Goal: Transaction & Acquisition: Book appointment/travel/reservation

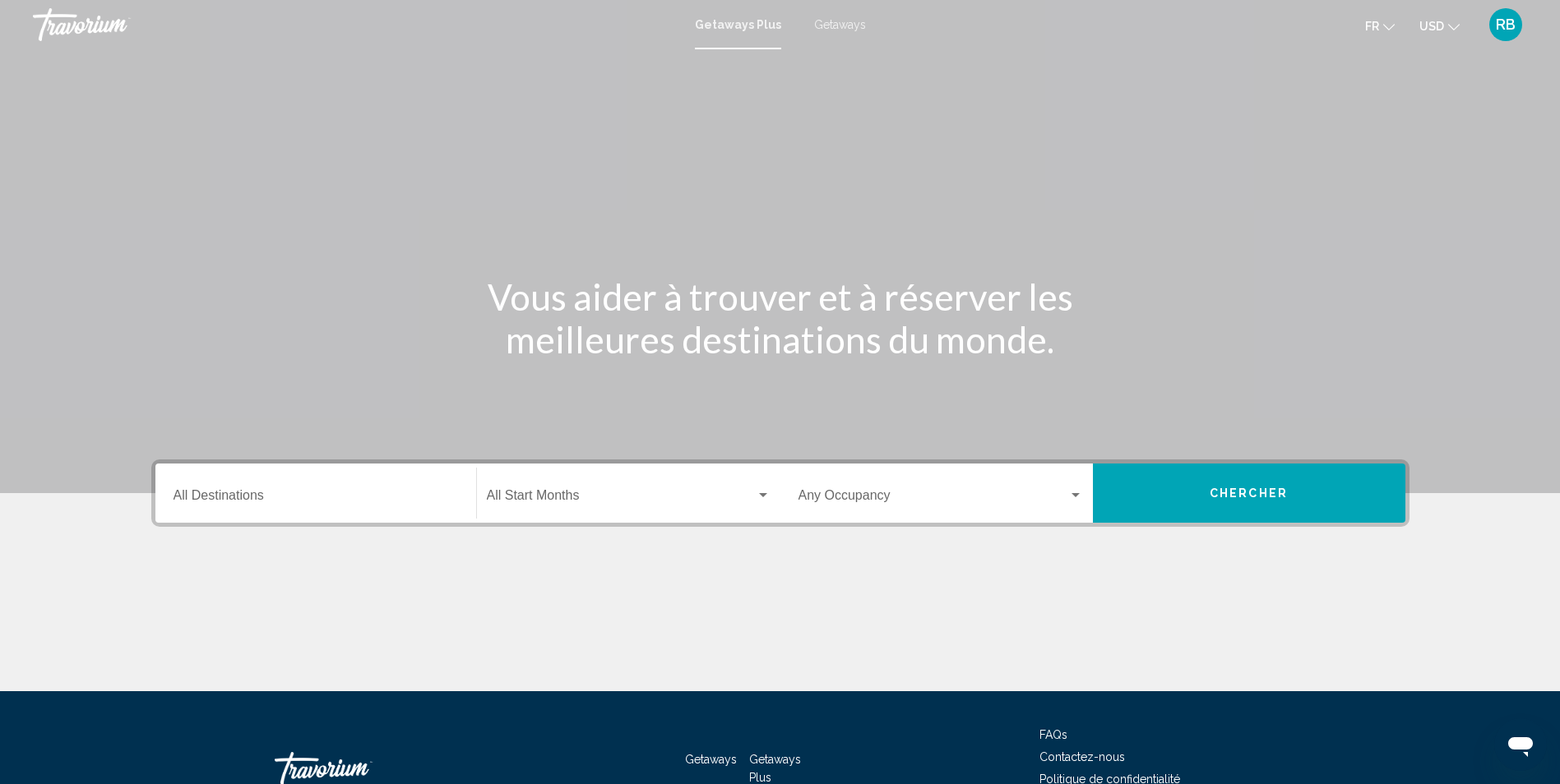
click at [307, 497] on input "Destination All Destinations" at bounding box center [315, 499] width 285 height 15
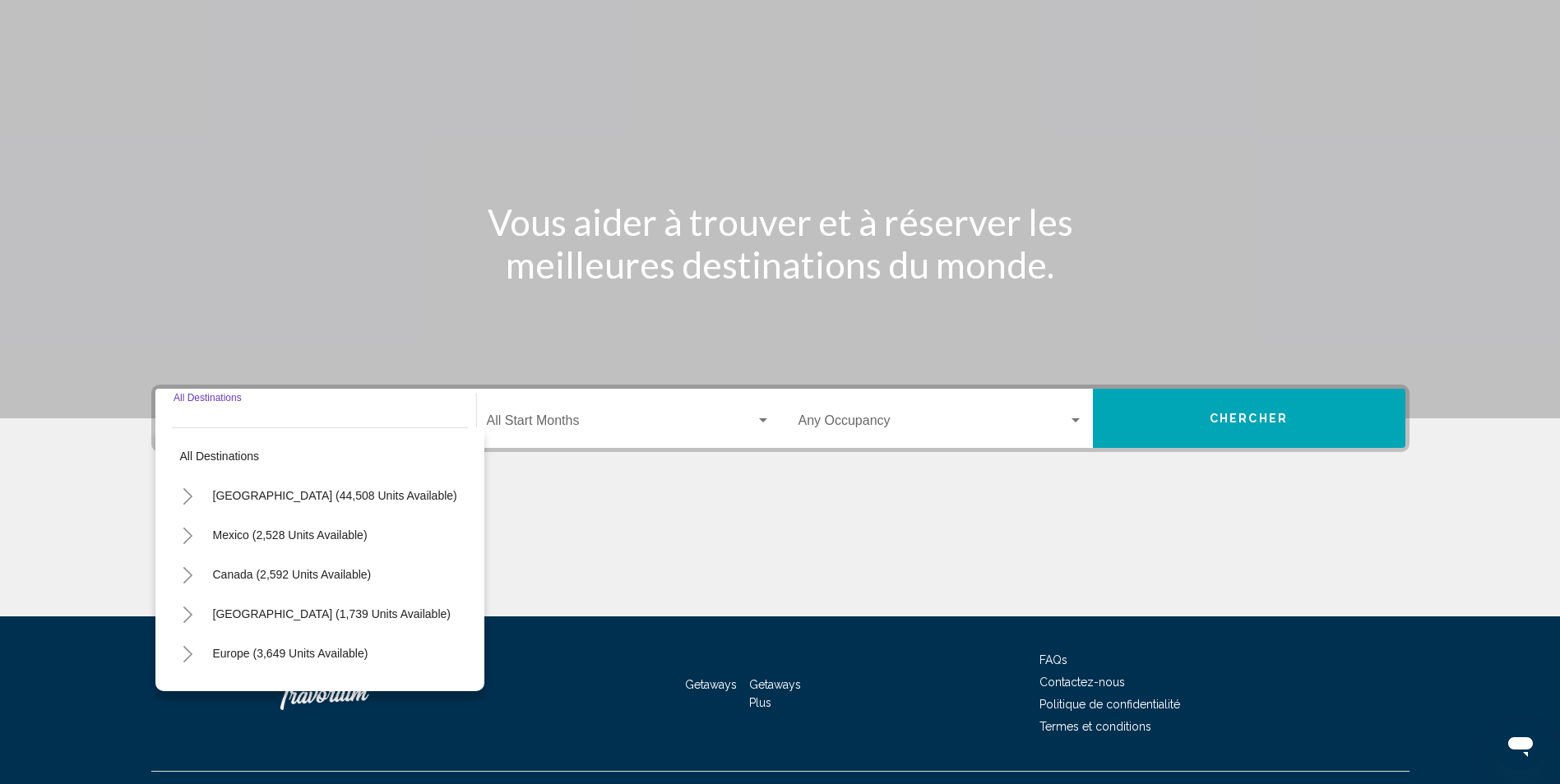
scroll to position [108, 0]
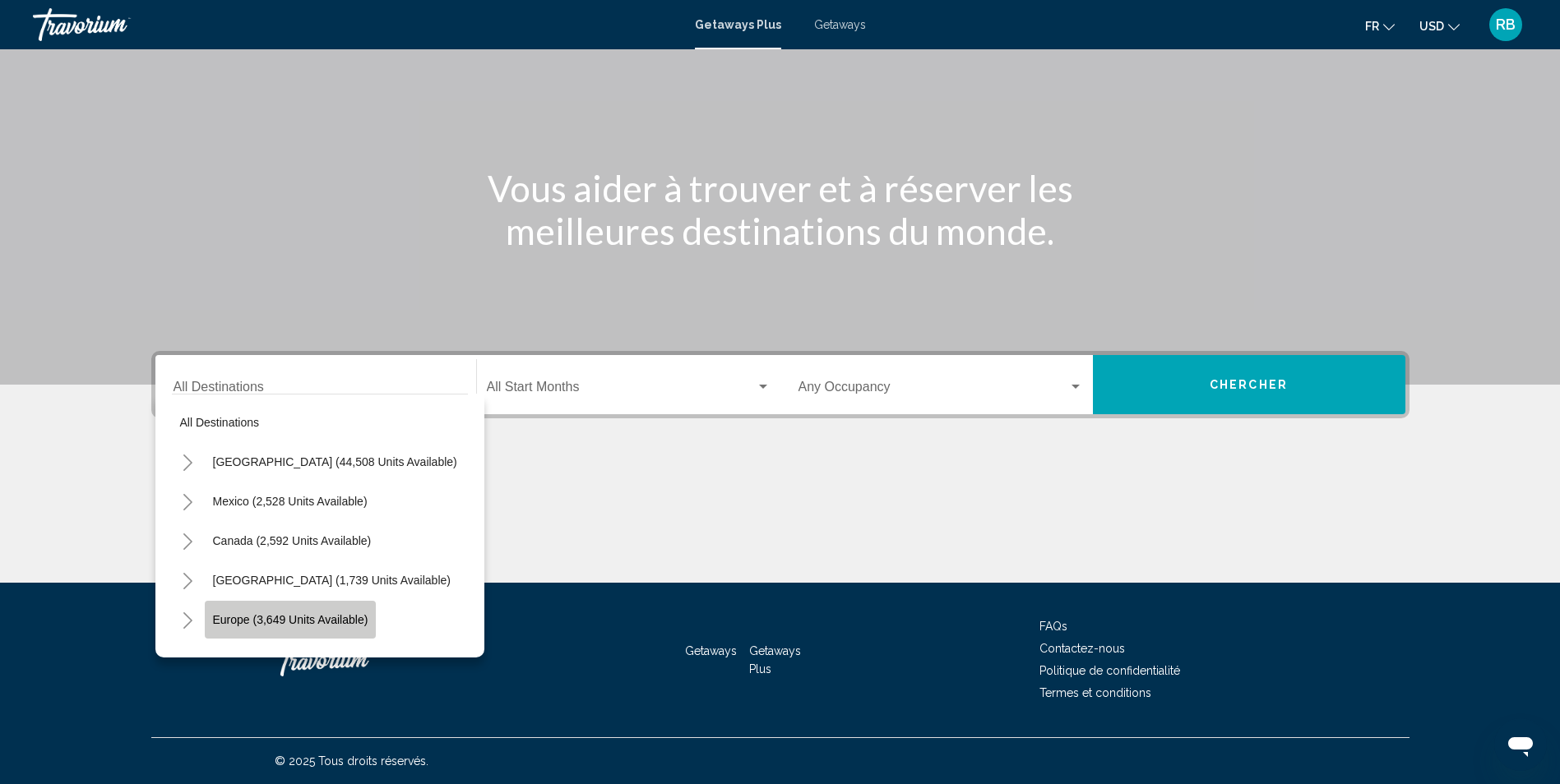
click at [292, 624] on span "Europe (3,649 units available)" at bounding box center [290, 619] width 155 height 13
type input "**********"
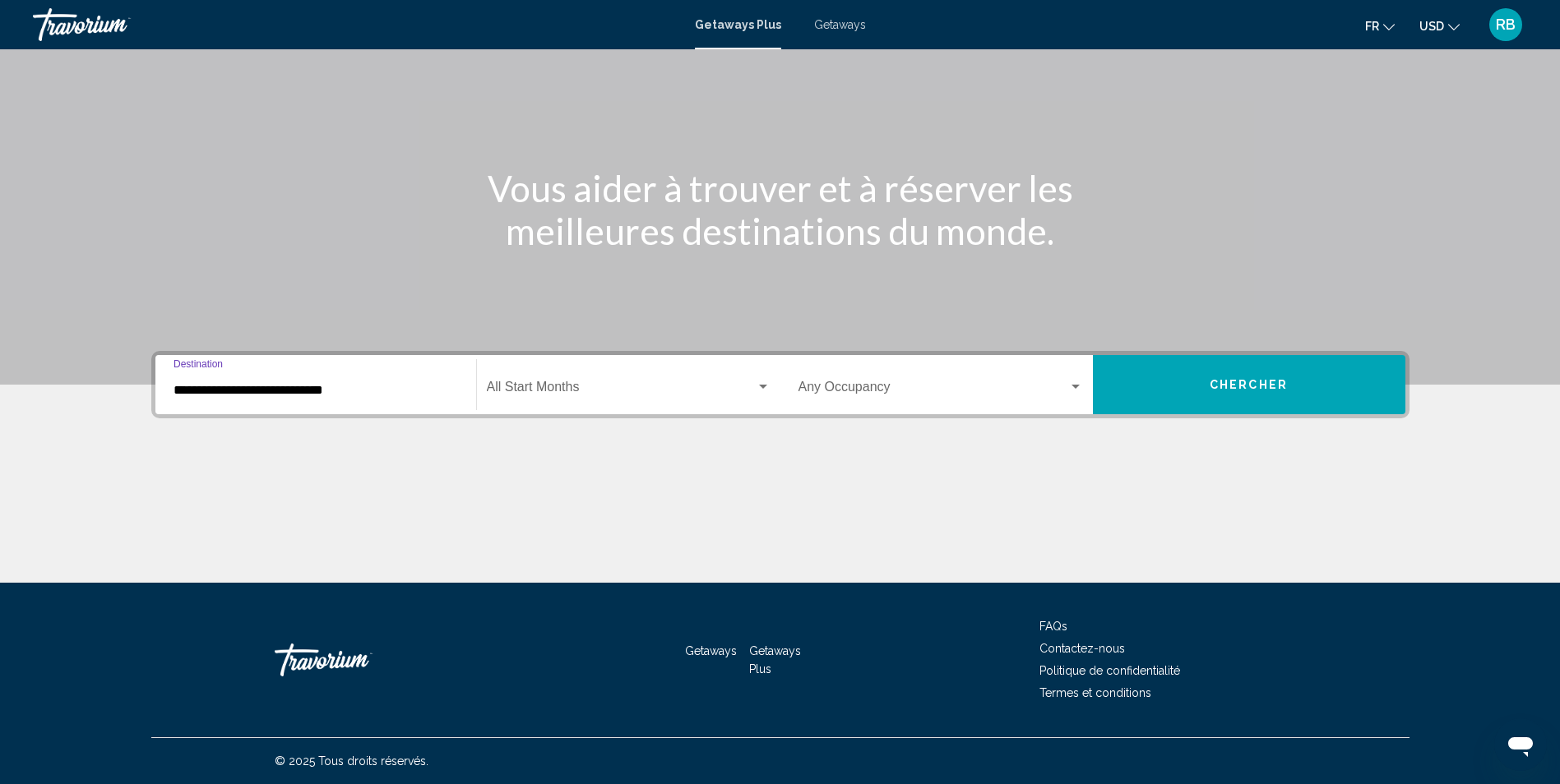
click at [559, 400] on div "Start Month All Start Months" at bounding box center [629, 384] width 284 height 52
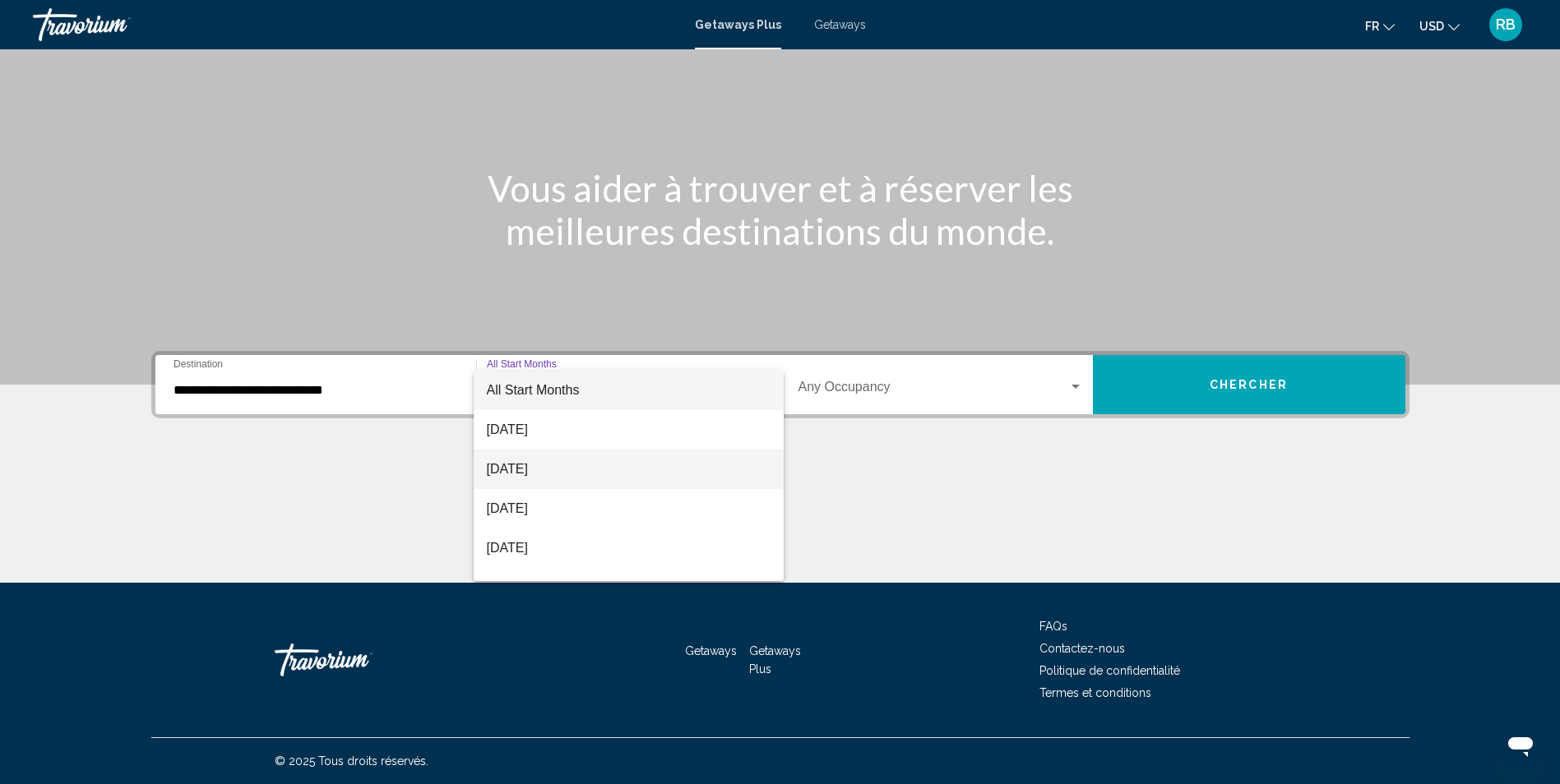
click at [531, 472] on span "[DATE]" at bounding box center [629, 469] width 284 height 39
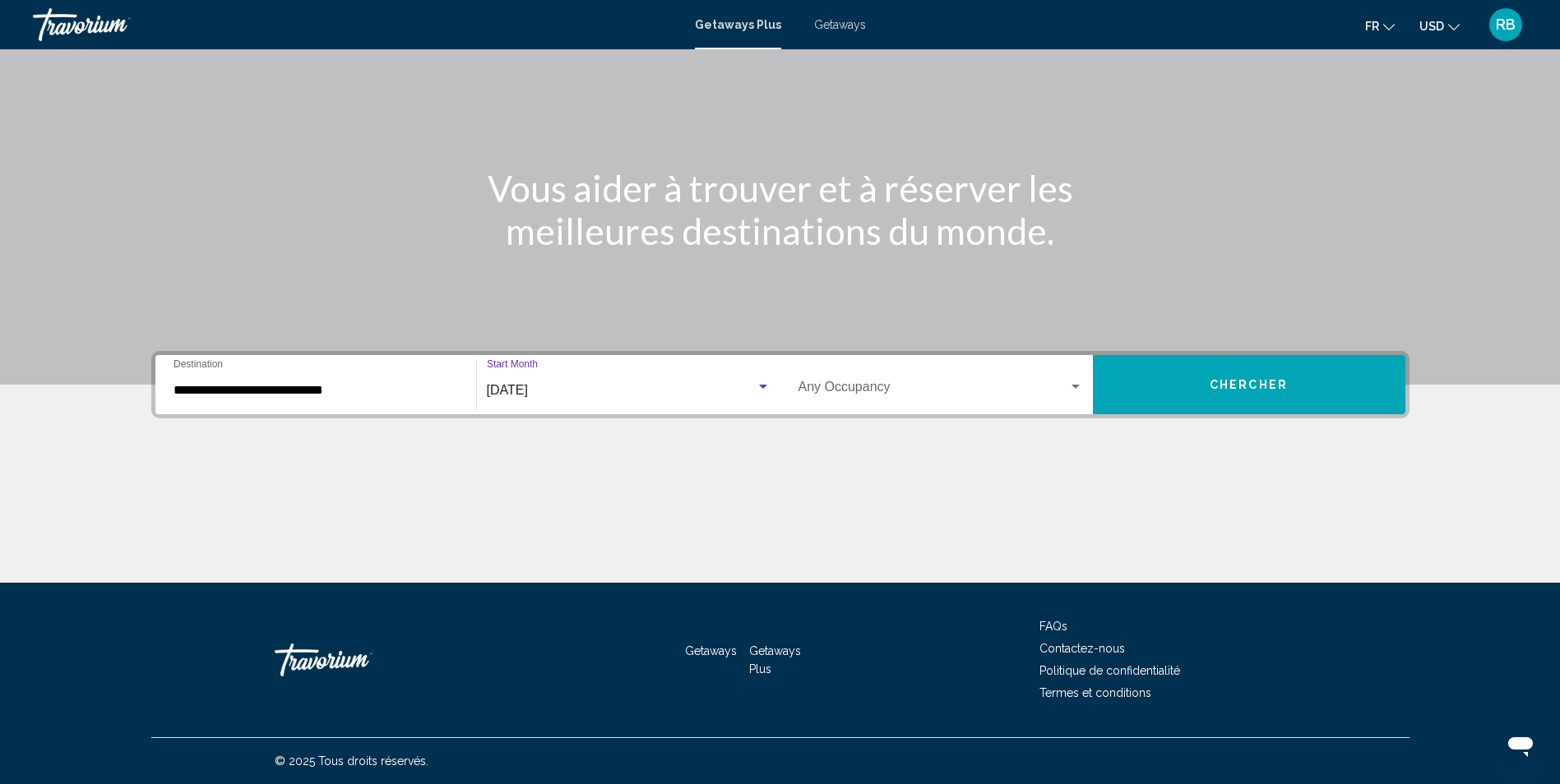
click at [1204, 380] on button "Chercher" at bounding box center [1249, 384] width 312 height 59
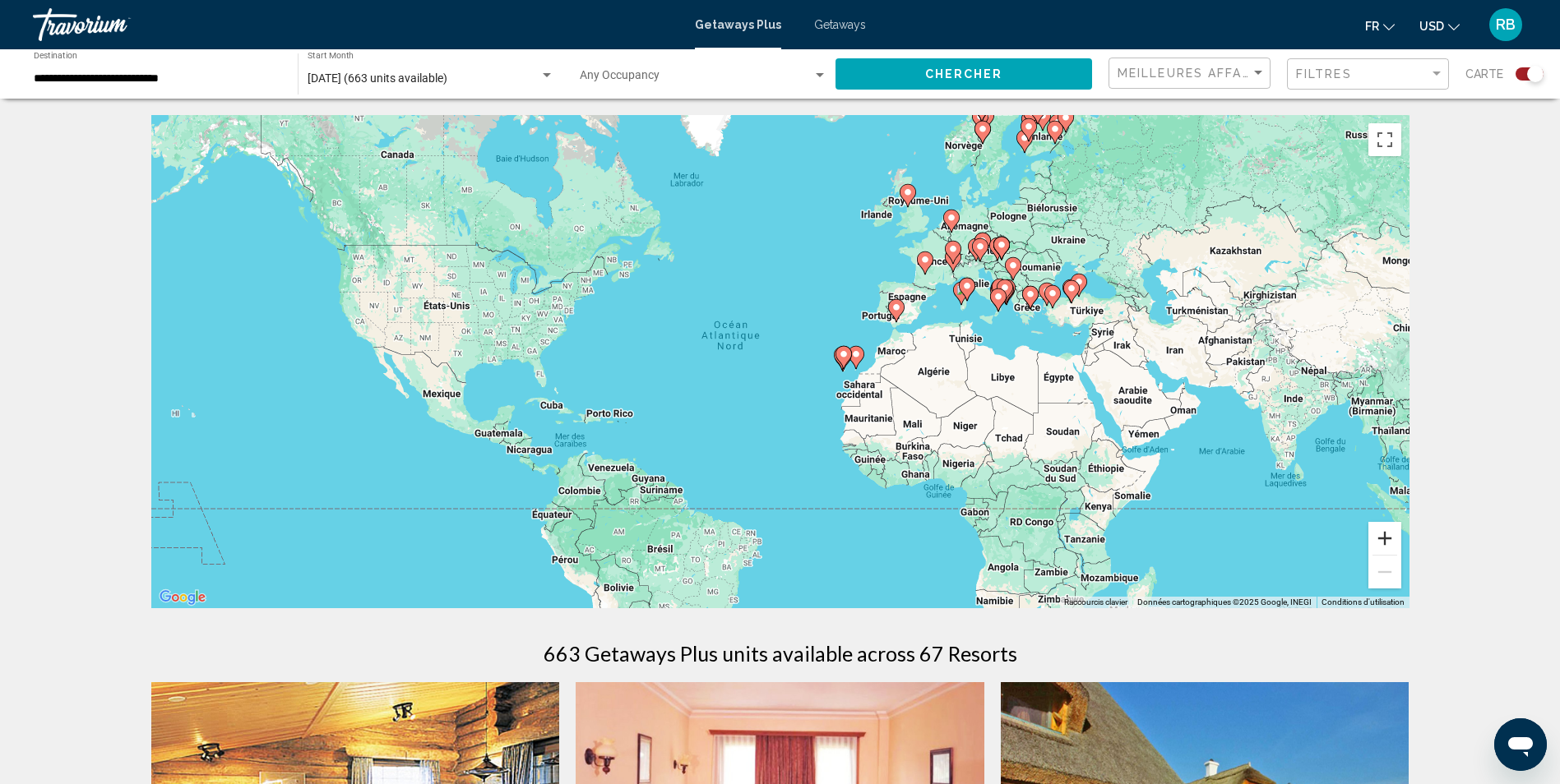
click at [1383, 535] on button "Zoom avant" at bounding box center [1384, 538] width 33 height 33
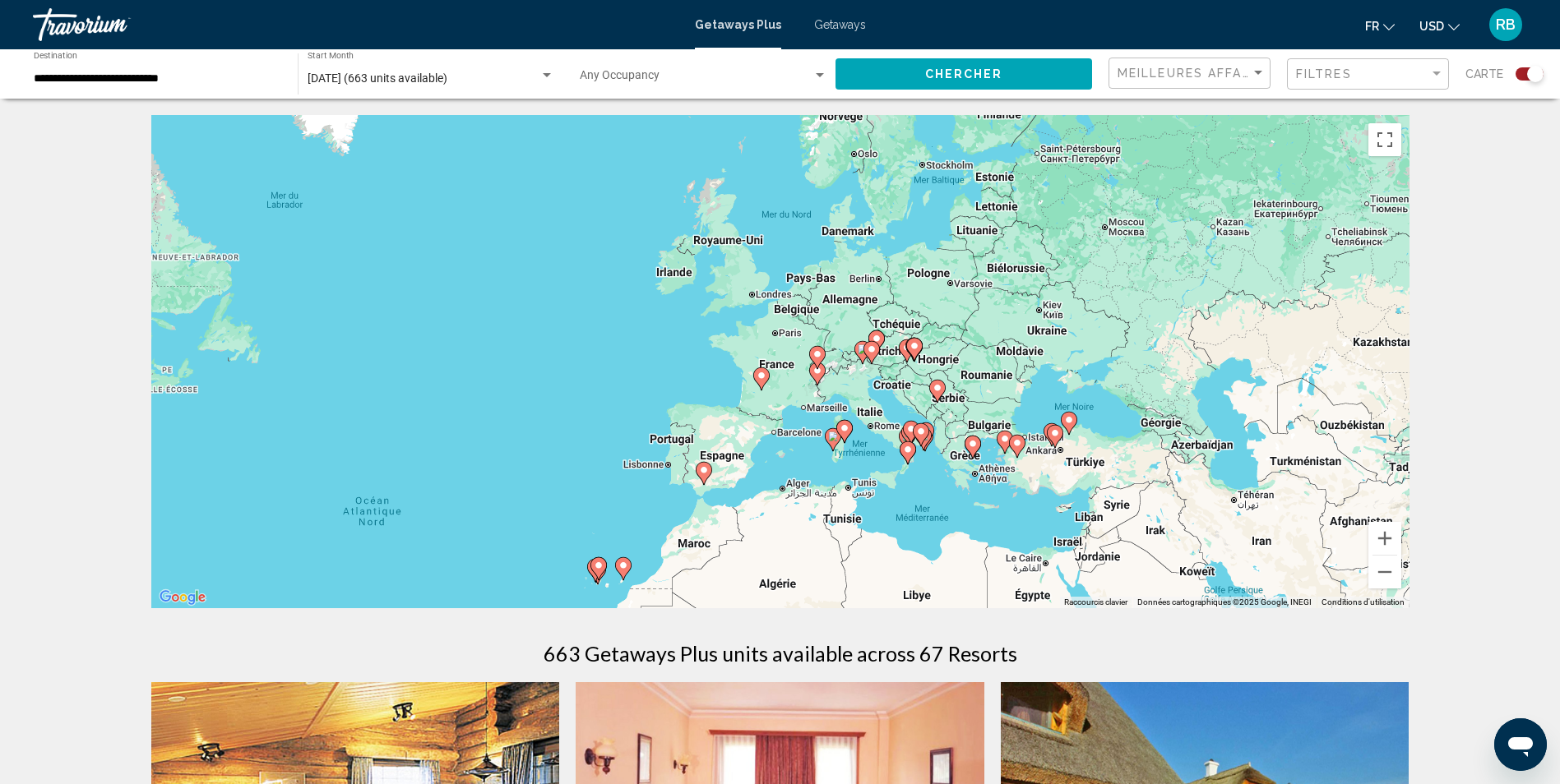
drag, startPoint x: 880, startPoint y: 253, endPoint x: 569, endPoint y: 456, distance: 371.4
click at [569, 456] on div "Pour activer le glissement avec le clavier, appuyez sur Alt+Entrée. Une fois ce…" at bounding box center [780, 361] width 1258 height 494
click at [1395, 537] on button "Zoom avant" at bounding box center [1384, 538] width 33 height 33
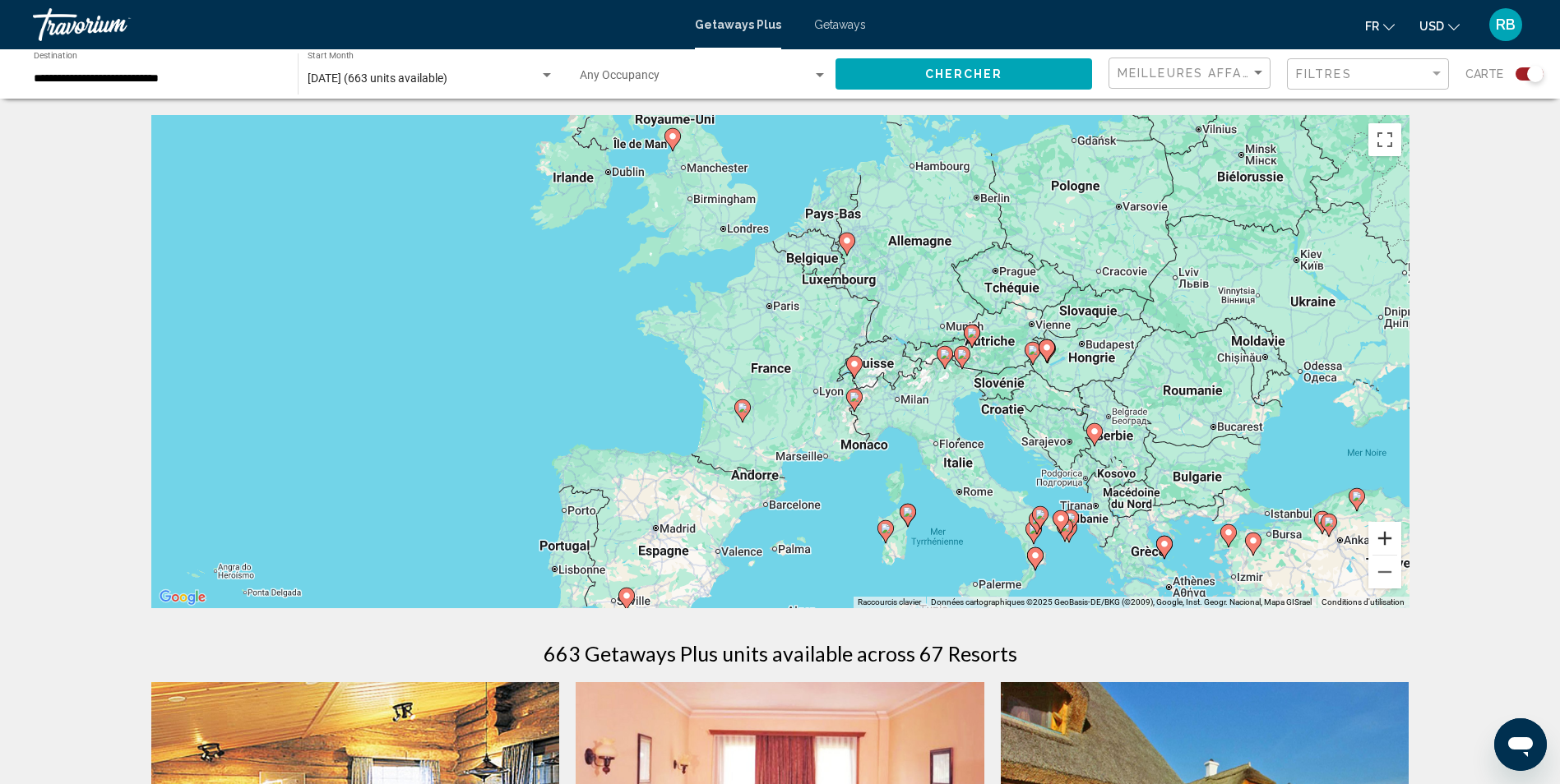
click at [1386, 540] on button "Zoom avant" at bounding box center [1384, 538] width 33 height 33
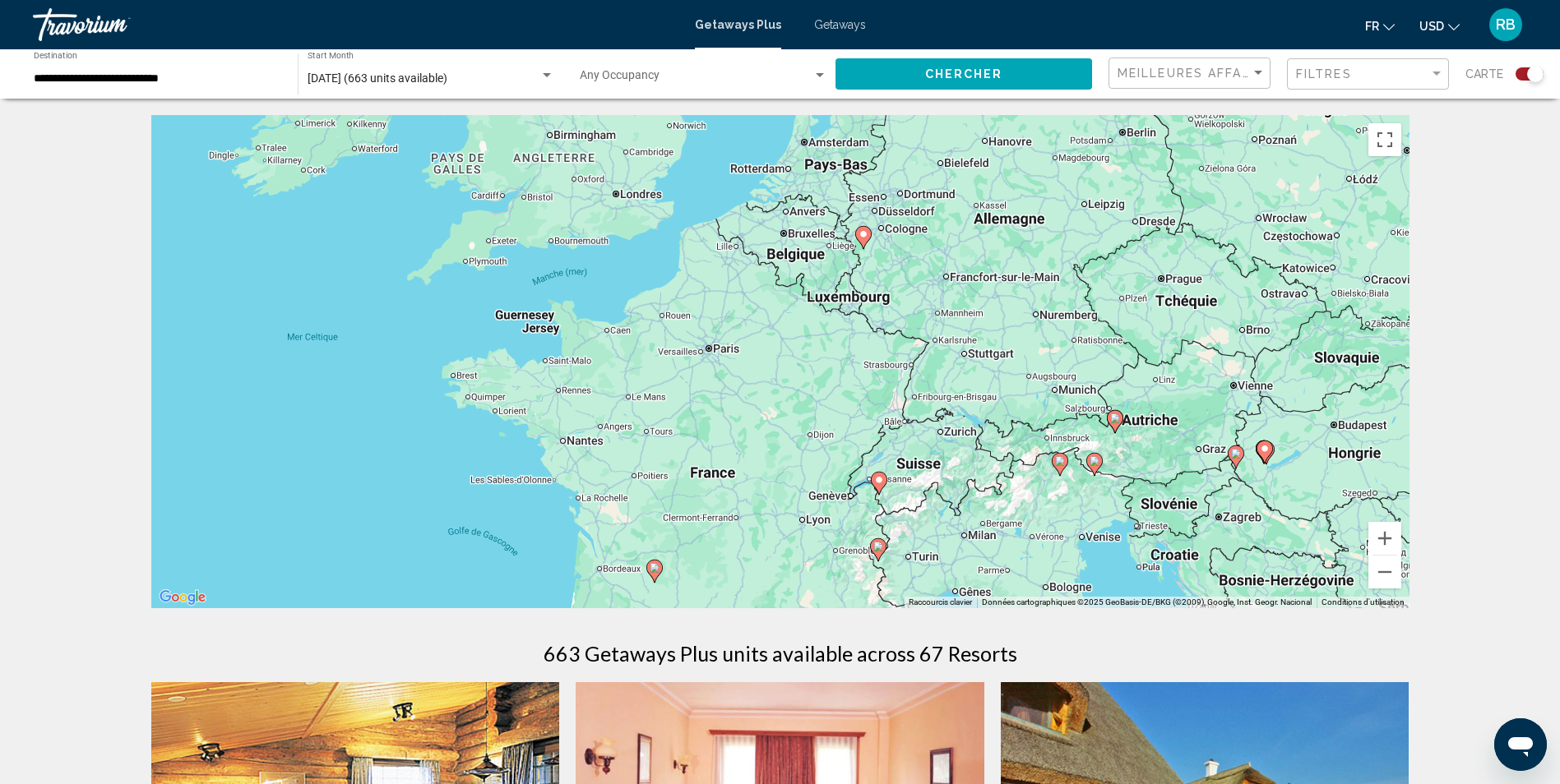
drag, startPoint x: 1007, startPoint y: 217, endPoint x: 956, endPoint y: 323, distance: 117.6
click at [956, 323] on div "Pour activer le glissement avec le clavier, appuyez sur Alt+Entrée. Une fois ce…" at bounding box center [780, 361] width 1258 height 494
click at [865, 237] on image "Main content" at bounding box center [863, 234] width 9 height 9
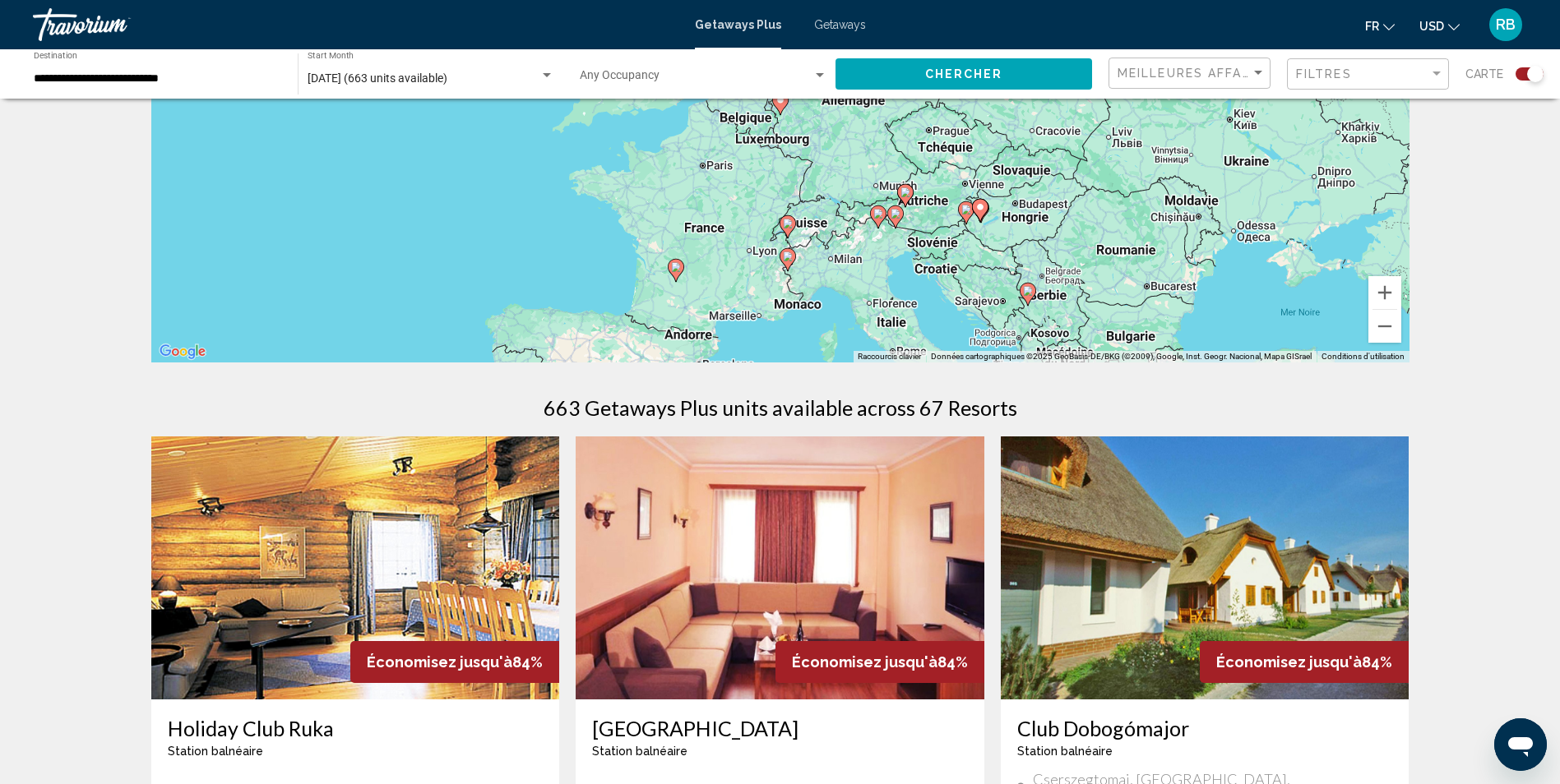
scroll to position [246, 0]
click at [1385, 330] on button "Zoom arrière" at bounding box center [1384, 325] width 33 height 33
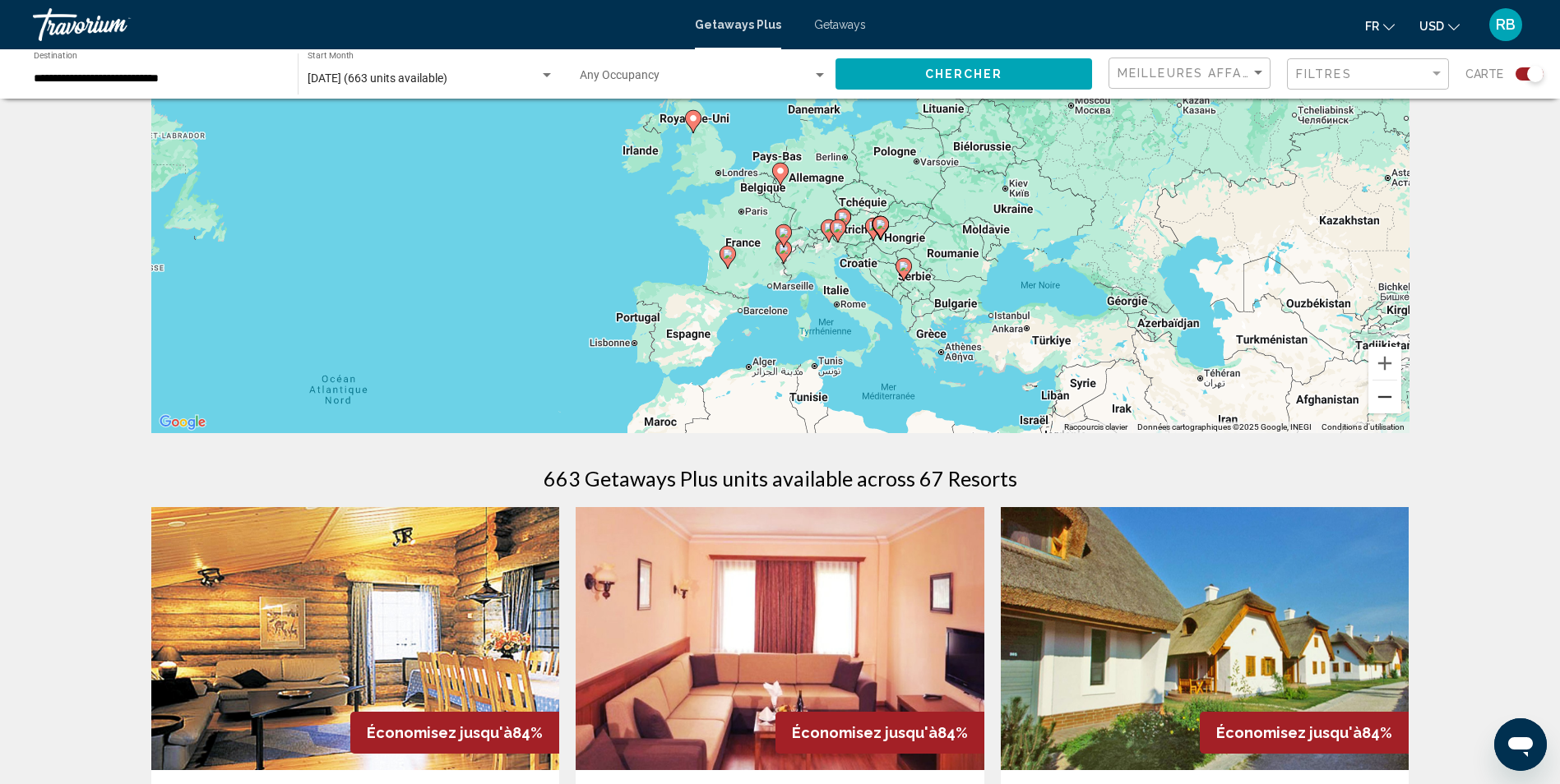
scroll to position [82, 0]
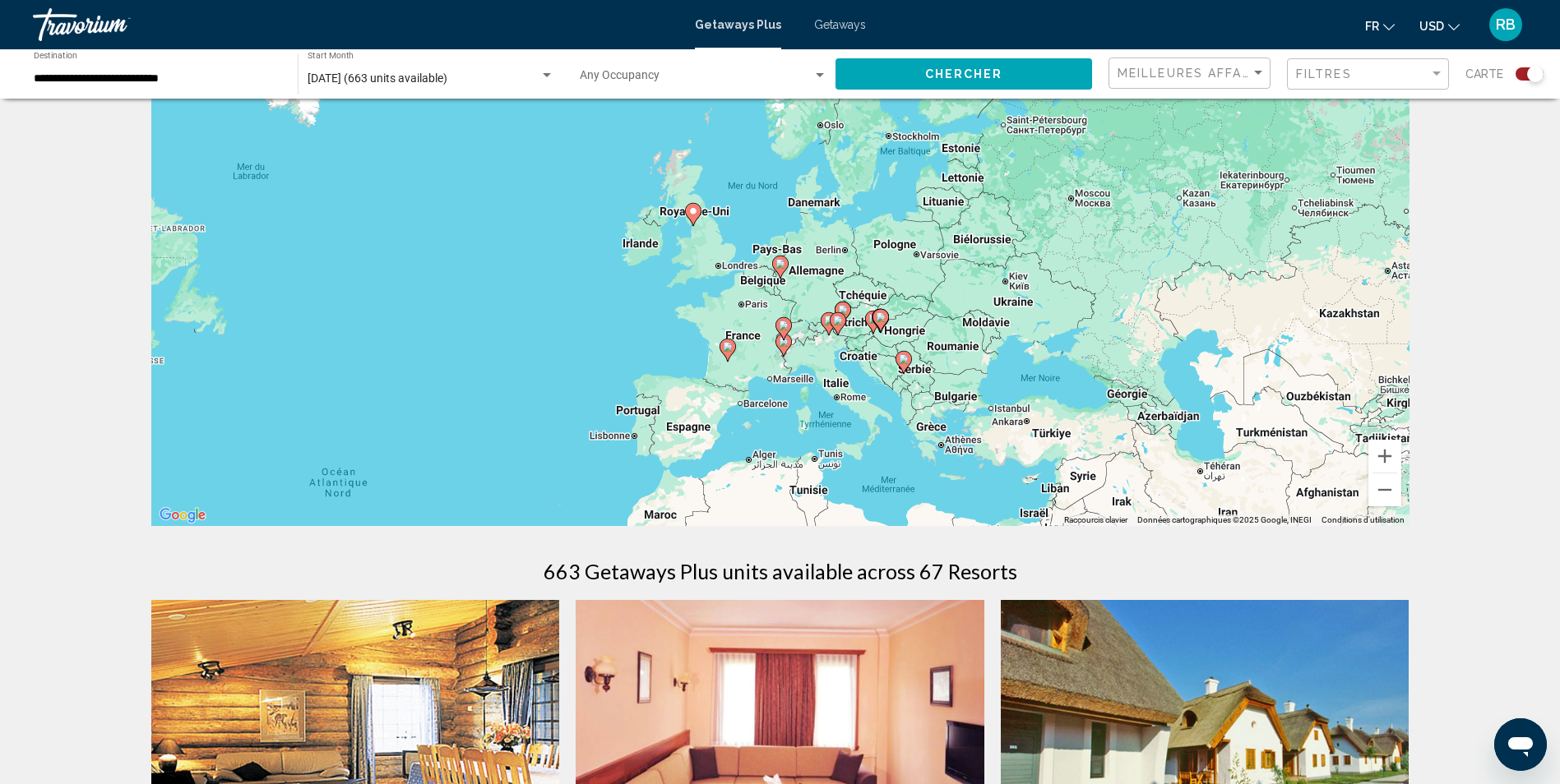
click at [969, 77] on span "Chercher" at bounding box center [964, 75] width 78 height 13
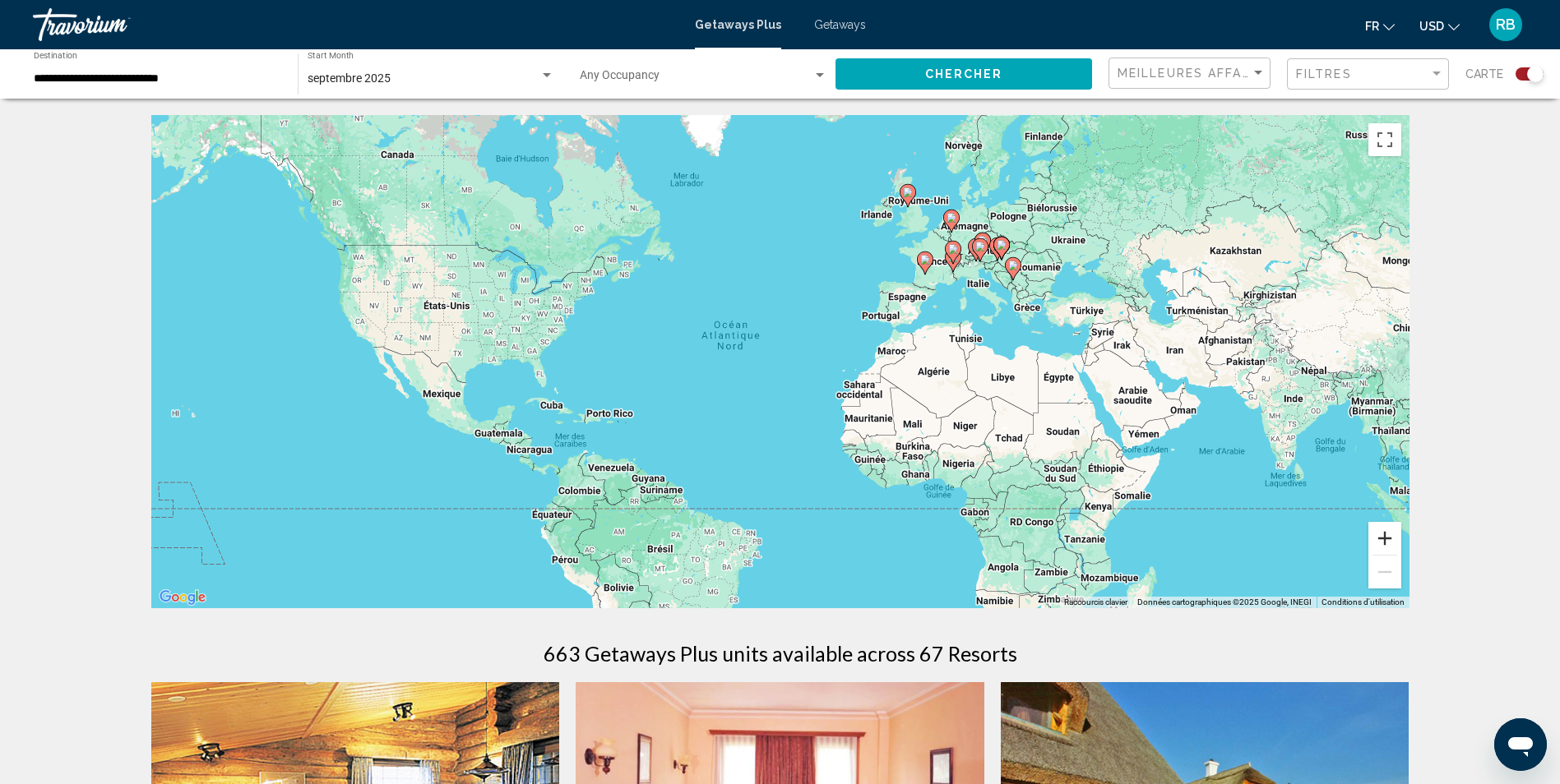
click at [1384, 535] on button "Zoom avant" at bounding box center [1384, 538] width 33 height 33
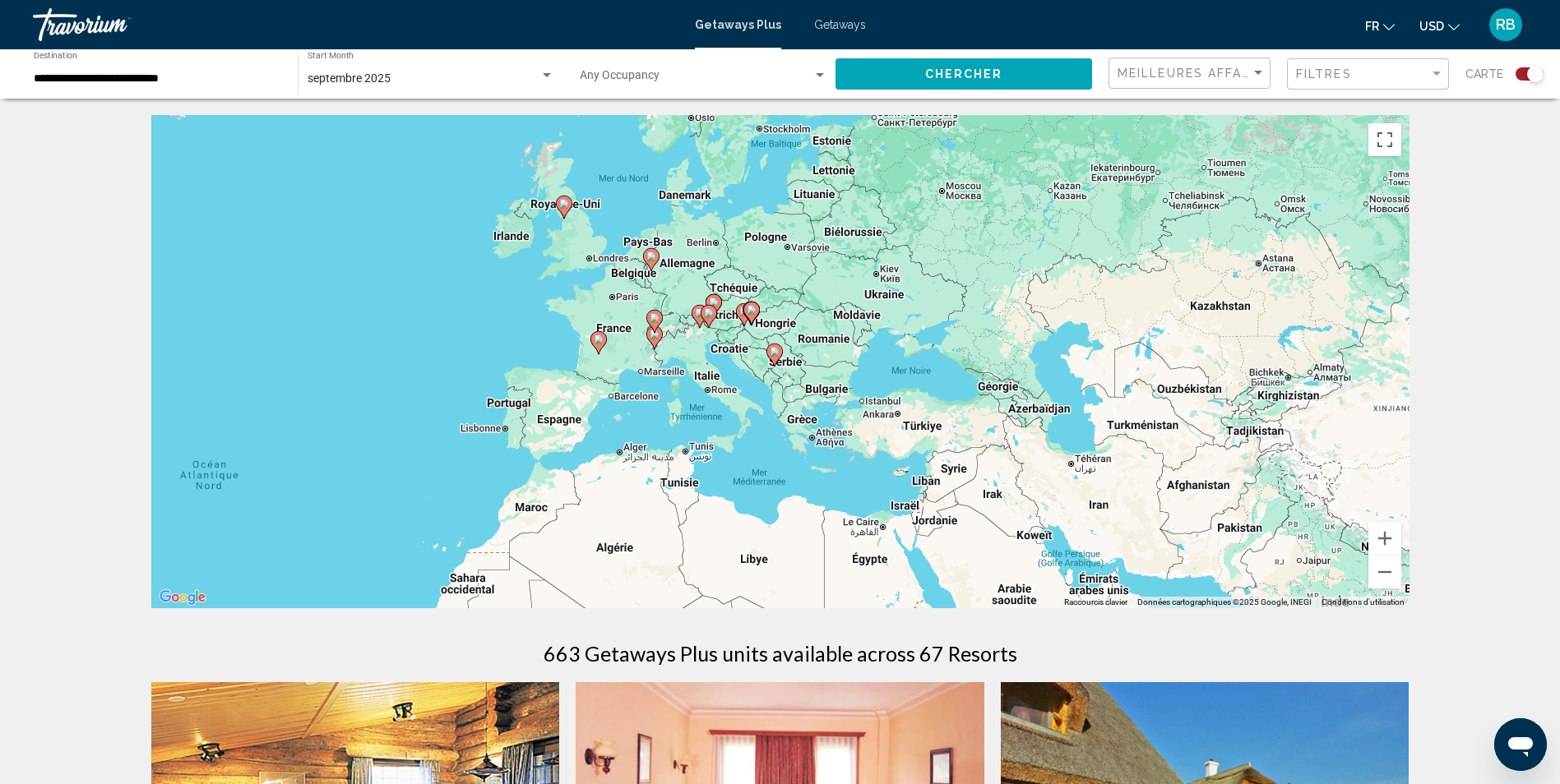
drag, startPoint x: 900, startPoint y: 337, endPoint x: 416, endPoint y: 507, distance: 513.0
click at [416, 507] on div "Pour activer le glissement avec le clavier, appuyez sur Alt+Entrée. Une fois ce…" at bounding box center [780, 361] width 1258 height 494
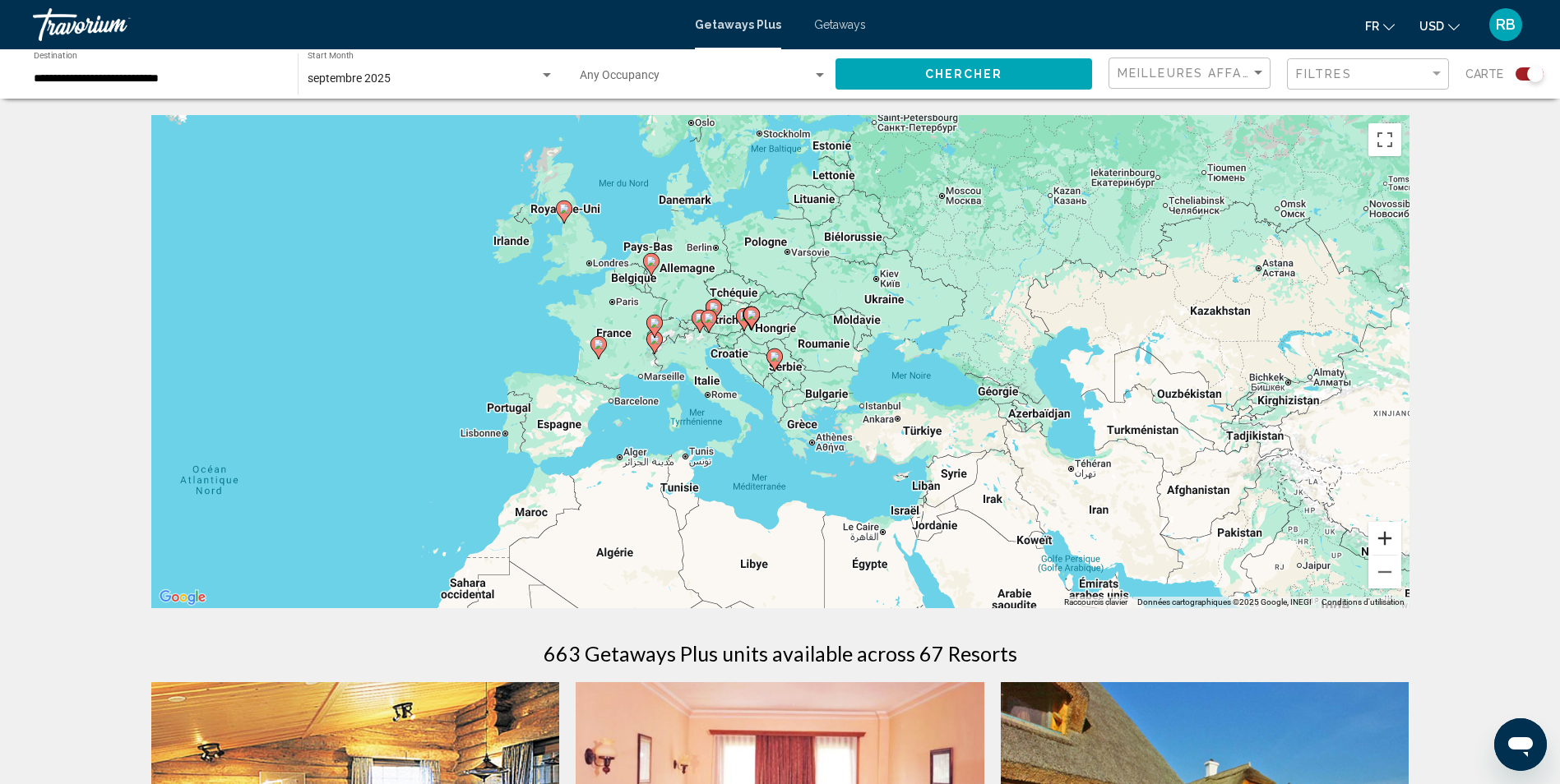
click at [1382, 540] on button "Zoom avant" at bounding box center [1384, 538] width 33 height 33
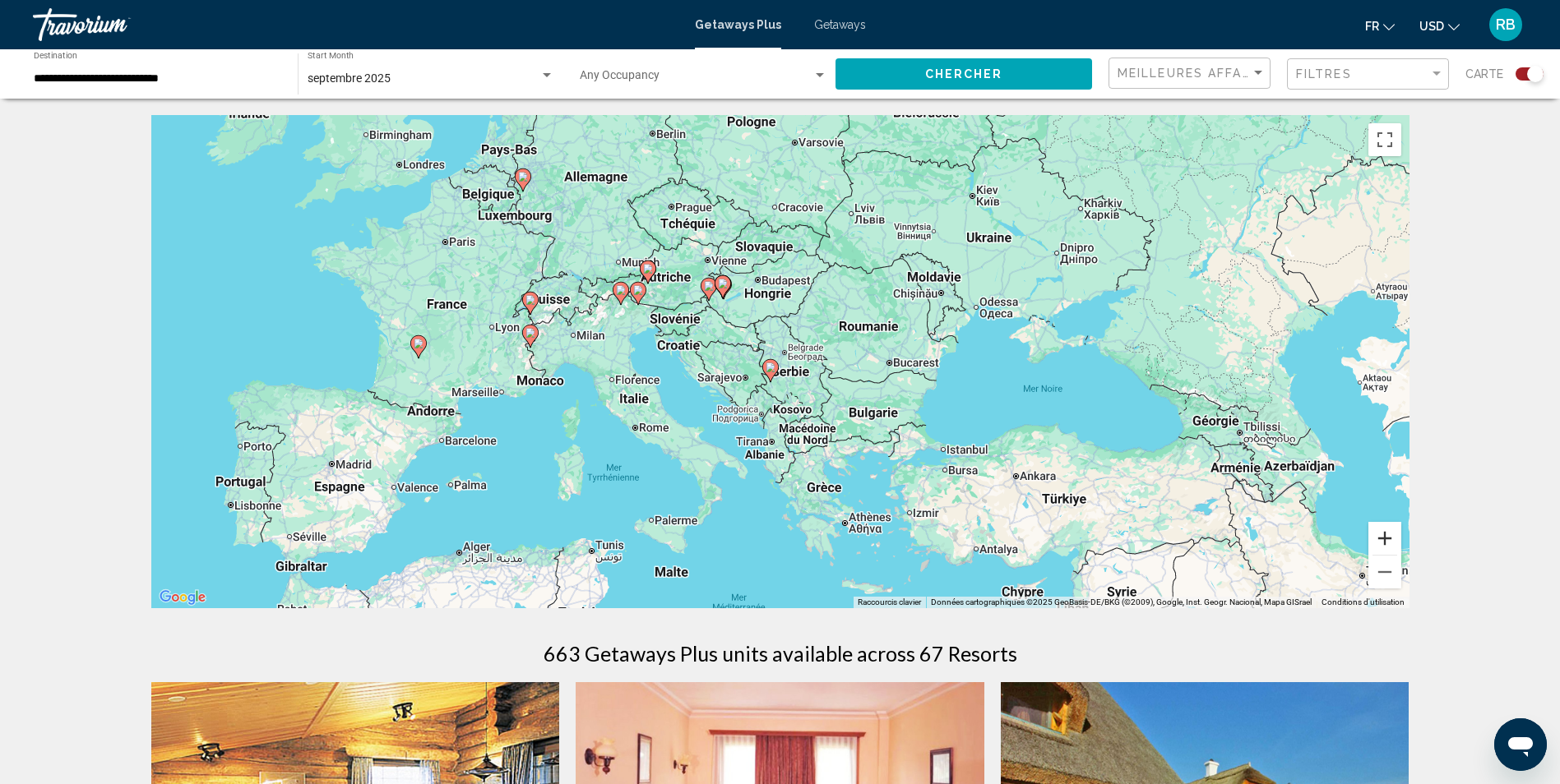
click at [1386, 542] on button "Zoom avant" at bounding box center [1384, 538] width 33 height 33
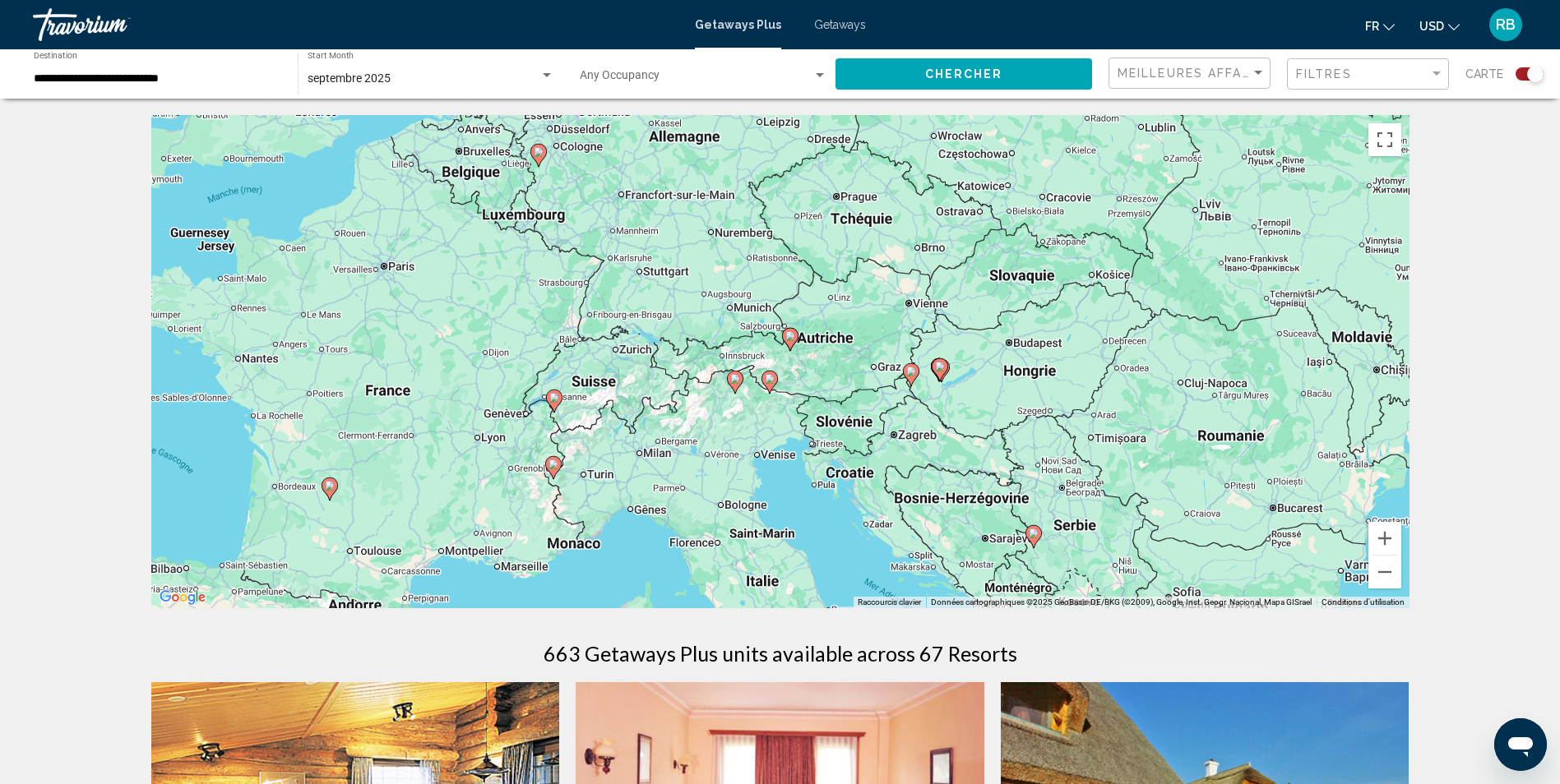
drag, startPoint x: 494, startPoint y: 267, endPoint x: 769, endPoint y: 416, distance: 312.8
click at [769, 416] on div "Pour activer le glissement avec le clavier, appuyez sur Alt+Entrée. Une fois ce…" at bounding box center [780, 361] width 1258 height 494
click at [1382, 534] on button "Zoom avant" at bounding box center [1384, 538] width 33 height 33
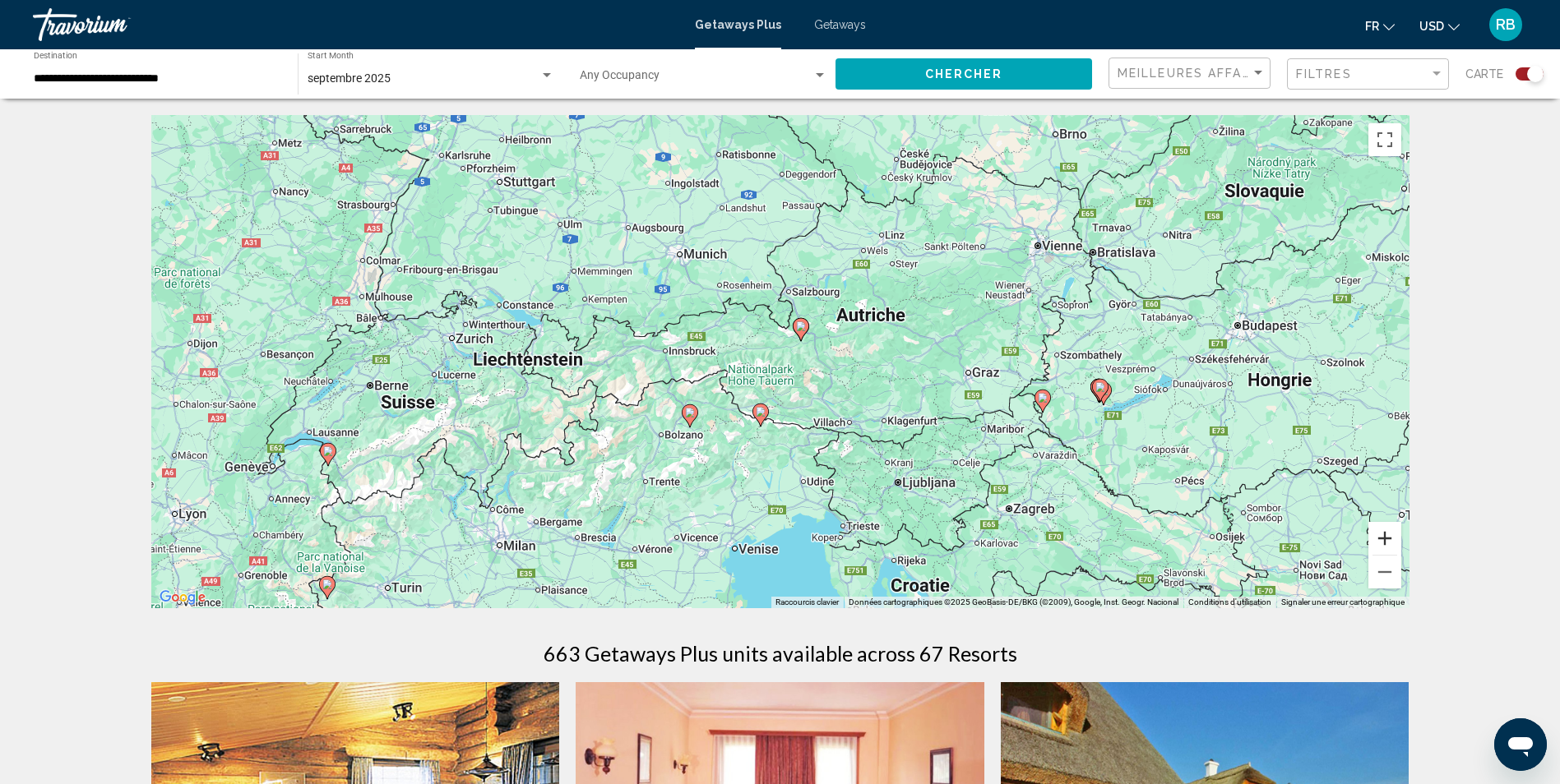
click at [1383, 539] on button "Zoom avant" at bounding box center [1384, 538] width 33 height 33
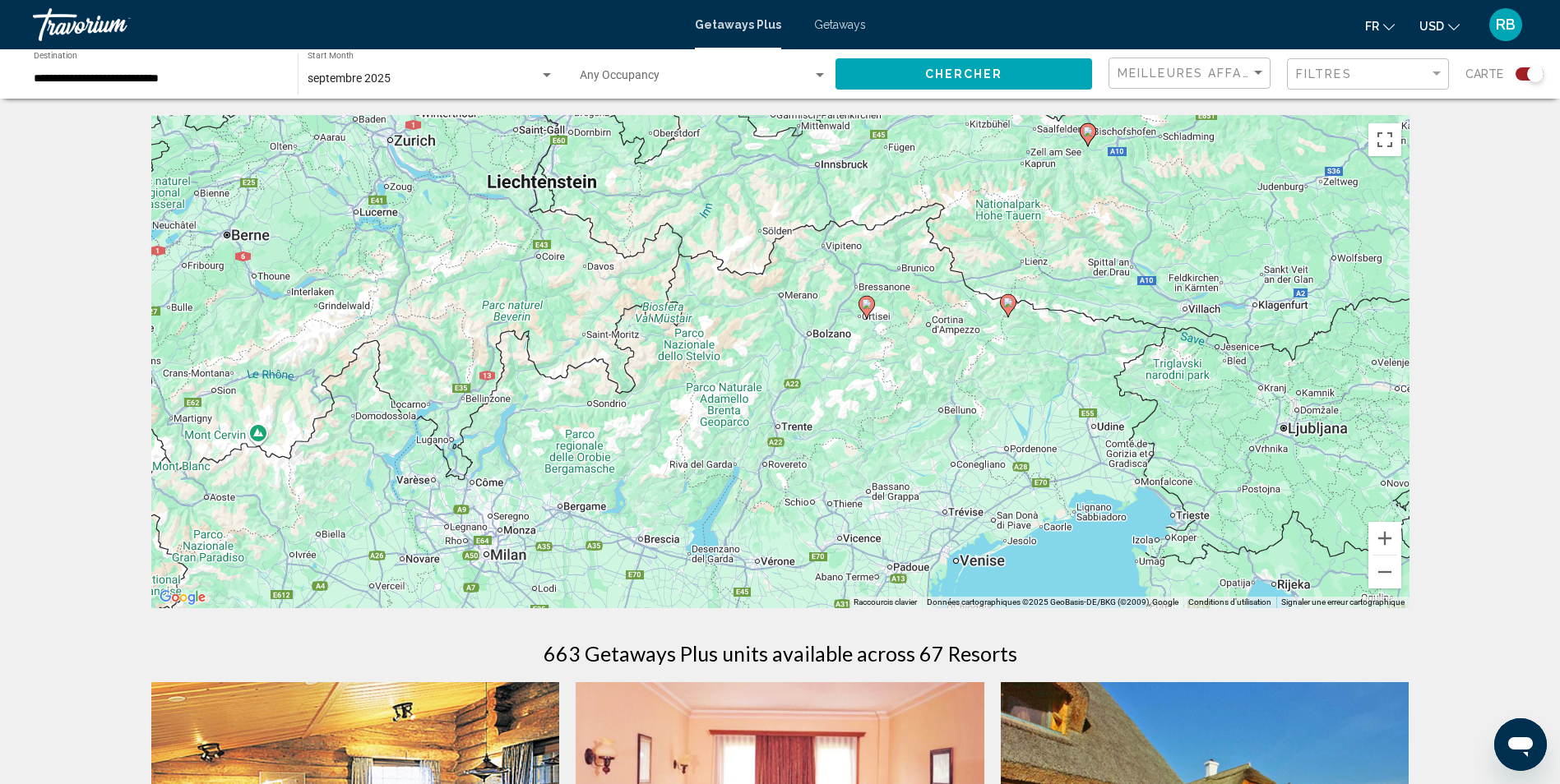
drag, startPoint x: 714, startPoint y: 548, endPoint x: 982, endPoint y: 372, distance: 320.6
click at [982, 372] on div "Pour activer le glissement avec le clavier, appuyez sur Alt+Entrée. Une fois ce…" at bounding box center [780, 361] width 1258 height 494
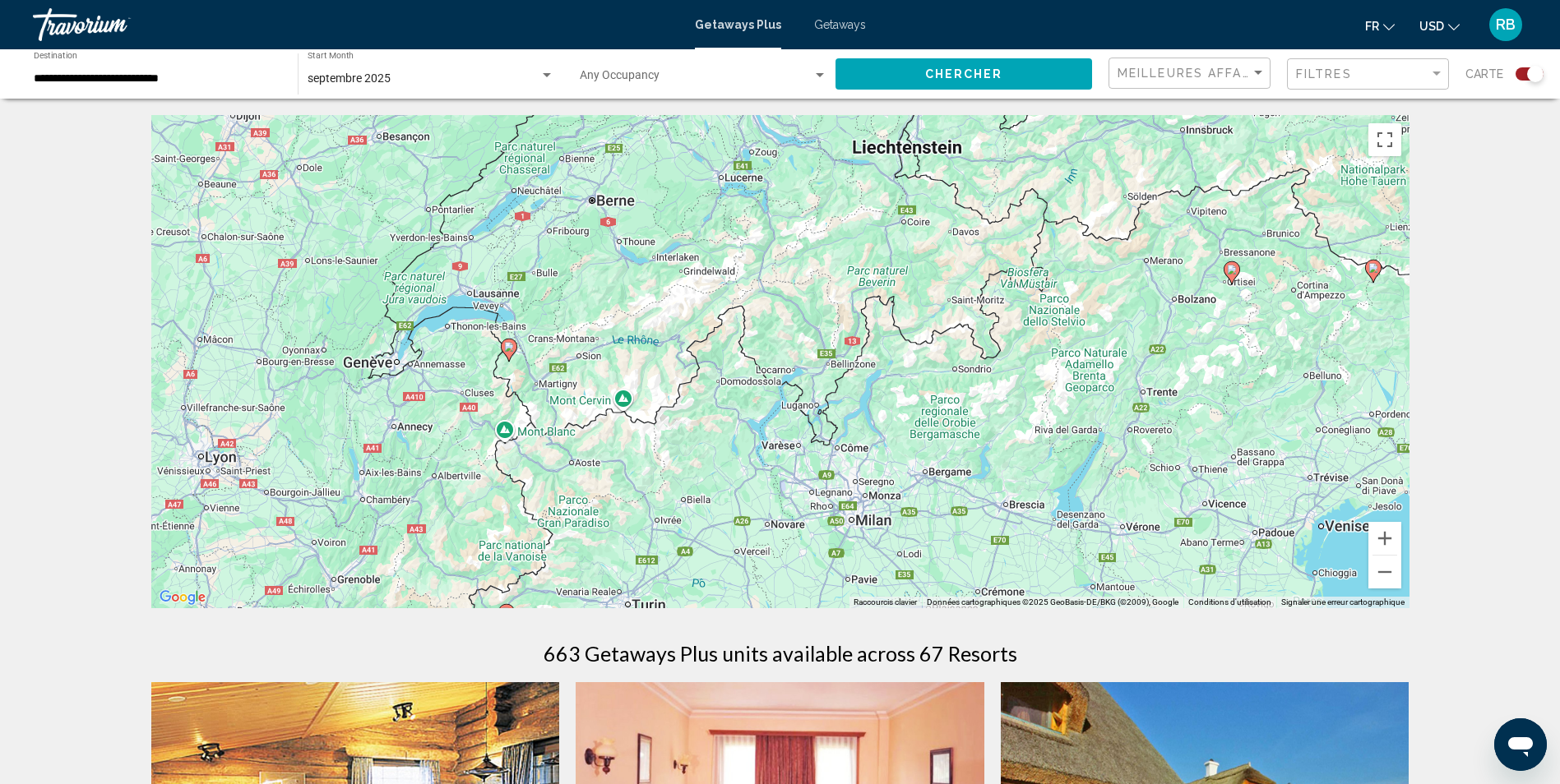
drag, startPoint x: 611, startPoint y: 448, endPoint x: 1002, endPoint y: 416, distance: 392.3
click at [1002, 416] on div "Pour activer le glissement avec le clavier, appuyez sur Alt+Entrée. Une fois ce…" at bounding box center [780, 361] width 1258 height 494
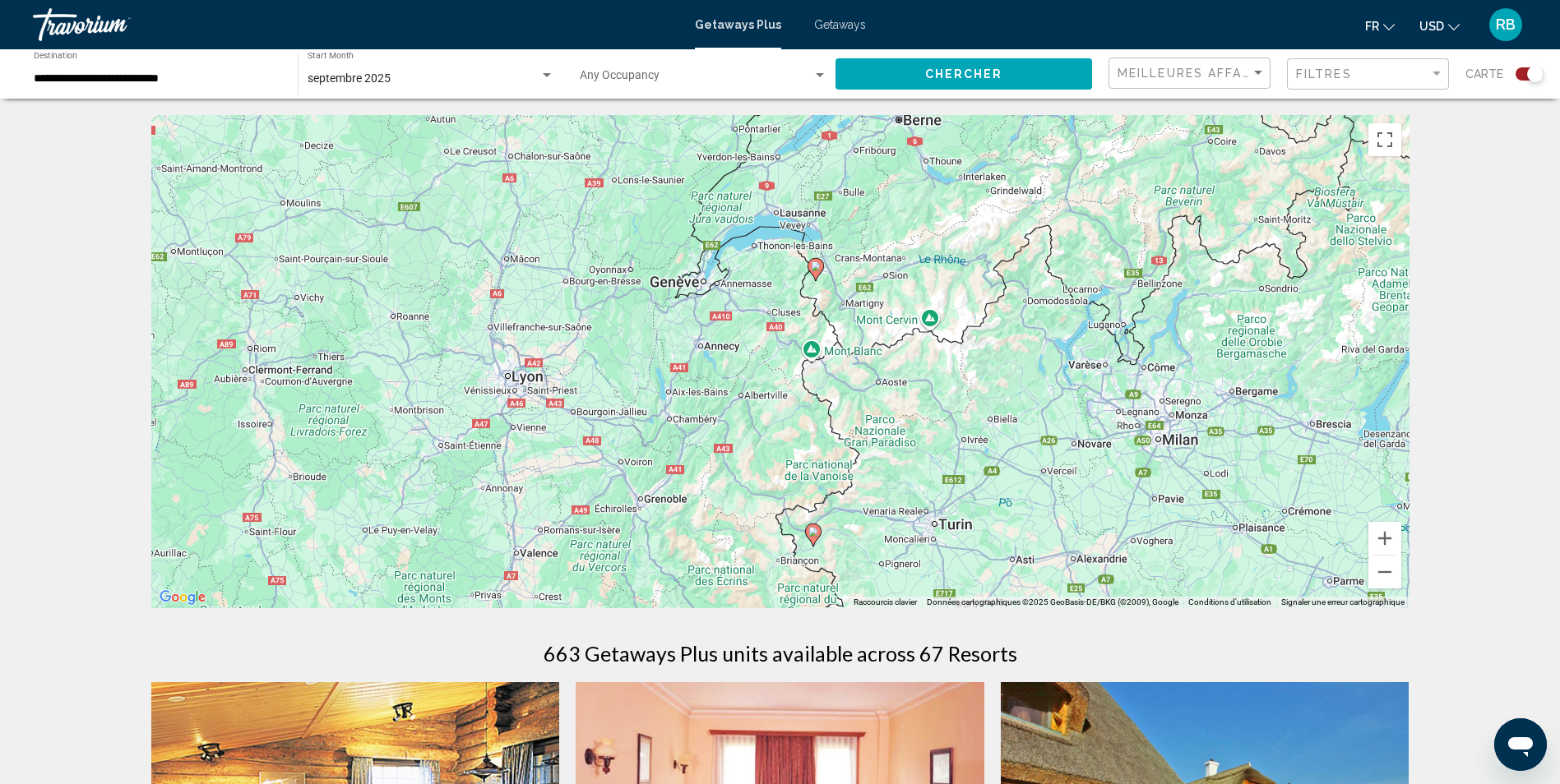
drag, startPoint x: 534, startPoint y: 439, endPoint x: 843, endPoint y: 359, distance: 319.2
click at [843, 359] on div "Pour activer le glissement avec le clavier, appuyez sur Alt+Entrée. Une fois ce…" at bounding box center [780, 361] width 1258 height 494
click at [1380, 572] on button "Zoom arrière" at bounding box center [1384, 572] width 33 height 33
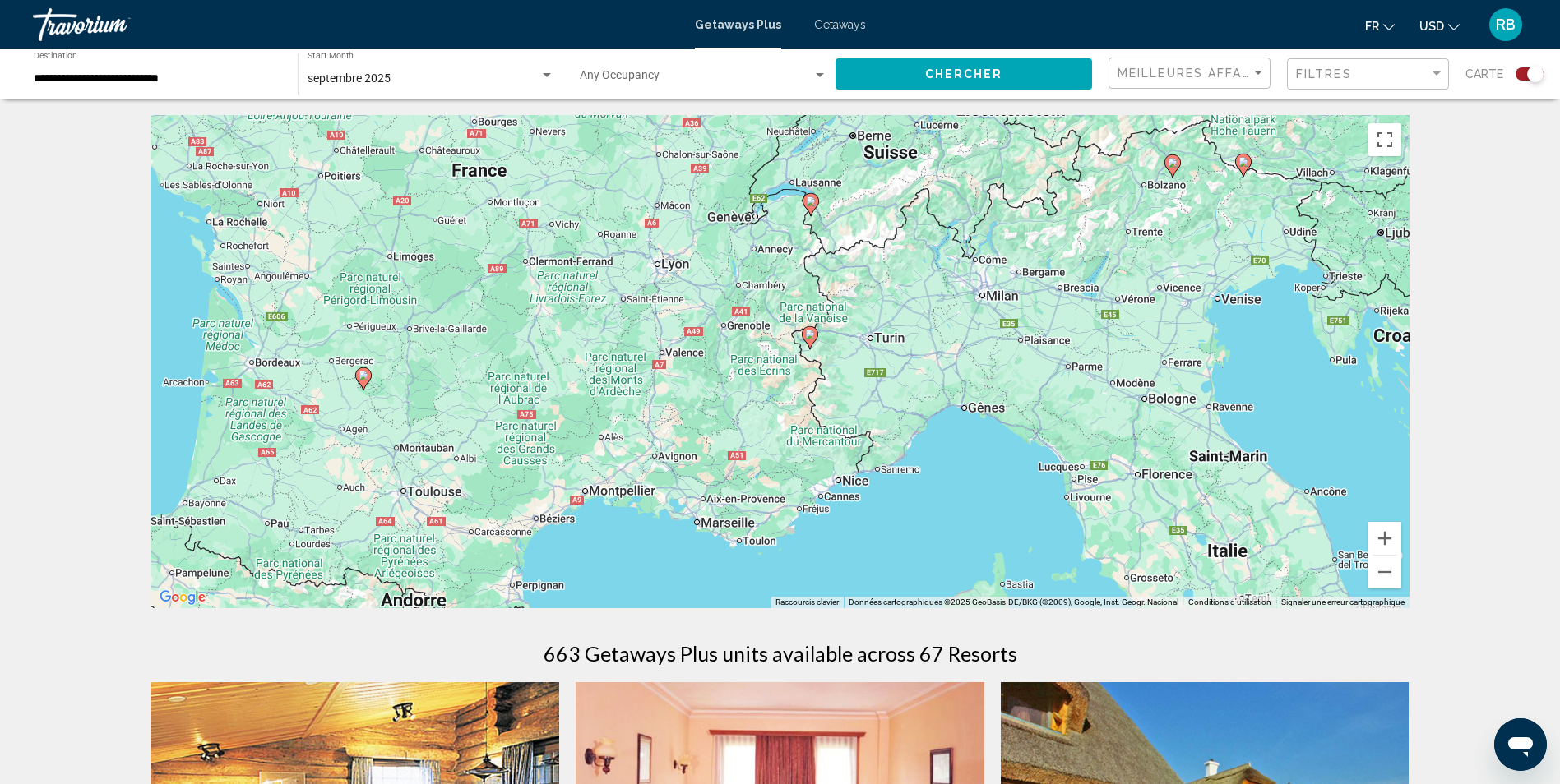
drag, startPoint x: 614, startPoint y: 430, endPoint x: 627, endPoint y: 318, distance: 112.8
click at [627, 318] on div "Pour activer le glissement avec le clavier, appuyez sur Alt+Entrée. Une fois ce…" at bounding box center [780, 361] width 1258 height 494
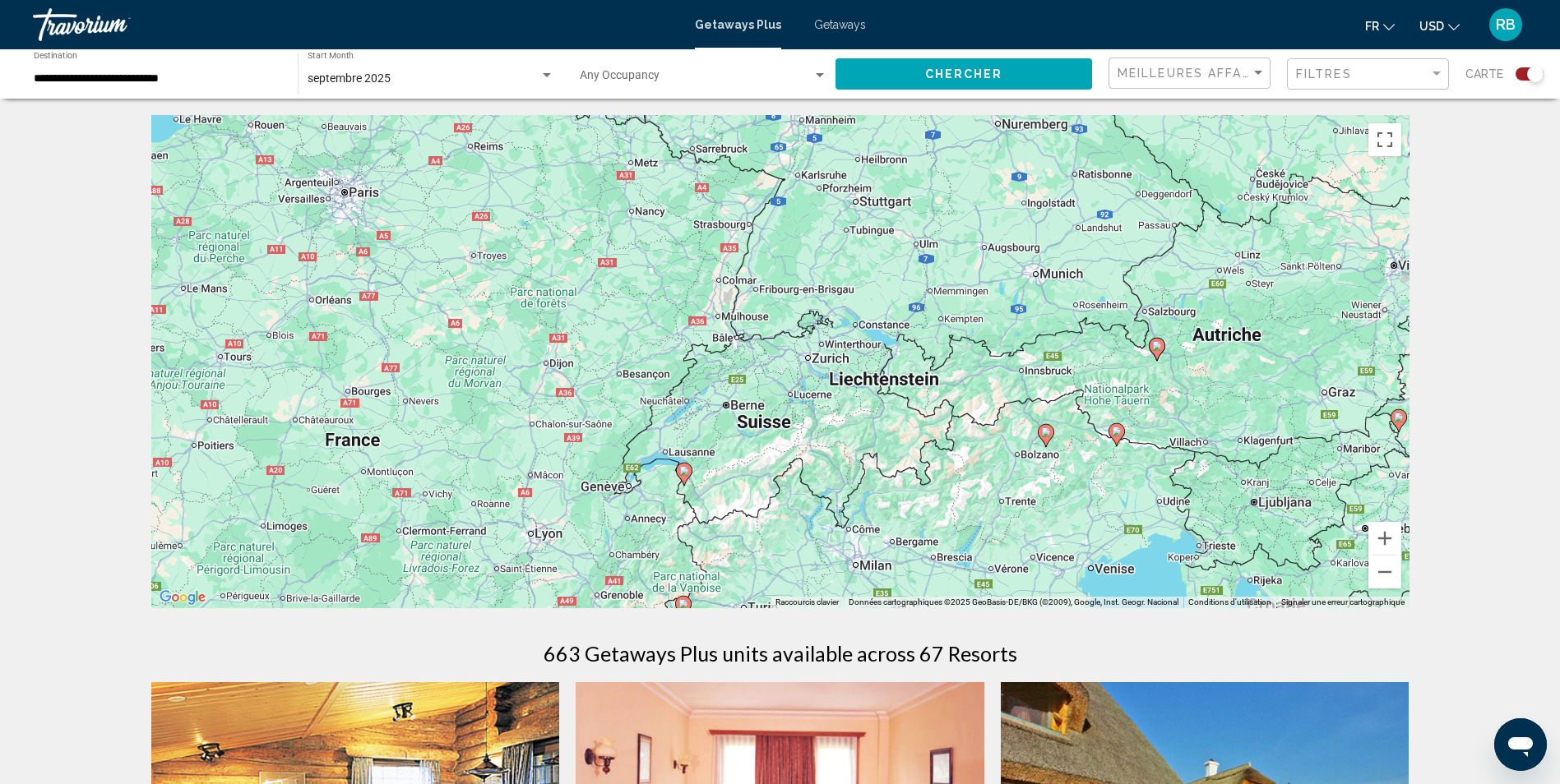
drag, startPoint x: 661, startPoint y: 266, endPoint x: 534, endPoint y: 539, distance: 301.1
click at [534, 539] on div "Pour activer le glissement avec le clavier, appuyez sur Alt+Entrée. Une fois ce…" at bounding box center [780, 361] width 1258 height 494
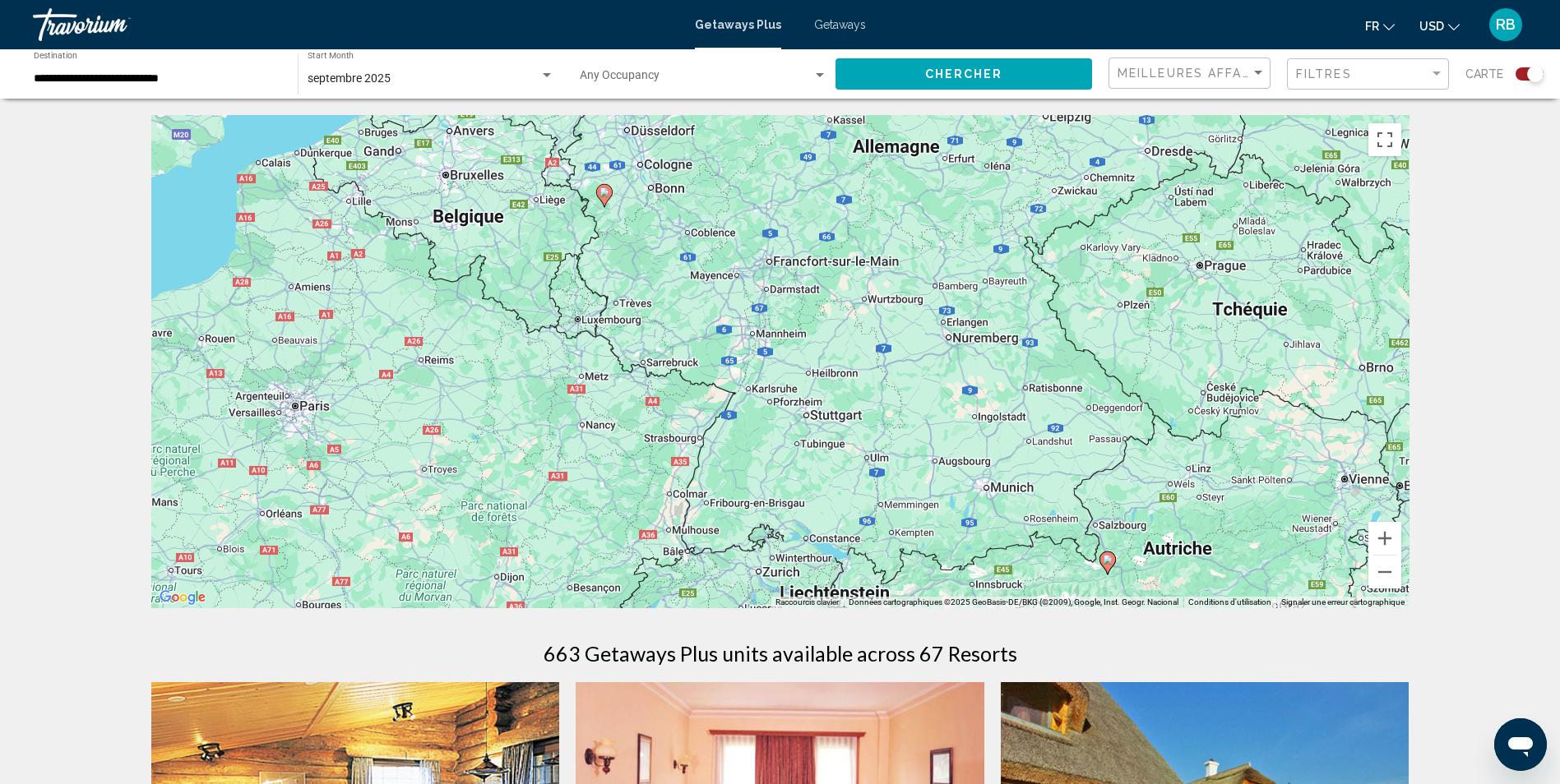
drag, startPoint x: 606, startPoint y: 278, endPoint x: 556, endPoint y: 496, distance: 223.7
click at [556, 496] on div "Pour activer le glissement avec le clavier, appuyez sur Alt+Entrée. Une fois ce…" at bounding box center [780, 361] width 1258 height 494
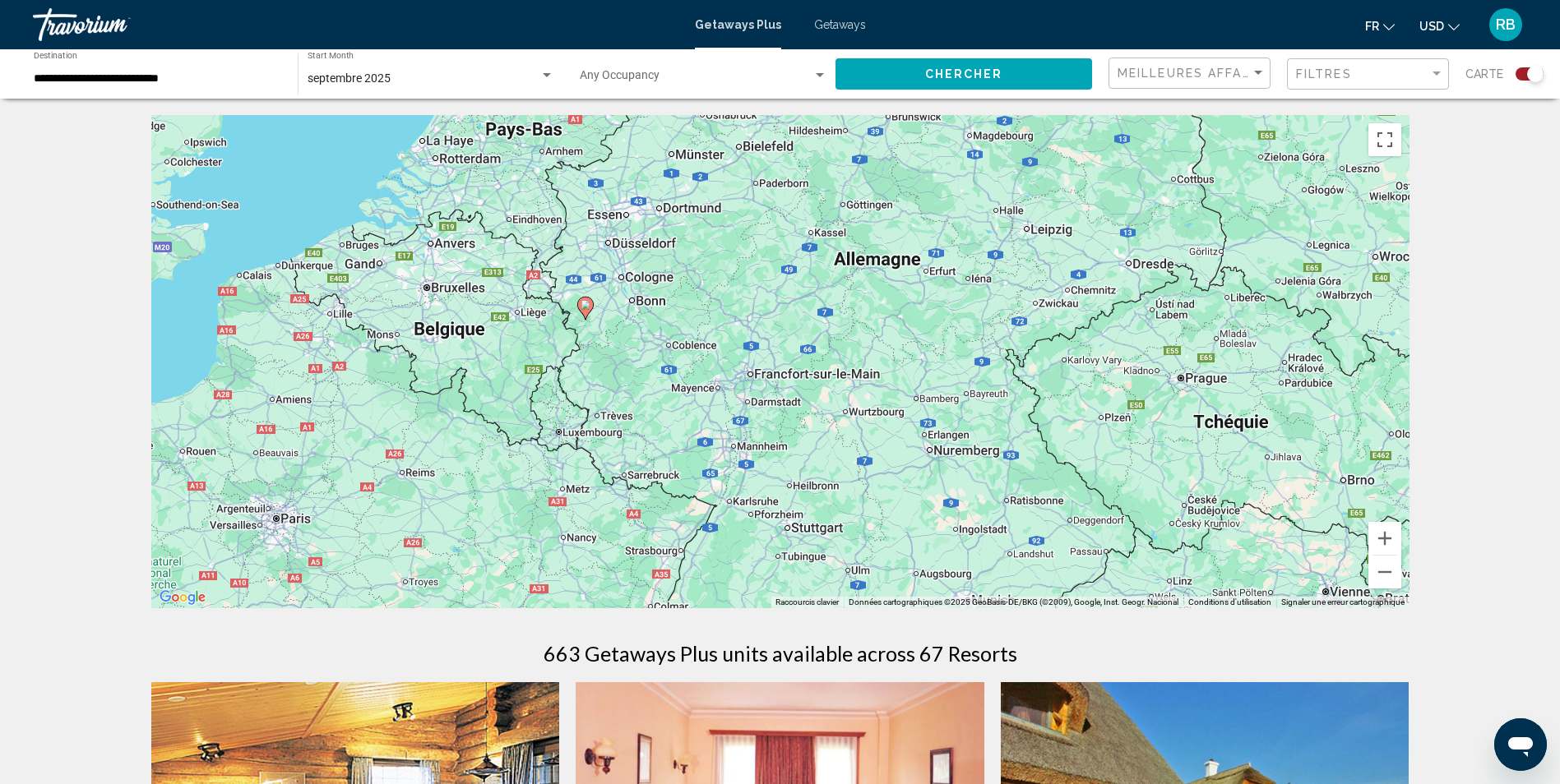
drag, startPoint x: 547, startPoint y: 380, endPoint x: 527, endPoint y: 499, distance: 120.7
click at [527, 499] on div "Pour activer le glissement avec le clavier, appuyez sur Alt+Entrée. Une fois ce…" at bounding box center [780, 361] width 1258 height 494
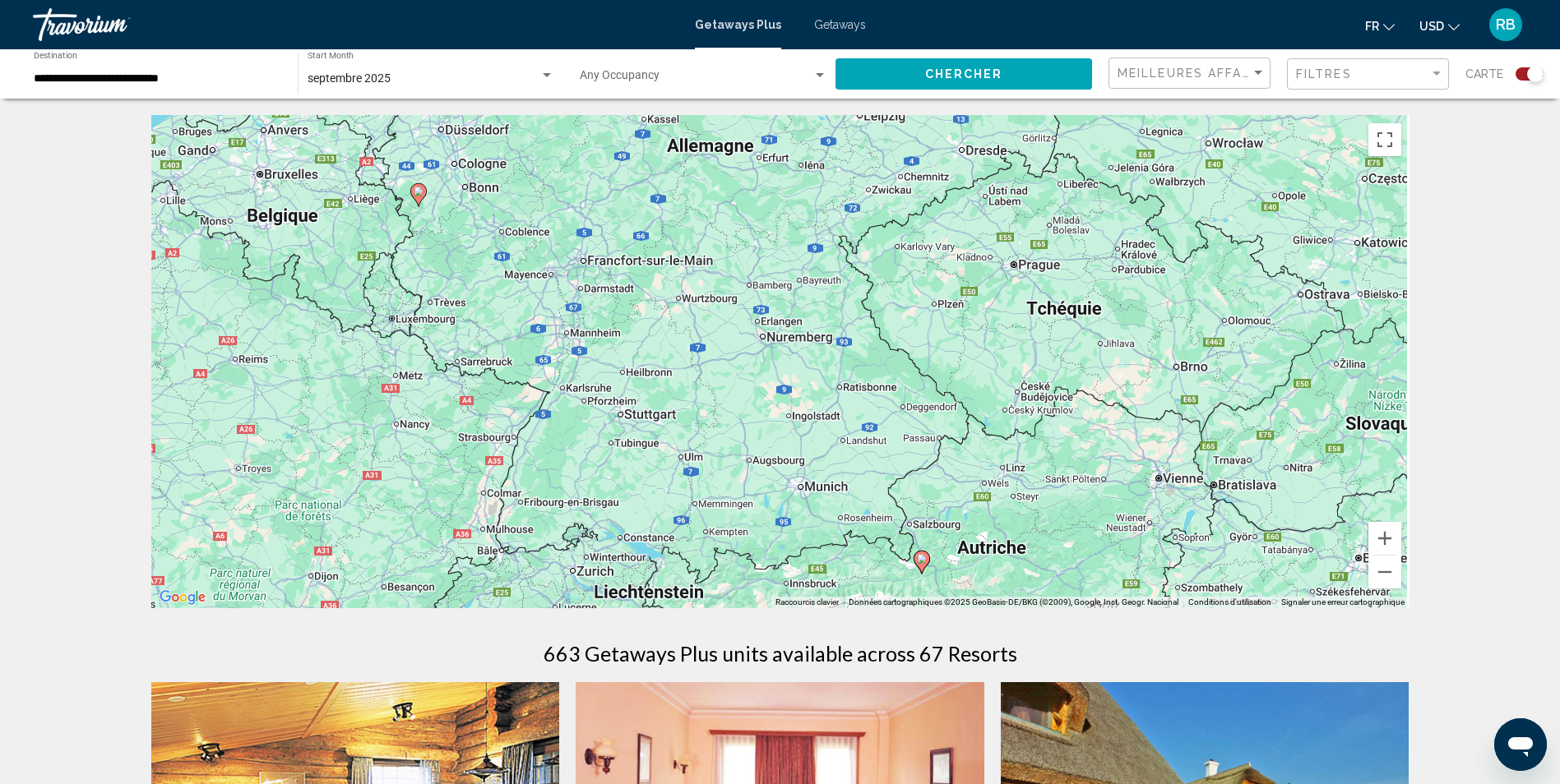
drag, startPoint x: 681, startPoint y: 402, endPoint x: 506, endPoint y: 285, distance: 210.5
click at [507, 287] on div "Pour activer le glissement avec le clavier, appuyez sur Alt+Entrée. Une fois ce…" at bounding box center [780, 361] width 1258 height 494
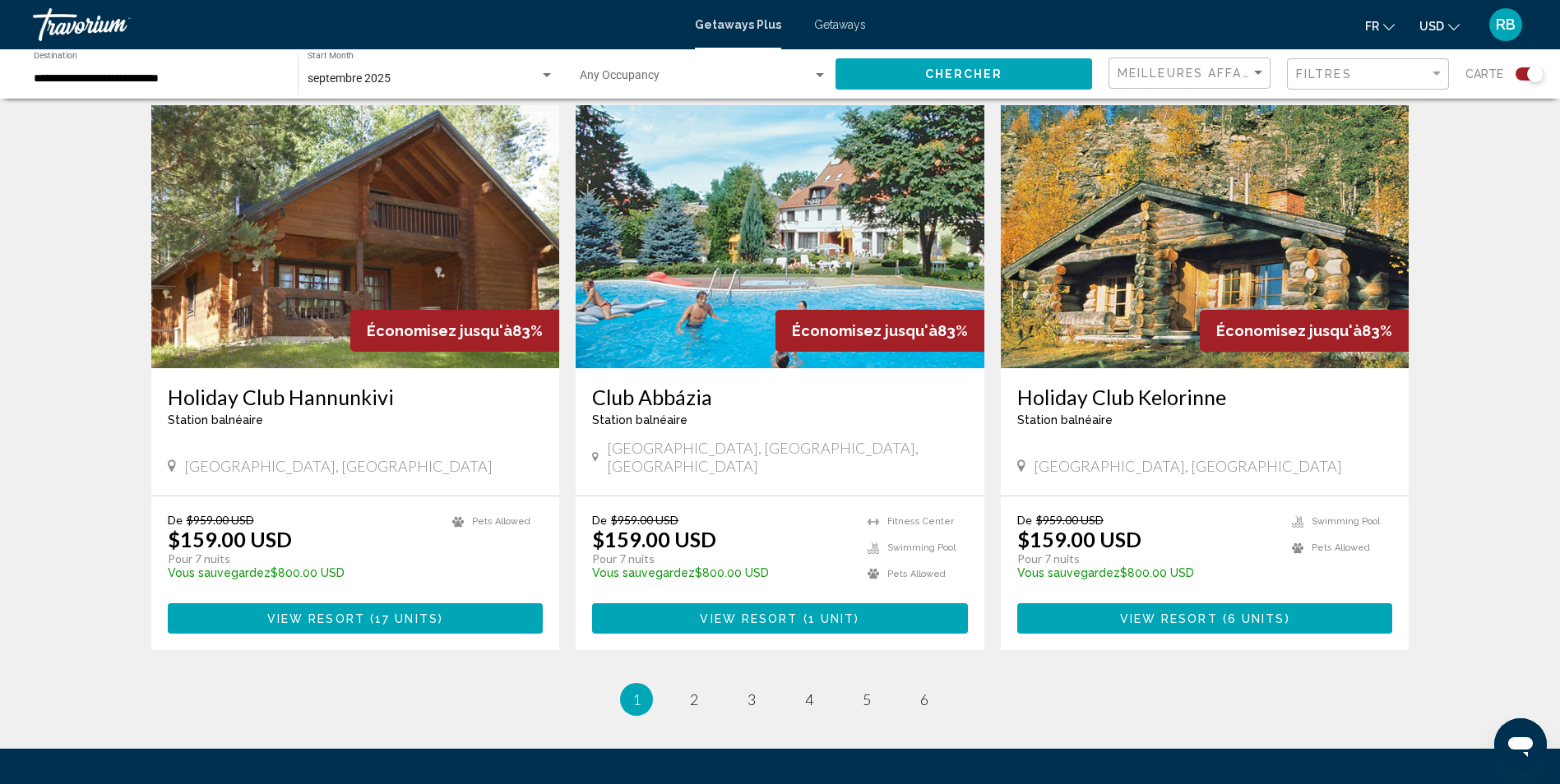
scroll to position [2384, 0]
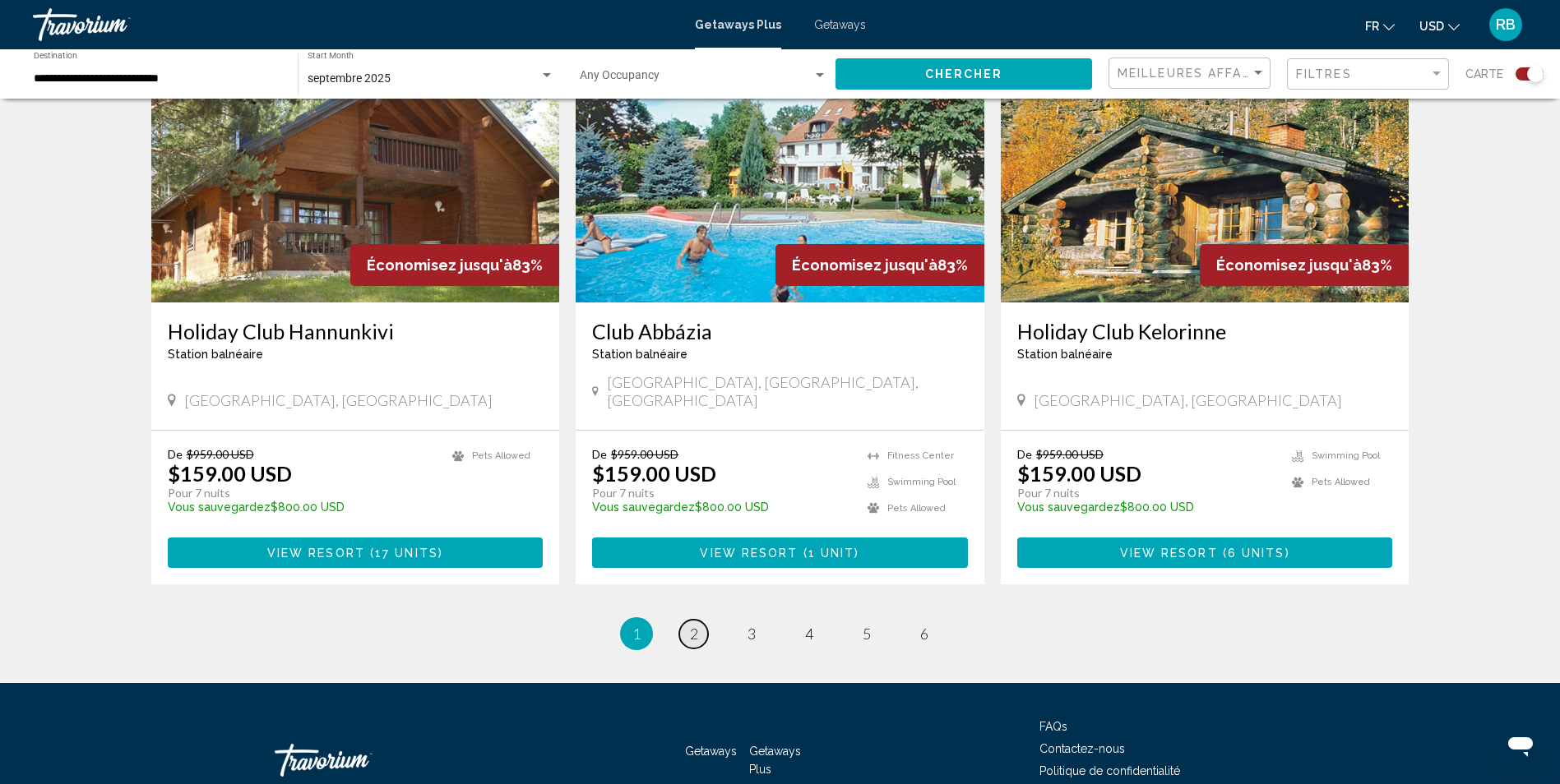
click at [690, 624] on span "2" at bounding box center [694, 633] width 8 height 18
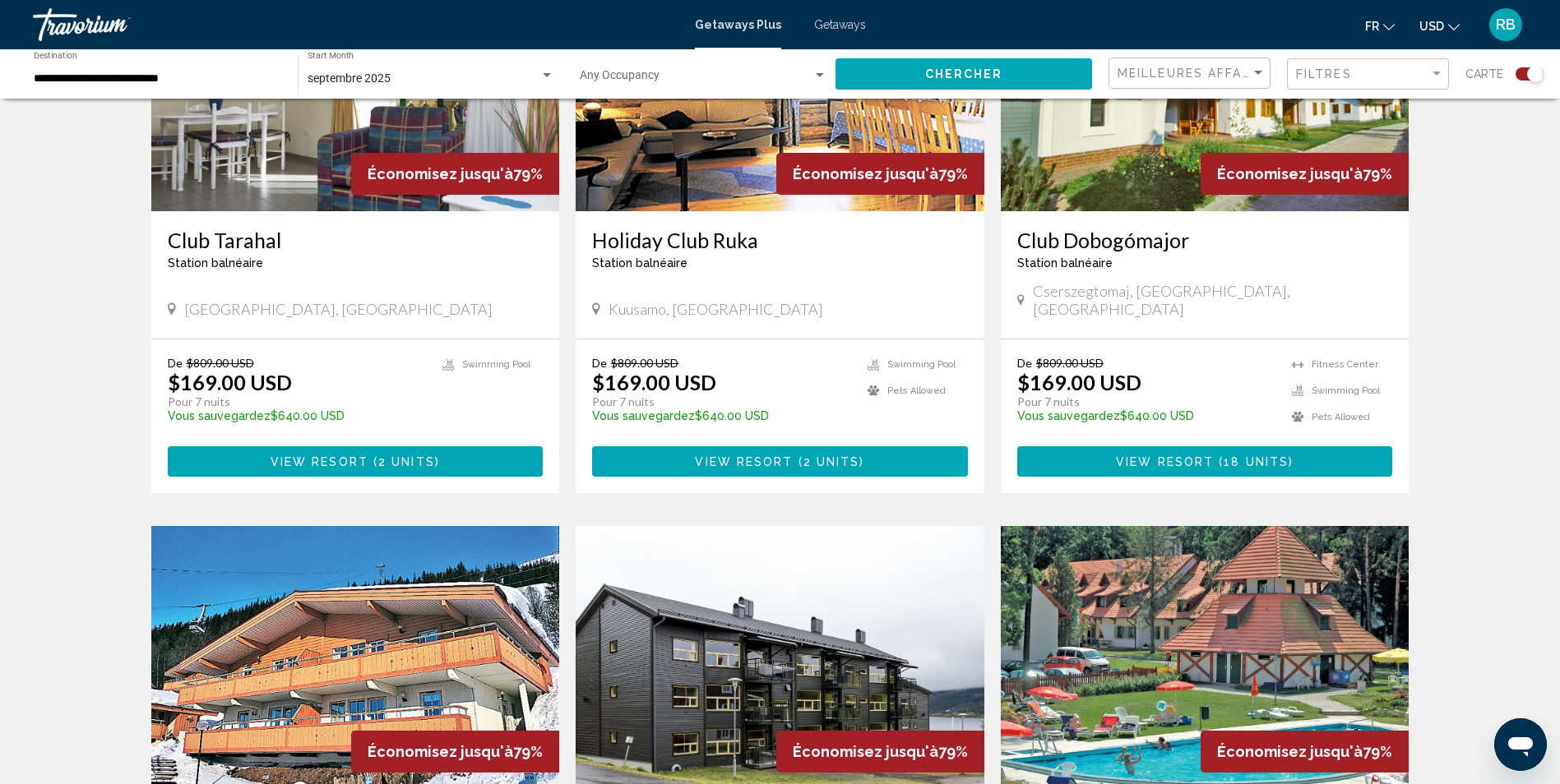
scroll to position [740, 0]
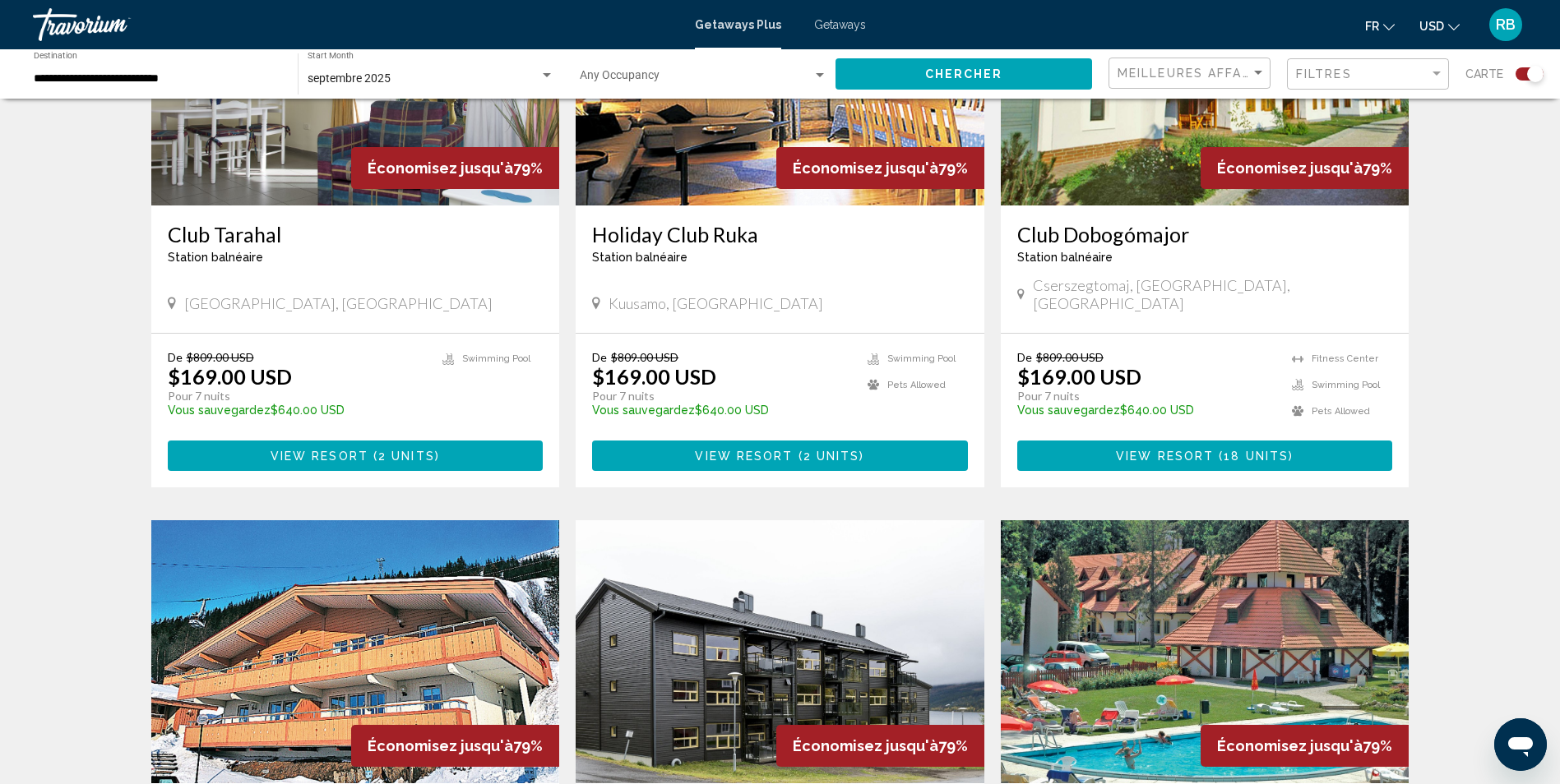
click at [1449, 32] on button "USD USD ($) MXN (Mex$) CAD (Can$) GBP (£) EUR (€) AUD (A$) NZD (NZ$) CNY (CN¥)" at bounding box center [1439, 25] width 40 height 24
click at [1404, 155] on button "EUR (€)" at bounding box center [1406, 151] width 83 height 22
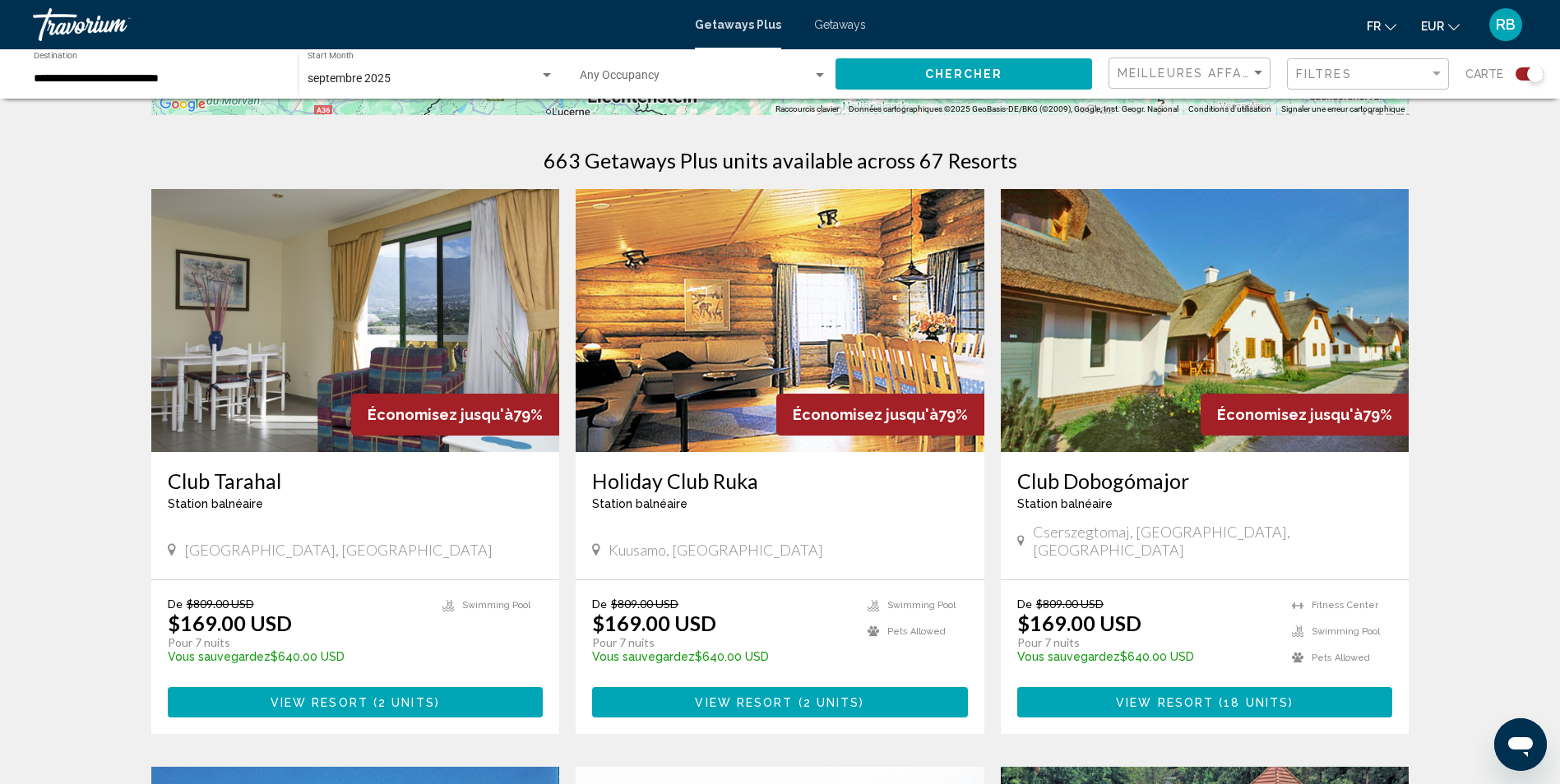
click at [349, 331] on img "Main content" at bounding box center [355, 321] width 409 height 263
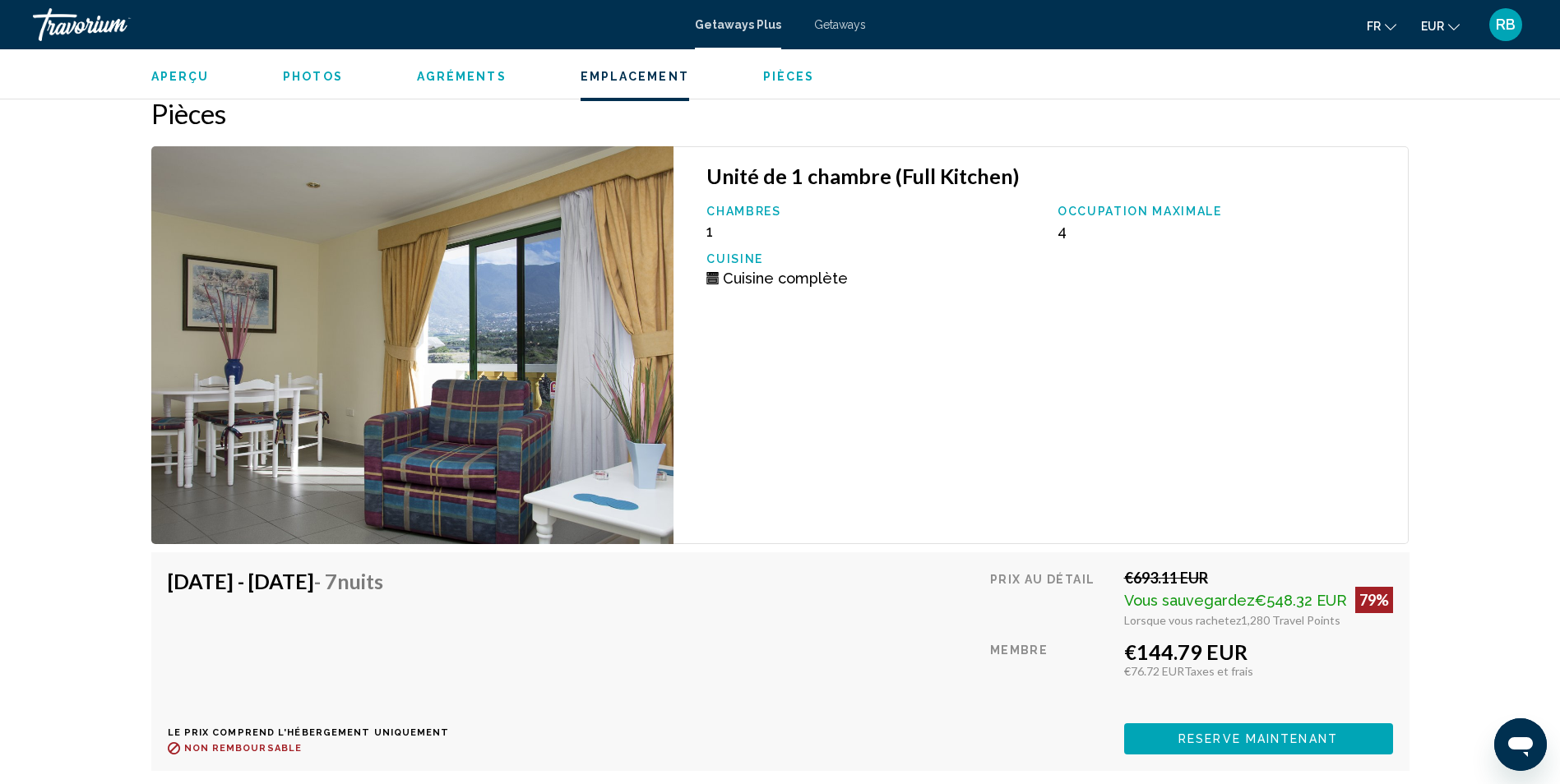
scroll to position [2630, 0]
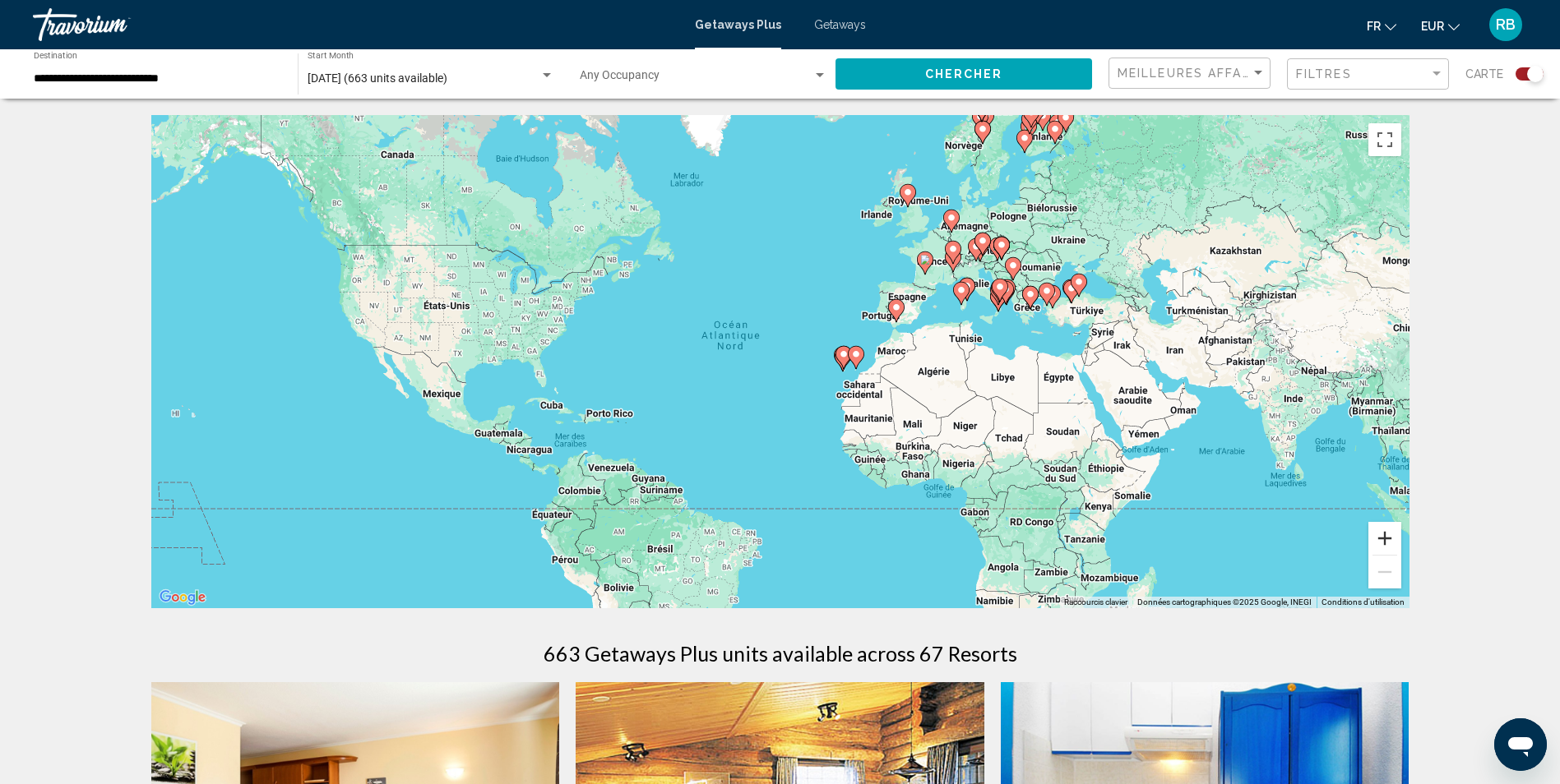
click at [1387, 544] on button "Zoom avant" at bounding box center [1384, 538] width 33 height 33
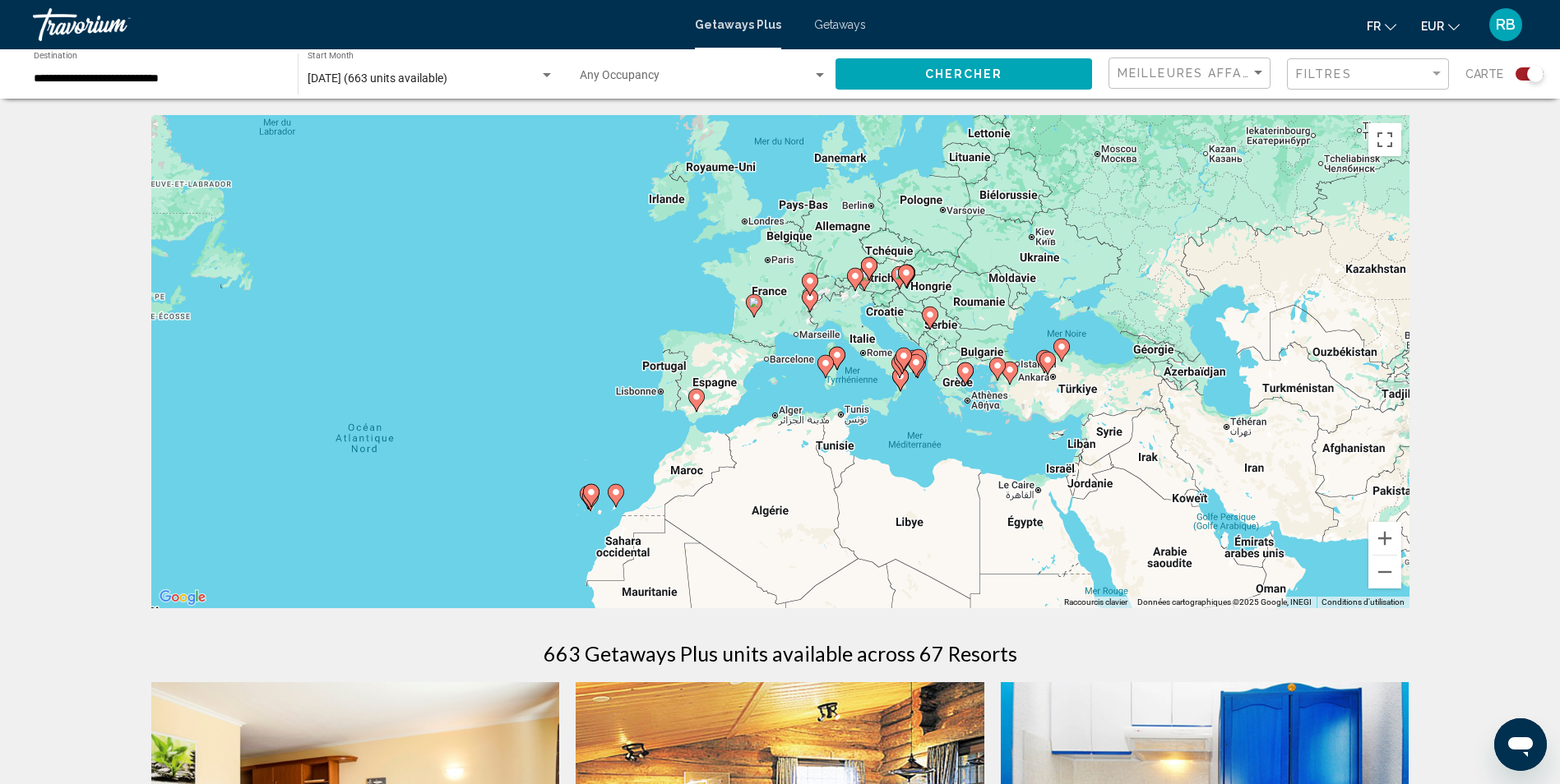
drag, startPoint x: 859, startPoint y: 252, endPoint x: 542, endPoint y: 381, distance: 342.2
click at [542, 381] on div "Pour activer le glissement avec le clavier, appuyez sur Alt+Entrée. Une fois ce…" at bounding box center [780, 361] width 1258 height 494
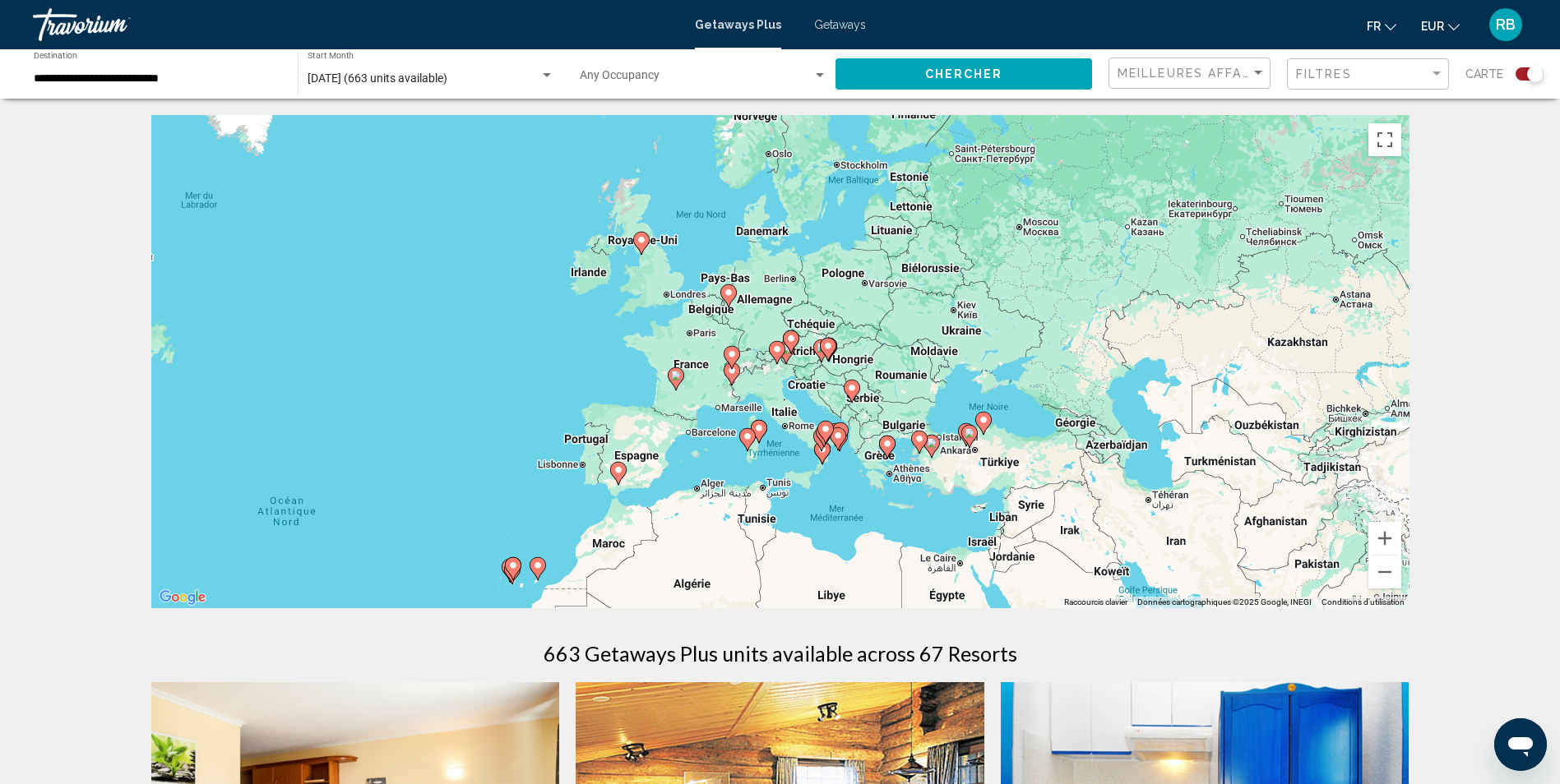
drag, startPoint x: 593, startPoint y: 304, endPoint x: 513, endPoint y: 378, distance: 109.0
click at [513, 378] on div "Pour activer le glissement avec le clavier, appuyez sur Alt+Entrée. Une fois ce…" at bounding box center [780, 361] width 1258 height 494
click at [1387, 535] on button "Zoom avant" at bounding box center [1384, 538] width 33 height 33
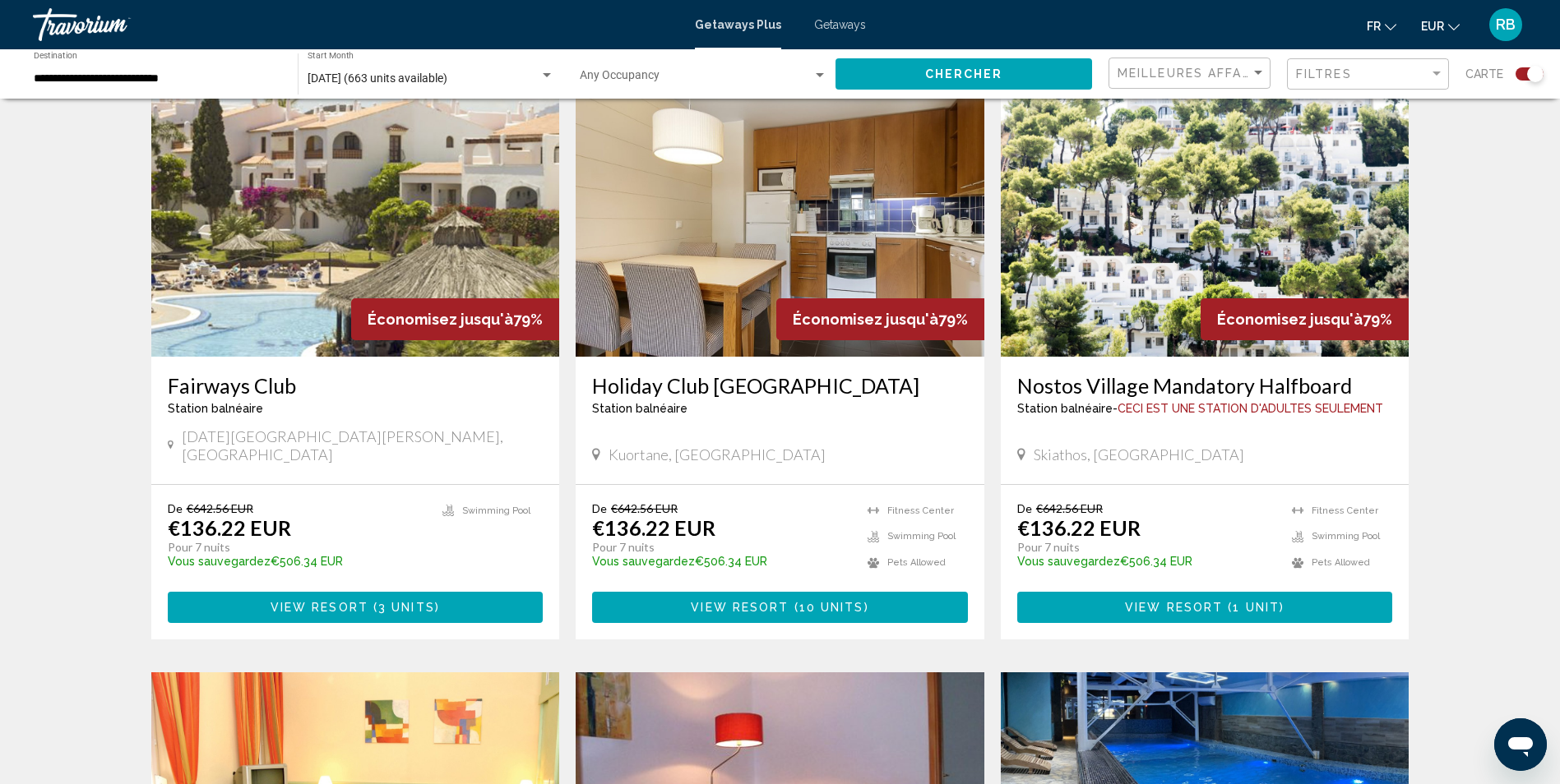
scroll to position [1315, 0]
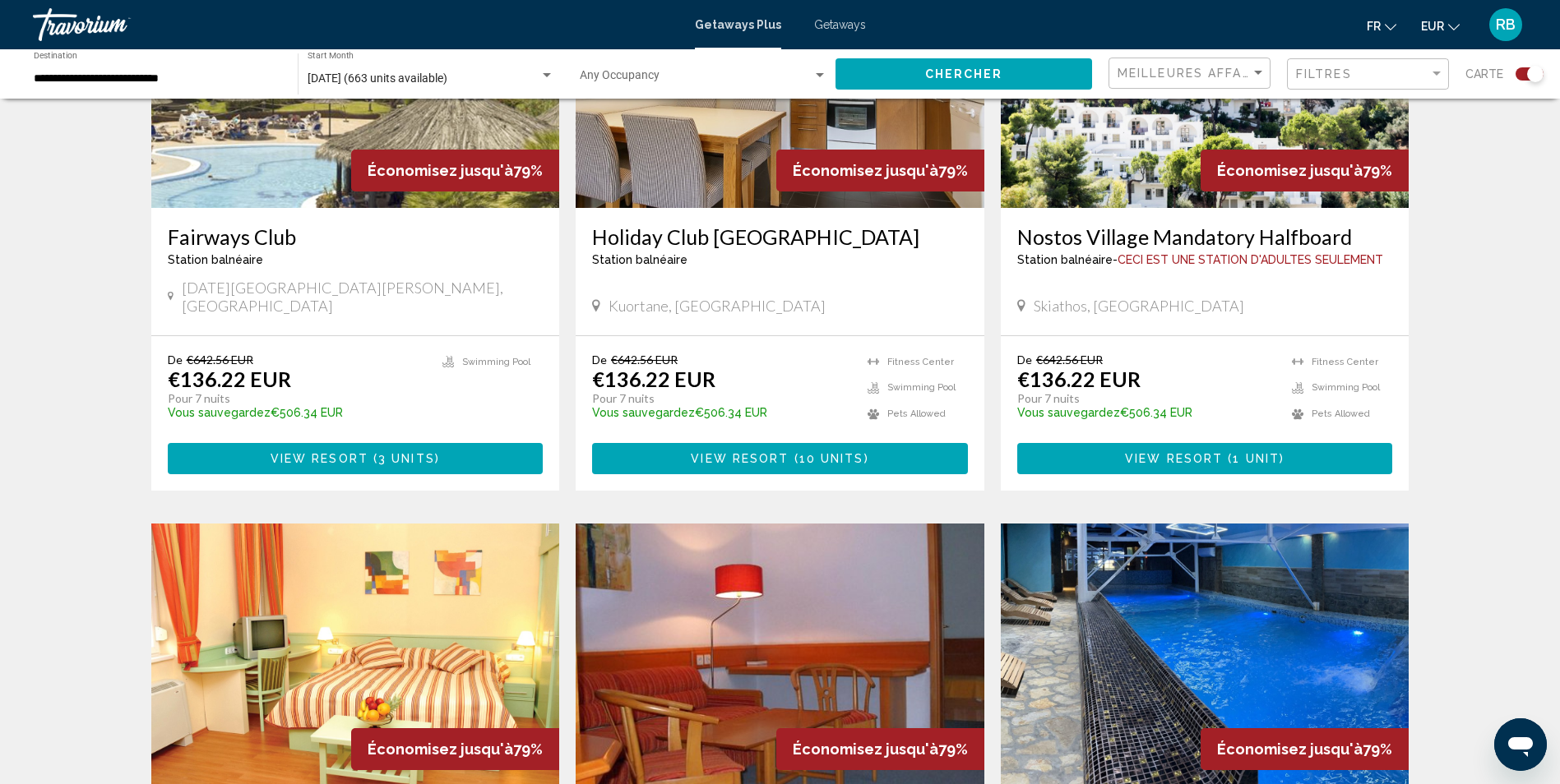
click at [1197, 453] on span "View Resort" at bounding box center [1174, 460] width 98 height 13
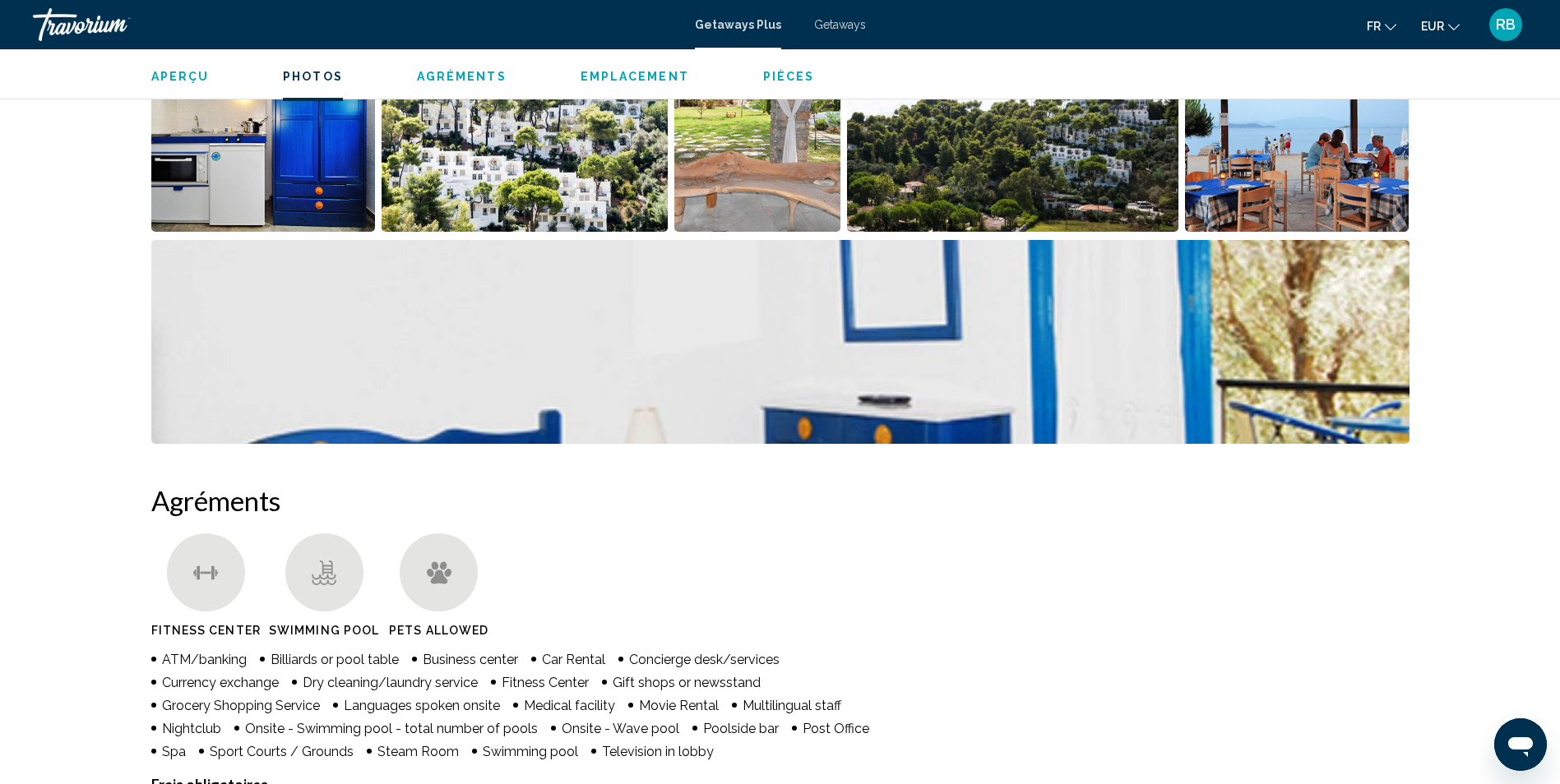
scroll to position [443, 0]
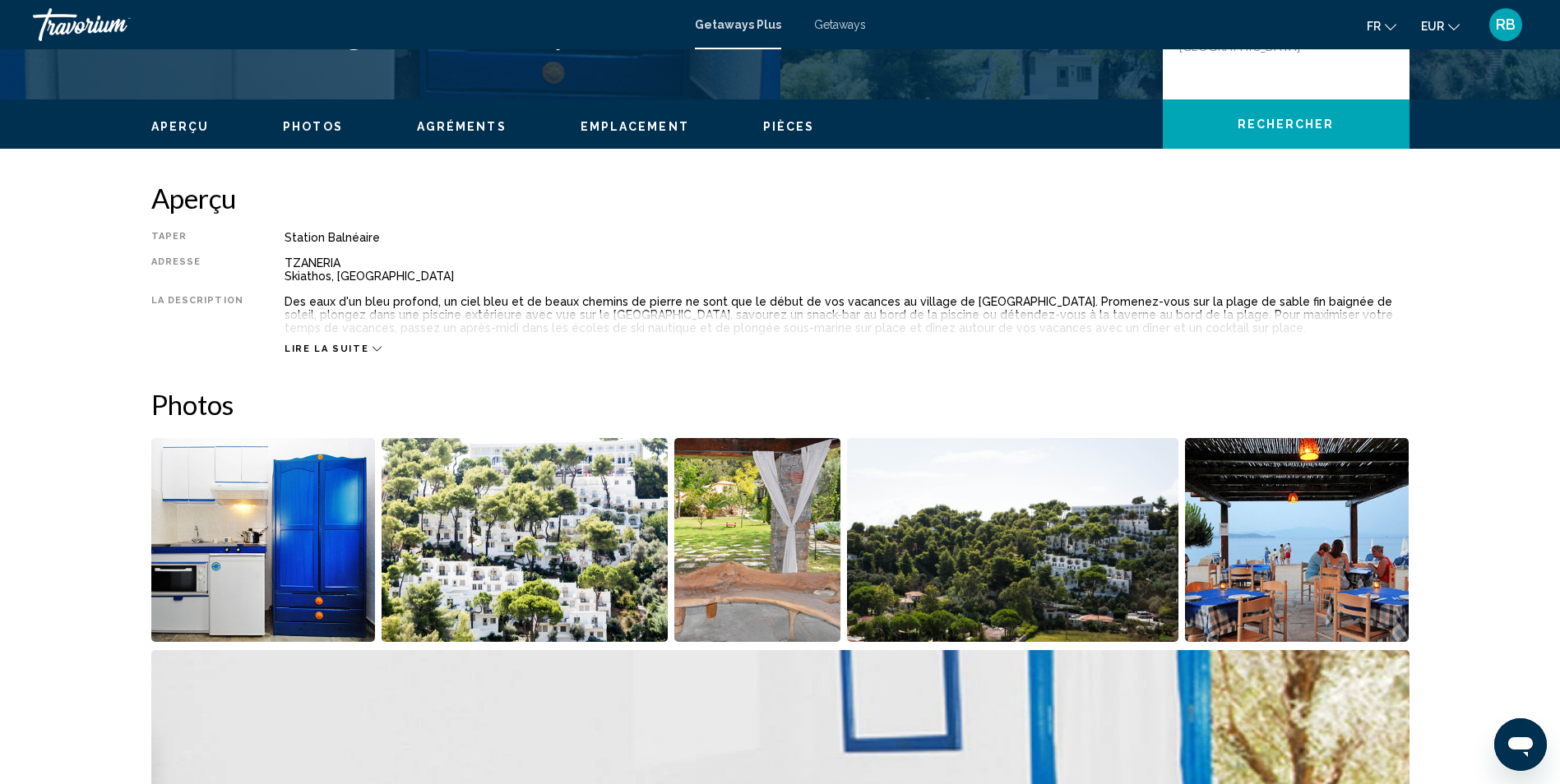
click at [741, 526] on img "Open full-screen image slider" at bounding box center [757, 540] width 166 height 204
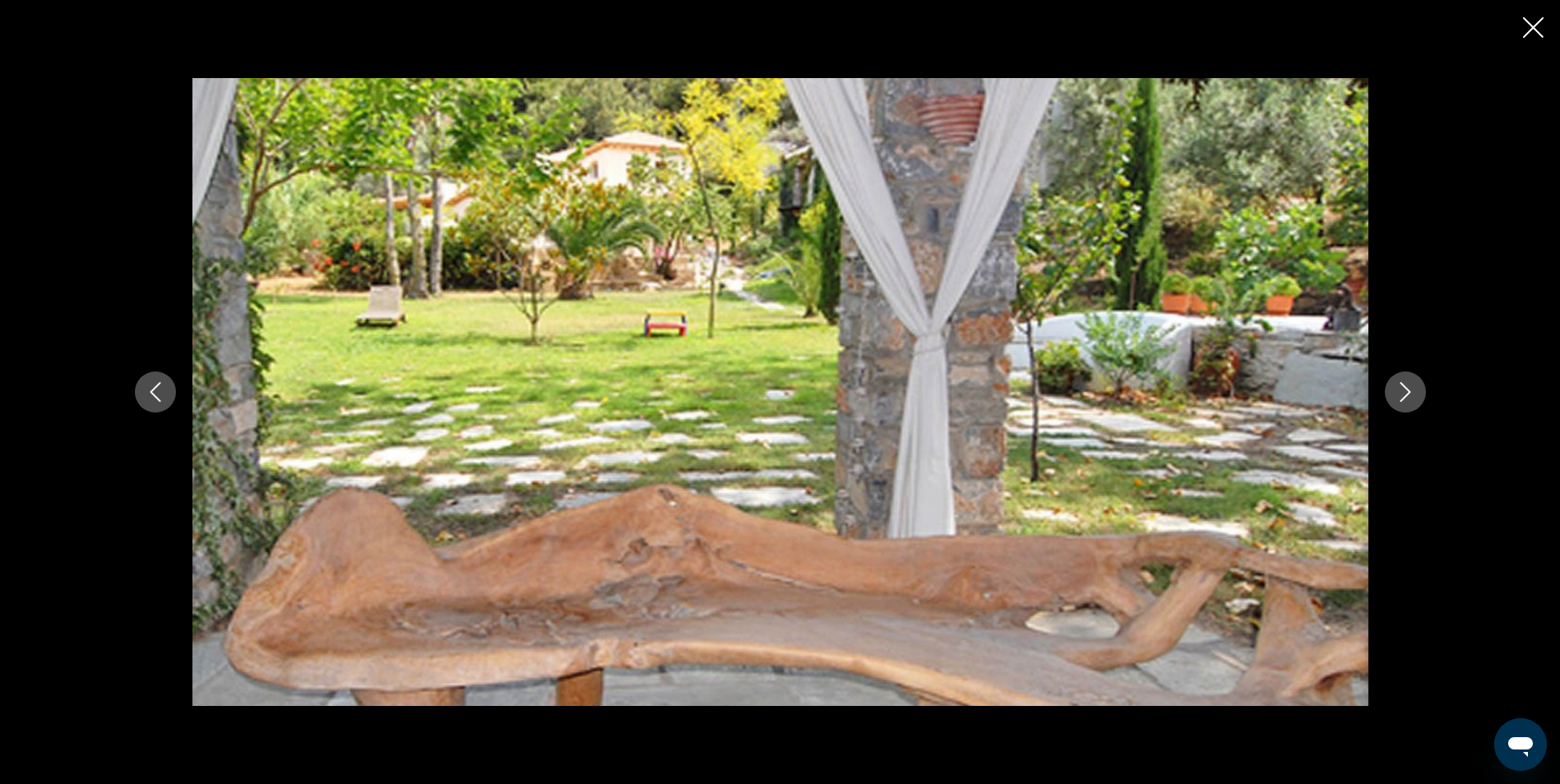
click at [1398, 392] on icon "Next image" at bounding box center [1405, 392] width 20 height 20
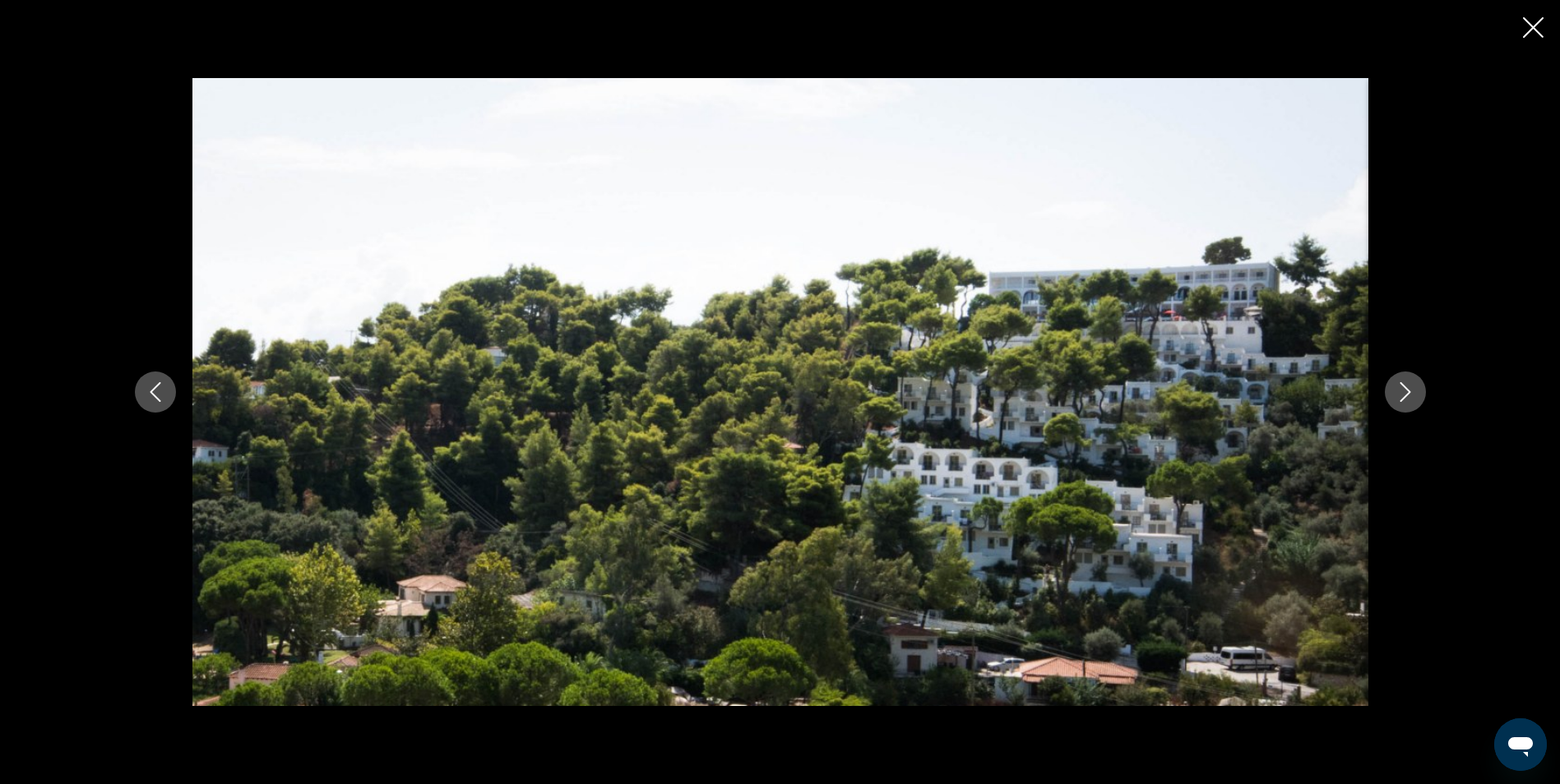
click at [1398, 392] on icon "Next image" at bounding box center [1405, 392] width 20 height 20
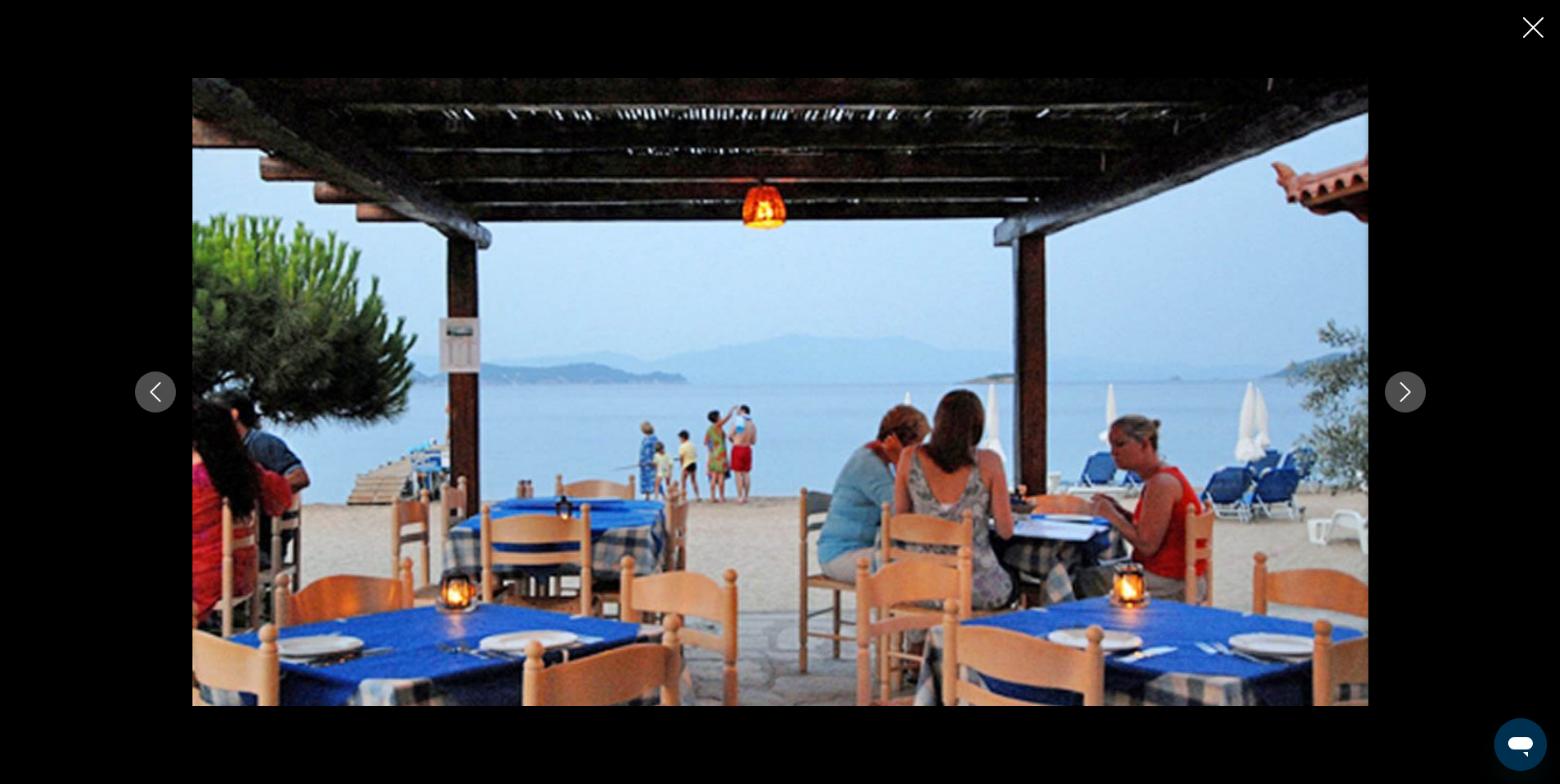
click at [1398, 392] on icon "Next image" at bounding box center [1405, 392] width 20 height 20
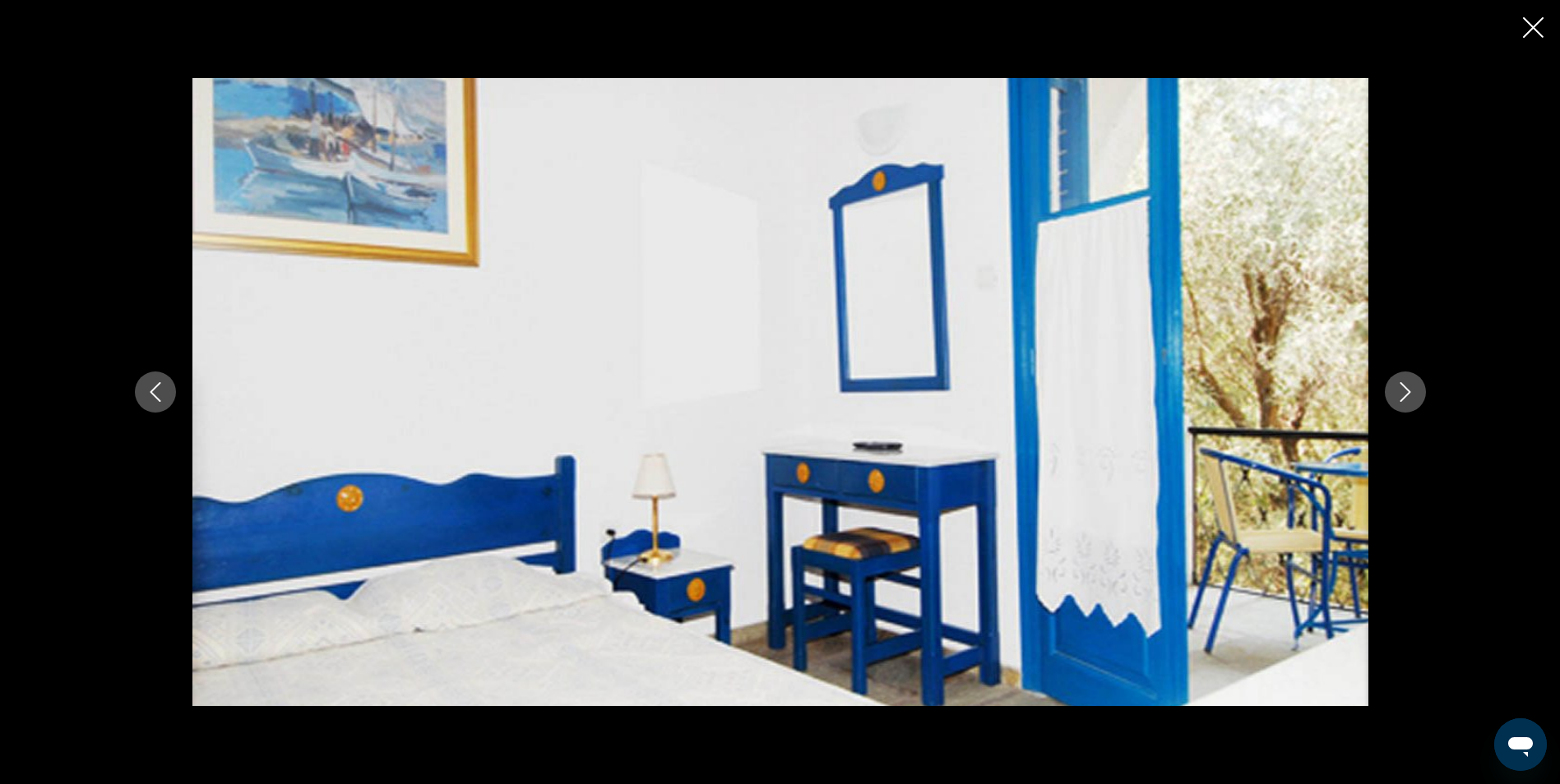
click at [1398, 392] on icon "Next image" at bounding box center [1405, 392] width 20 height 20
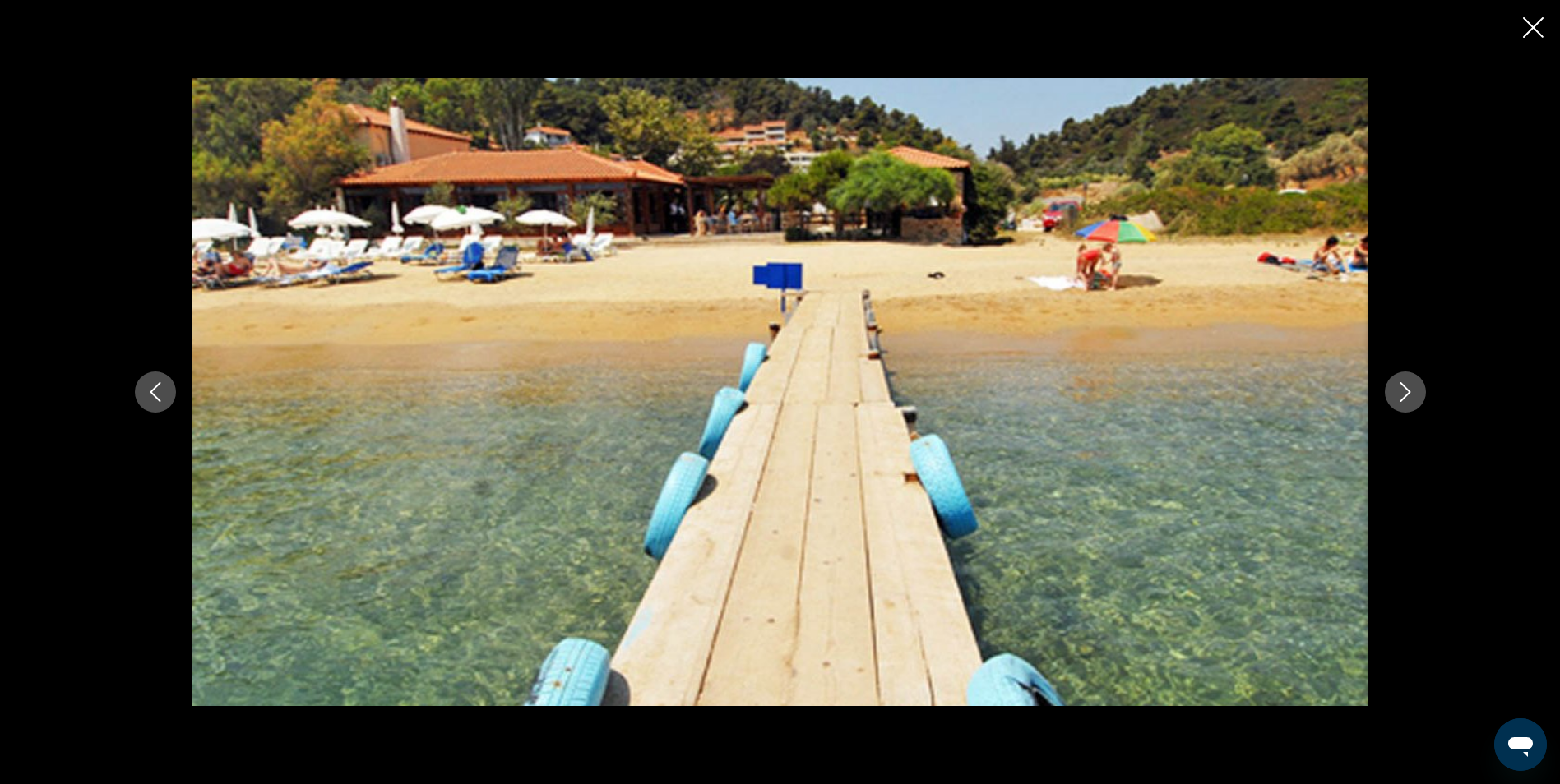
click at [1398, 392] on icon "Next image" at bounding box center [1405, 392] width 20 height 20
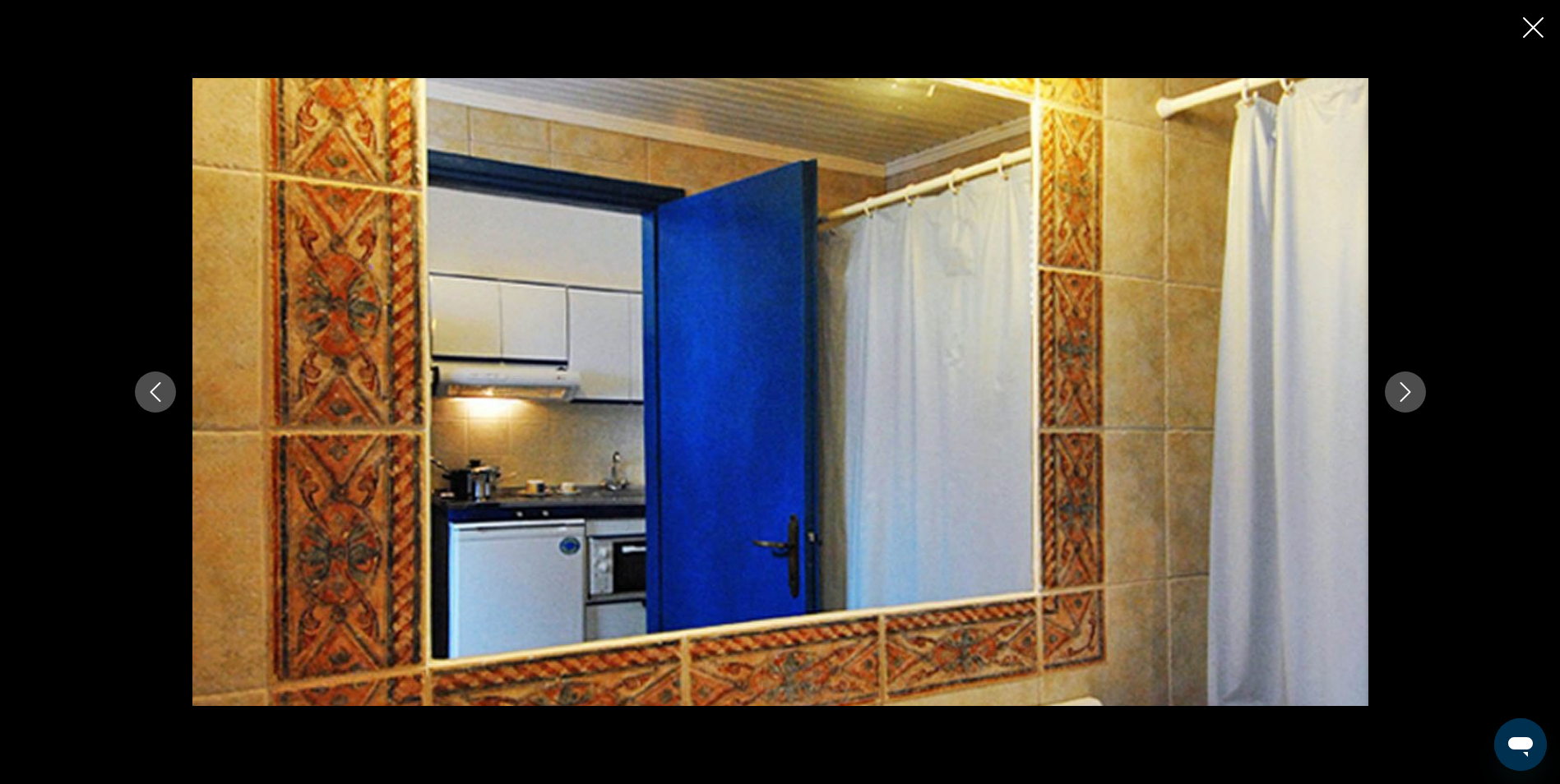
click at [1398, 392] on icon "Next image" at bounding box center [1405, 392] width 20 height 20
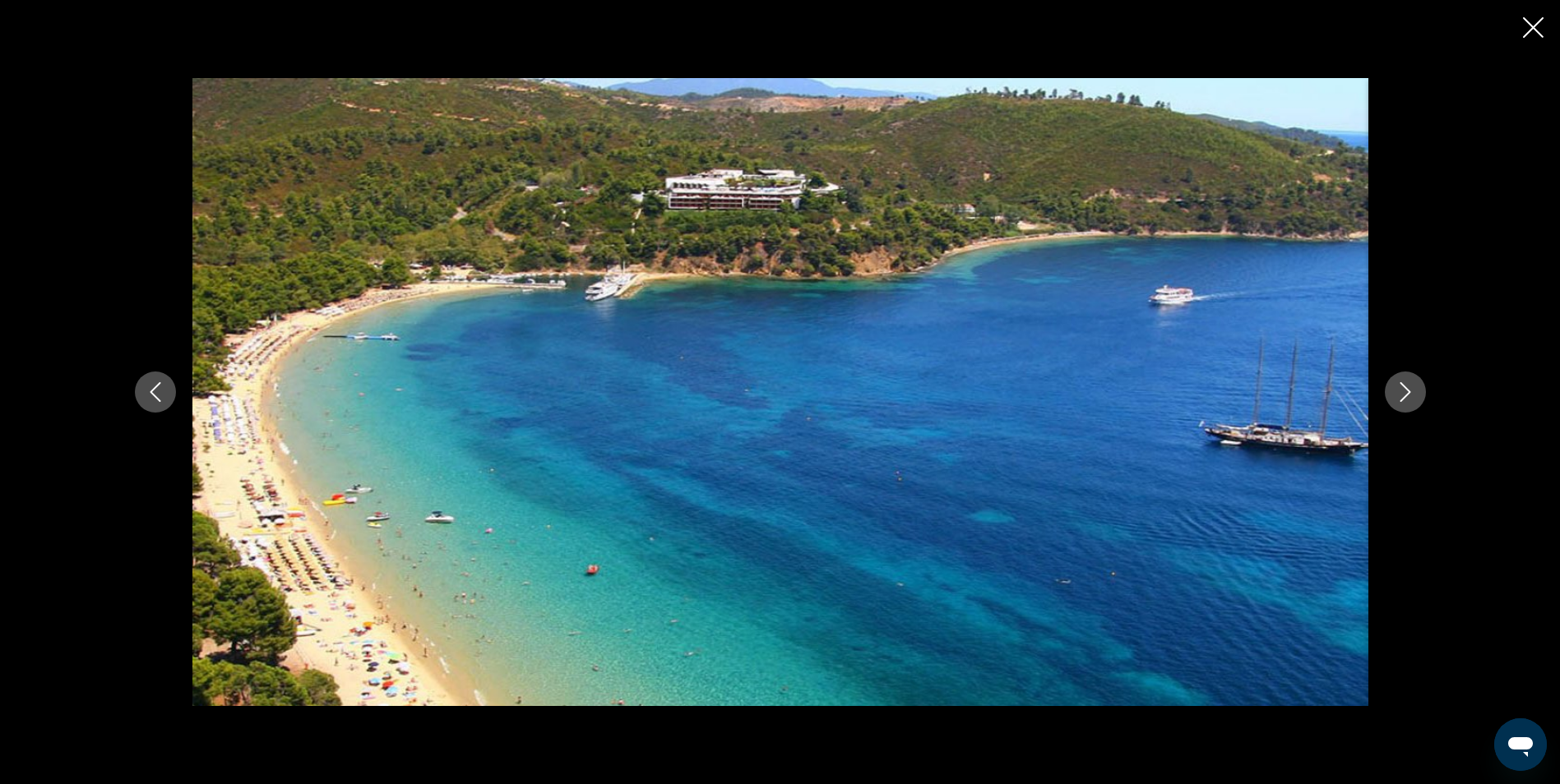
click at [1398, 392] on icon "Next image" at bounding box center [1405, 392] width 20 height 20
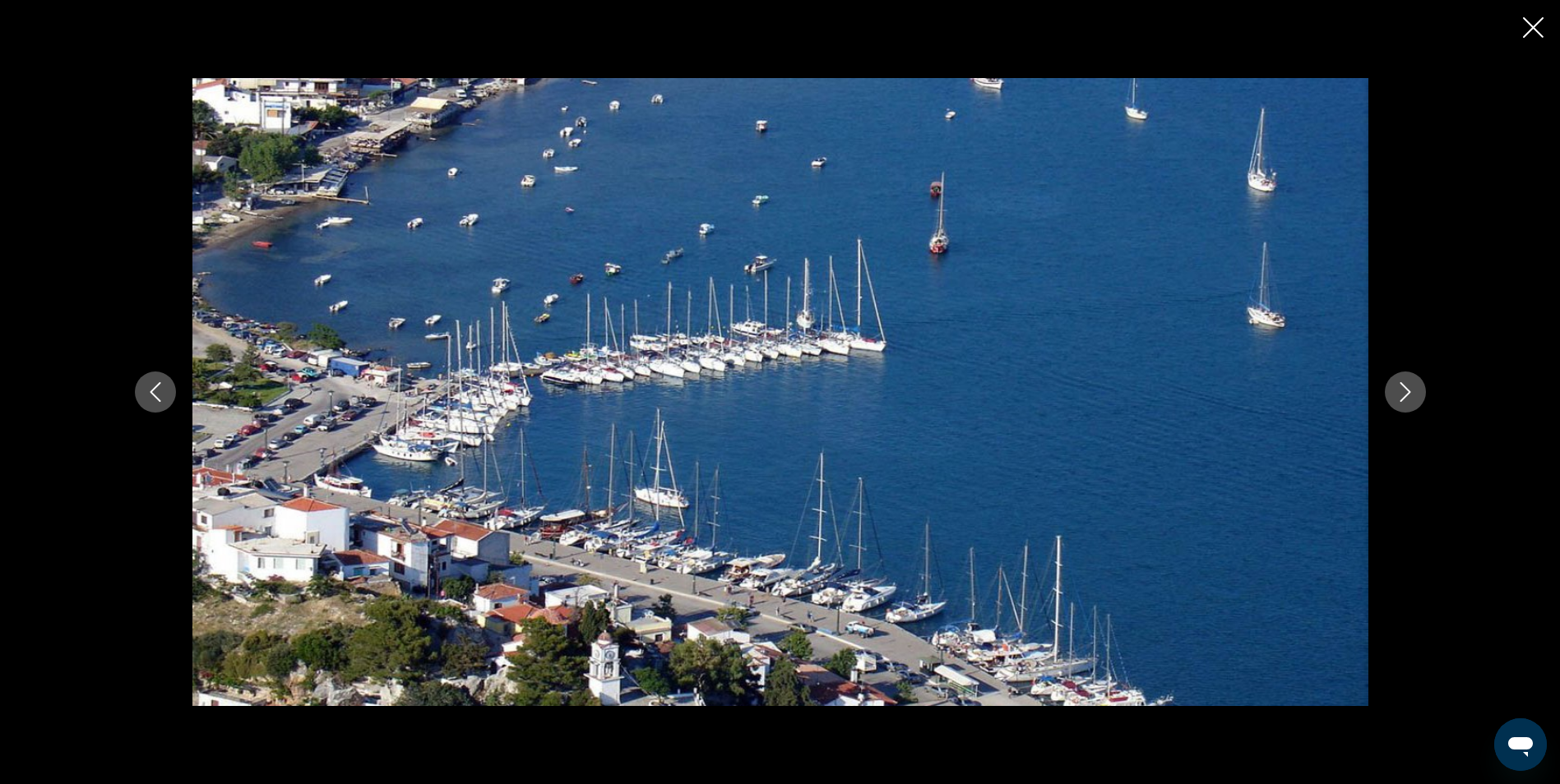
click at [1536, 28] on icon "Close slideshow" at bounding box center [1533, 27] width 21 height 21
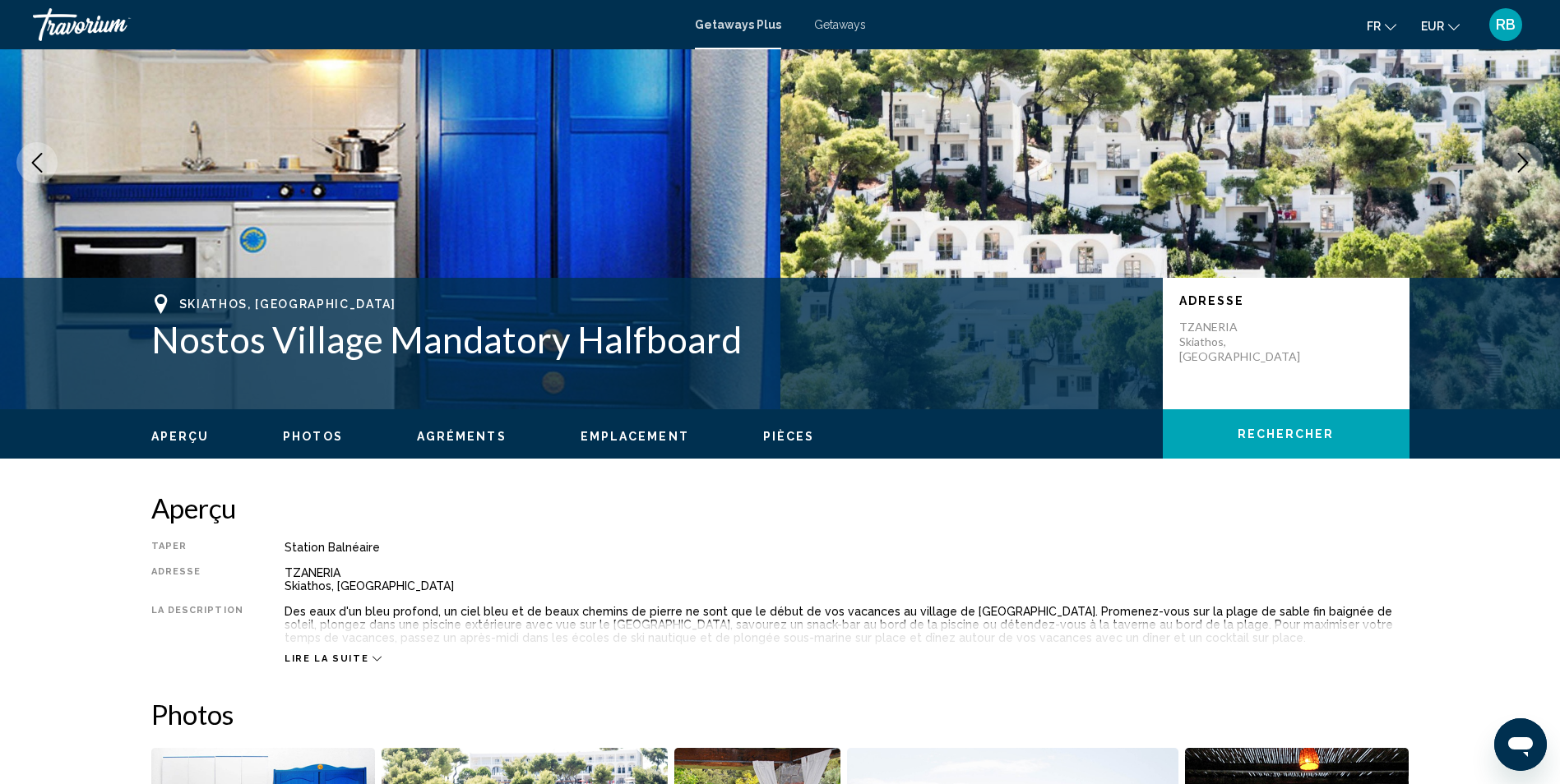
scroll to position [0, 0]
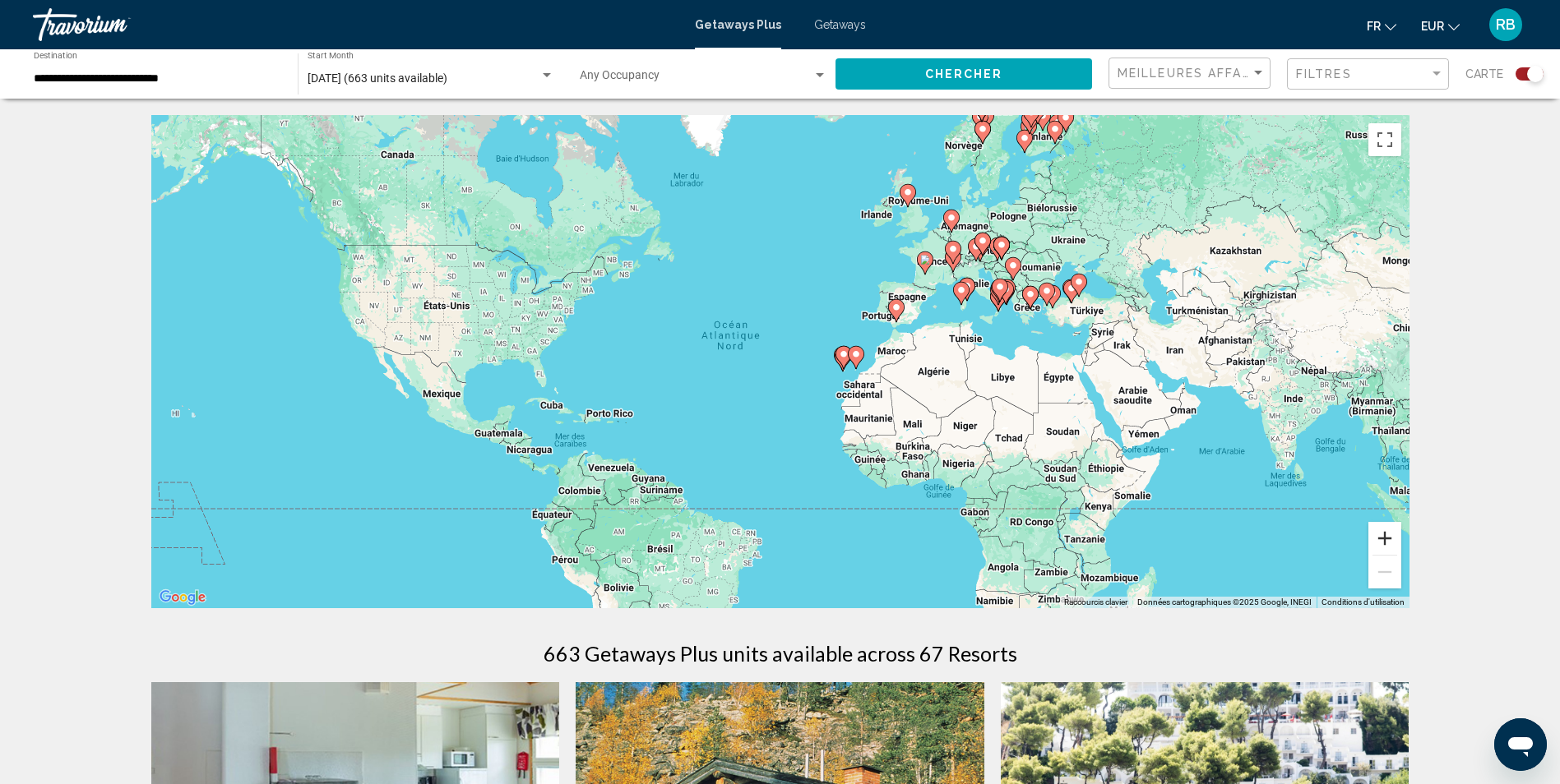
click at [1383, 538] on button "Zoom avant" at bounding box center [1384, 538] width 33 height 33
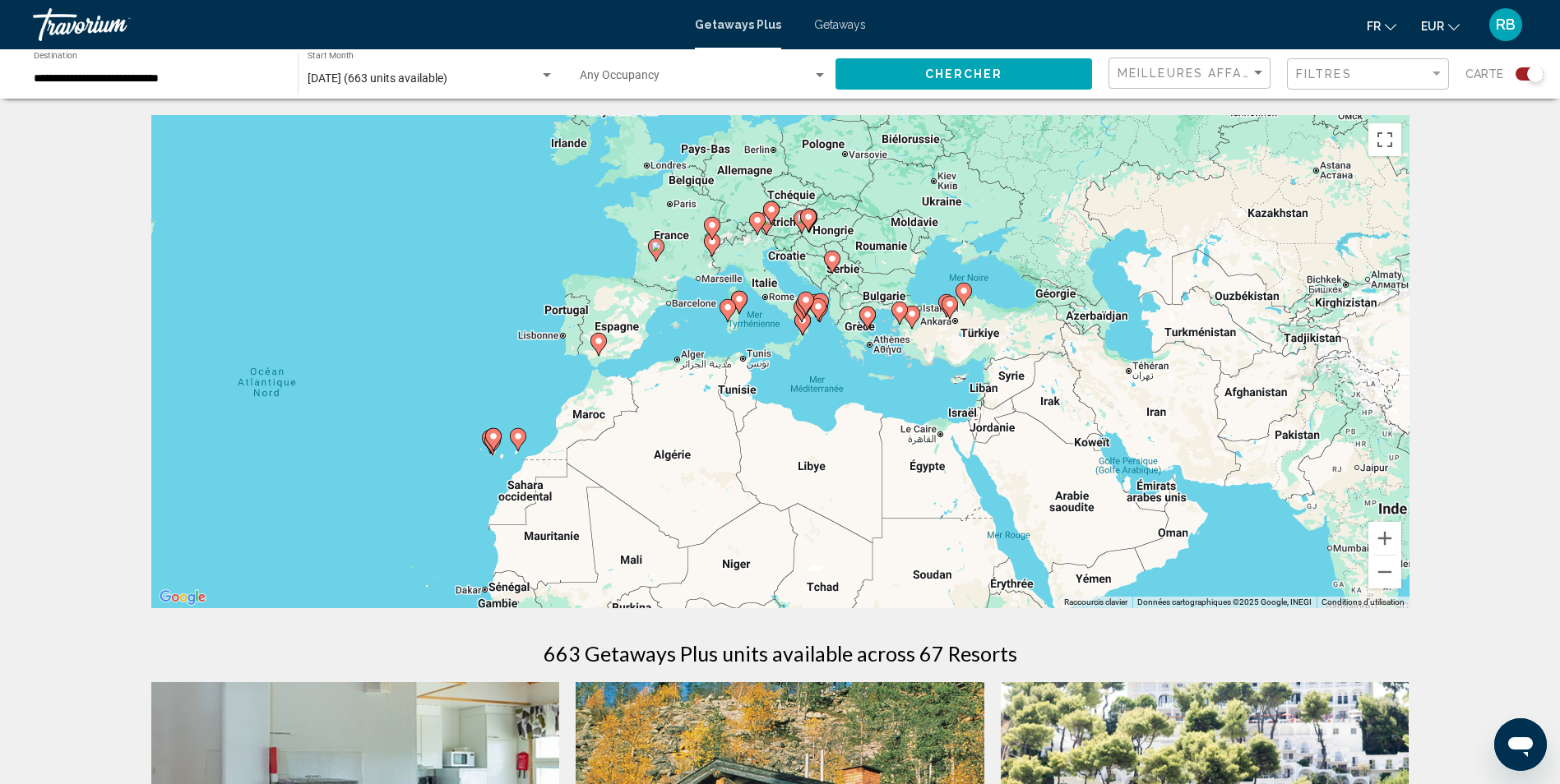
drag, startPoint x: 1193, startPoint y: 399, endPoint x: 777, endPoint y: 472, distance: 422.4
click at [777, 472] on div "Pour activer le glissement avec le clavier, appuyez sur Alt+Entrée. Une fois ce…" at bounding box center [780, 361] width 1258 height 494
click at [1384, 535] on button "Zoom avant" at bounding box center [1384, 538] width 33 height 33
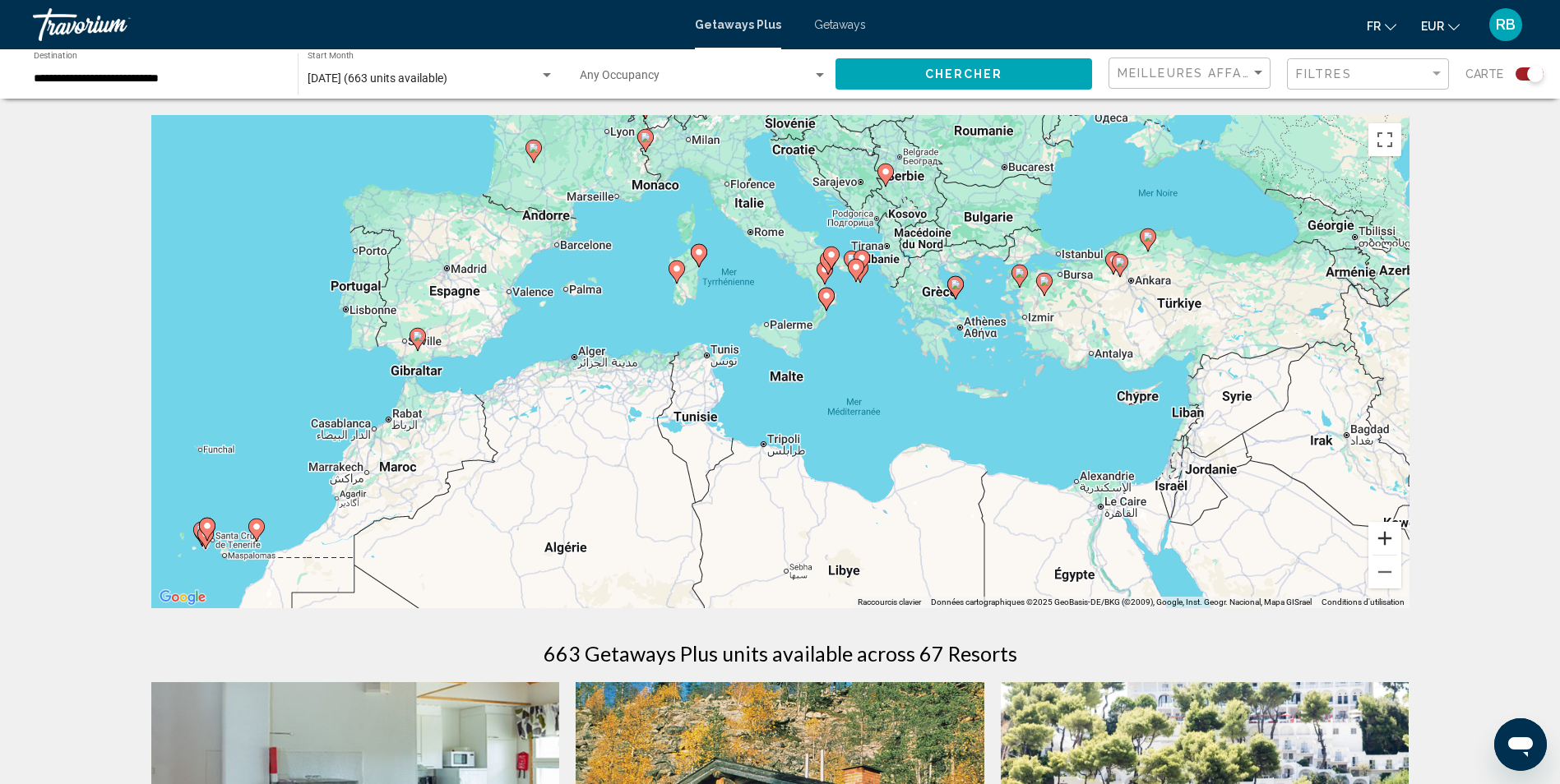
click at [1382, 536] on button "Zoom avant" at bounding box center [1384, 538] width 33 height 33
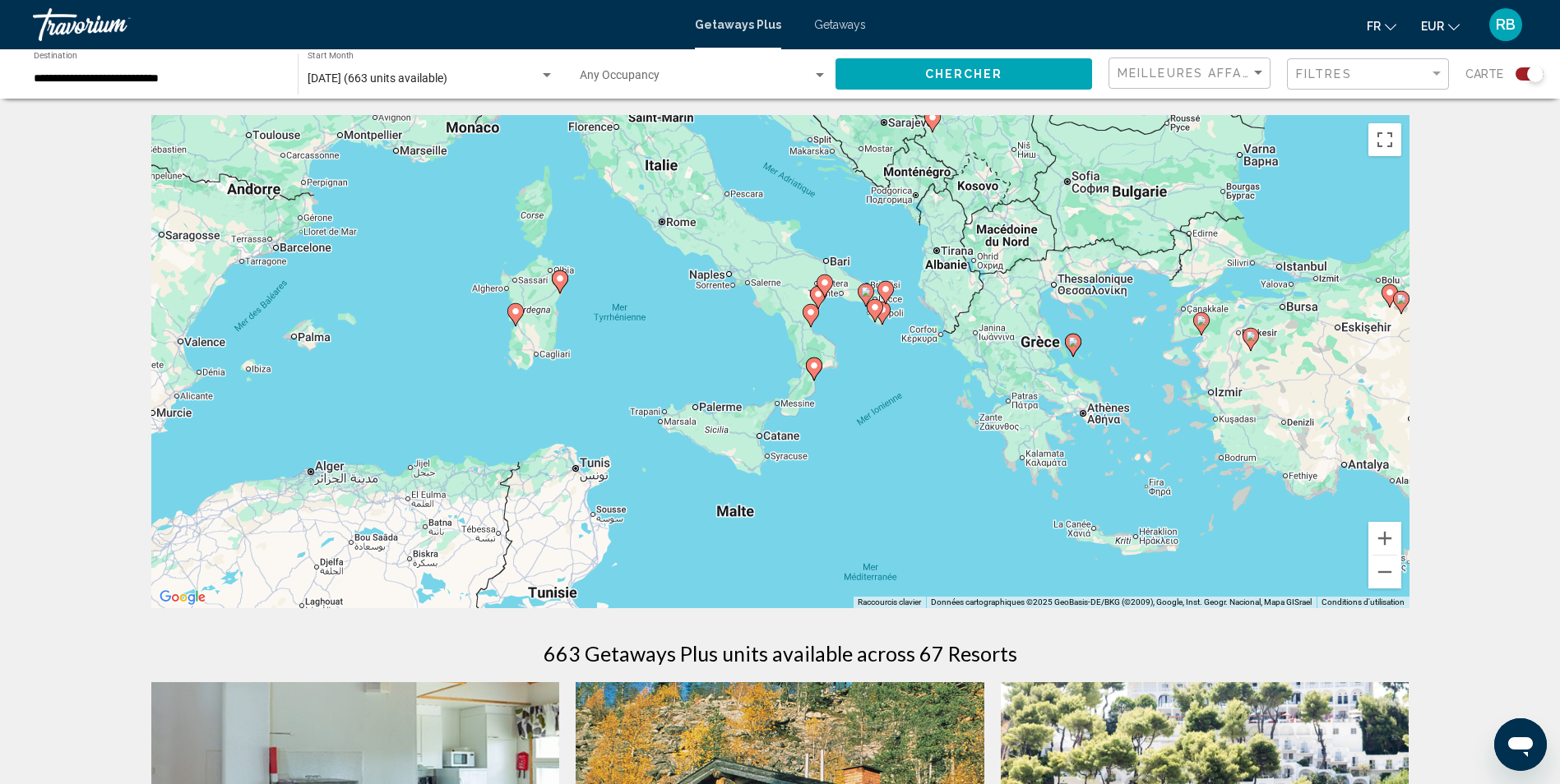
drag, startPoint x: 976, startPoint y: 337, endPoint x: 918, endPoint y: 461, distance: 136.9
click at [918, 461] on div "Pour activer le glissement avec le clavier, appuyez sur Alt+Entrée. Une fois ce…" at bounding box center [780, 361] width 1258 height 494
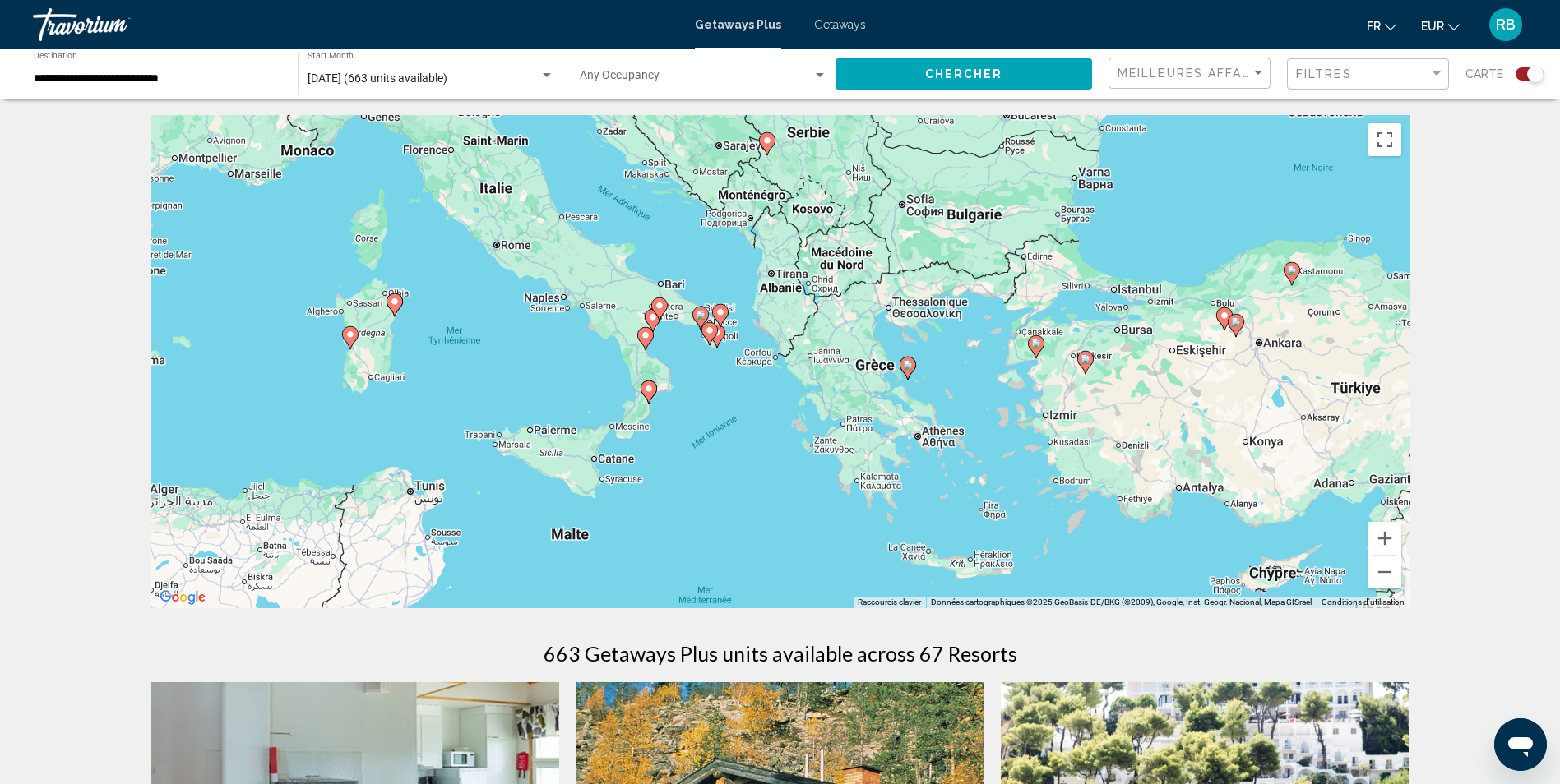
drag, startPoint x: 1298, startPoint y: 546, endPoint x: 1129, endPoint y: 569, distance: 170.6
click at [1129, 569] on div "Pour activer le glissement avec le clavier, appuyez sur Alt+Entrée. Une fois ce…" at bounding box center [780, 361] width 1258 height 494
click at [1221, 317] on image "Main content" at bounding box center [1224, 315] width 9 height 9
type input "**********"
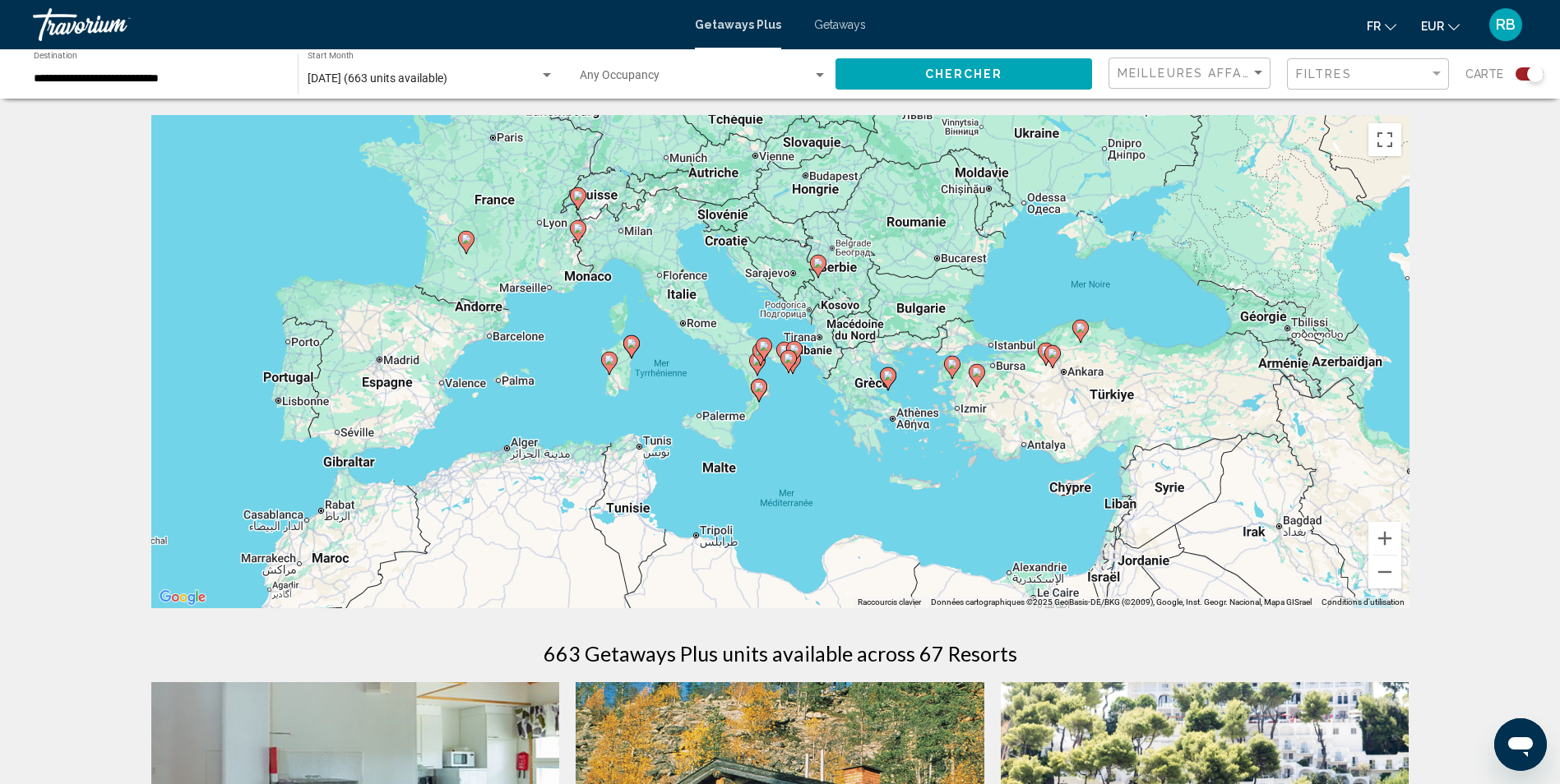
drag, startPoint x: 763, startPoint y: 487, endPoint x: 1036, endPoint y: 492, distance: 273.0
click at [1036, 492] on div "Pour activer le glissement avec le clavier, appuyez sur Alt+Entrée. Une fois ce…" at bounding box center [780, 361] width 1258 height 494
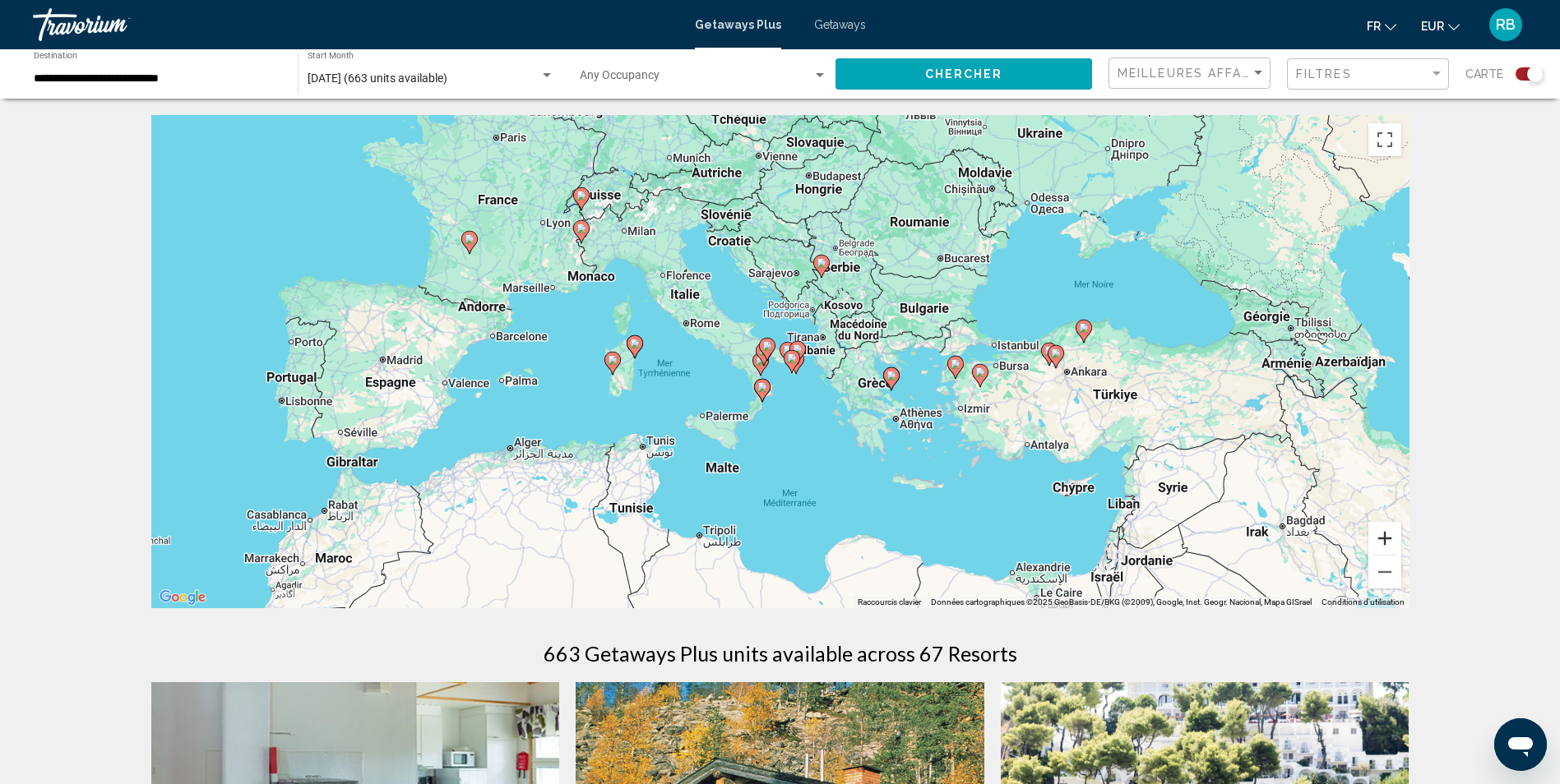
click at [1385, 539] on button "Zoom avant" at bounding box center [1384, 538] width 33 height 33
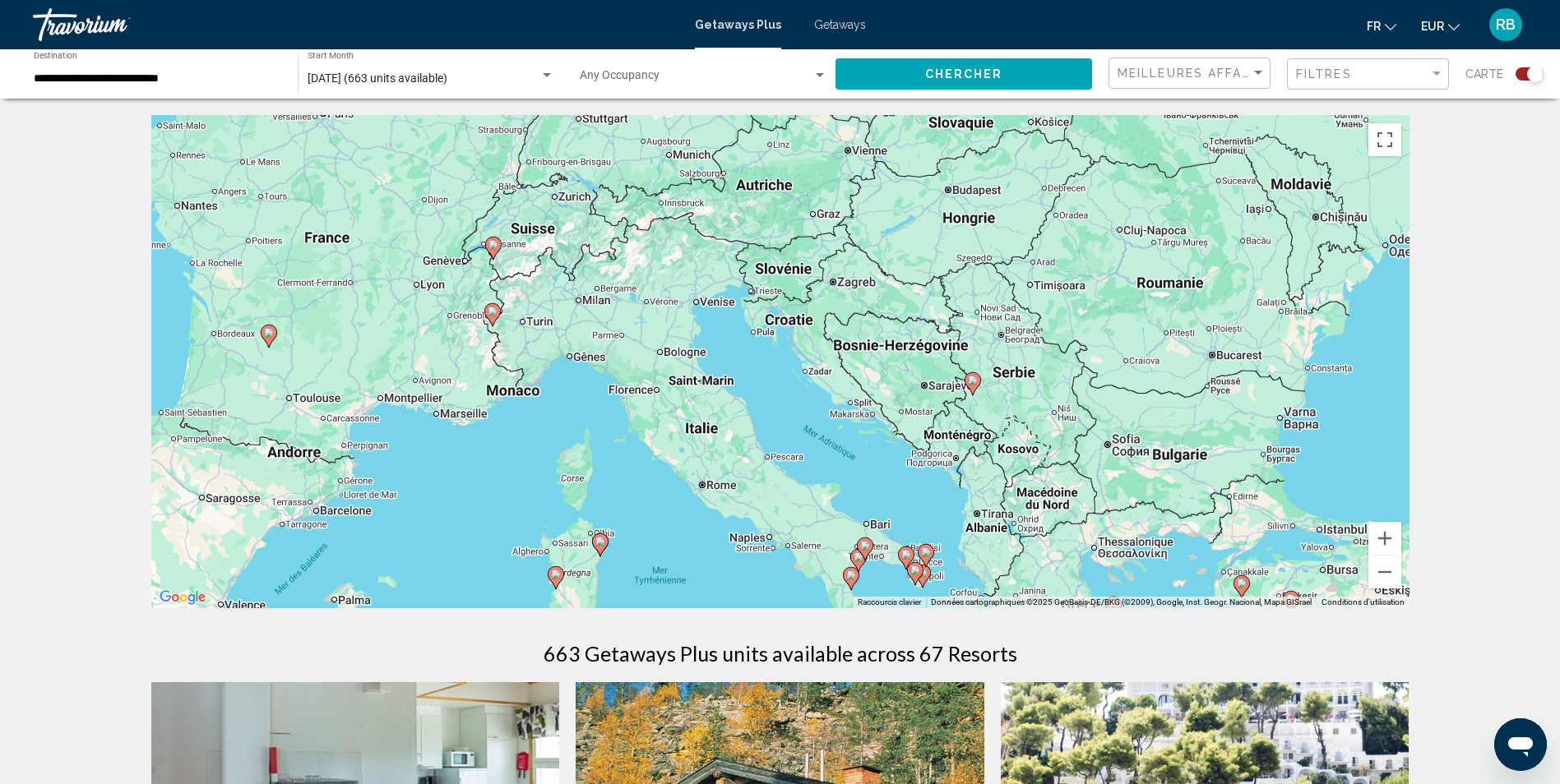
drag, startPoint x: 591, startPoint y: 272, endPoint x: 702, endPoint y: 474, distance: 230.5
click at [702, 474] on div "Pour activer le glissement avec le clavier, appuyez sur Alt+Entrée. Une fois ce…" at bounding box center [780, 361] width 1258 height 494
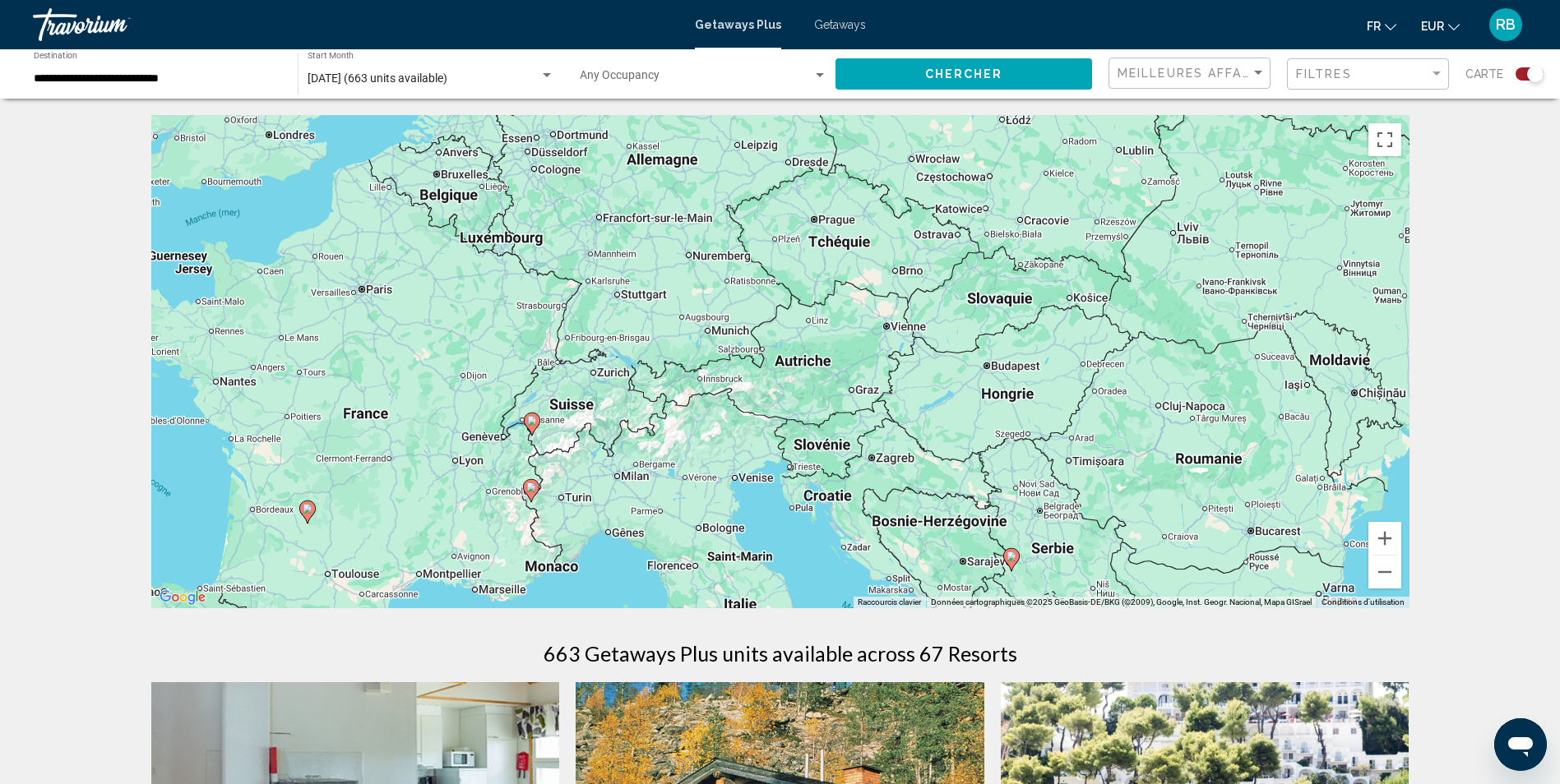
drag, startPoint x: 422, startPoint y: 345, endPoint x: 461, endPoint y: 524, distance: 183.2
click at [461, 524] on div "Pour activer le glissement avec le clavier, appuyez sur Alt+Entrée. Une fois ce…" at bounding box center [780, 361] width 1258 height 494
click at [1382, 579] on button "Zoom arrière" at bounding box center [1384, 572] width 33 height 33
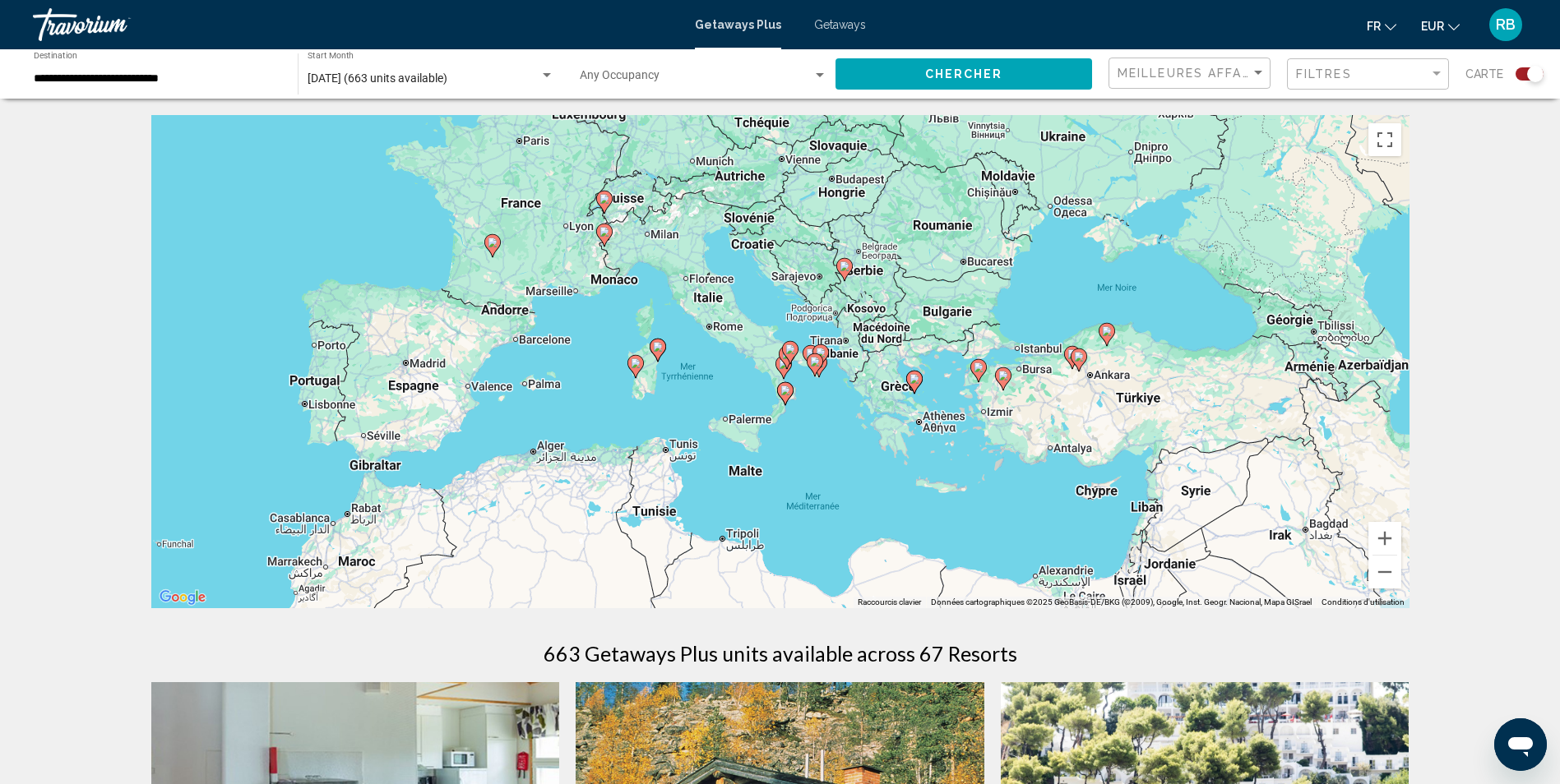
drag, startPoint x: 786, startPoint y: 507, endPoint x: 733, endPoint y: 317, distance: 197.3
click at [733, 317] on div "Pour activer le glissement avec le clavier, appuyez sur Alt+Entrée. Une fois ce…" at bounding box center [780, 361] width 1258 height 494
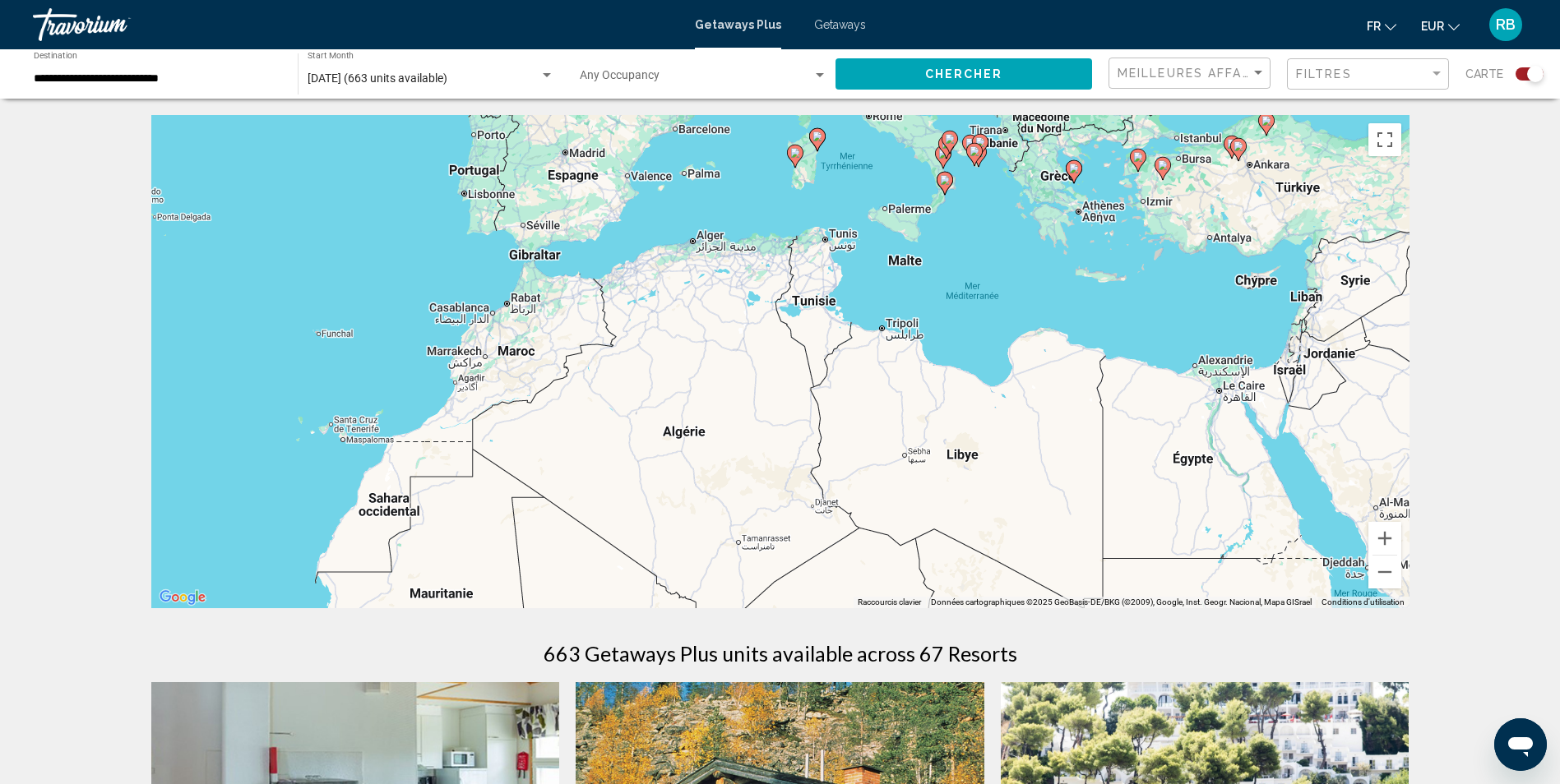
drag, startPoint x: 598, startPoint y: 414, endPoint x: 758, endPoint y: 203, distance: 264.8
click at [758, 203] on div "Pour activer le glissement avec le clavier, appuyez sur Alt+Entrée. Une fois ce…" at bounding box center [780, 361] width 1258 height 494
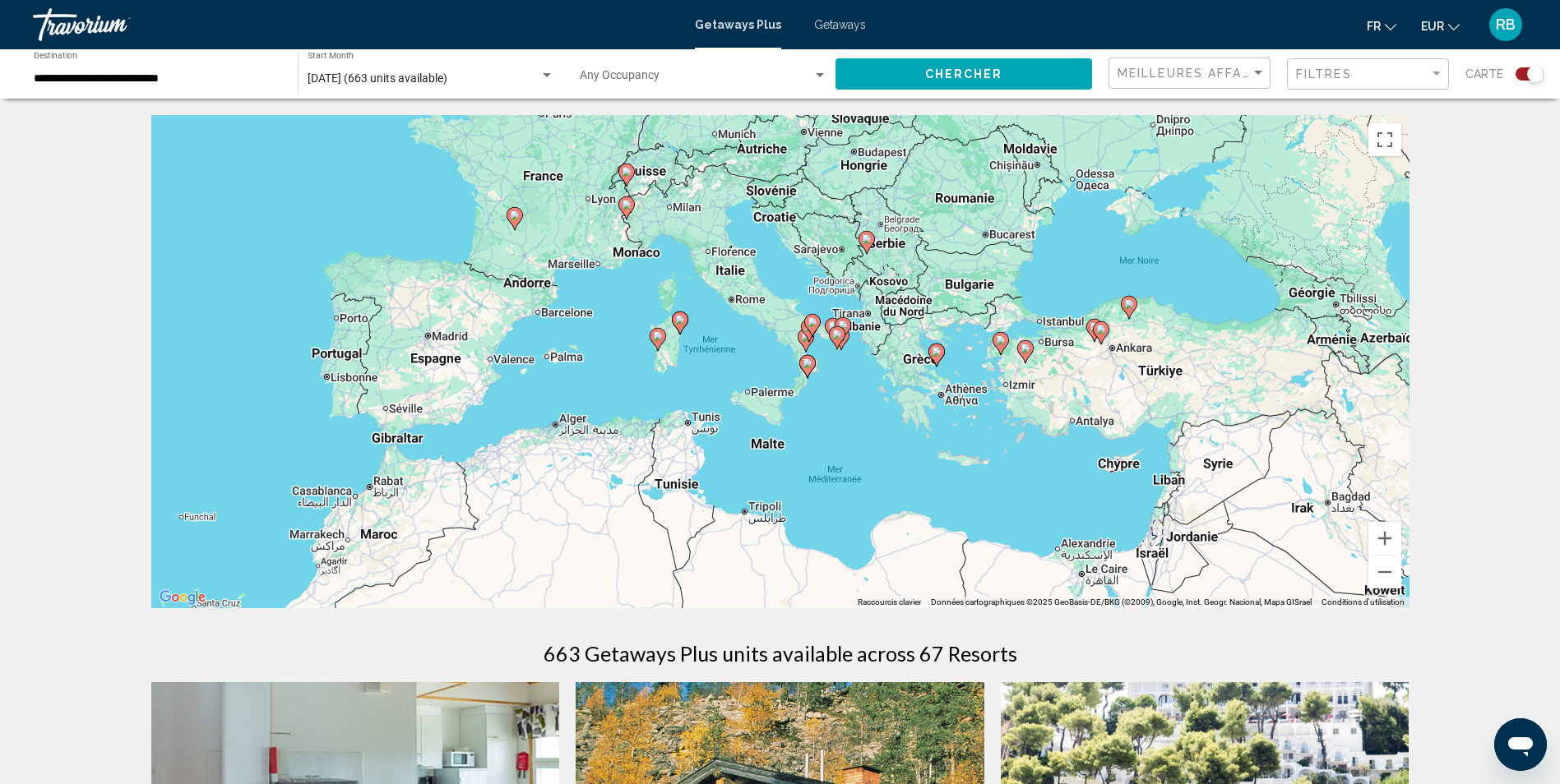
drag, startPoint x: 1011, startPoint y: 266, endPoint x: 867, endPoint y: 458, distance: 240.0
click at [867, 458] on div "Pour activer le glissement avec le clavier, appuyez sur Alt+Entrée. Une fois ce…" at bounding box center [780, 361] width 1258 height 494
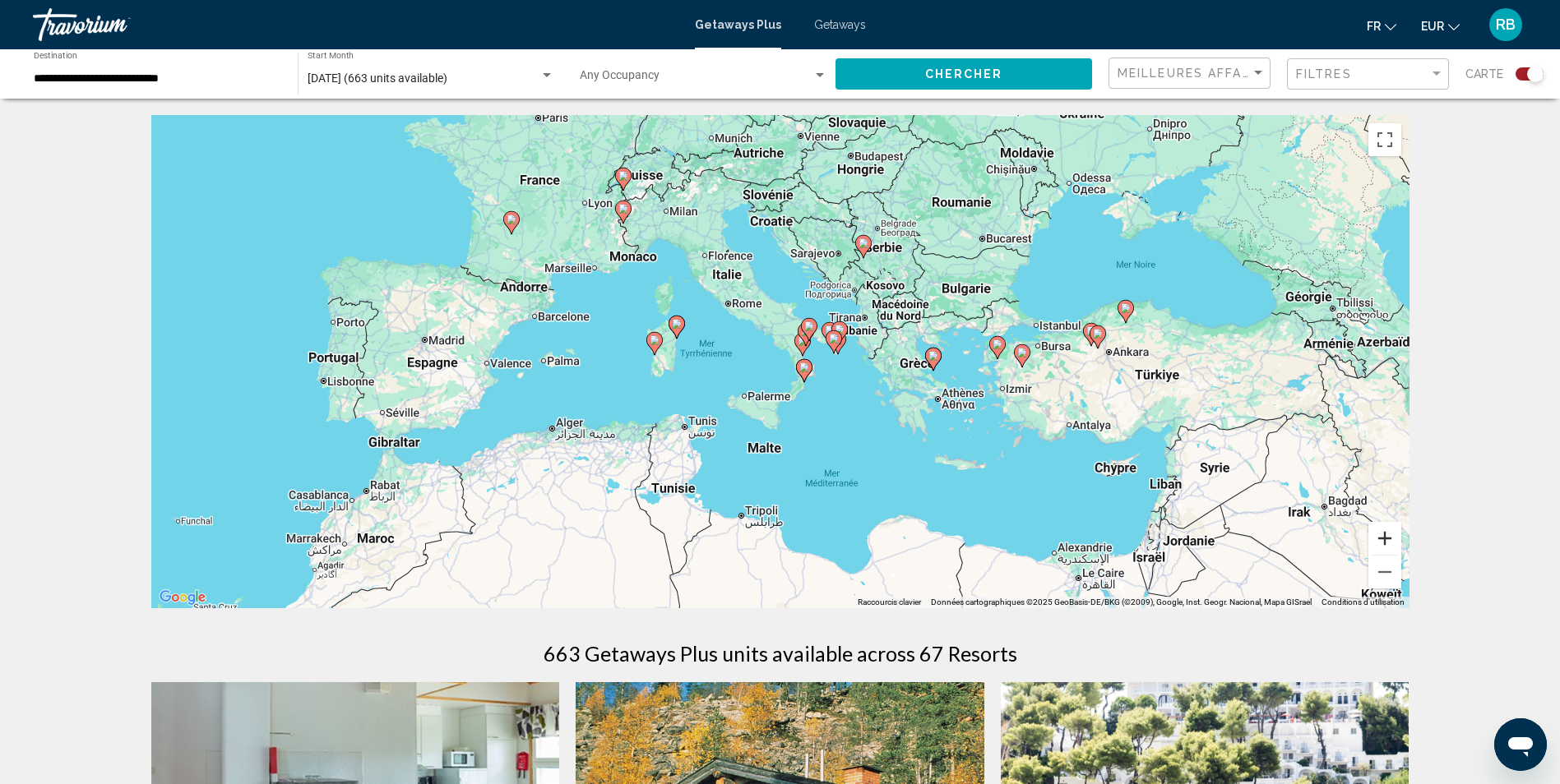
click at [1381, 537] on button "Zoom avant" at bounding box center [1384, 538] width 33 height 33
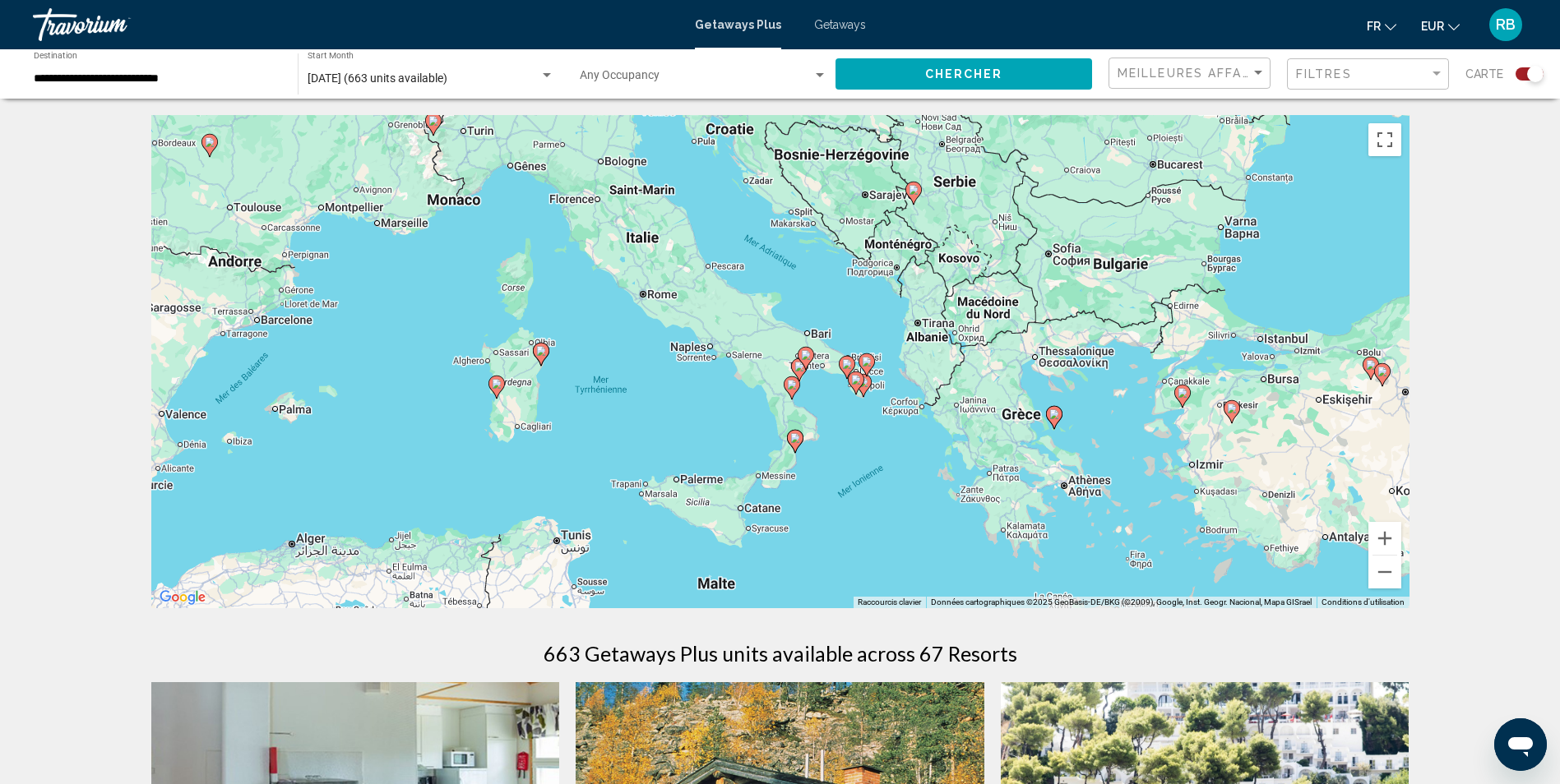
drag, startPoint x: 882, startPoint y: 384, endPoint x: 847, endPoint y: 437, distance: 63.5
click at [847, 437] on div "Pour activer le glissement avec le clavier, appuyez sur Alt+Entrée. Une fois ce…" at bounding box center [780, 361] width 1258 height 494
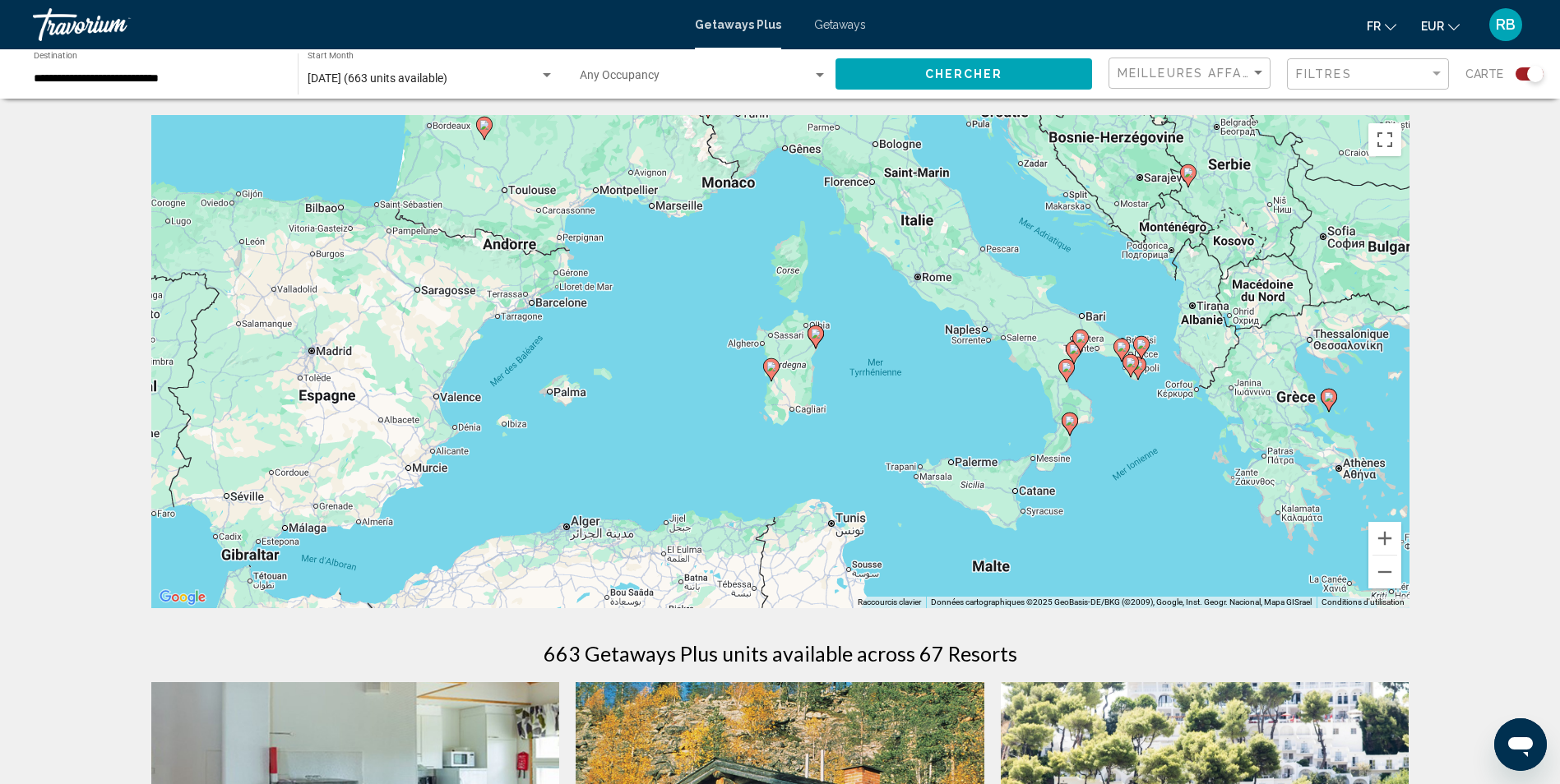
drag, startPoint x: 408, startPoint y: 443, endPoint x: 690, endPoint y: 425, distance: 282.6
click at [690, 425] on div "Pour activer le glissement avec le clavier, appuyez sur Alt+Entrée. Une fois ce…" at bounding box center [780, 361] width 1258 height 494
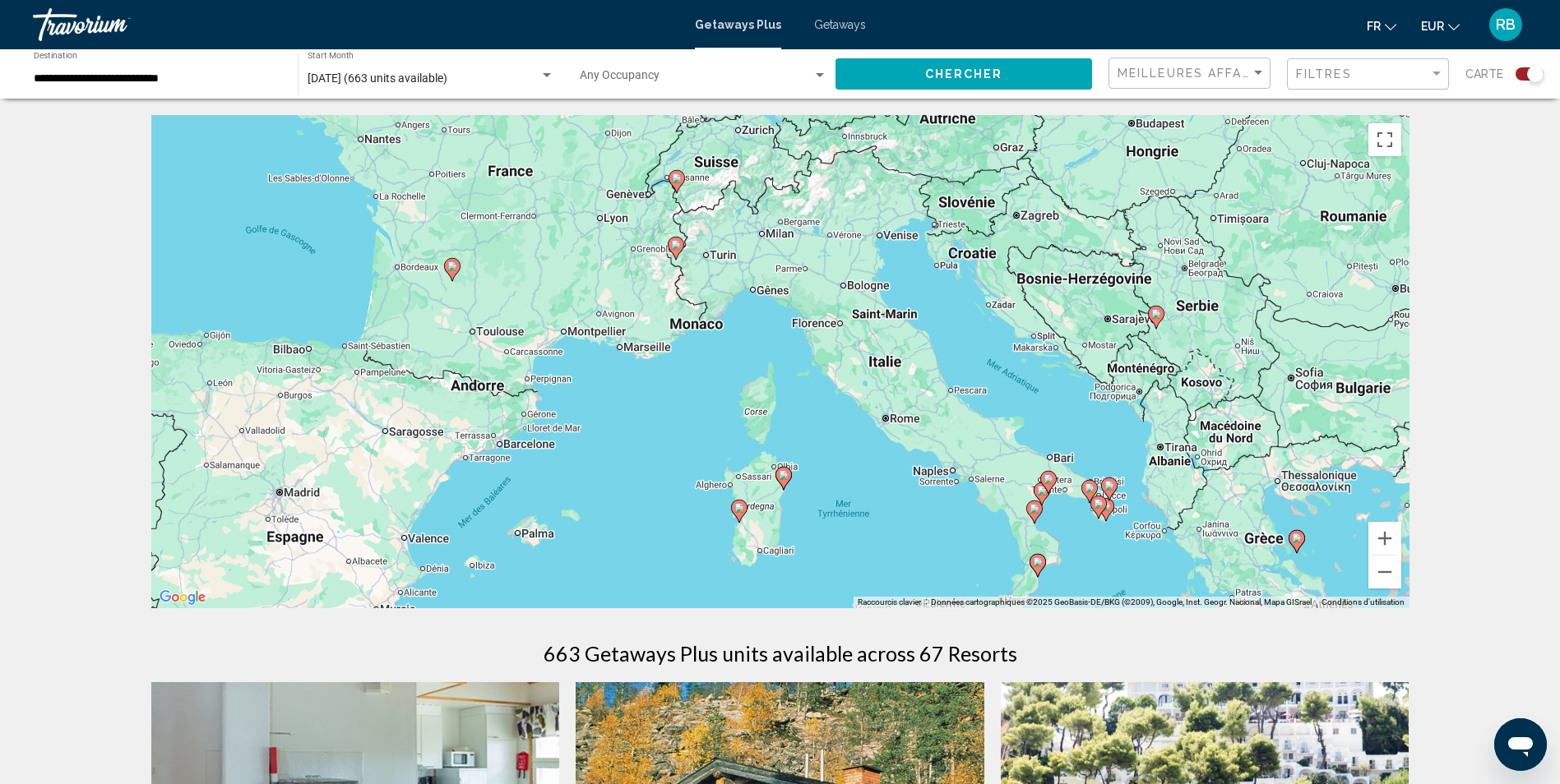
drag, startPoint x: 622, startPoint y: 317, endPoint x: 586, endPoint y: 477, distance: 164.0
click at [586, 477] on div "Pour activer le glissement avec le clavier, appuyez sur Alt+Entrée. Une fois ce…" at bounding box center [780, 361] width 1258 height 494
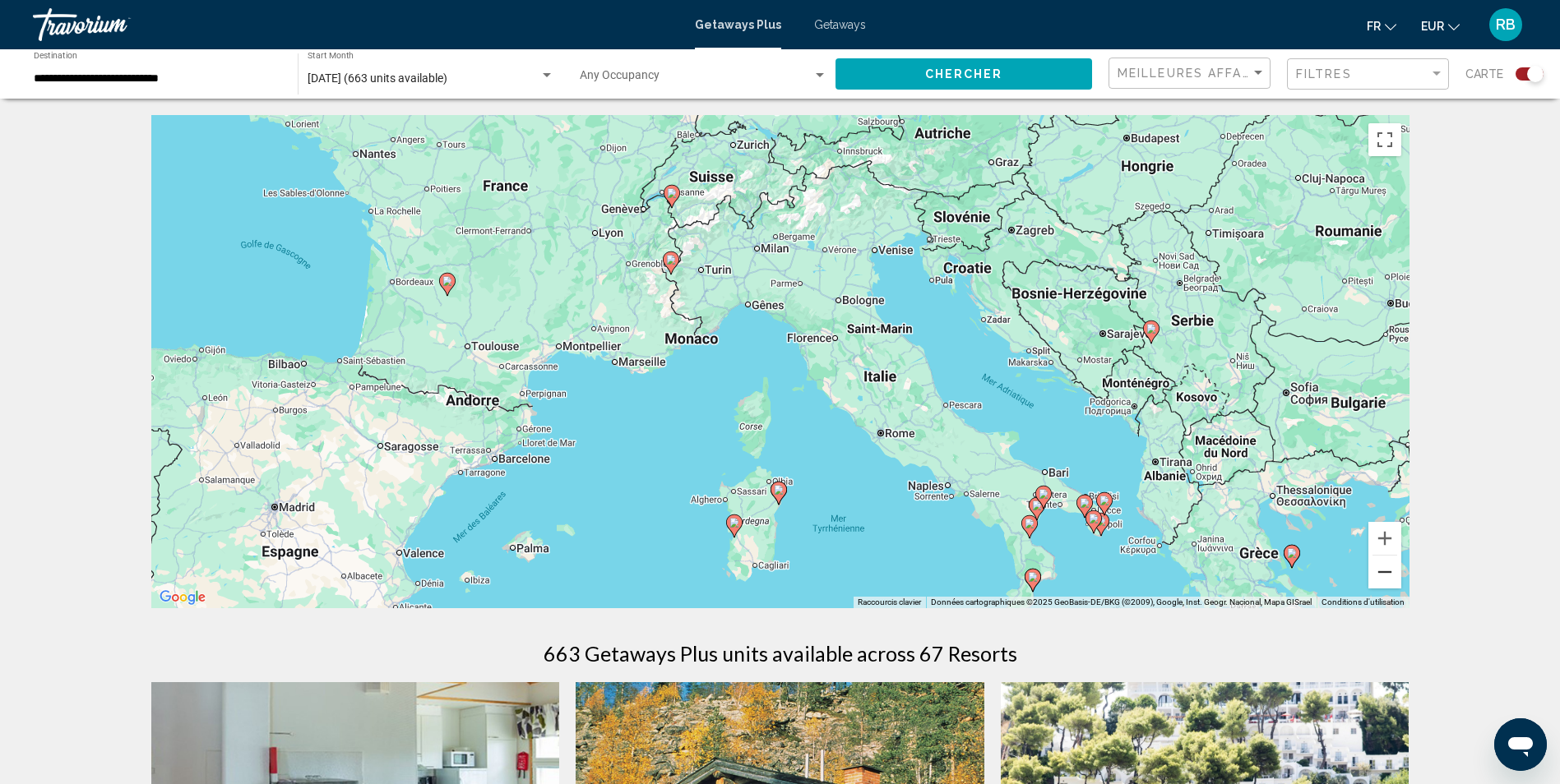
click at [1393, 573] on button "Zoom arrière" at bounding box center [1384, 572] width 33 height 33
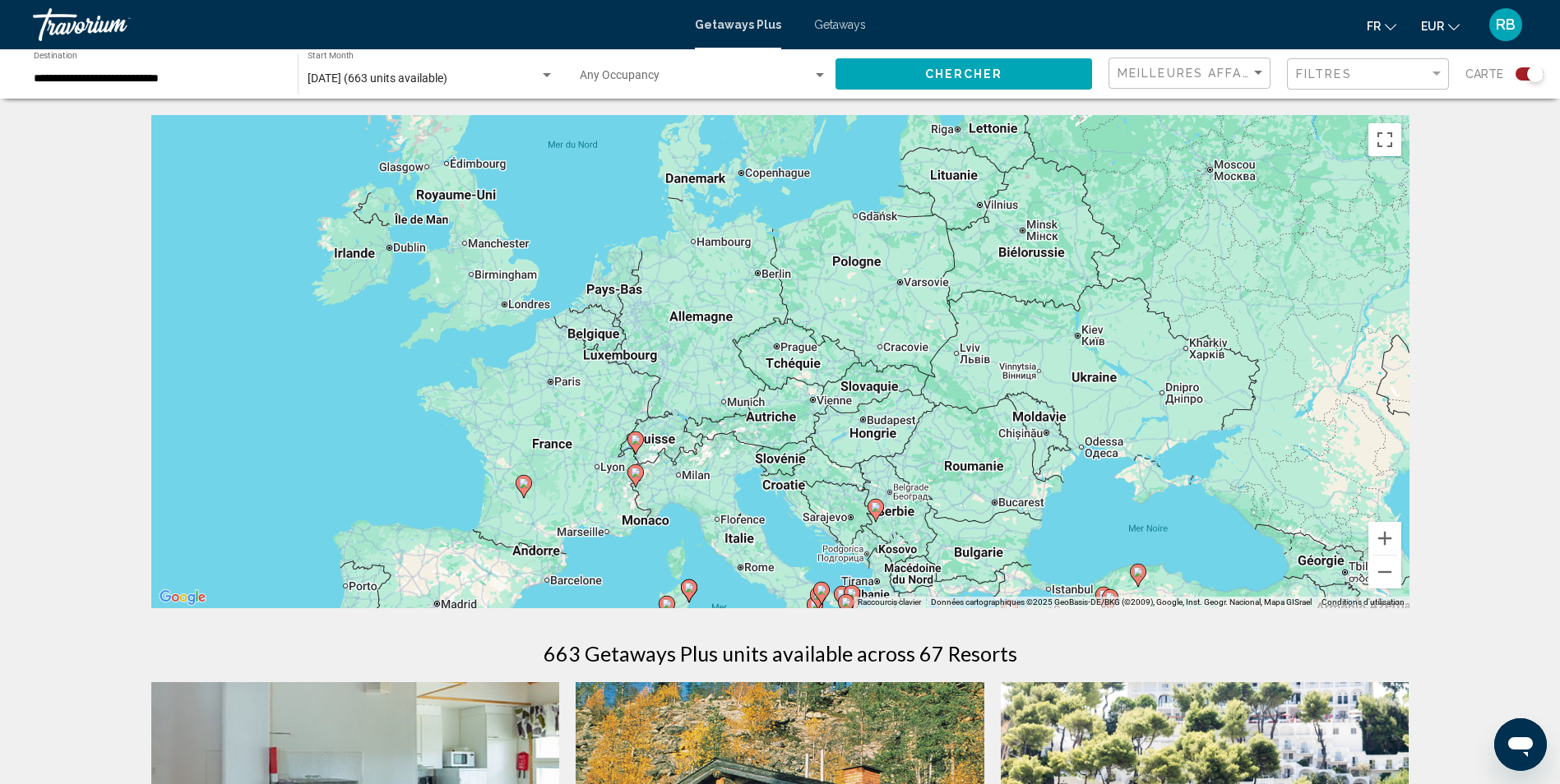
drag, startPoint x: 659, startPoint y: 305, endPoint x: 591, endPoint y: 434, distance: 145.8
click at [591, 434] on div "Pour activer le glissement avec le clavier, appuyez sur Alt+Entrée. Une fois ce…" at bounding box center [780, 361] width 1258 height 494
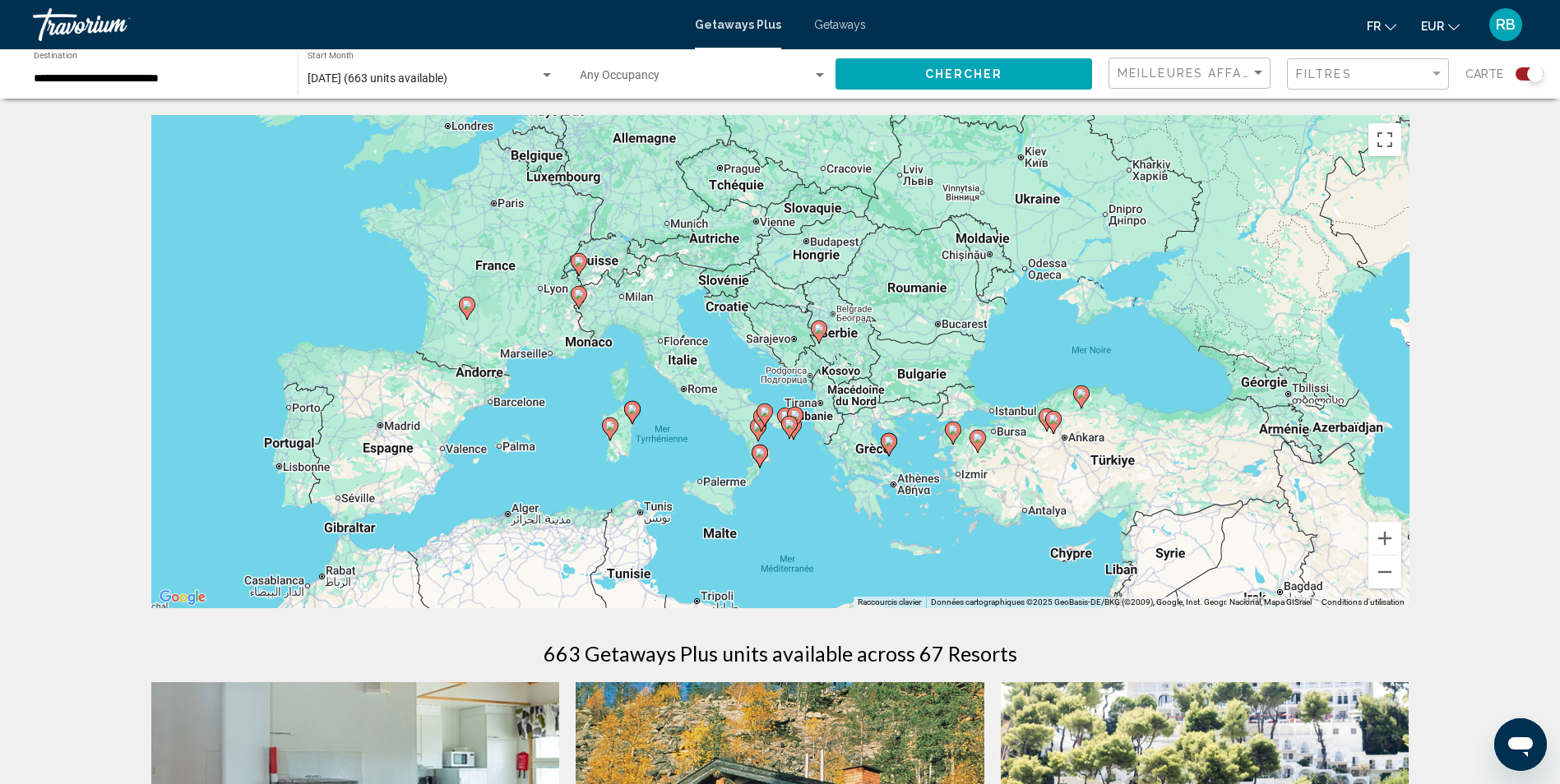
drag, startPoint x: 611, startPoint y: 444, endPoint x: 553, endPoint y: 260, distance: 192.9
click at [553, 260] on div "Pour activer le glissement avec le clavier, appuyez sur Alt+Entrée. Une fois ce…" at bounding box center [780, 361] width 1258 height 494
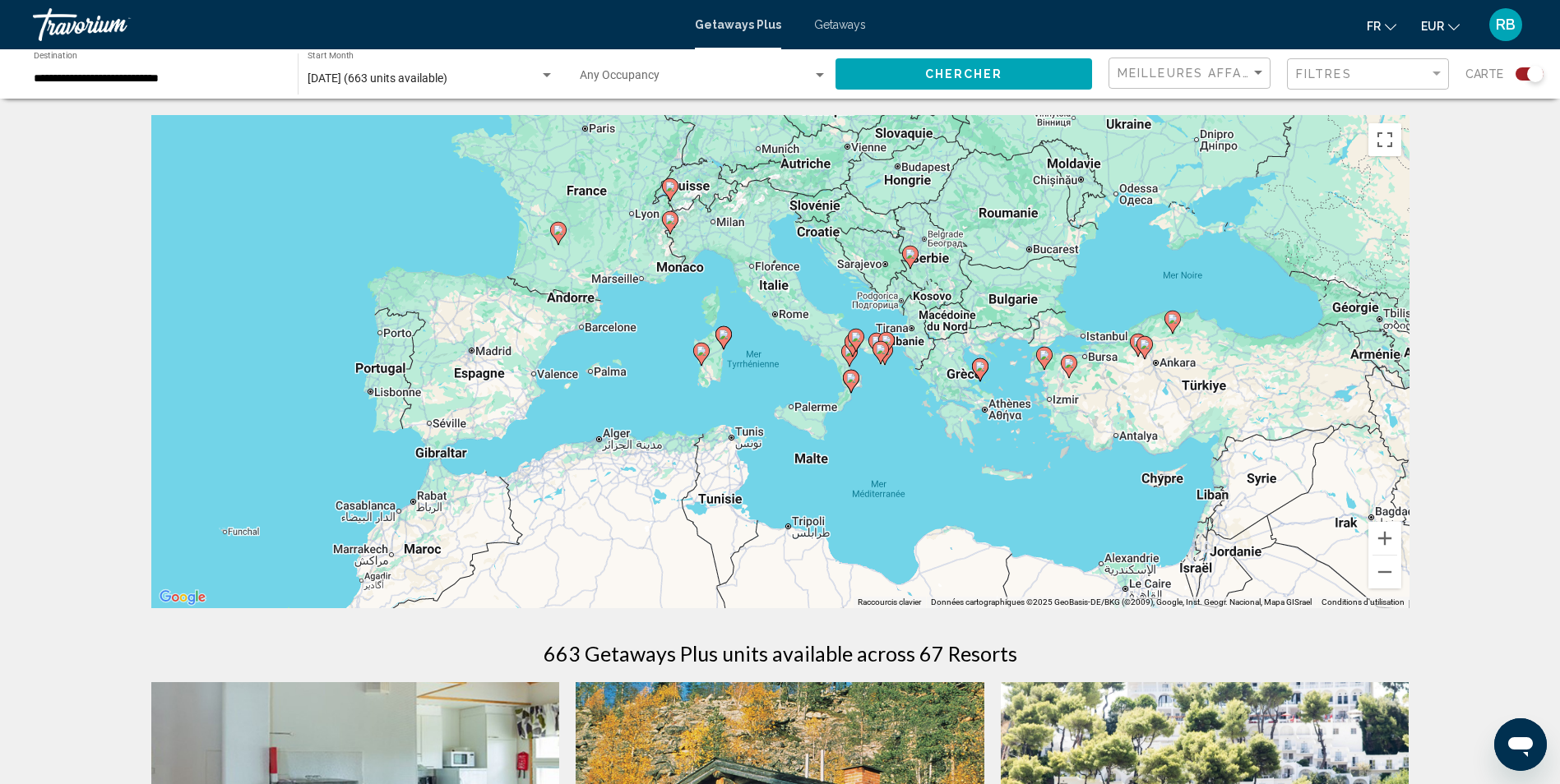
drag, startPoint x: 569, startPoint y: 460, endPoint x: 667, endPoint y: 383, distance: 124.6
click at [667, 383] on div "Pour activer le glissement avec le clavier, appuyez sur Alt+Entrée. Une fois ce…" at bounding box center [780, 361] width 1258 height 494
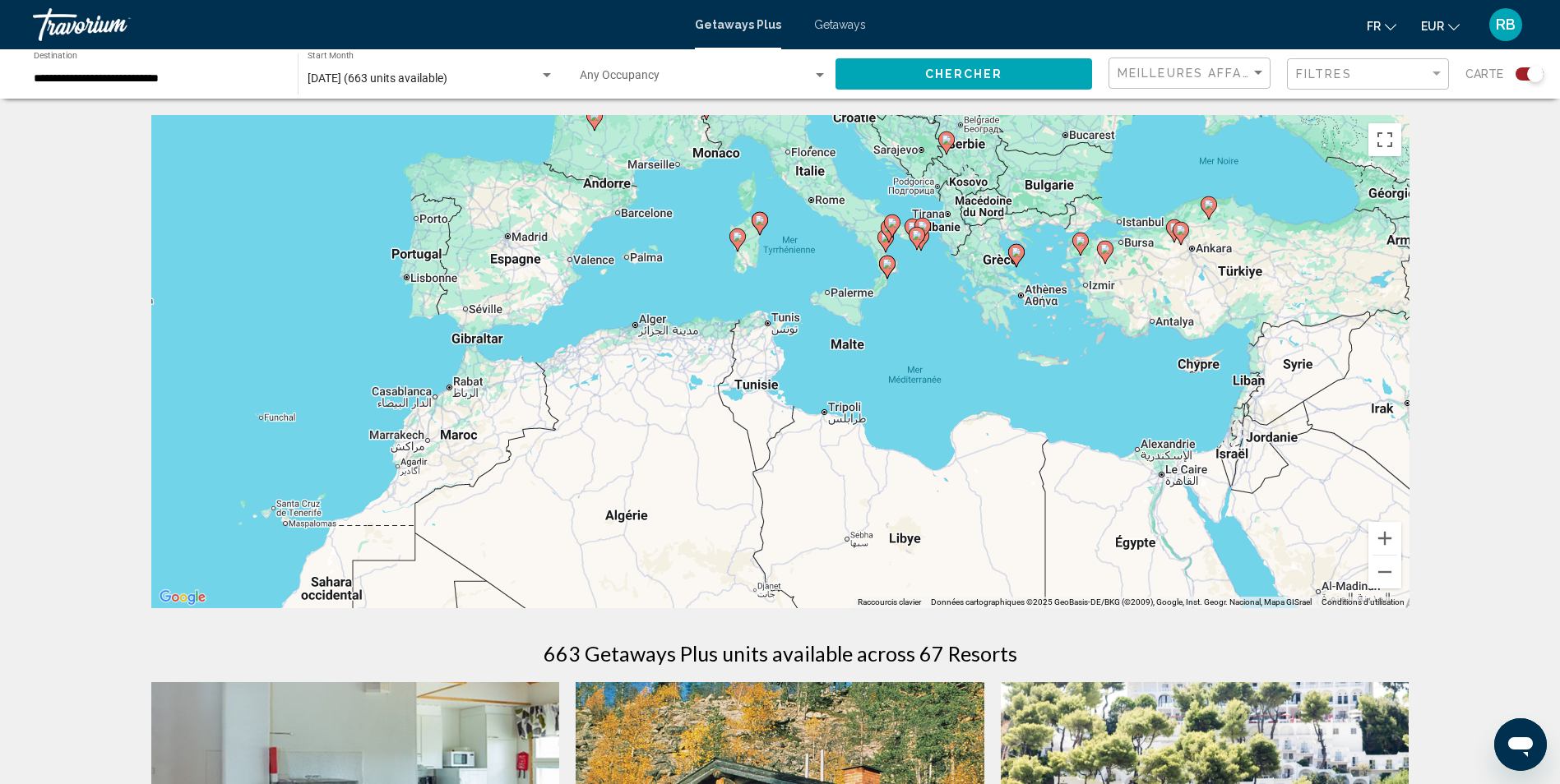
drag, startPoint x: 249, startPoint y: 321, endPoint x: 287, endPoint y: 205, distance: 122.1
click at [287, 205] on div "Pour activer le glissement avec le clavier, appuyez sur Alt+Entrée. Une fois ce…" at bounding box center [780, 361] width 1258 height 494
click at [1379, 572] on button "Zoom arrière" at bounding box center [1384, 572] width 33 height 33
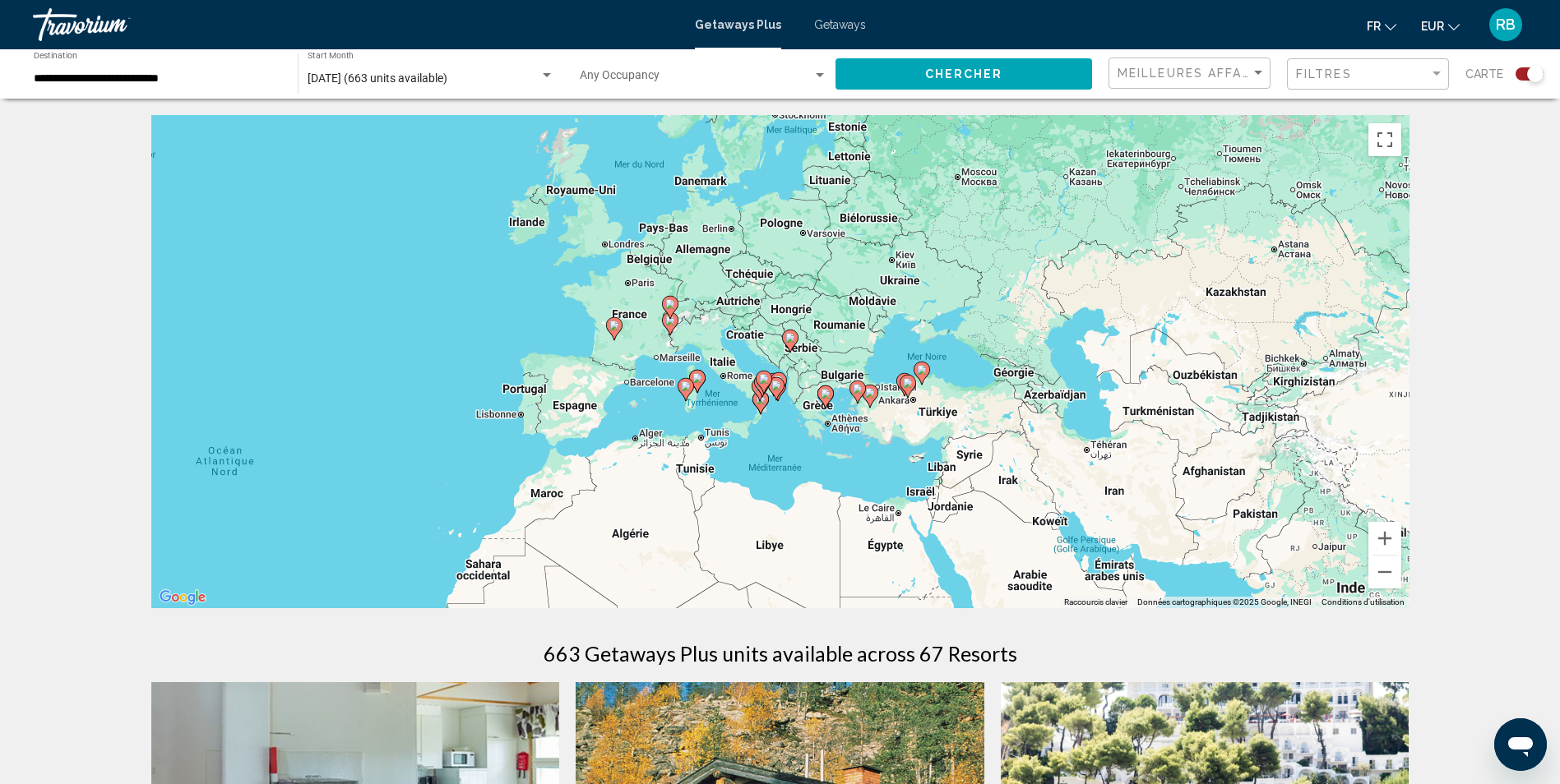
drag, startPoint x: 494, startPoint y: 290, endPoint x: 420, endPoint y: 387, distance: 122.0
click at [420, 387] on div "Pour activer le glissement avec le clavier, appuyez sur Alt+Entrée. Une fois ce…" at bounding box center [780, 361] width 1258 height 494
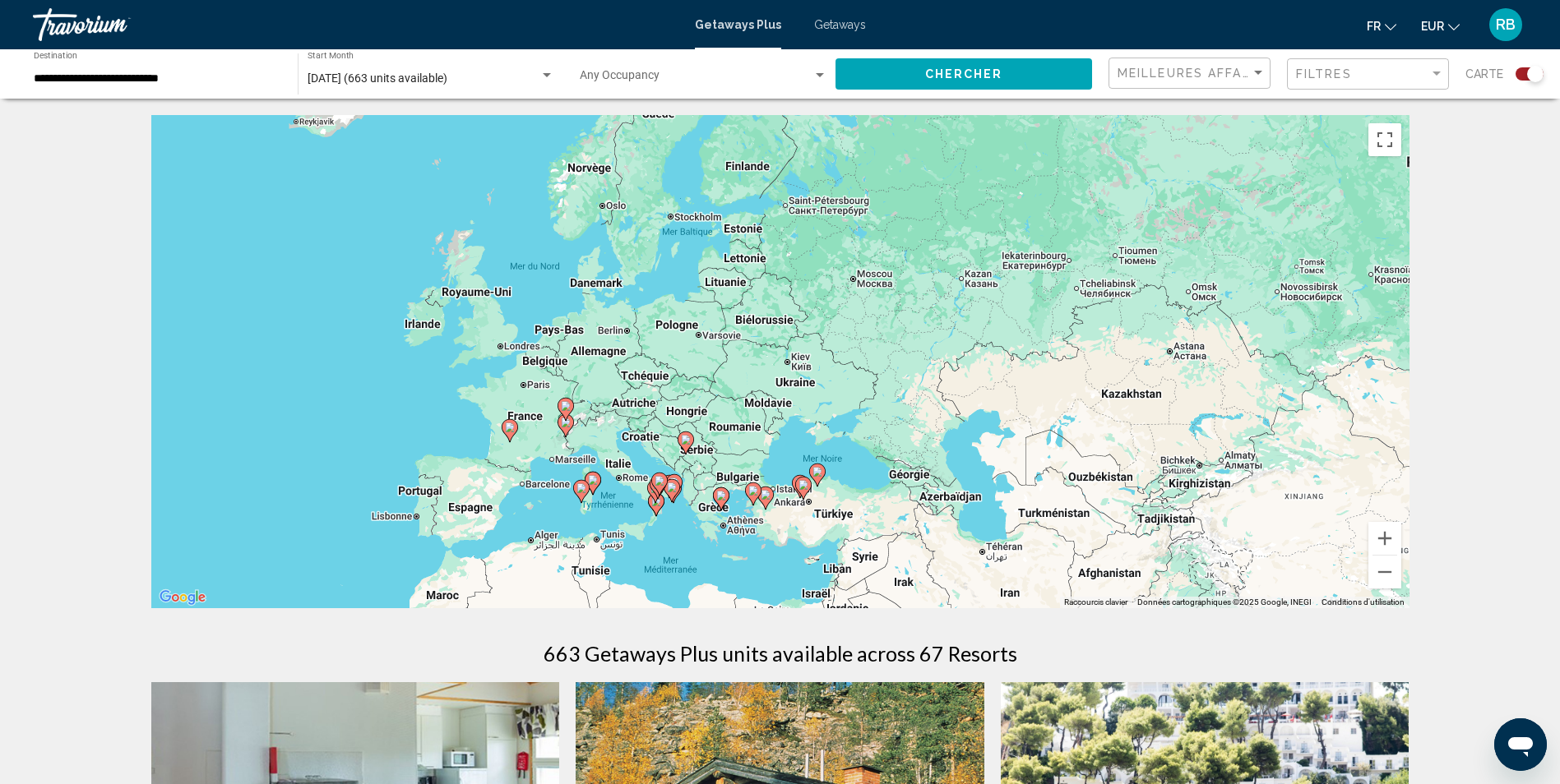
drag, startPoint x: 452, startPoint y: 273, endPoint x: 346, endPoint y: 376, distance: 147.8
click at [346, 376] on div "Pour activer le glissement avec le clavier, appuyez sur Alt+Entrée. Une fois ce…" at bounding box center [780, 361] width 1258 height 494
click at [1387, 541] on button "Zoom avant" at bounding box center [1384, 538] width 33 height 33
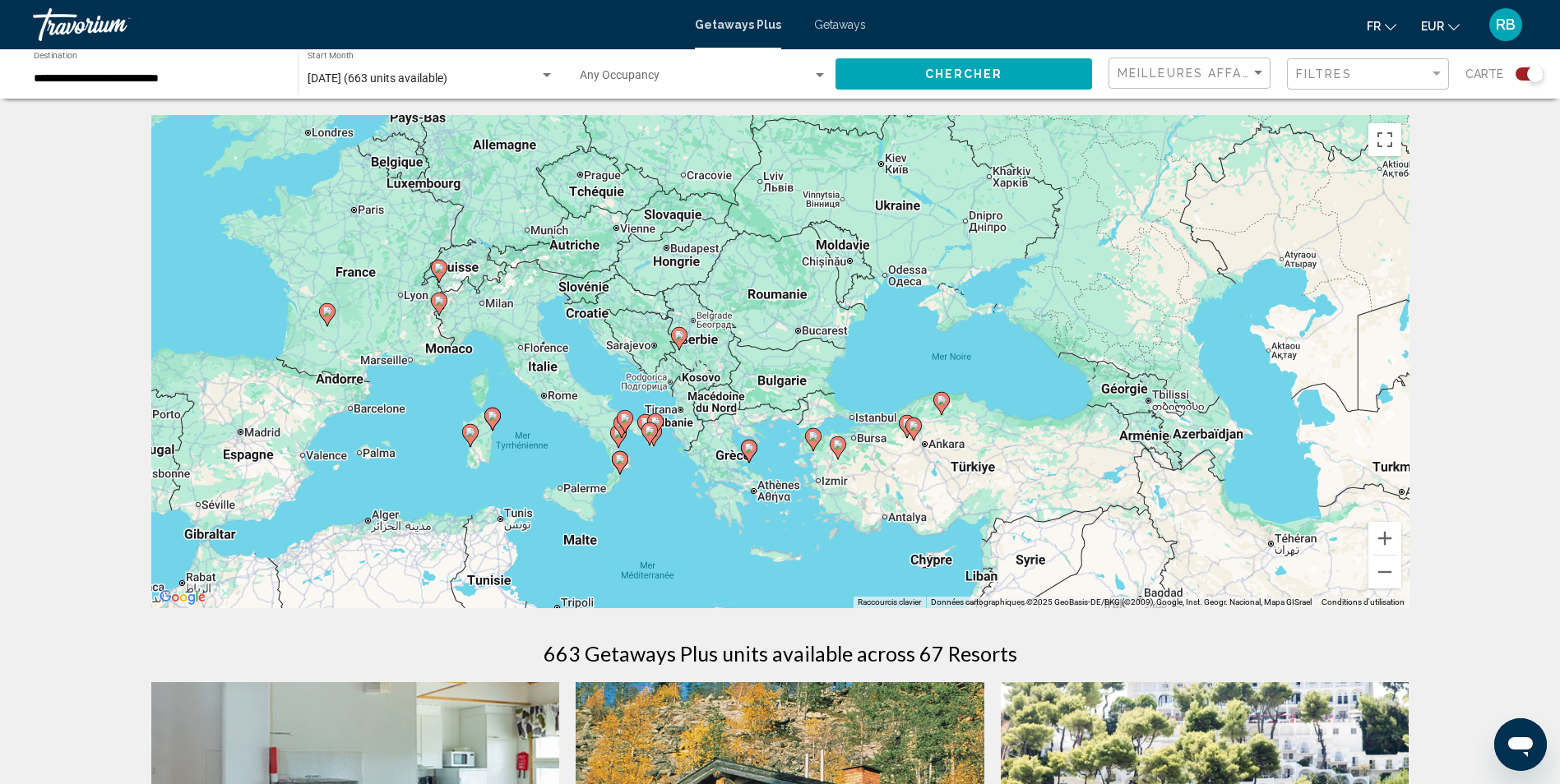
drag, startPoint x: 749, startPoint y: 516, endPoint x: 841, endPoint y: 310, distance: 225.6
click at [841, 310] on div "Pour activer le glissement avec le clavier, appuyez sur Alt+Entrée. Une fois ce…" at bounding box center [780, 361] width 1258 height 494
click at [1322, 75] on span "Filtres" at bounding box center [1323, 74] width 55 height 13
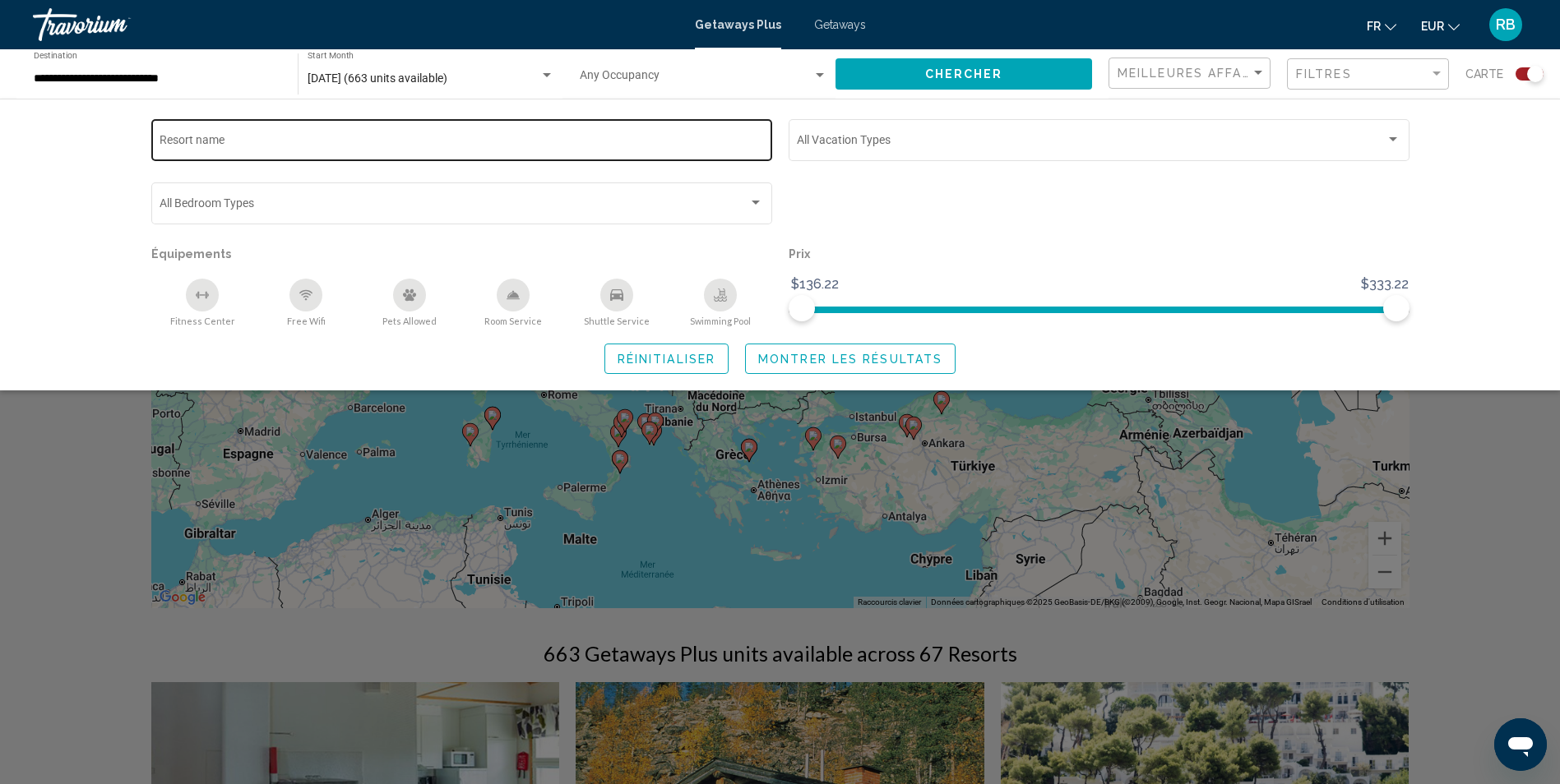
click at [355, 143] on input "Resort name" at bounding box center [462, 143] width 604 height 13
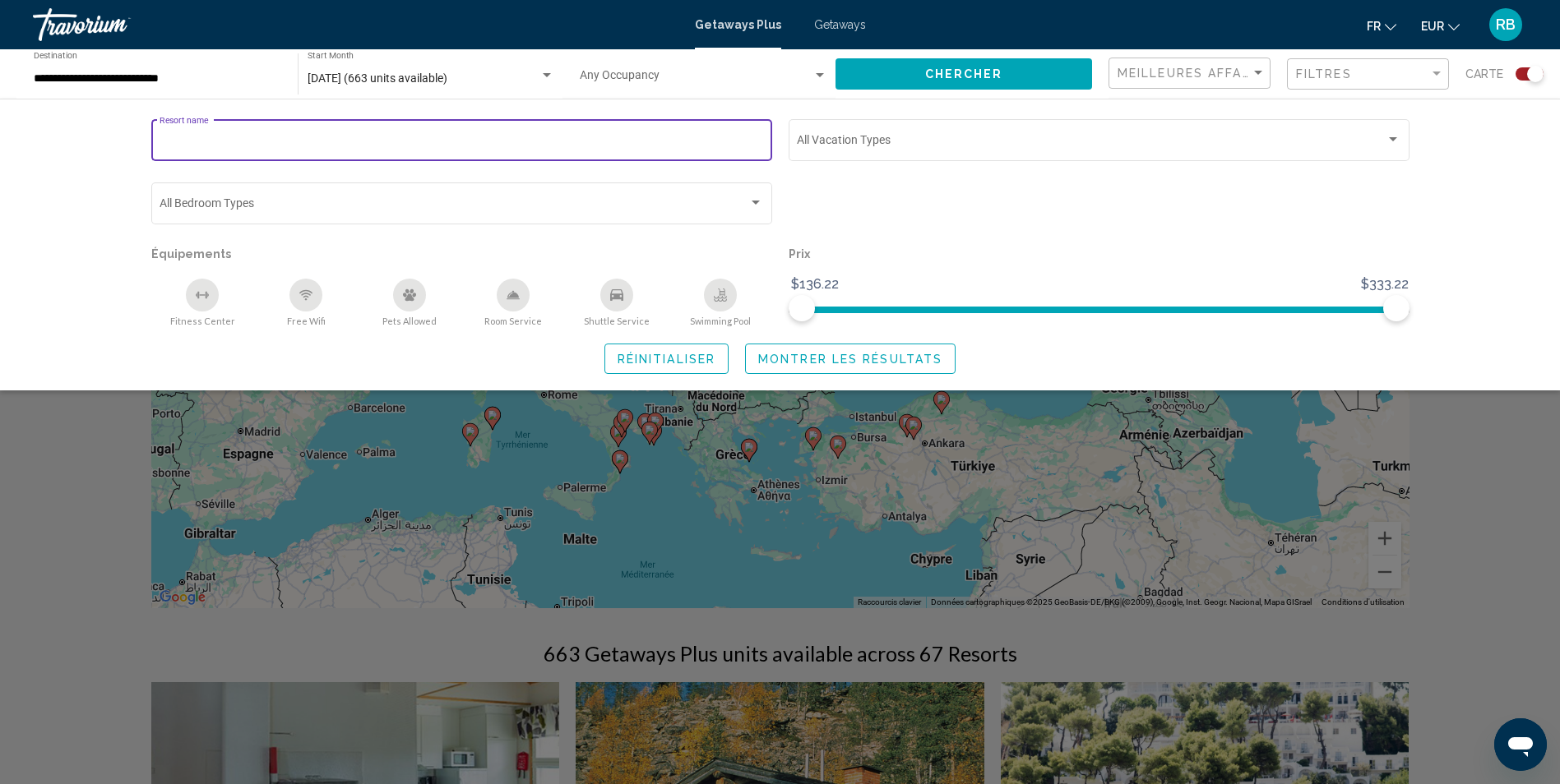
type input "****"
click at [786, 363] on span "Montrer les résultats" at bounding box center [850, 359] width 184 height 13
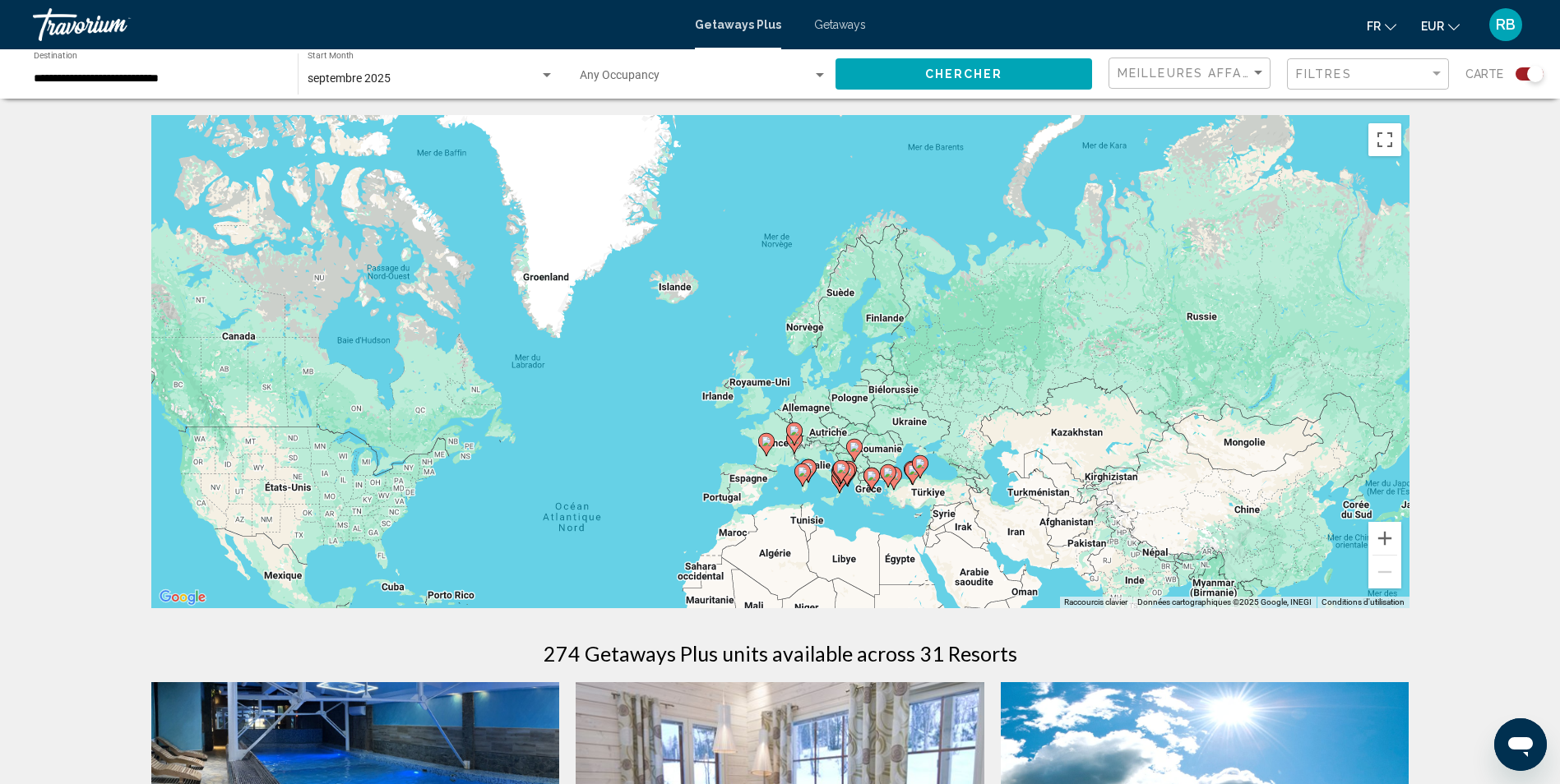
drag, startPoint x: 1174, startPoint y: 461, endPoint x: 1013, endPoint y: 644, distance: 243.7
click at [1384, 536] on button "Zoom avant" at bounding box center [1384, 538] width 33 height 33
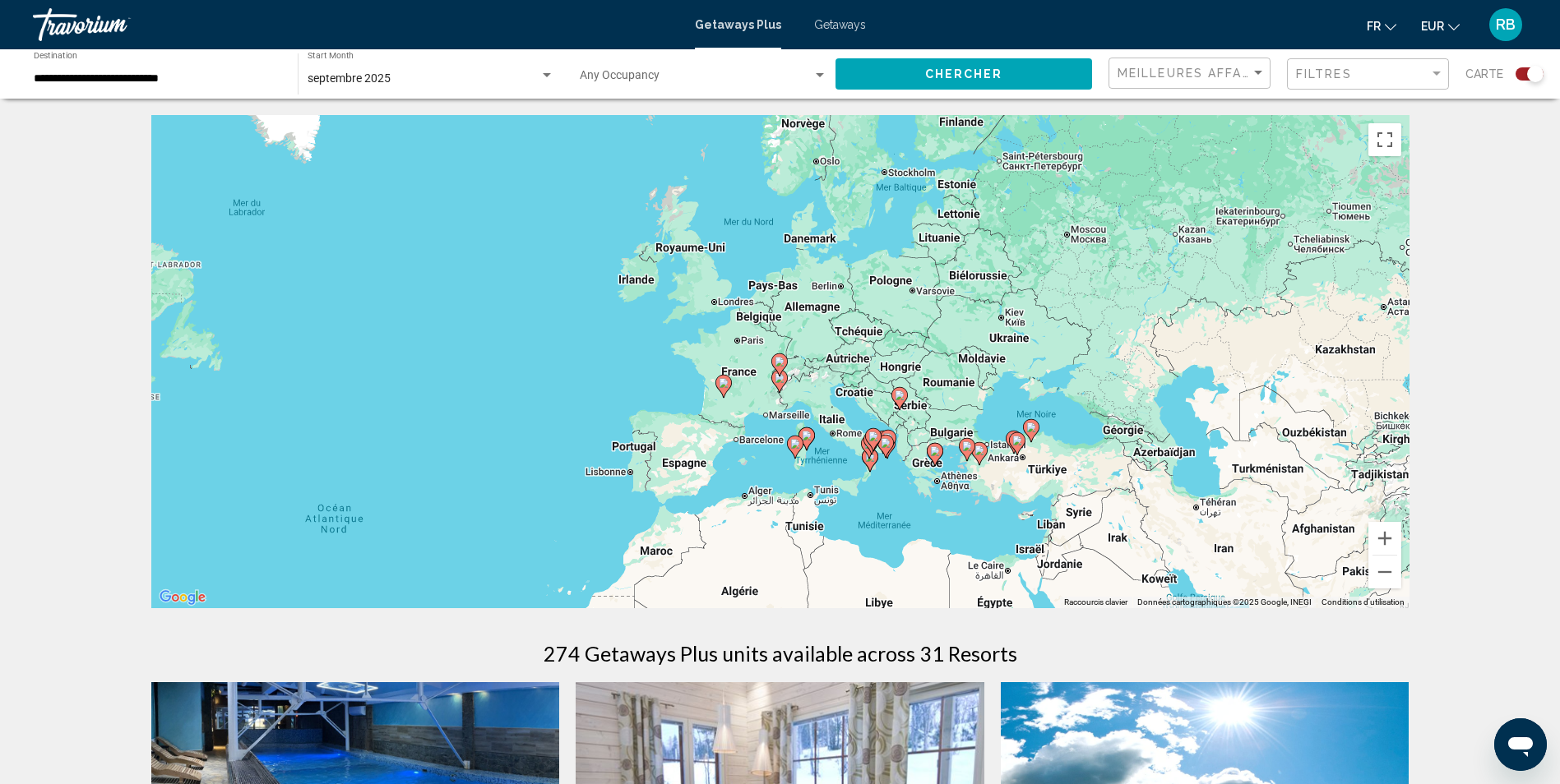
drag, startPoint x: 1083, startPoint y: 537, endPoint x: 1055, endPoint y: 382, distance: 157.5
click at [1055, 382] on div "Pour activer le glissement avec le clavier, appuyez sur Alt+Entrée. Une fois ce…" at bounding box center [780, 361] width 1258 height 494
click at [1389, 538] on button "Zoom avant" at bounding box center [1384, 538] width 33 height 33
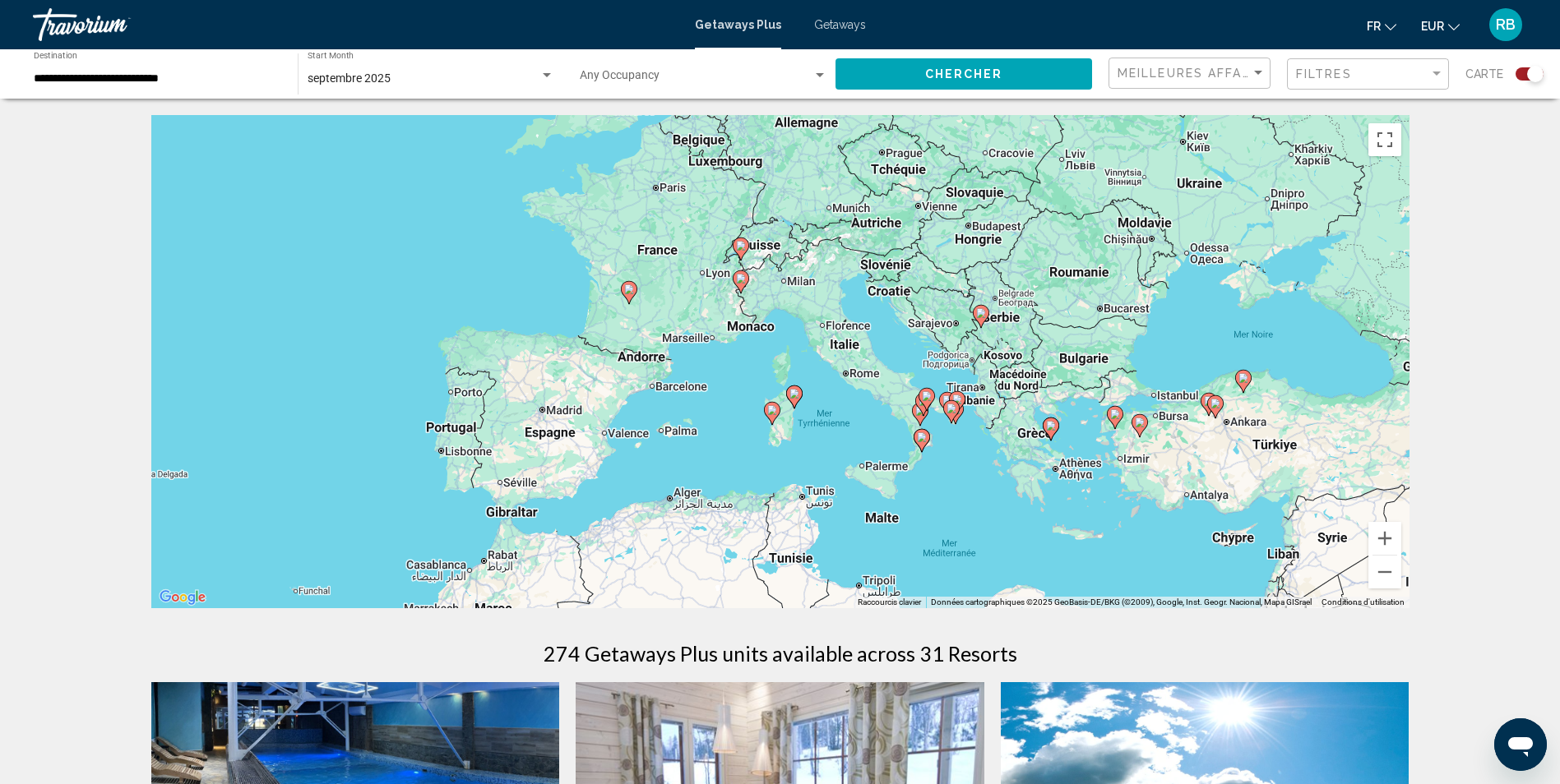
drag, startPoint x: 896, startPoint y: 484, endPoint x: 857, endPoint y: 365, distance: 125.2
click at [857, 365] on div "Pour activer le glissement avec le clavier, appuyez sur Alt+Entrée. Une fois ce…" at bounding box center [780, 361] width 1258 height 494
click at [1386, 540] on button "Zoom avant" at bounding box center [1384, 538] width 33 height 33
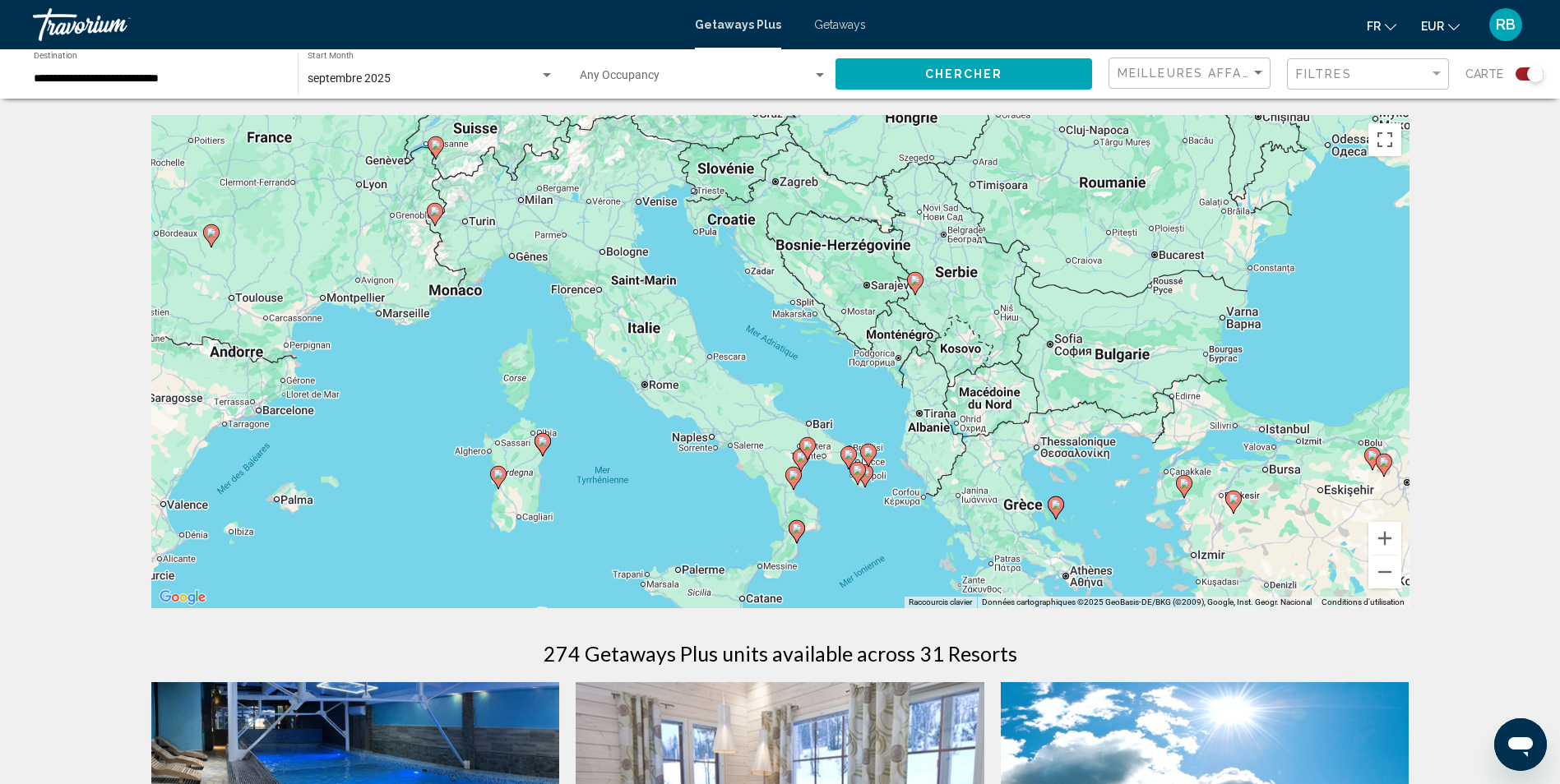
drag, startPoint x: 1059, startPoint y: 350, endPoint x: 827, endPoint y: 339, distance: 232.3
click at [827, 339] on div "Pour activer le glissement avec le clavier, appuyez sur Alt+Entrée. Une fois ce…" at bounding box center [780, 361] width 1258 height 494
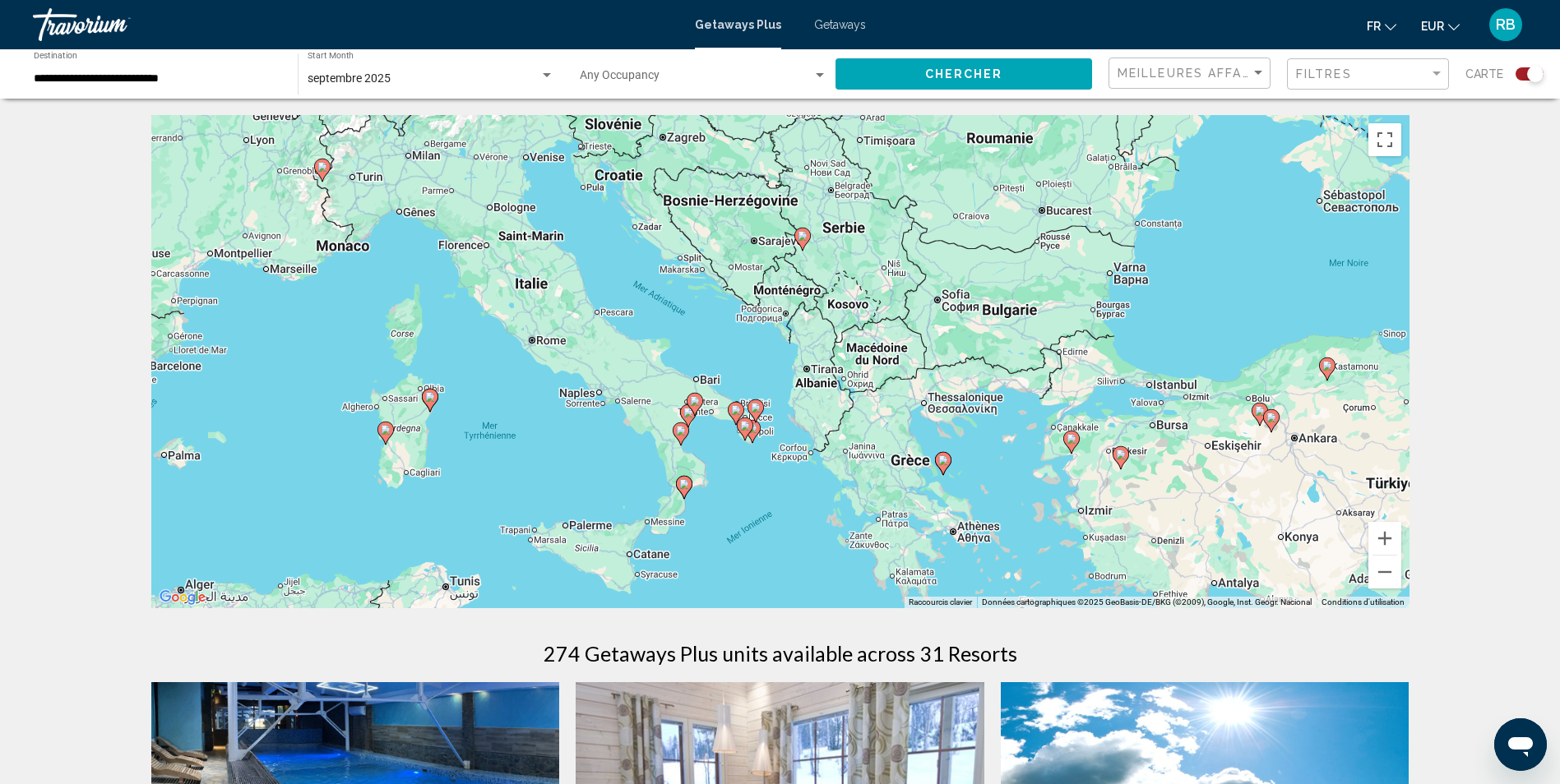
drag, startPoint x: 827, startPoint y: 339, endPoint x: 616, endPoint y: 321, distance: 211.8
click at [616, 321] on div "Pour activer le glissement avec le clavier, appuyez sur Alt+Entrée. Une fois ce…" at bounding box center [780, 361] width 1258 height 494
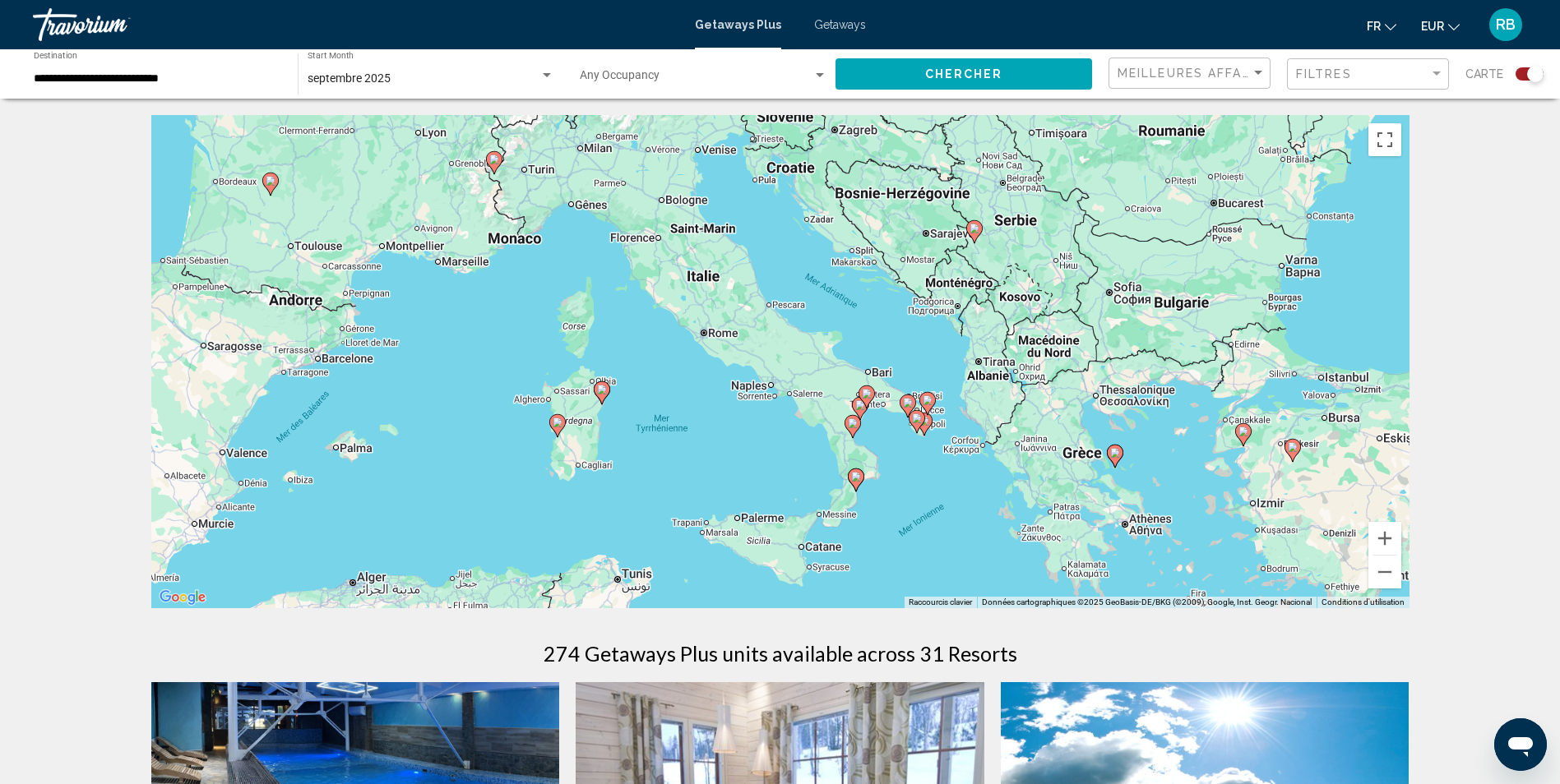
drag, startPoint x: 518, startPoint y: 310, endPoint x: 696, endPoint y: 303, distance: 178.1
click at [696, 303] on div "Pour activer le glissement avec le clavier, appuyez sur Alt+Entrée. Une fois ce…" at bounding box center [780, 361] width 1258 height 494
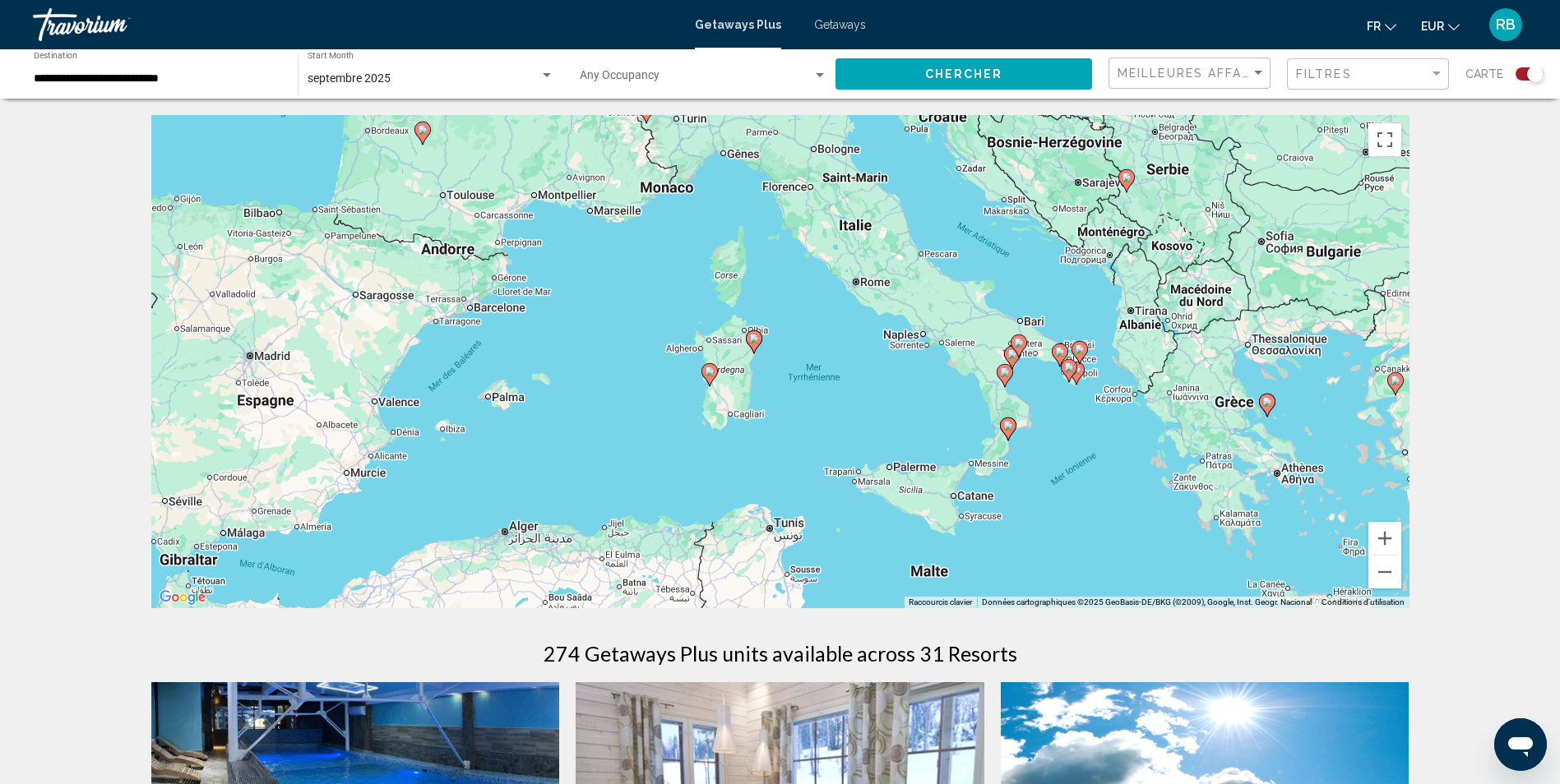
drag, startPoint x: 454, startPoint y: 402, endPoint x: 609, endPoint y: 349, distance: 163.8
click at [609, 349] on div "Pour activer le glissement avec le clavier, appuyez sur Alt+Entrée. Une fois ce…" at bounding box center [780, 361] width 1258 height 494
click at [1390, 572] on button "Zoom arrière" at bounding box center [1384, 572] width 33 height 33
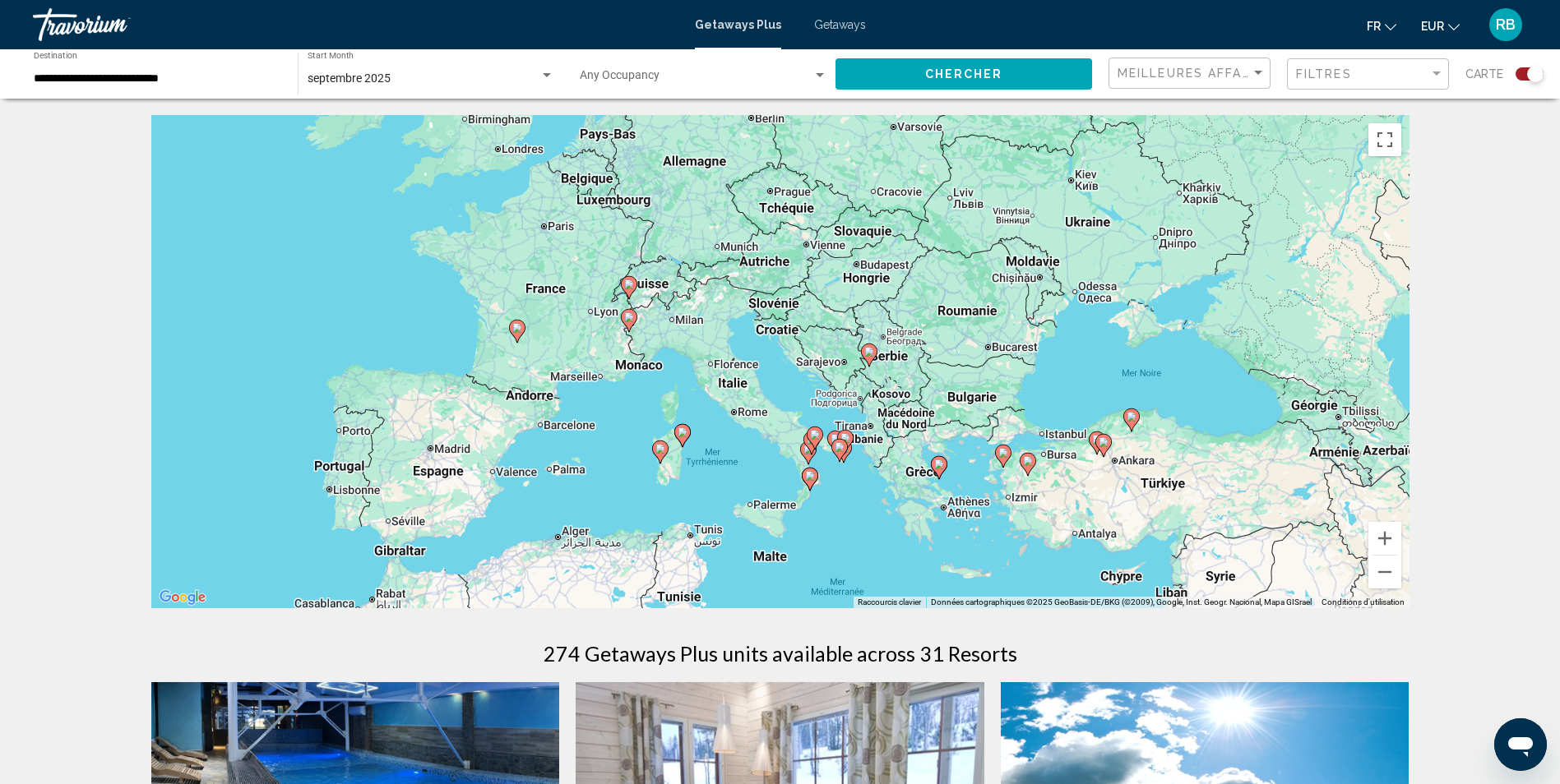
drag, startPoint x: 693, startPoint y: 330, endPoint x: 607, endPoint y: 421, distance: 125.2
click at [607, 421] on div "Pour activer le glissement avec le clavier, appuyez sur Alt+Entrée. Une fois ce…" at bounding box center [780, 361] width 1258 height 494
click at [628, 316] on image "Main content" at bounding box center [629, 317] width 9 height 9
type input "**********"
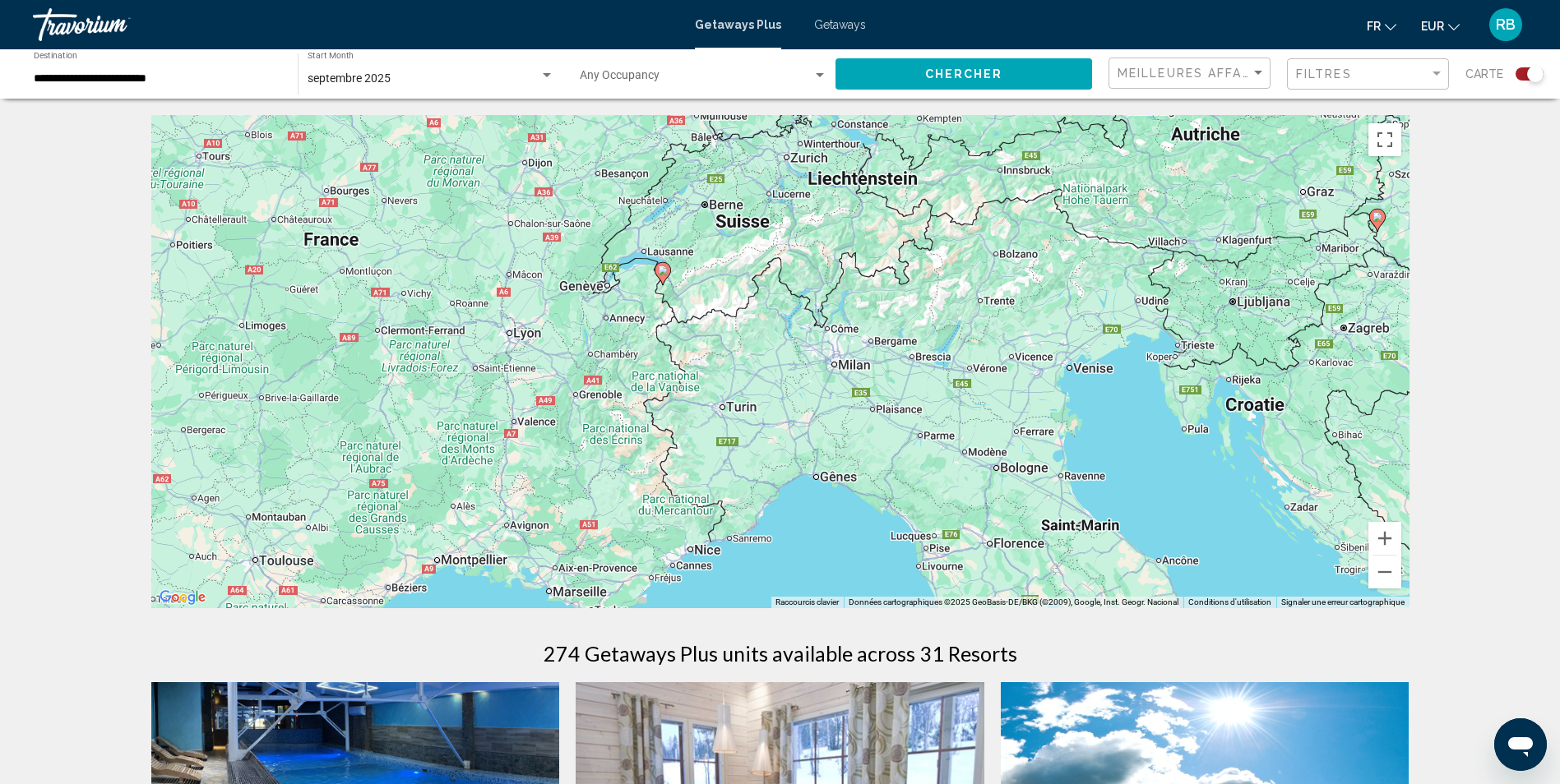
drag, startPoint x: 764, startPoint y: 295, endPoint x: 639, endPoint y: 353, distance: 137.8
click at [639, 353] on div "Pour activer le glissement avec le clavier, appuyez sur Alt+Entrée. Une fois ce…" at bounding box center [780, 361] width 1258 height 494
click at [1390, 572] on button "Zoom arrière" at bounding box center [1384, 572] width 33 height 33
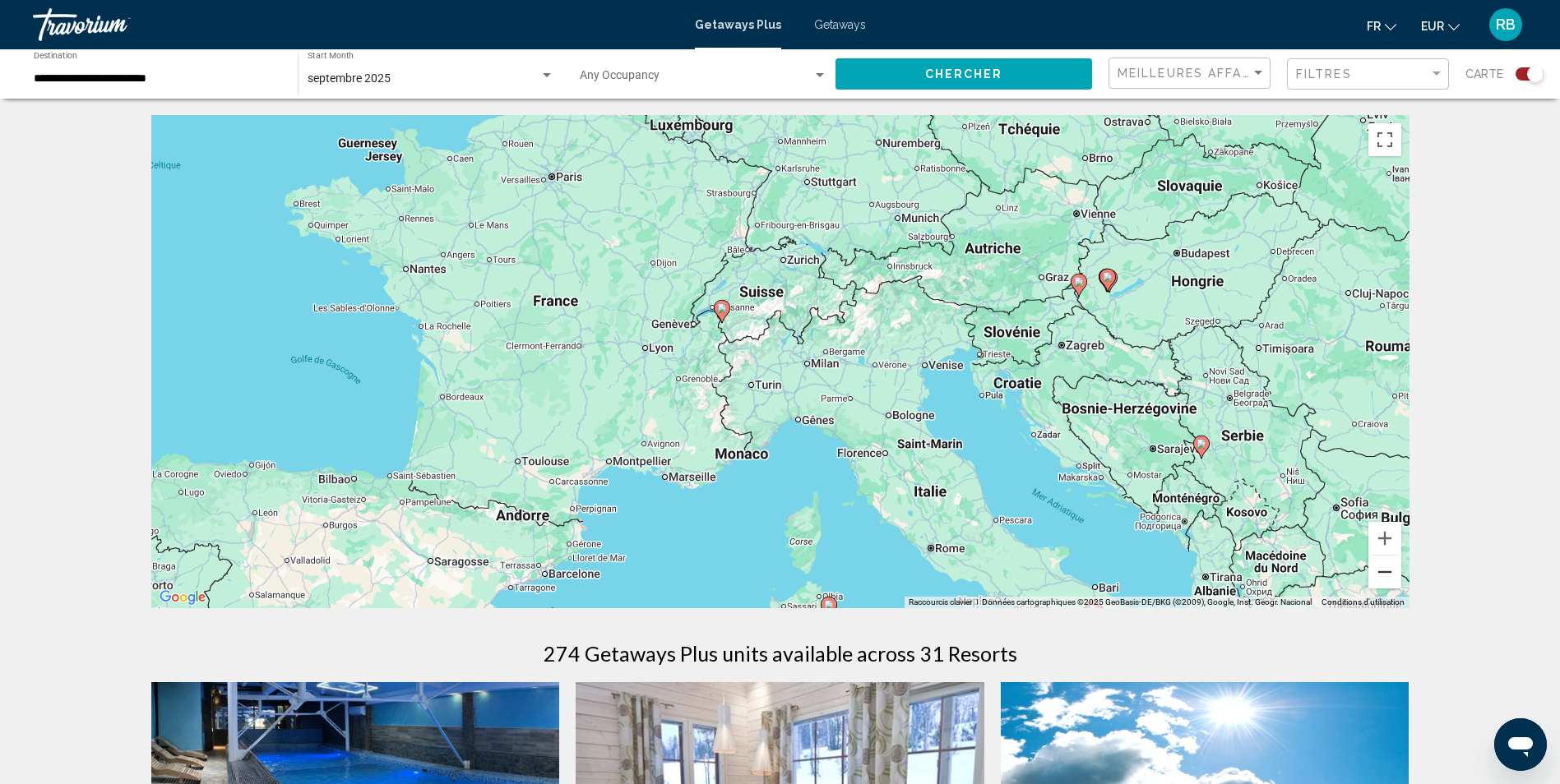
click at [1390, 572] on button "Zoom arrière" at bounding box center [1384, 572] width 33 height 33
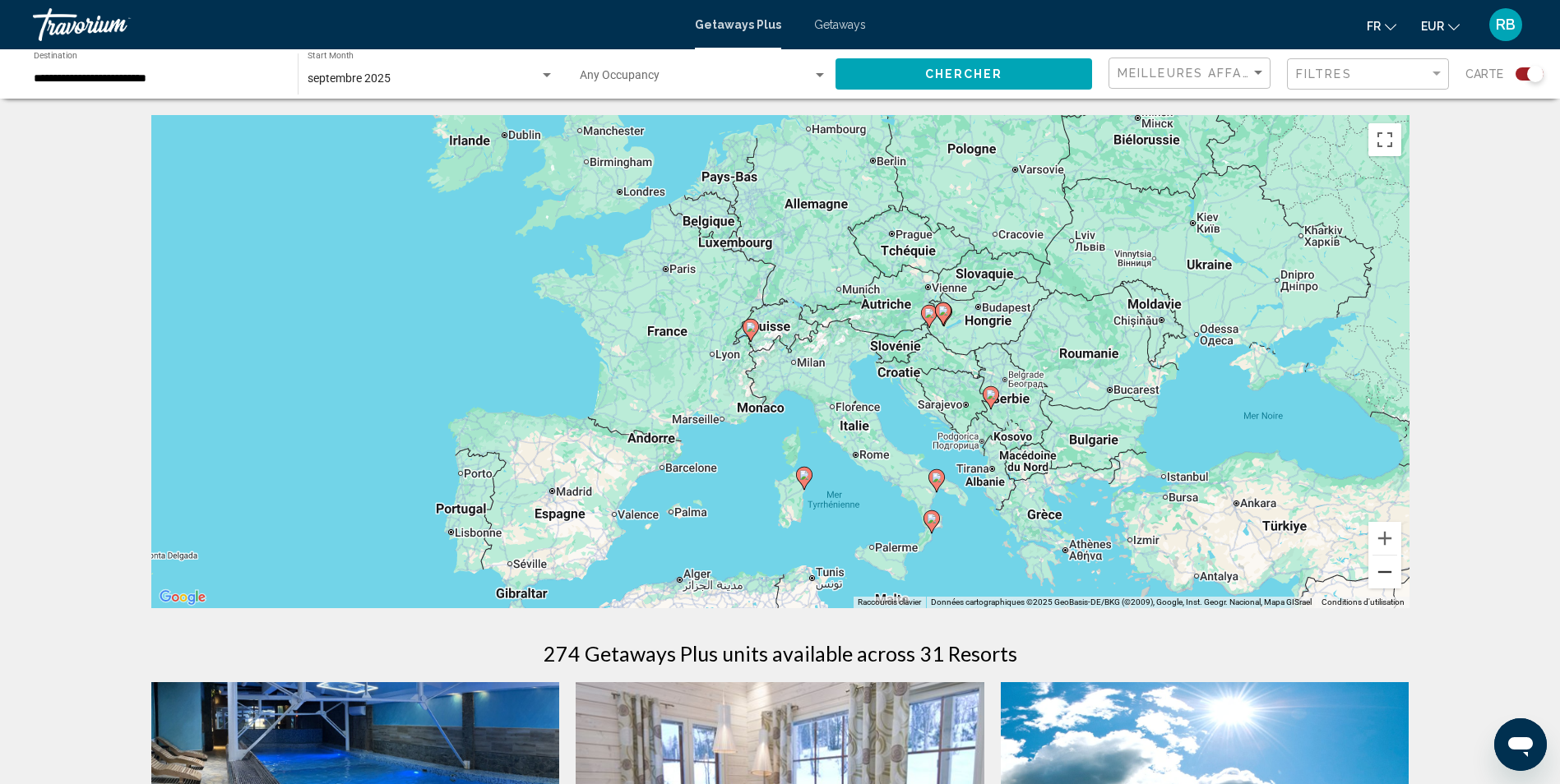
click at [1390, 572] on button "Zoom arrière" at bounding box center [1384, 572] width 33 height 33
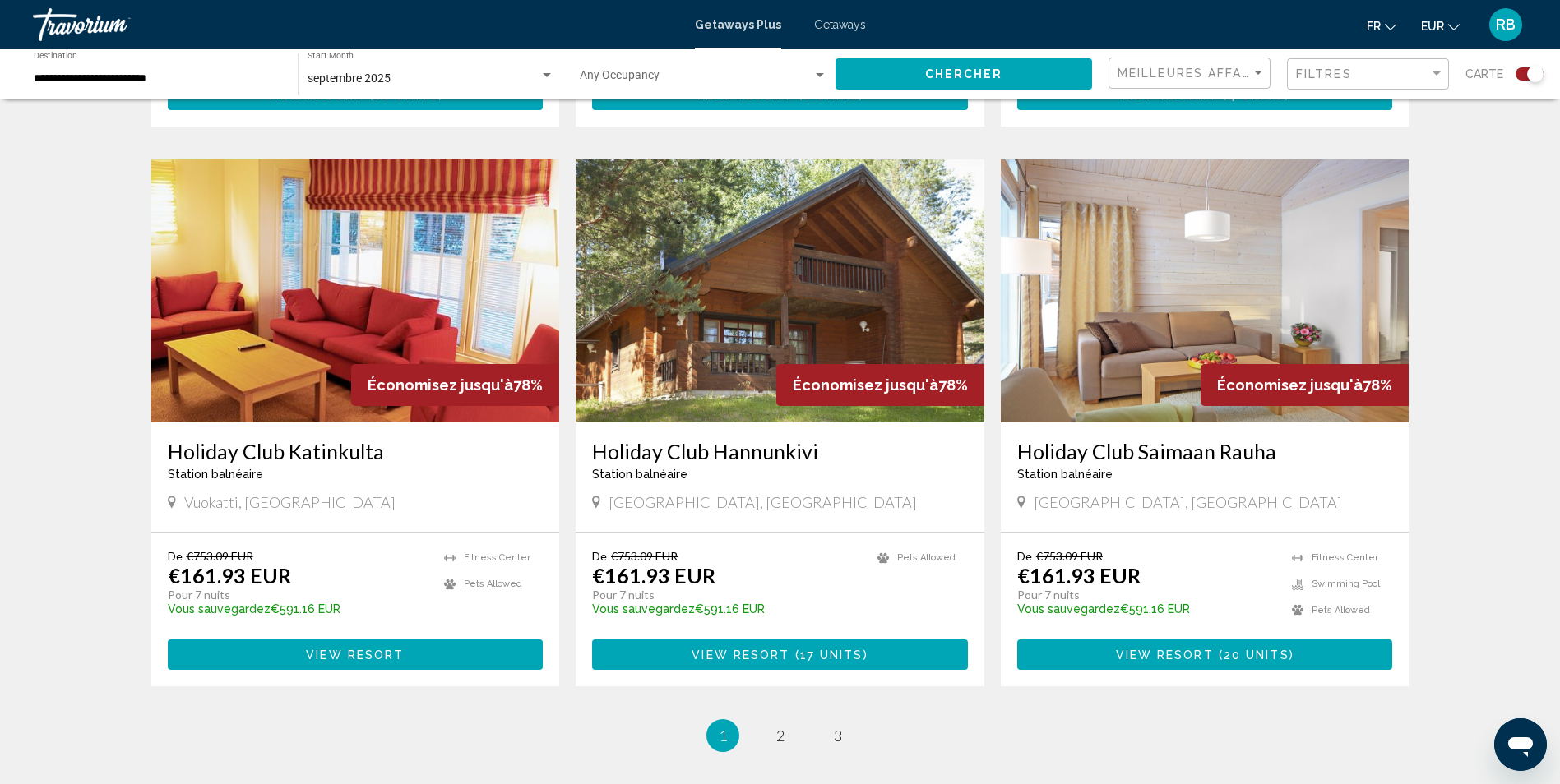
scroll to position [2405, 0]
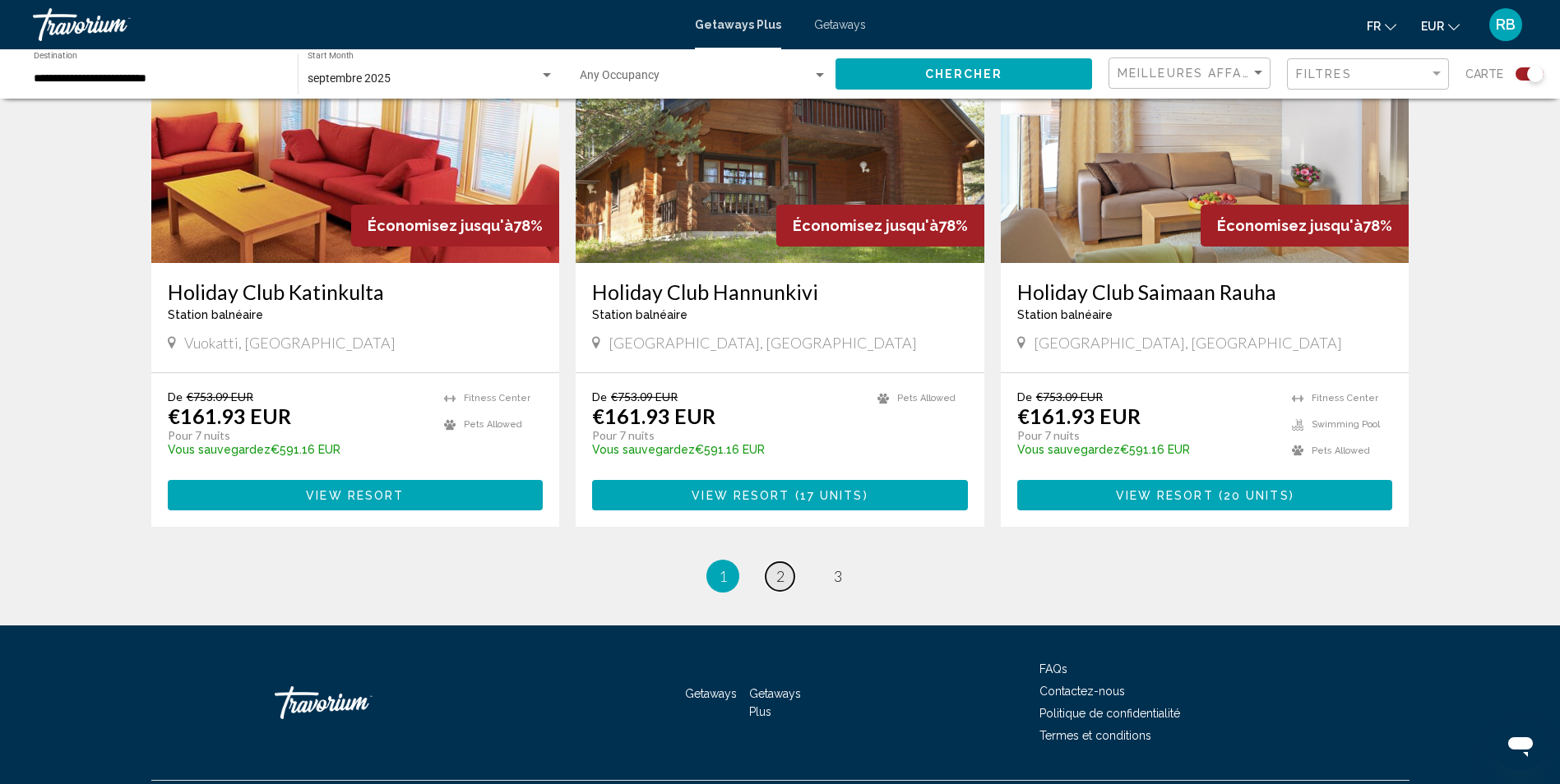
click at [775, 562] on link "page 2" at bounding box center [780, 576] width 29 height 29
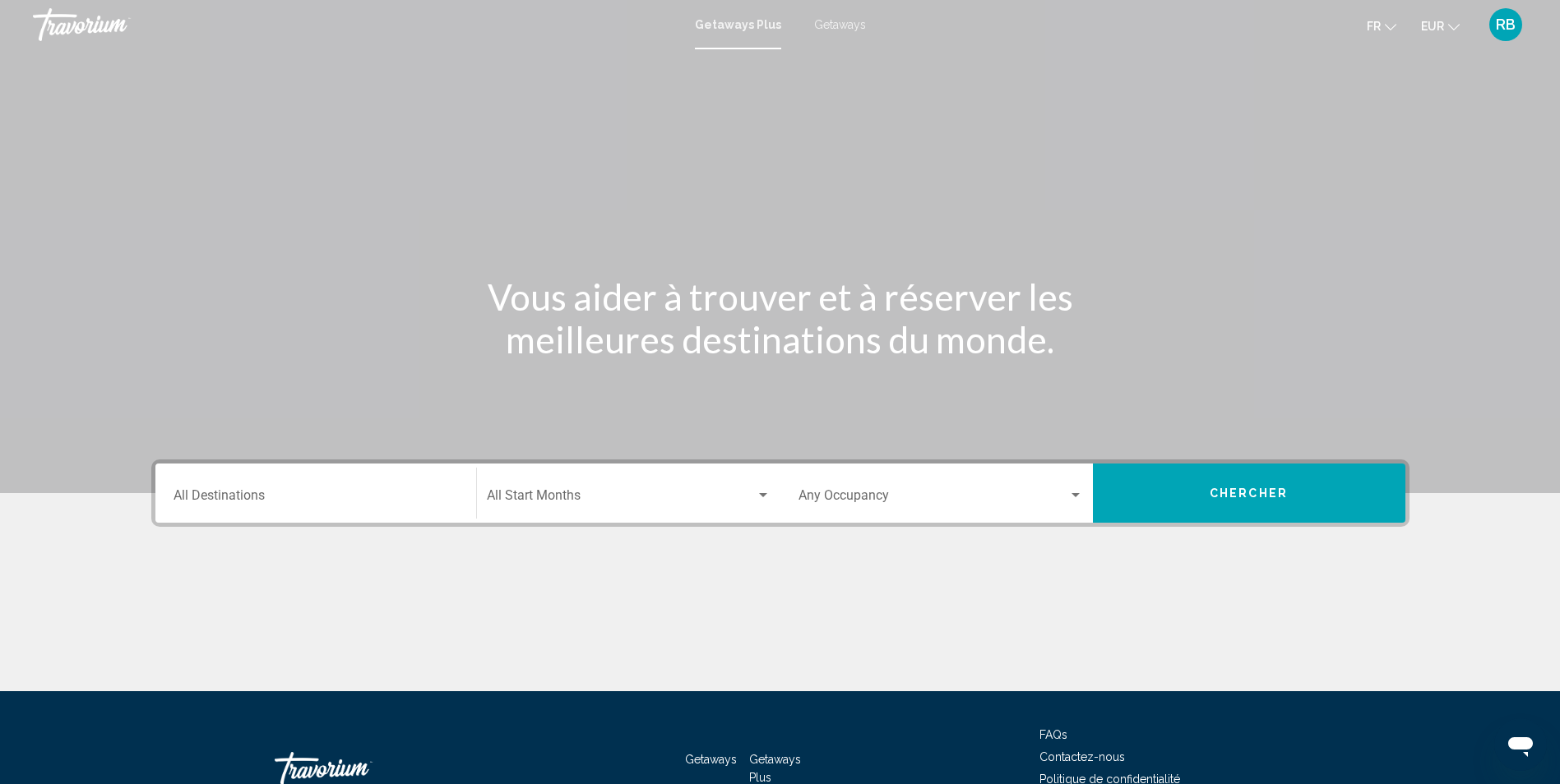
click at [223, 486] on div "Destination All Destinations" at bounding box center [315, 493] width 285 height 52
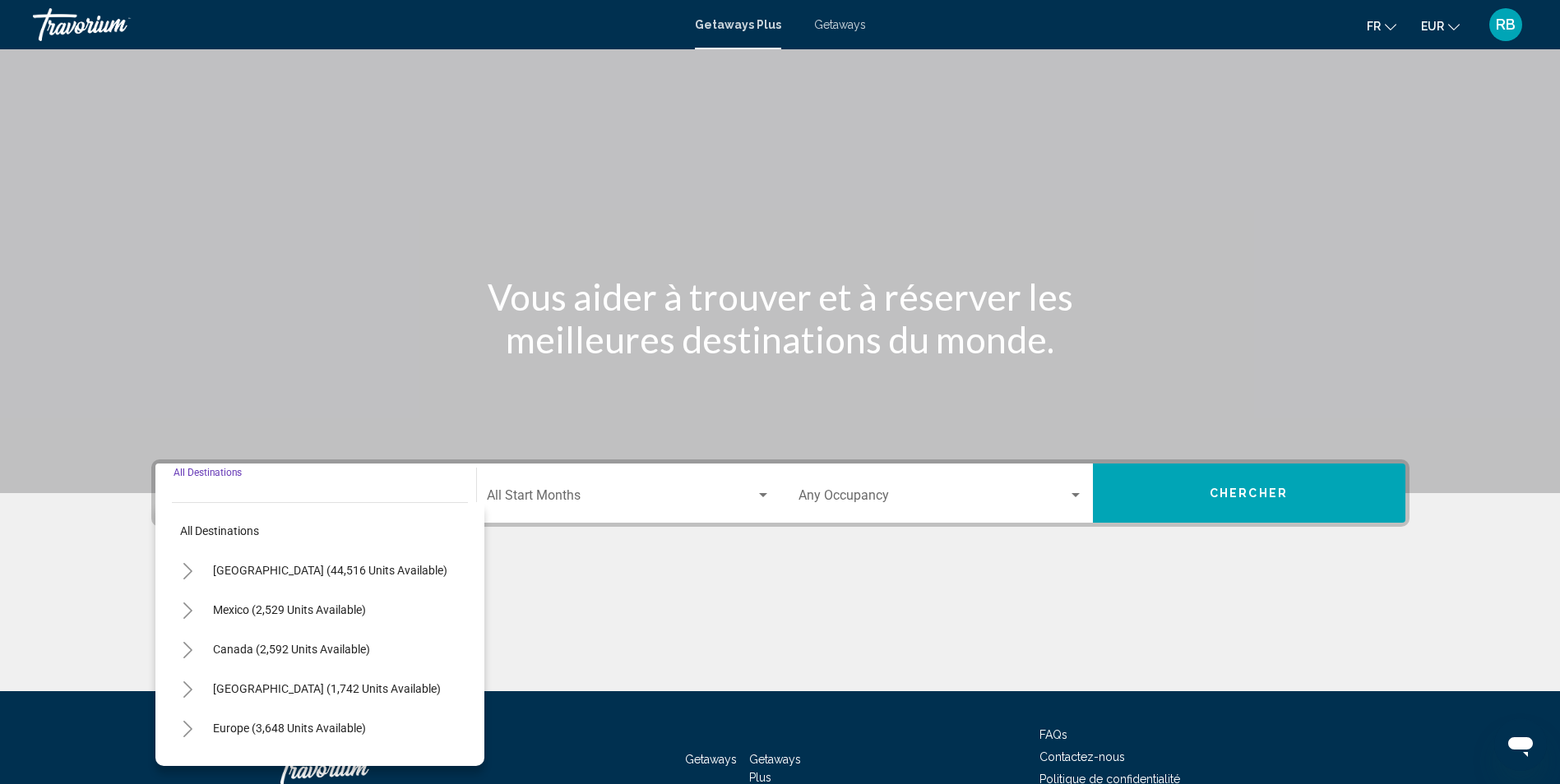
scroll to position [108, 0]
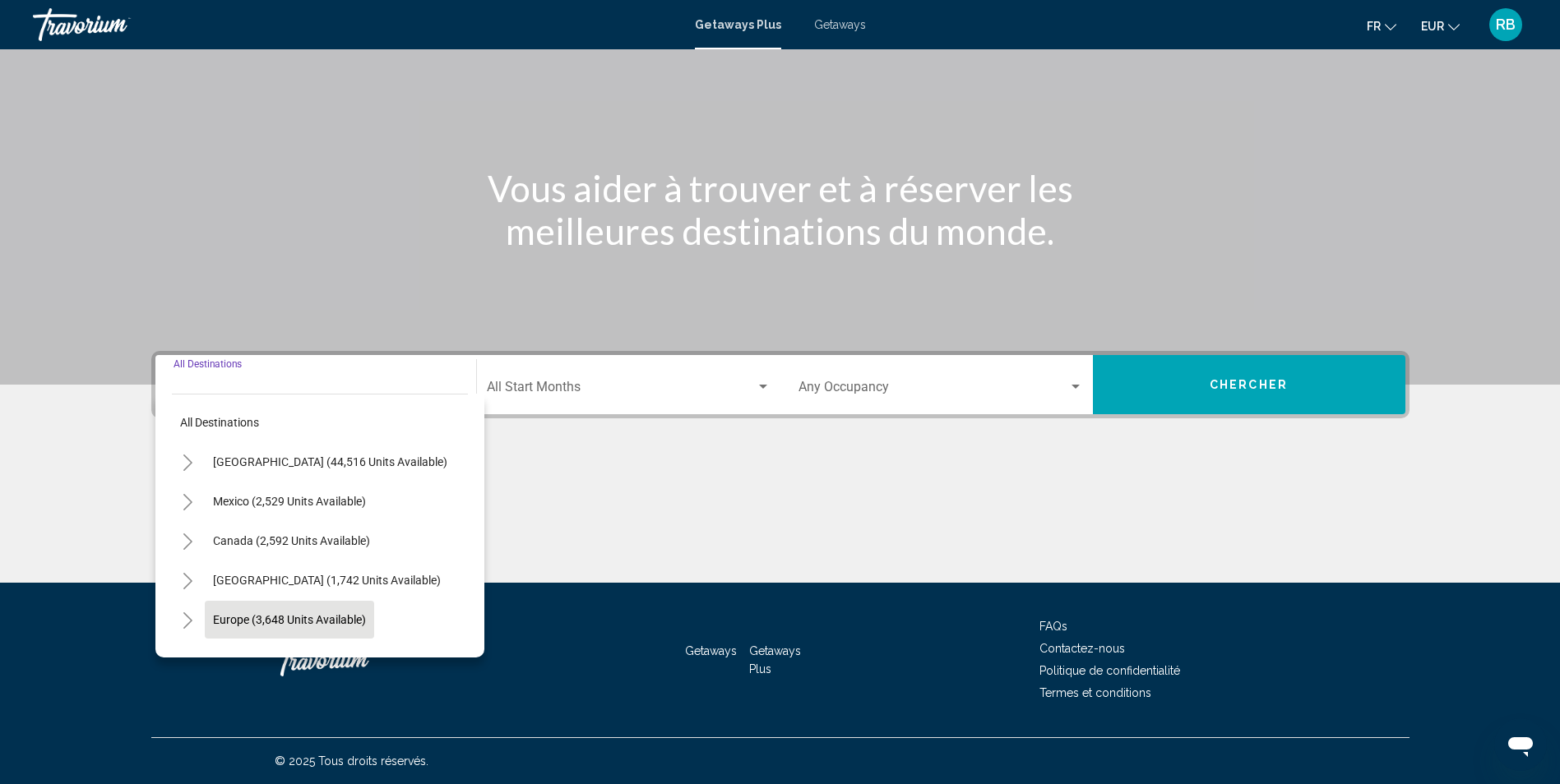
click at [284, 610] on button "Europe (3,648 units available)" at bounding box center [290, 619] width 169 height 38
type input "**********"
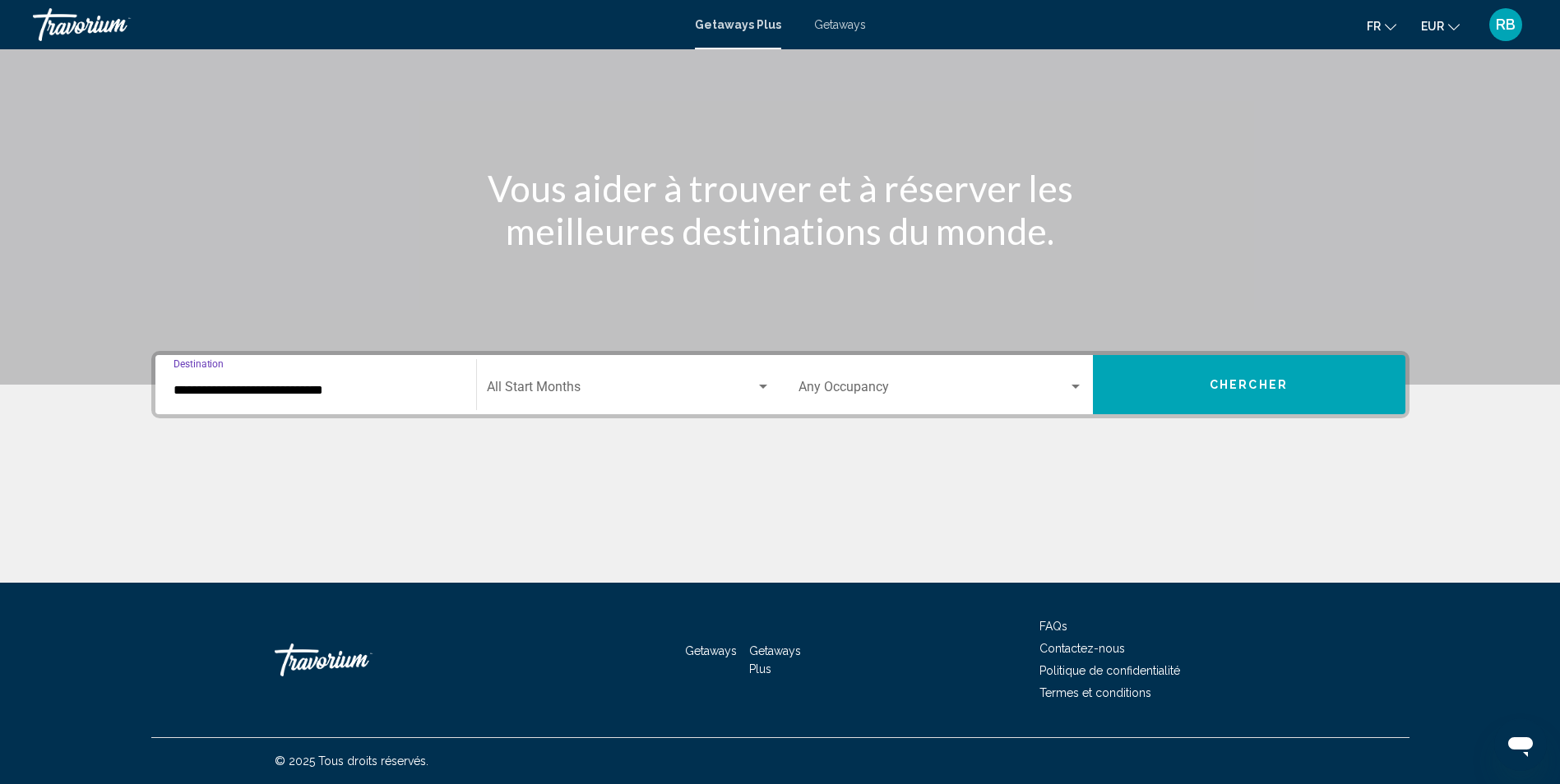
click at [566, 384] on span "Search widget" at bounding box center [622, 390] width 269 height 15
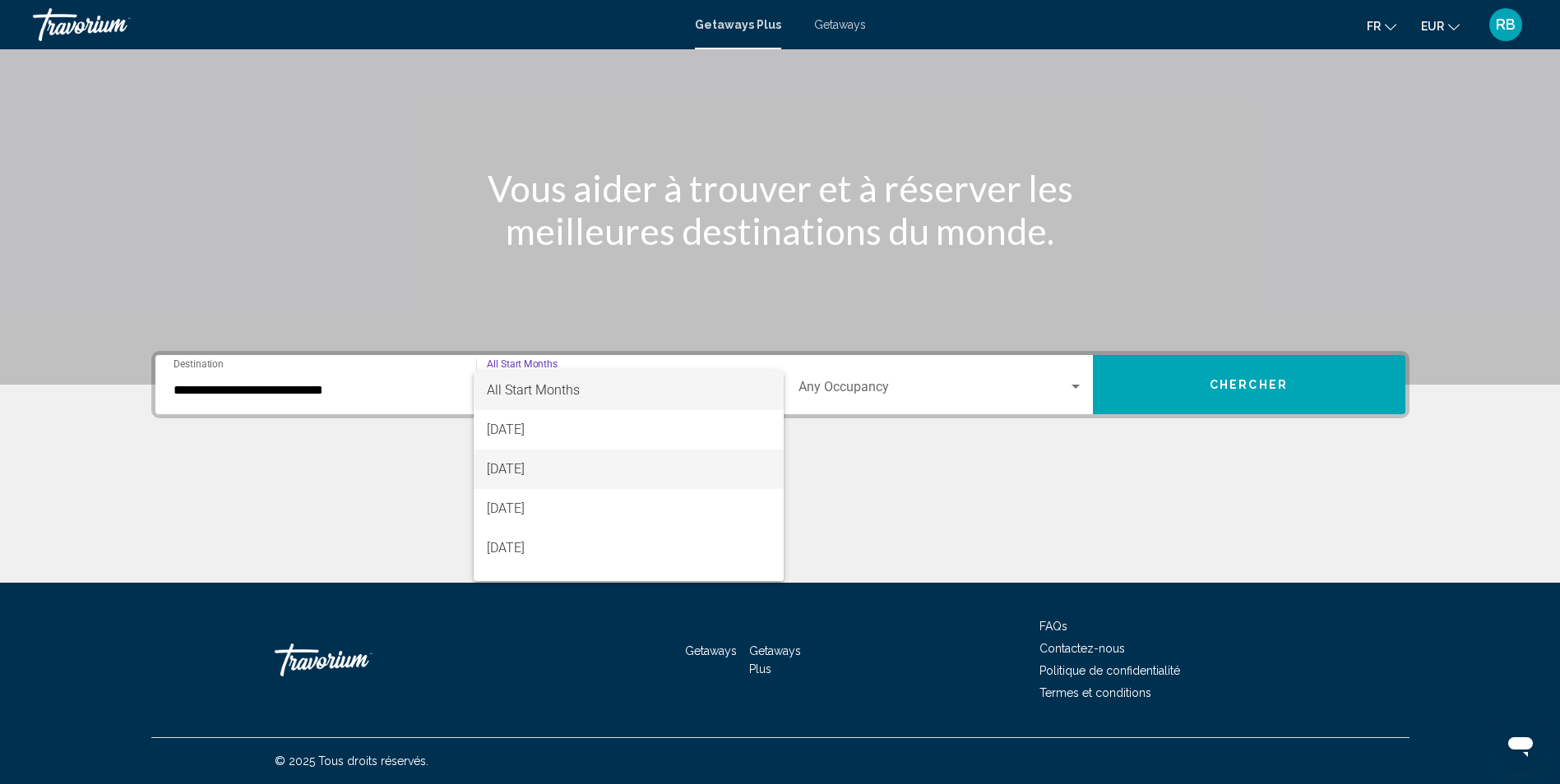
click at [541, 466] on span "[DATE]" at bounding box center [629, 469] width 284 height 39
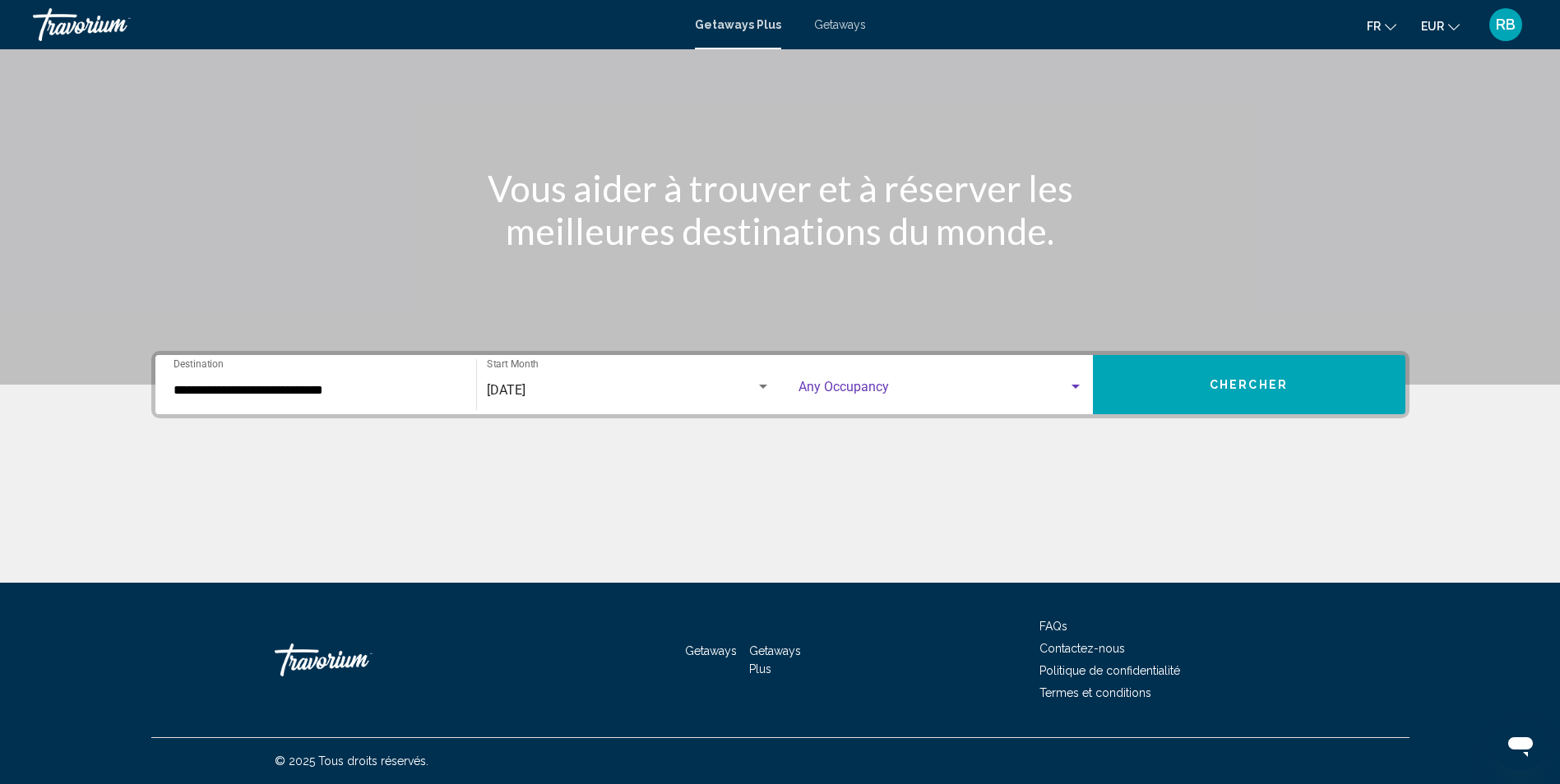
click at [957, 387] on span "Search widget" at bounding box center [933, 390] width 270 height 15
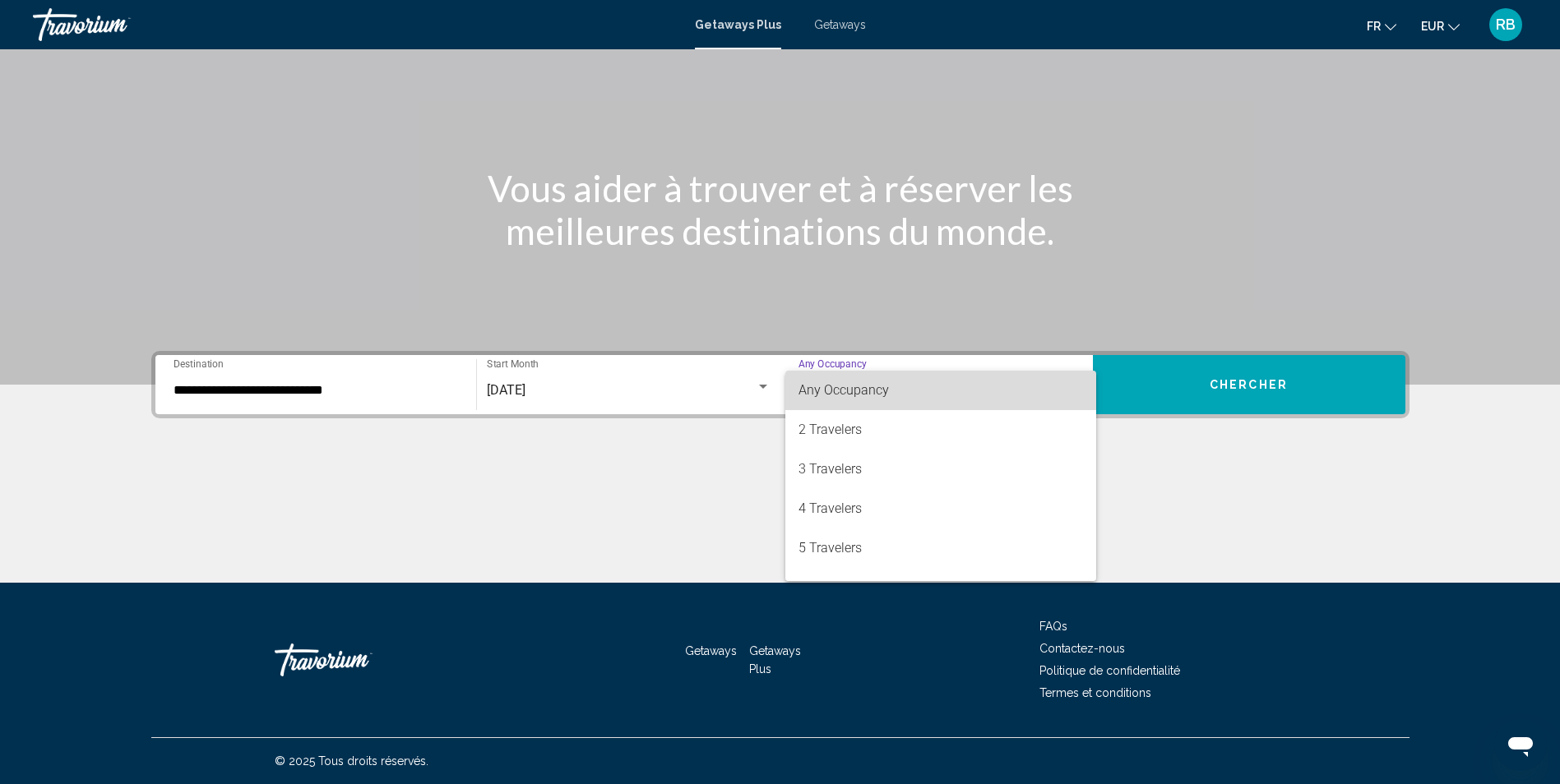
click at [957, 387] on span "Any Occupancy" at bounding box center [940, 390] width 285 height 39
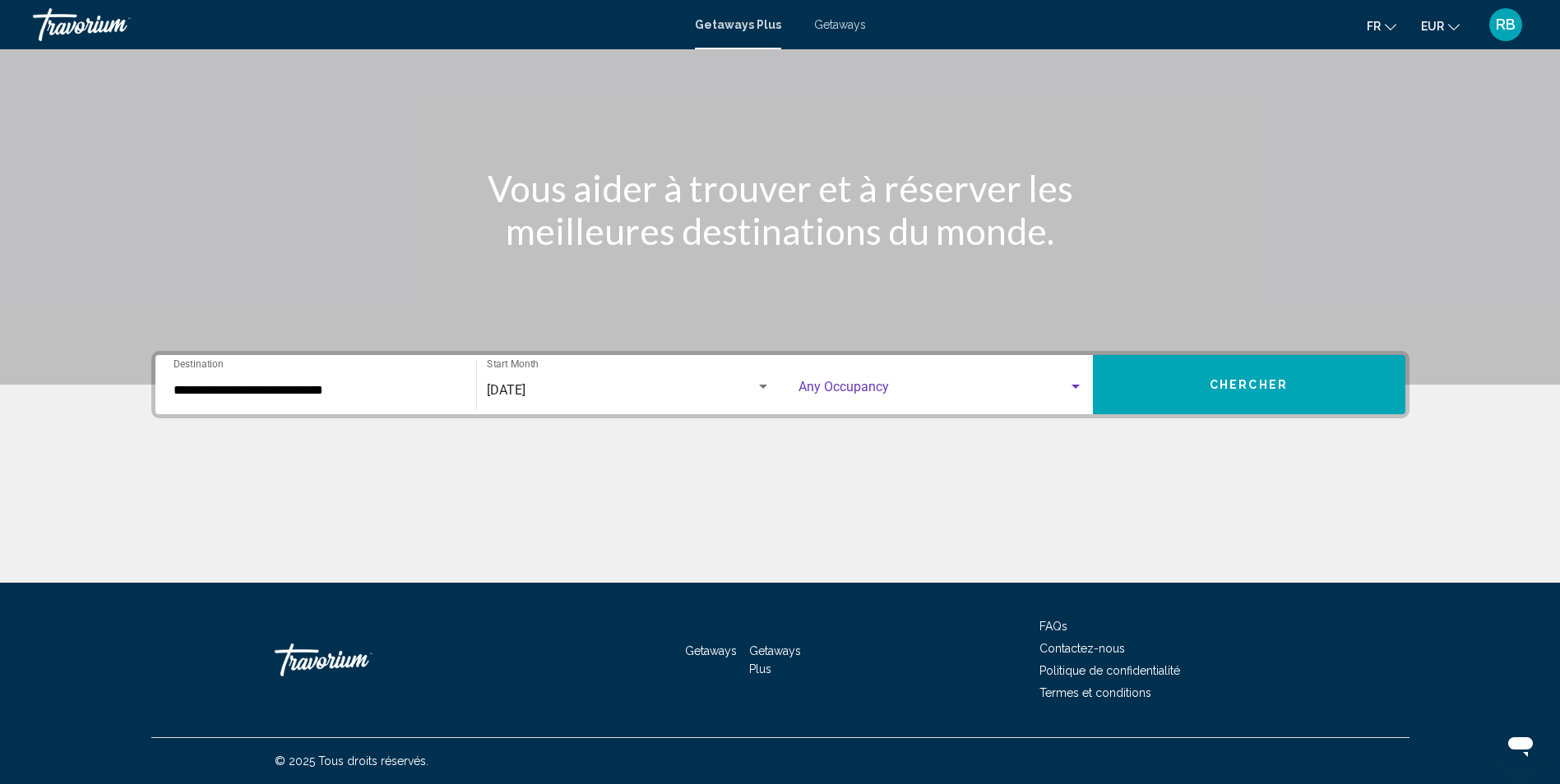
click at [1235, 389] on span "Chercher" at bounding box center [1248, 385] width 78 height 13
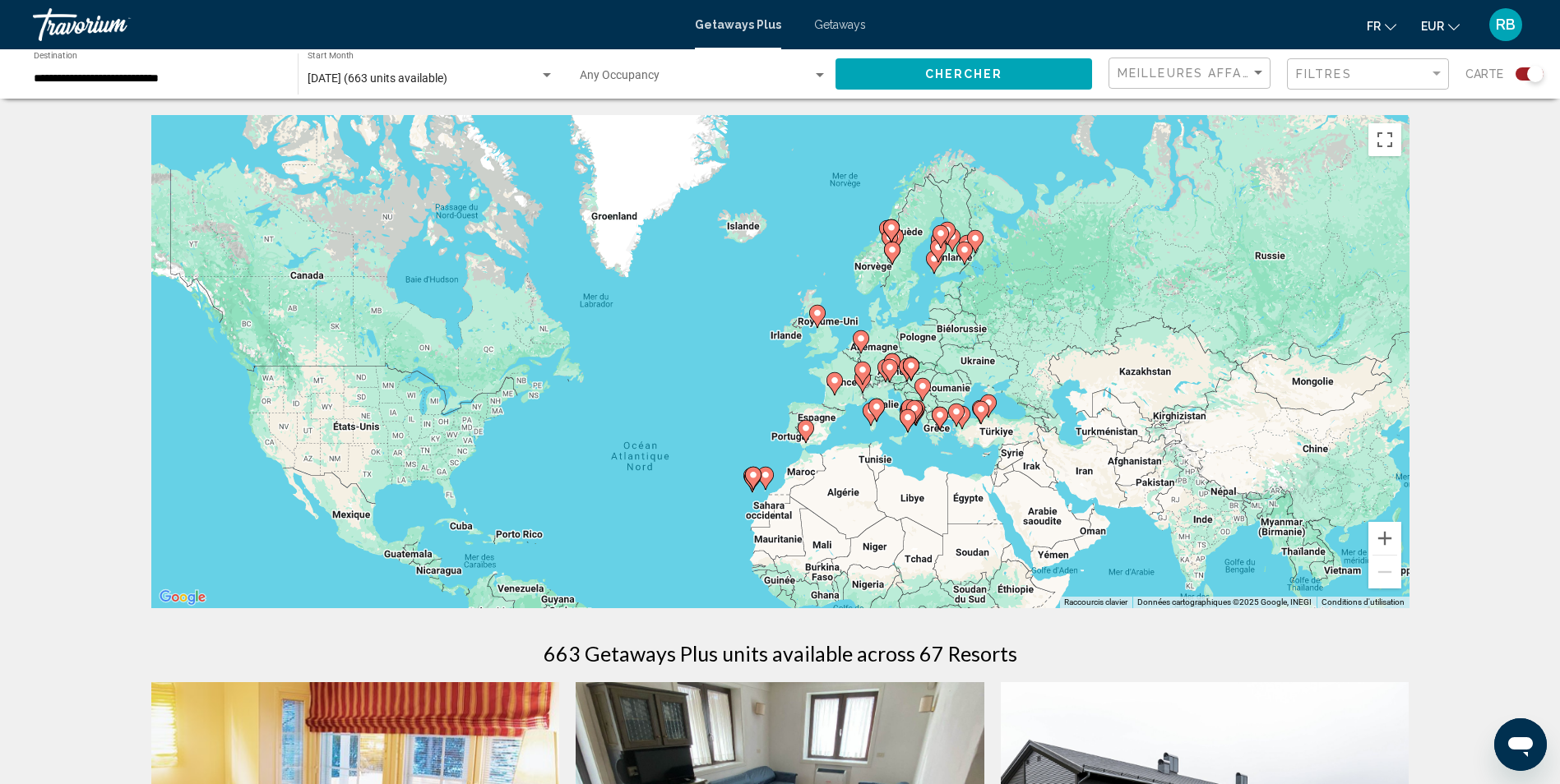
drag, startPoint x: 1158, startPoint y: 383, endPoint x: 1064, endPoint y: 504, distance: 153.2
click at [1064, 504] on div "Pour activer le glissement avec le clavier, appuyez sur Alt+Entrée. Une fois ce…" at bounding box center [780, 361] width 1258 height 494
click at [1390, 542] on button "Zoom avant" at bounding box center [1384, 538] width 33 height 33
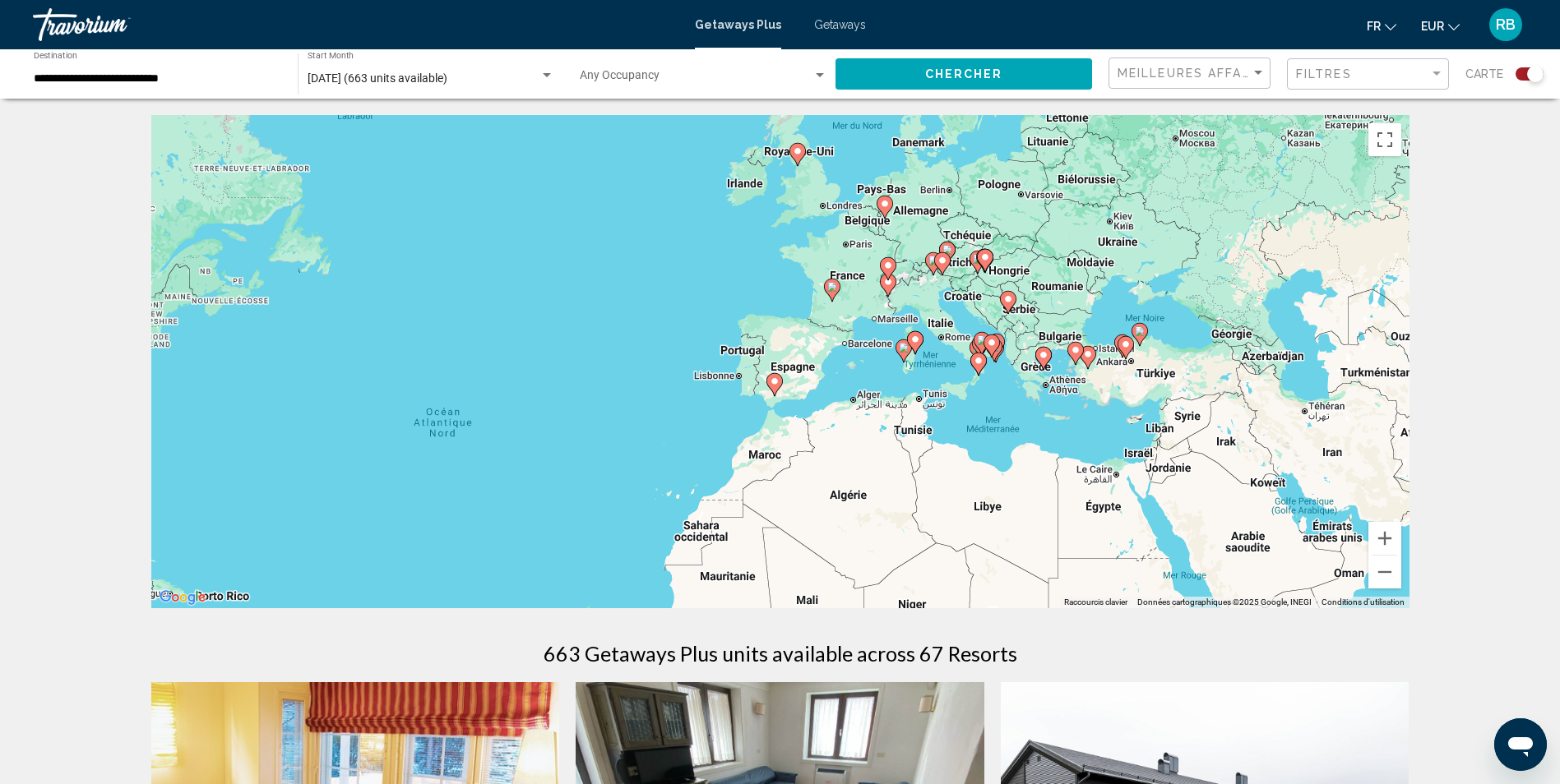
drag, startPoint x: 952, startPoint y: 559, endPoint x: 892, endPoint y: 428, distance: 144.1
click at [892, 428] on div "Pour activer le glissement avec le clavier, appuyez sur Alt+Entrée. Une fois ce…" at bounding box center [780, 361] width 1258 height 494
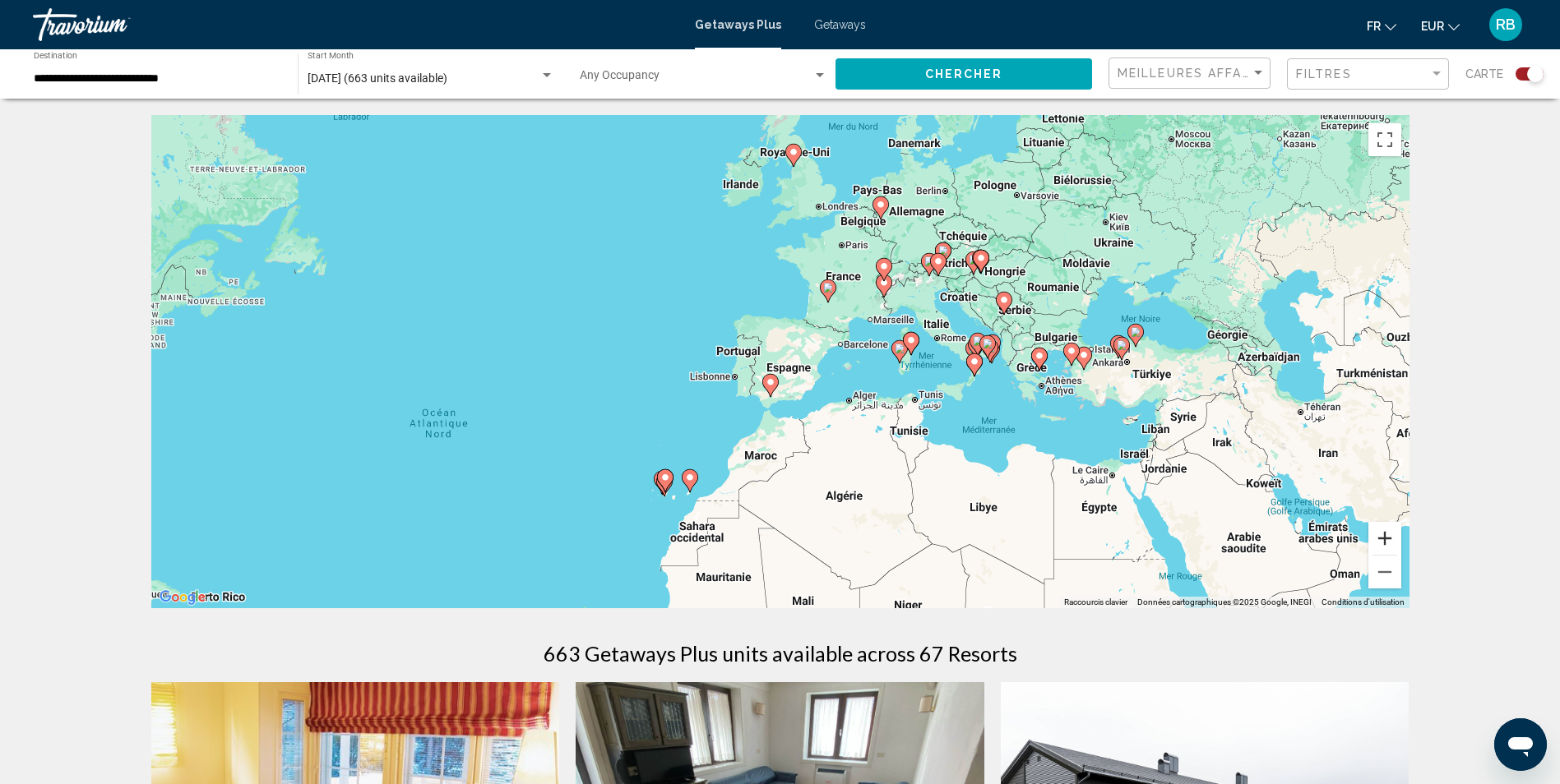
click at [1394, 540] on button "Zoom avant" at bounding box center [1384, 538] width 33 height 33
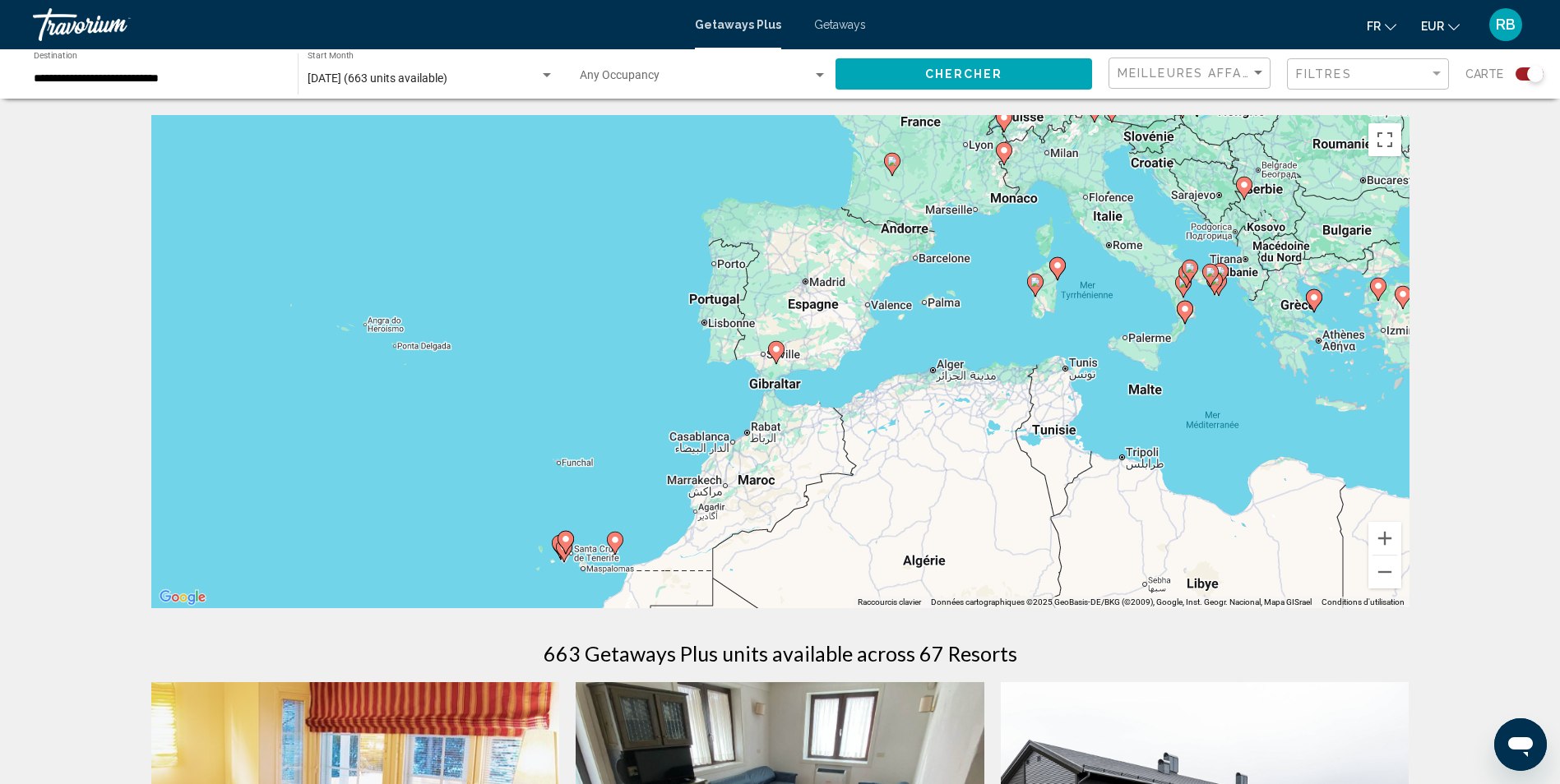
drag, startPoint x: 494, startPoint y: 445, endPoint x: 509, endPoint y: 371, distance: 75.5
click at [509, 371] on div "Pour activer le glissement avec le clavier, appuyez sur Alt+Entrée. Une fois ce…" at bounding box center [780, 361] width 1258 height 494
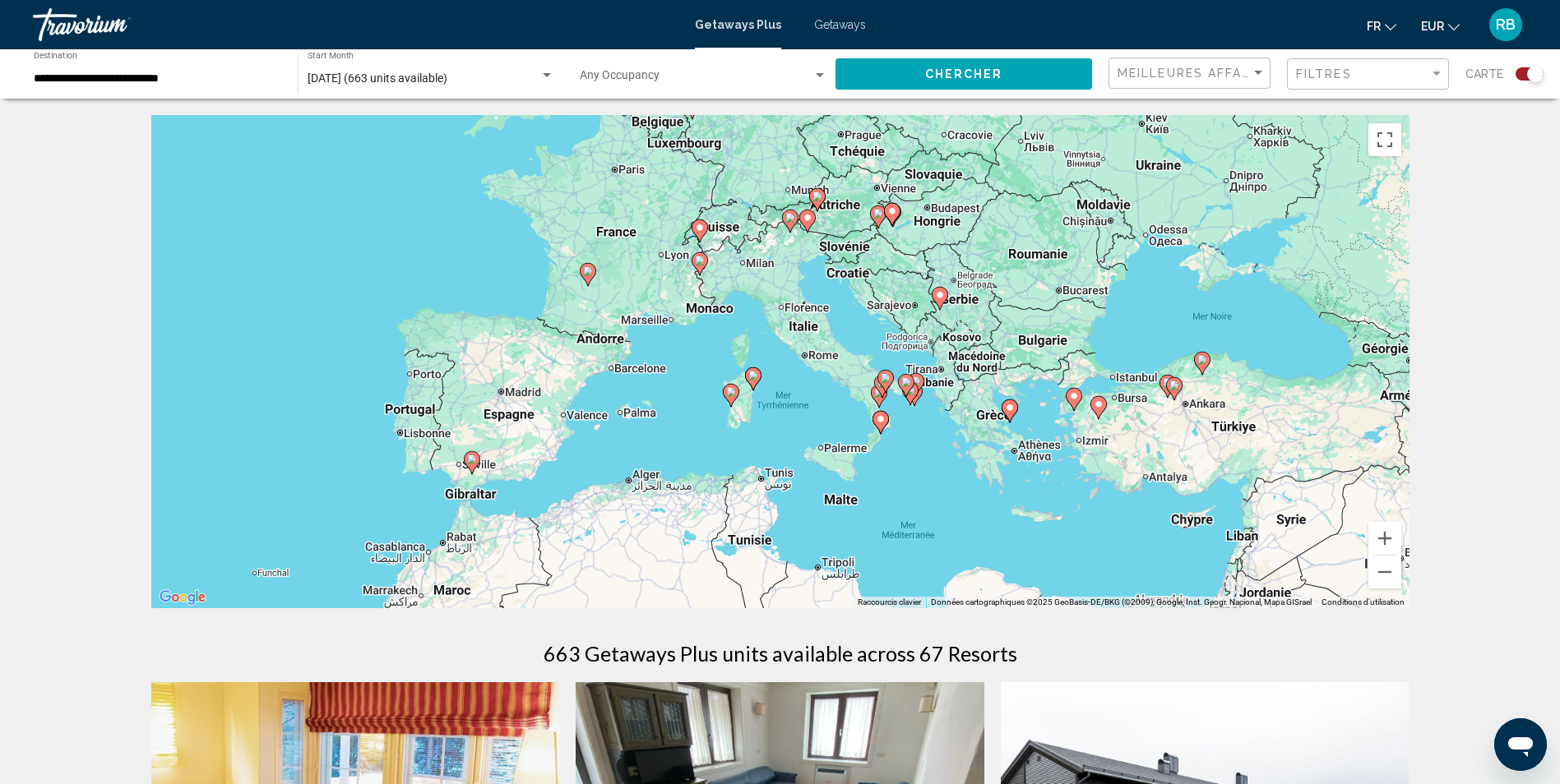
drag, startPoint x: 552, startPoint y: 345, endPoint x: 244, endPoint y: 457, distance: 327.7
click at [244, 457] on div "Pour activer le glissement avec le clavier, appuyez sur Alt+Entrée. Une fois ce…" at bounding box center [780, 361] width 1258 height 494
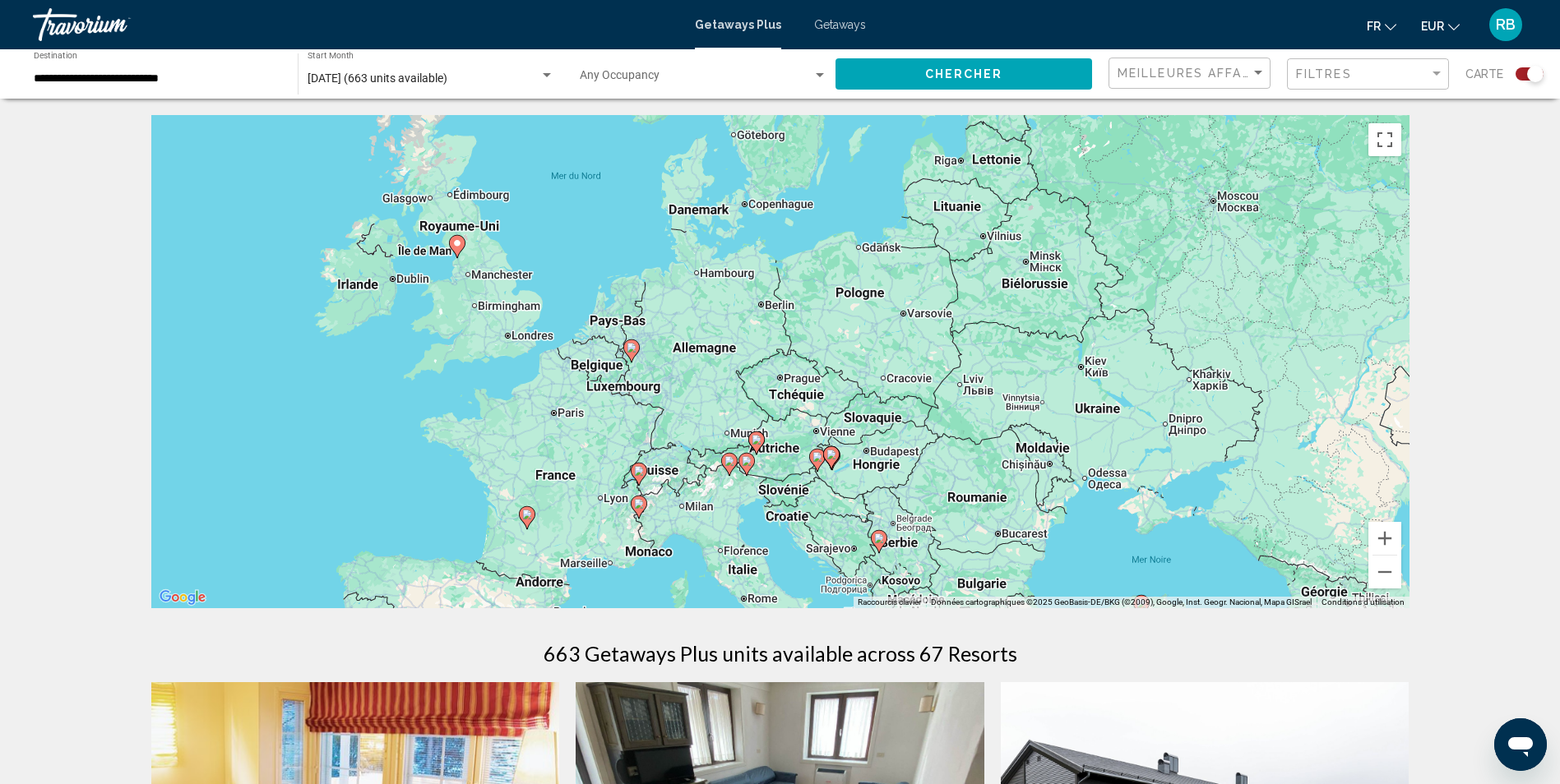
drag, startPoint x: 296, startPoint y: 282, endPoint x: 233, endPoint y: 526, distance: 252.0
click at [233, 526] on div "Pour activer le glissement avec le clavier, appuyez sur Alt+Entrée. Une fois ce…" at bounding box center [780, 361] width 1258 height 494
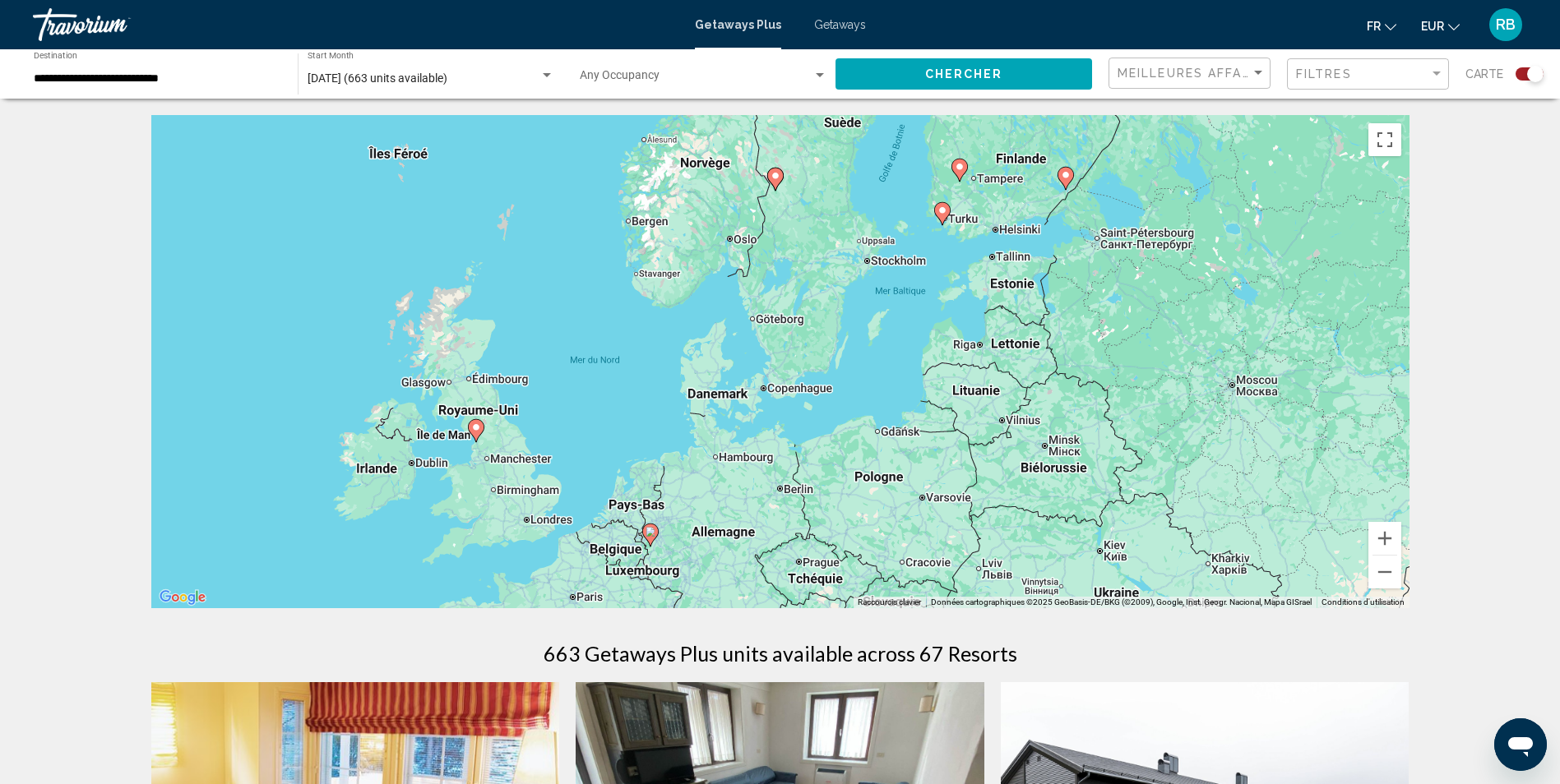
drag, startPoint x: 252, startPoint y: 369, endPoint x: 272, endPoint y: 566, distance: 198.0
click at [272, 566] on div "Pour activer le glissement avec le clavier, appuyez sur Alt+Entrée. Une fois ce…" at bounding box center [780, 361] width 1258 height 494
click at [1390, 569] on button "Zoom arrière" at bounding box center [1384, 572] width 33 height 33
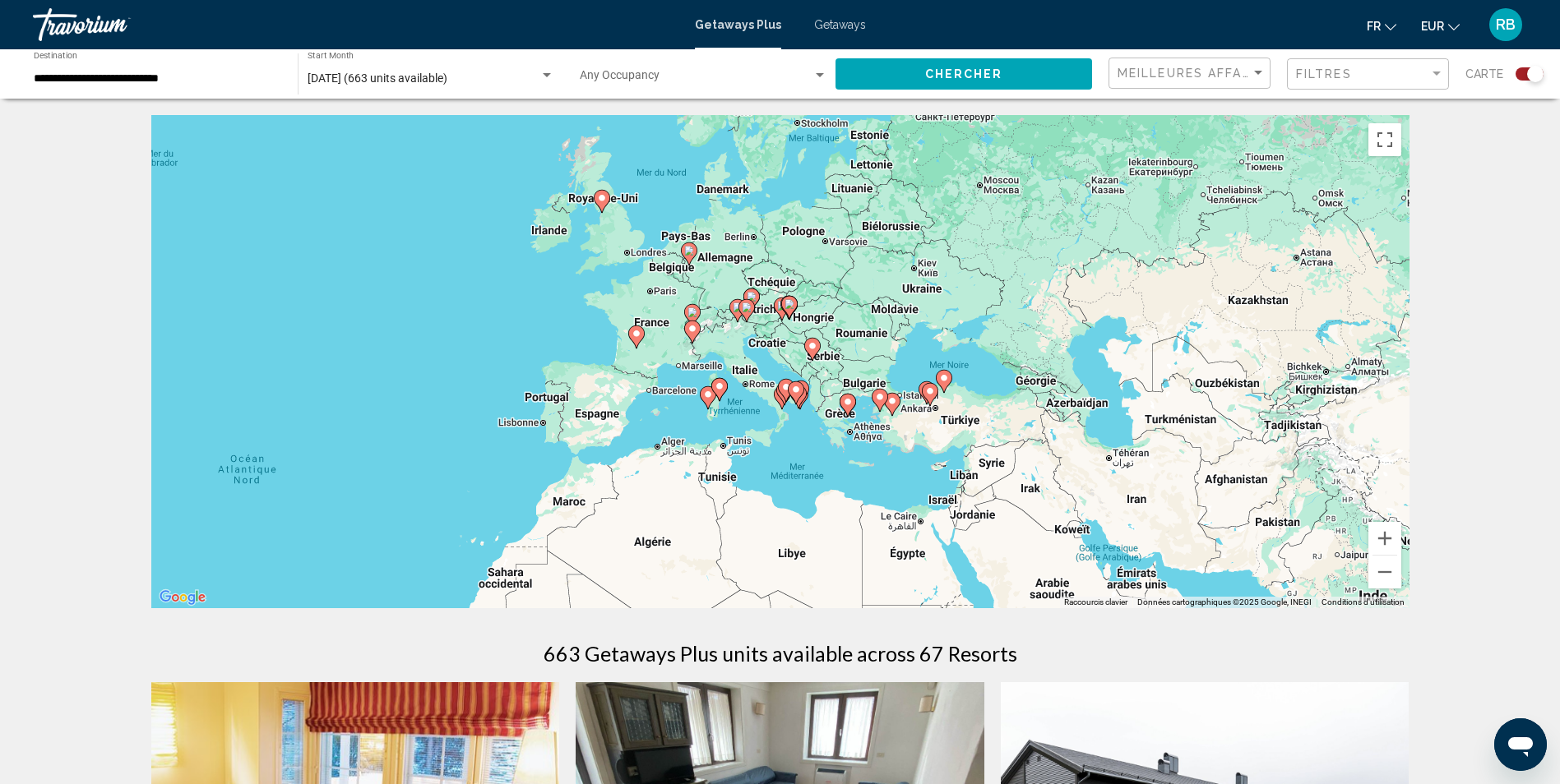
drag, startPoint x: 410, startPoint y: 468, endPoint x: 383, endPoint y: 275, distance: 194.9
click at [383, 275] on div "Pour activer le glissement avec le clavier, appuyez sur Alt+Entrée. Une fois ce…" at bounding box center [780, 361] width 1258 height 494
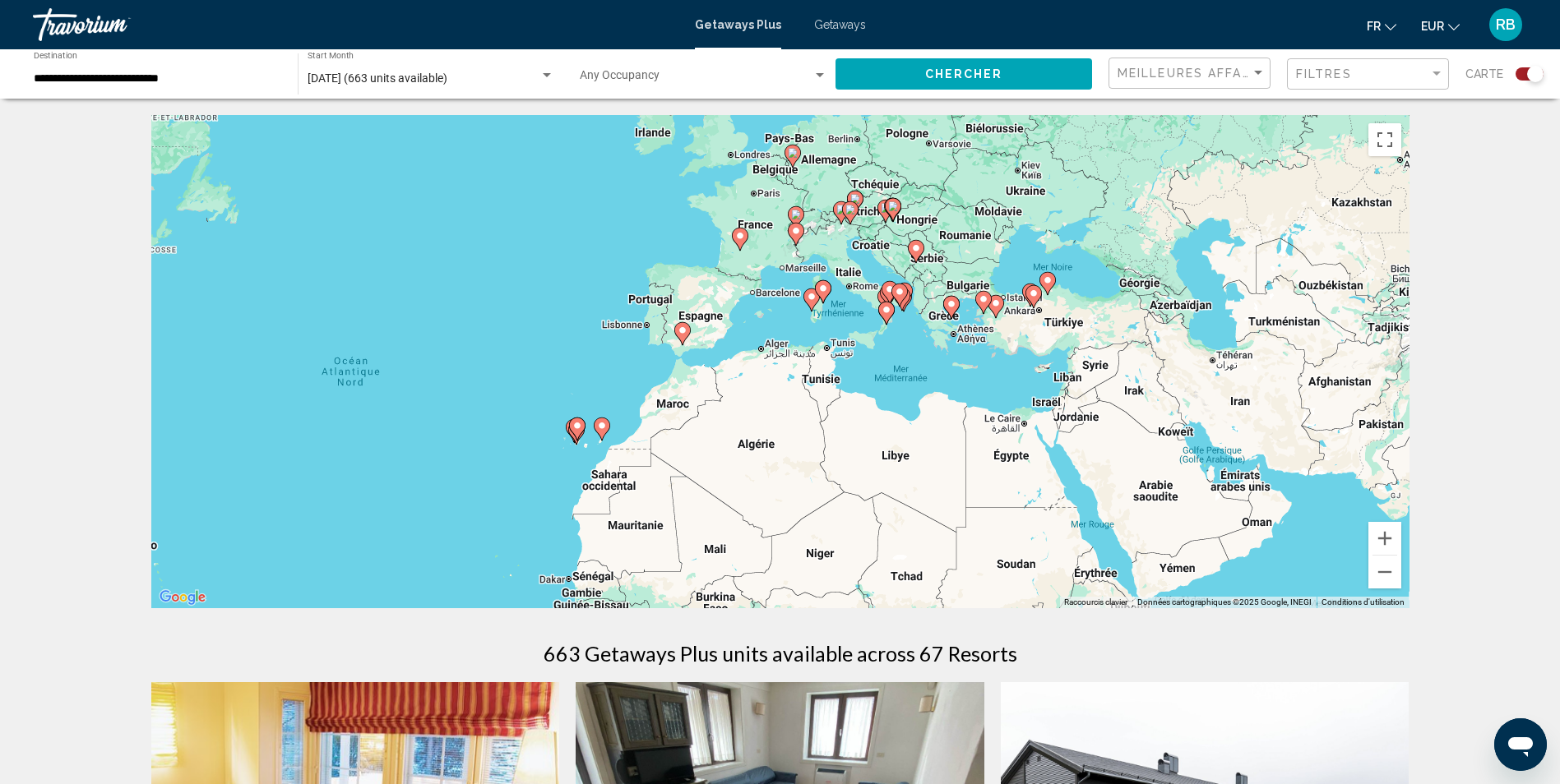
drag, startPoint x: 336, startPoint y: 404, endPoint x: 442, endPoint y: 305, distance: 145.0
click at [442, 305] on div "Pour activer le glissement avec le clavier, appuyez sur Alt+Entrée. Une fois ce…" at bounding box center [780, 361] width 1258 height 494
click at [1385, 540] on button "Zoom avant" at bounding box center [1384, 538] width 33 height 33
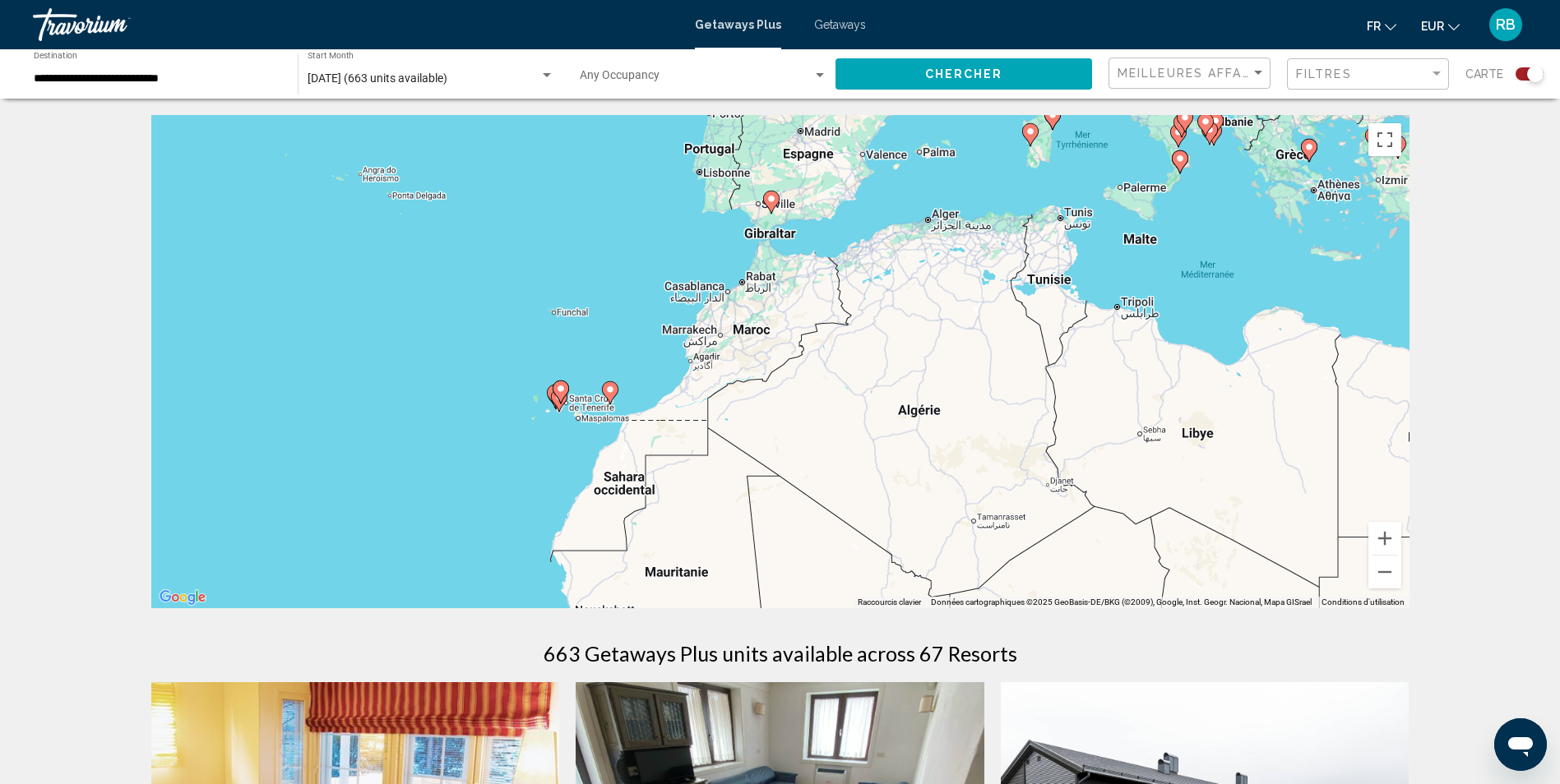
drag, startPoint x: 227, startPoint y: 416, endPoint x: 462, endPoint y: 290, distance: 266.6
click at [443, 290] on div "Pour activer le glissement avec le clavier, appuyez sur Alt+Entrée. Une fois ce…" at bounding box center [780, 361] width 1258 height 494
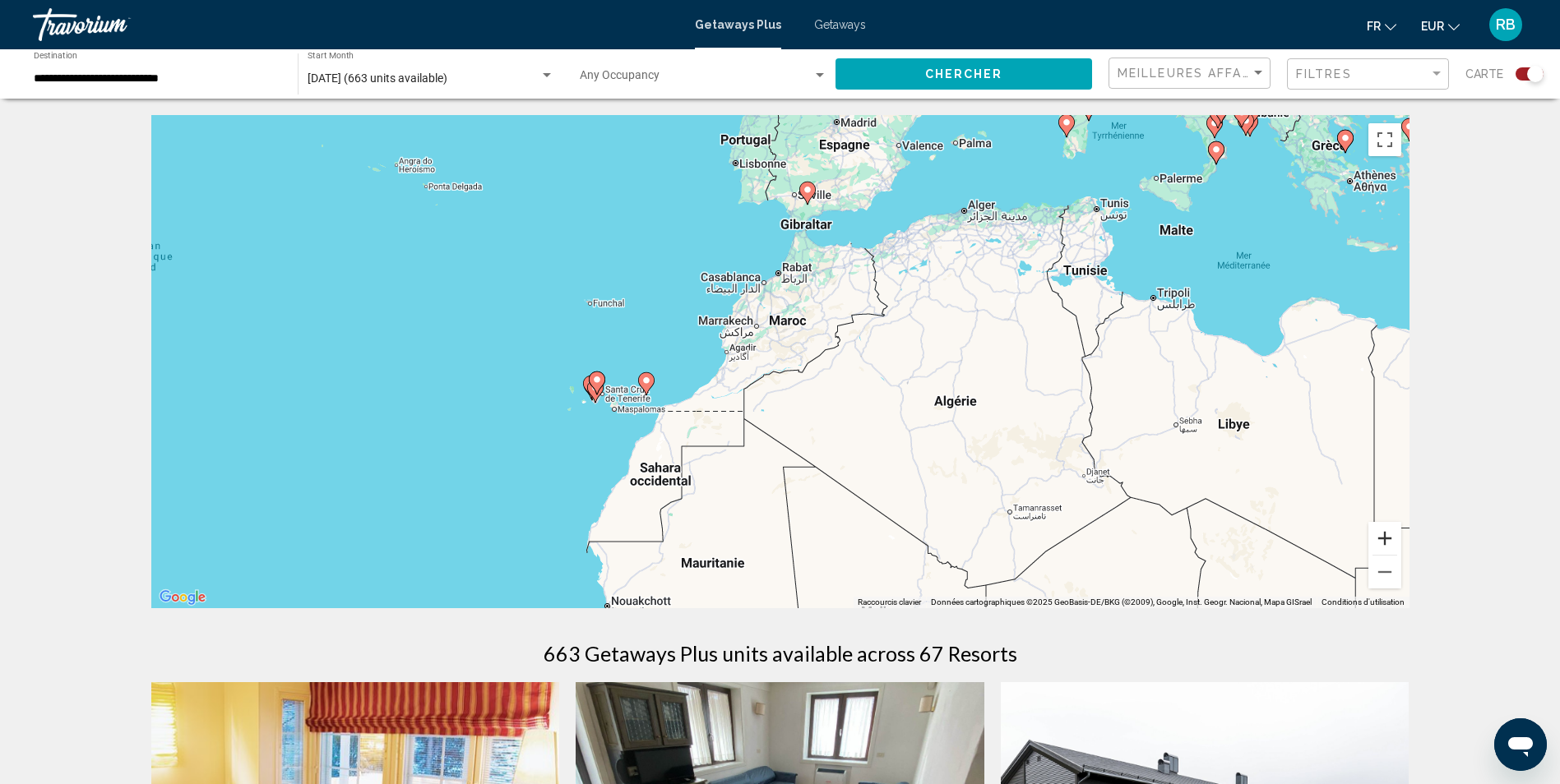
click at [1388, 541] on button "Zoom avant" at bounding box center [1384, 538] width 33 height 33
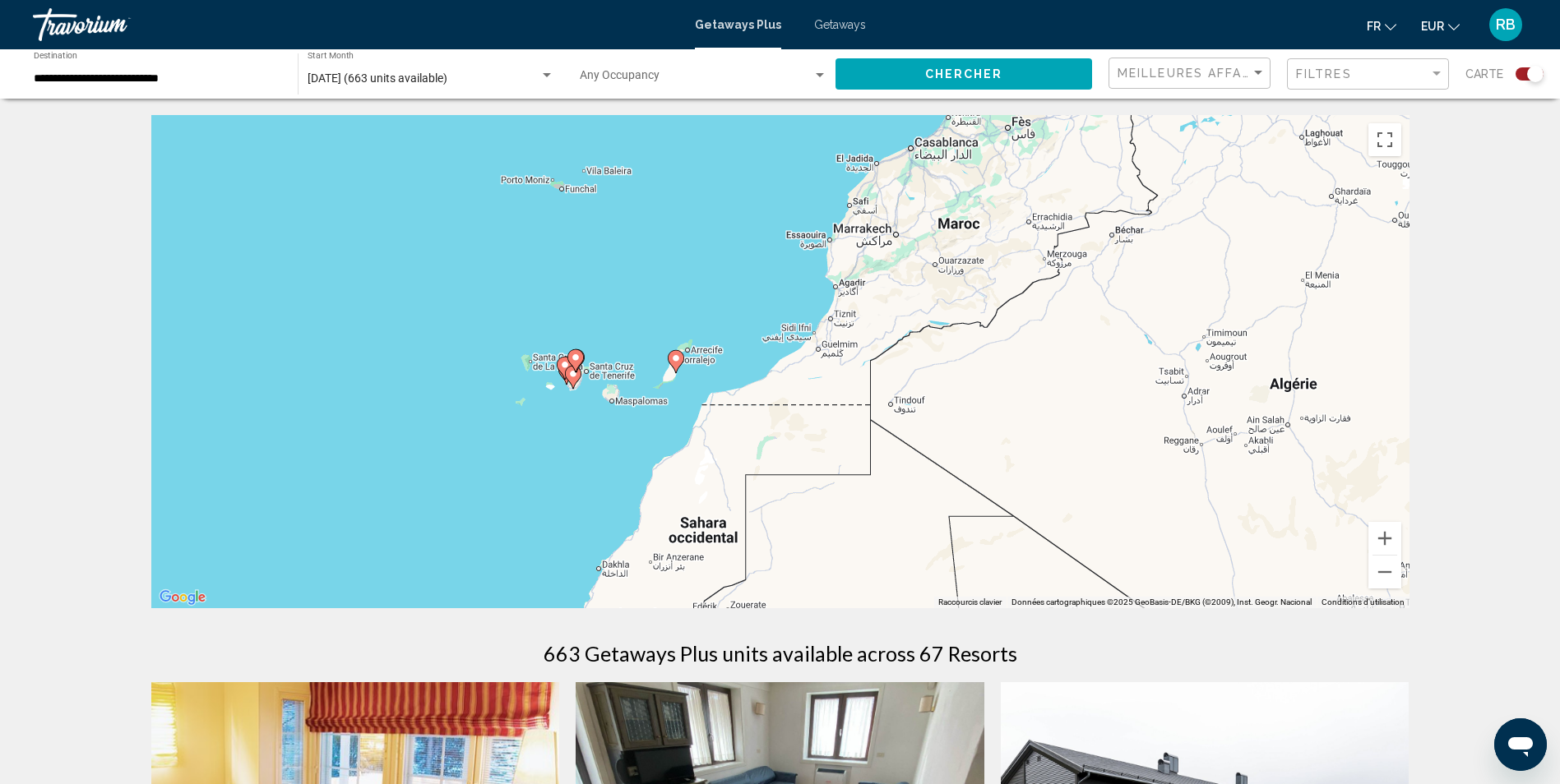
drag, startPoint x: 423, startPoint y: 330, endPoint x: 587, endPoint y: 270, distance: 174.6
click at [587, 270] on div "Pour activer le glissement avec le clavier, appuyez sur Alt+Entrée. Une fois ce…" at bounding box center [780, 361] width 1258 height 494
click at [1377, 541] on button "Zoom avant" at bounding box center [1384, 538] width 33 height 33
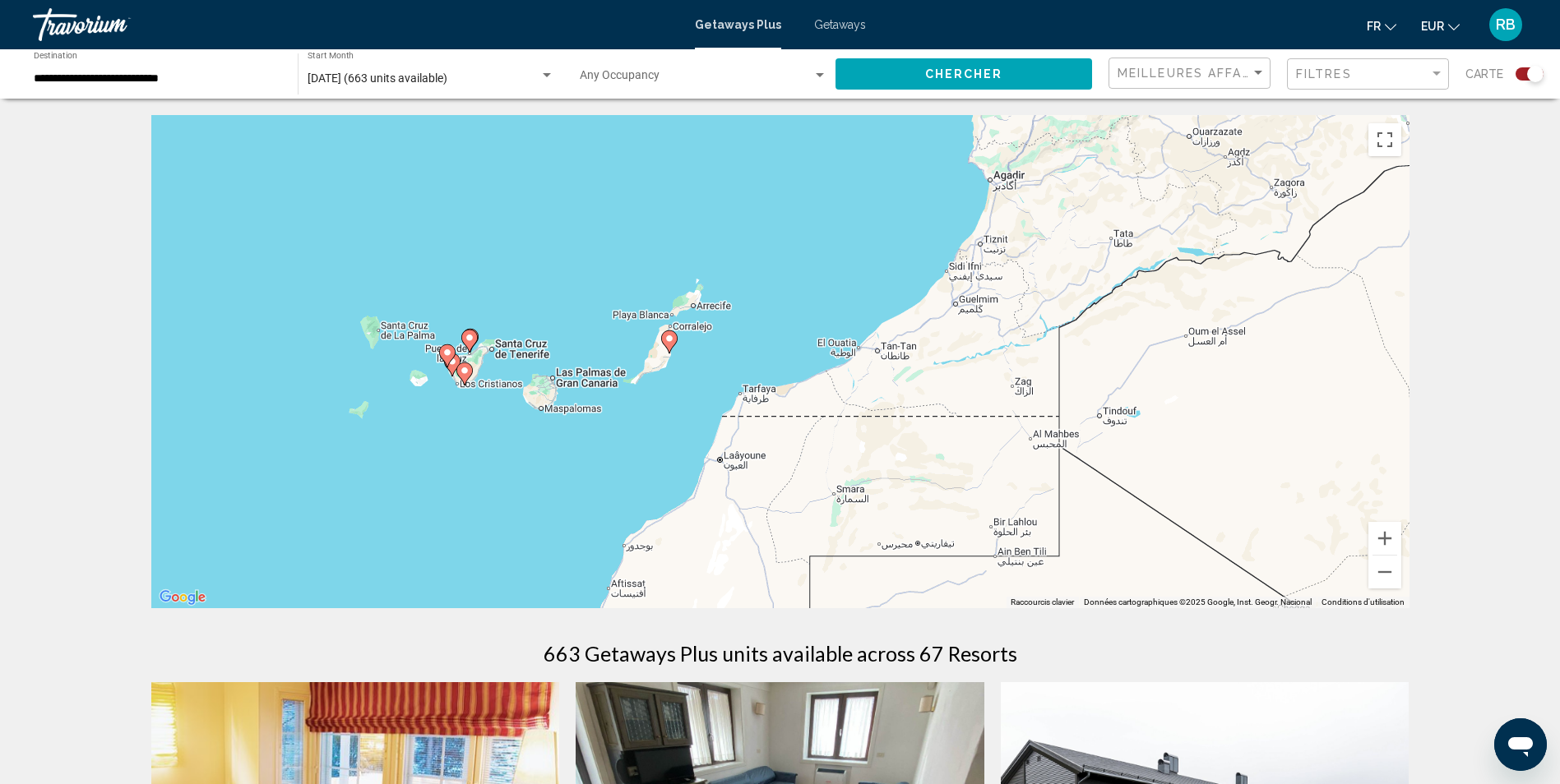
drag, startPoint x: 534, startPoint y: 460, endPoint x: 637, endPoint y: 426, distance: 108.5
click at [637, 426] on div "Pour activer le glissement avec le clavier, appuyez sur Alt+Entrée. Une fois ce…" at bounding box center [780, 361] width 1258 height 494
click at [1387, 574] on button "Zoom arrière" at bounding box center [1384, 572] width 33 height 33
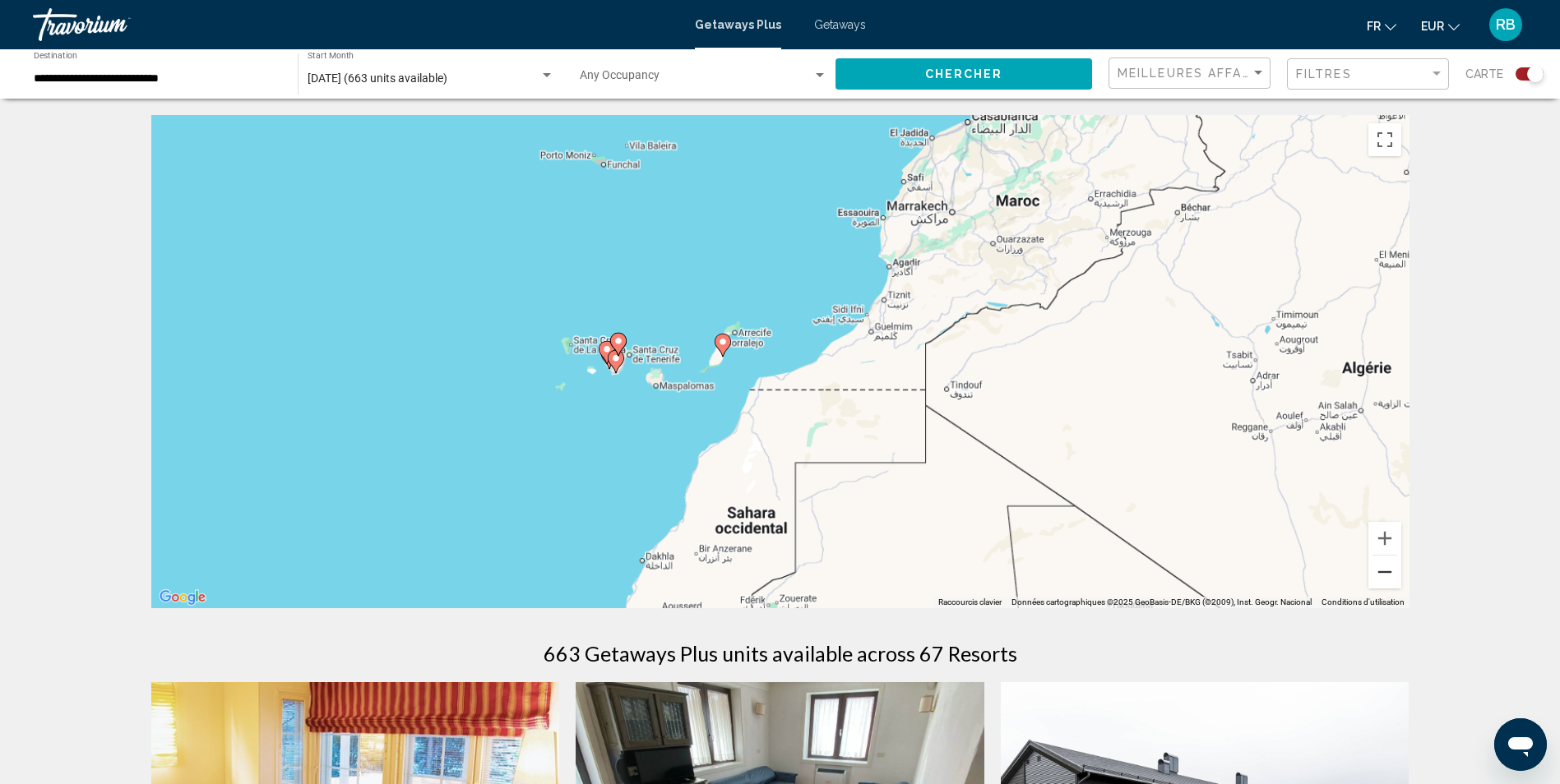
click at [1387, 574] on button "Zoom arrière" at bounding box center [1384, 572] width 33 height 33
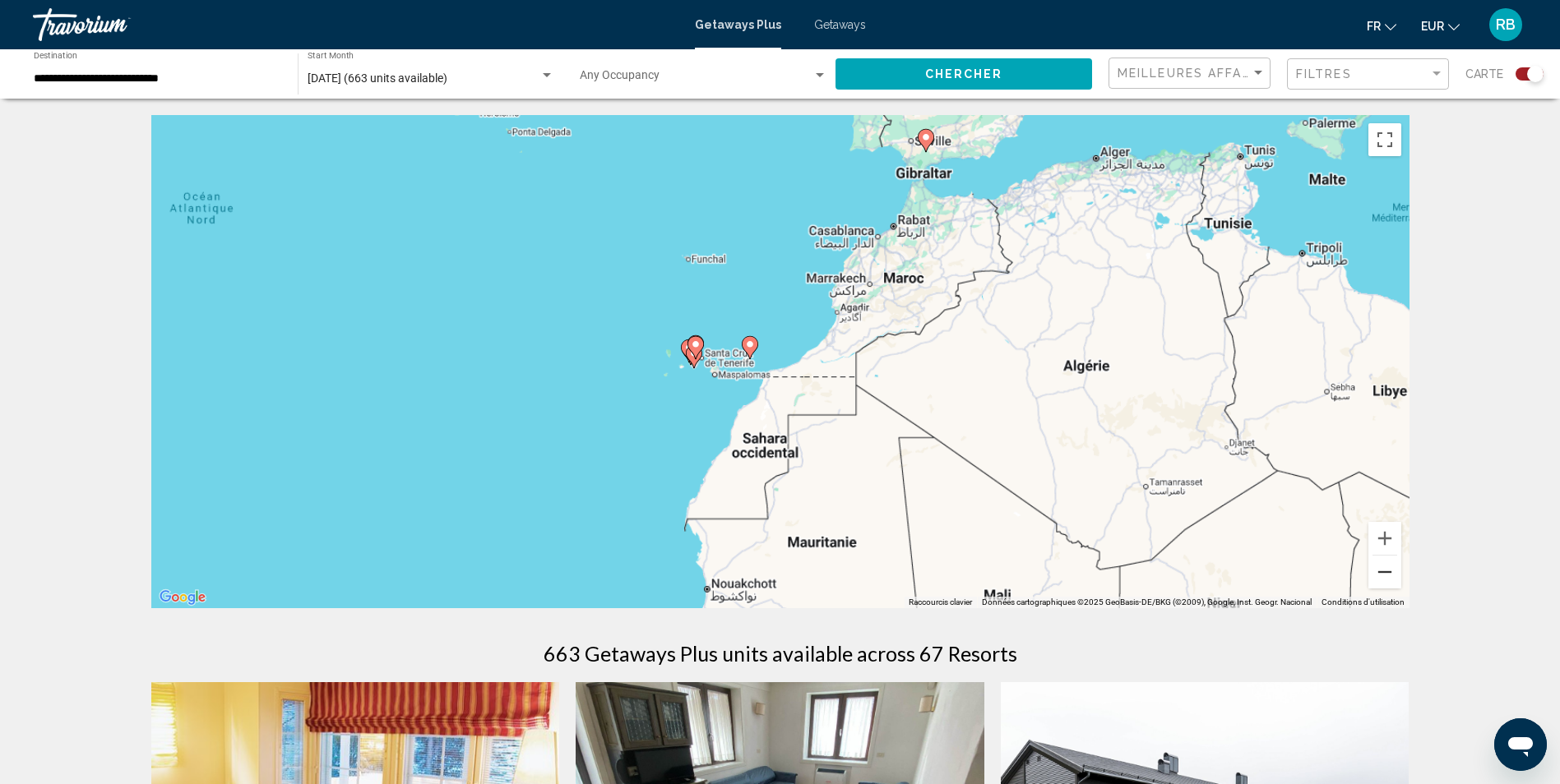
click at [1387, 574] on button "Zoom arrière" at bounding box center [1384, 572] width 33 height 33
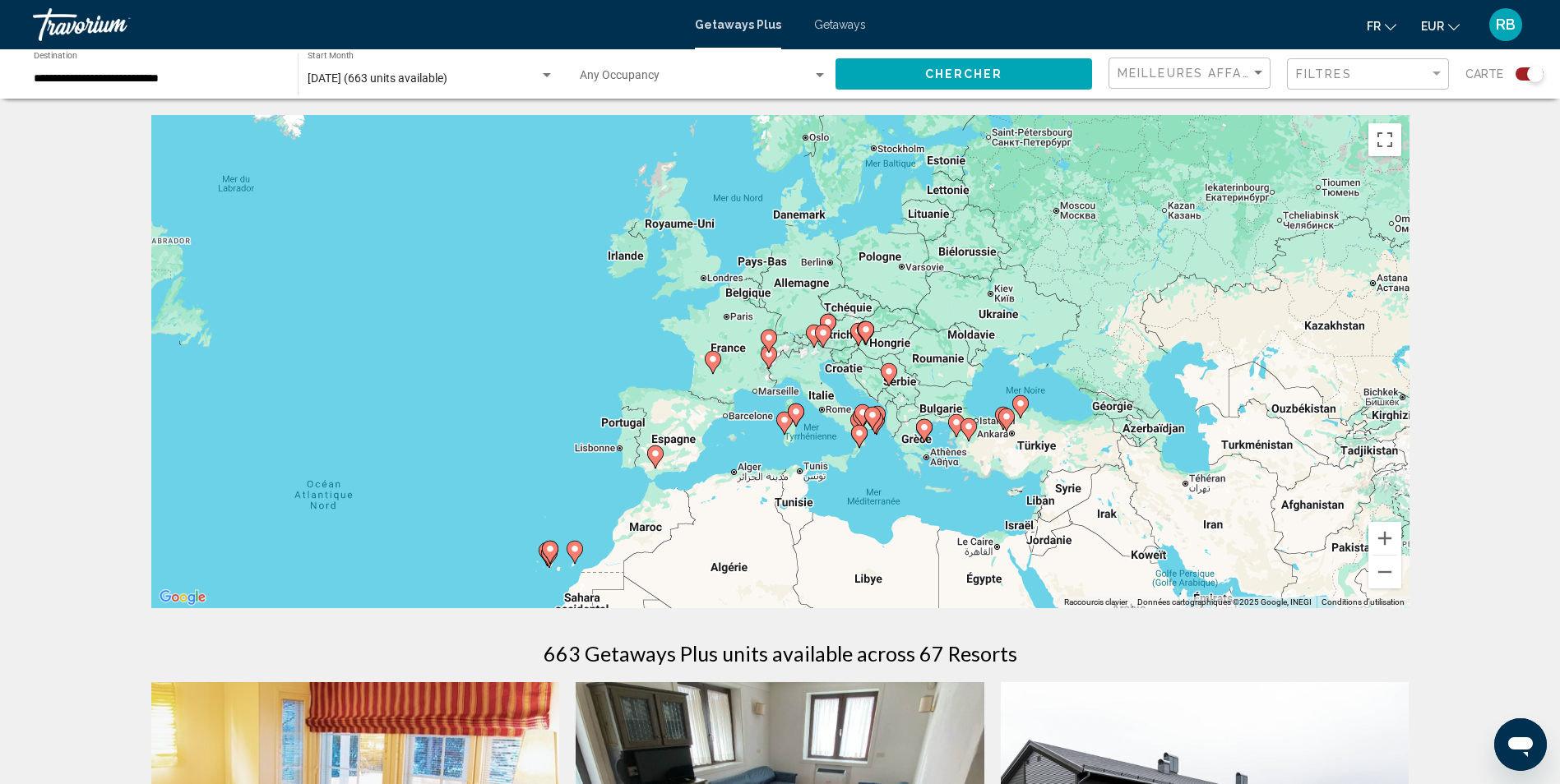
drag, startPoint x: 1185, startPoint y: 299, endPoint x: 988, endPoint y: 510, distance: 288.7
click at [988, 510] on div "Pour activer le glissement avec le clavier, appuyez sur Alt+Entrée. Une fois ce…" at bounding box center [780, 361] width 1258 height 494
click at [1395, 536] on button "Zoom avant" at bounding box center [1384, 538] width 33 height 33
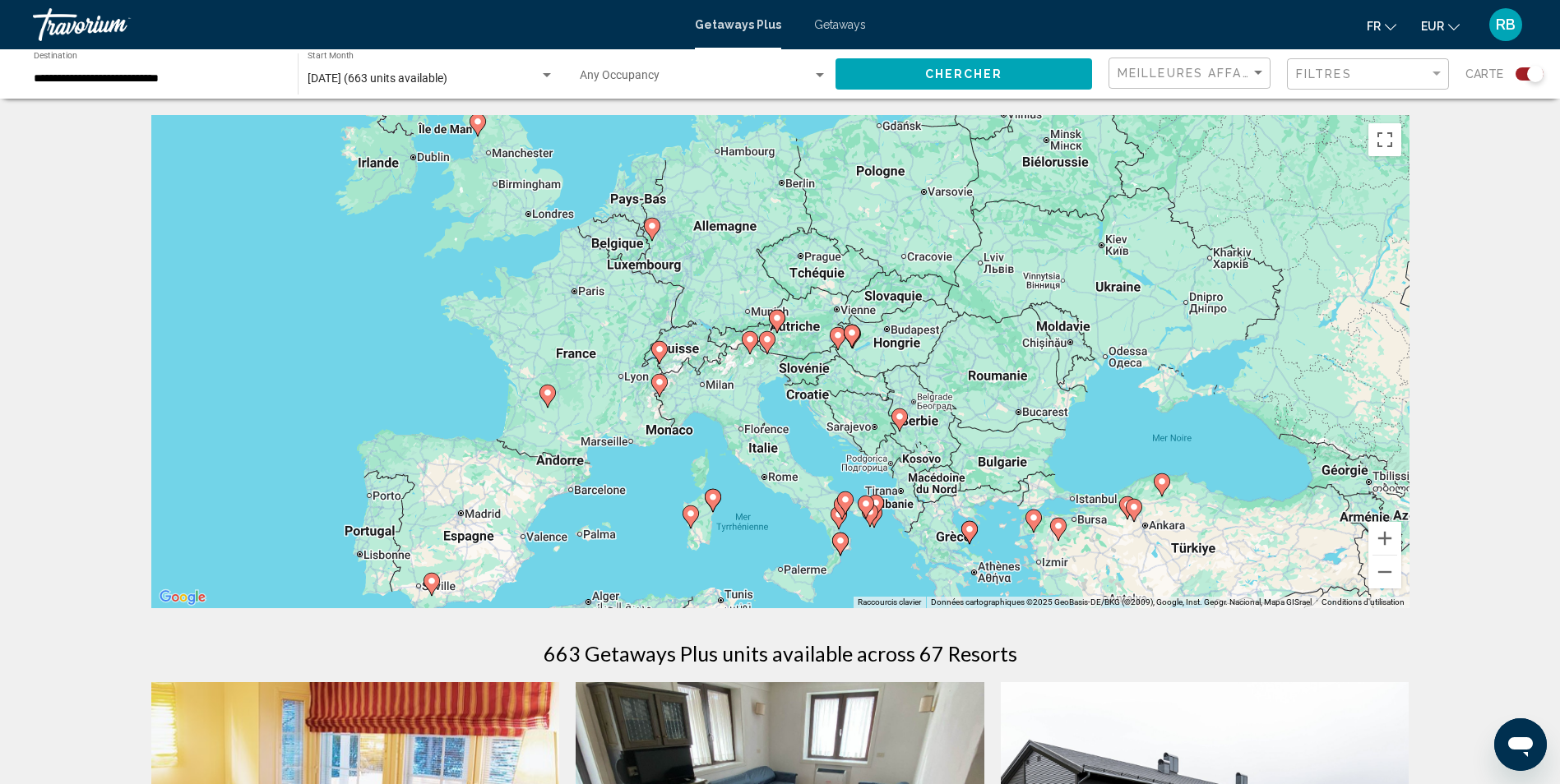
drag, startPoint x: 813, startPoint y: 436, endPoint x: 711, endPoint y: 456, distance: 103.9
click at [711, 456] on div "Pour activer le glissement avec le clavier, appuyez sur Alt+Entrée. Une fois ce…" at bounding box center [780, 361] width 1258 height 494
click at [1385, 537] on button "Zoom avant" at bounding box center [1384, 538] width 33 height 33
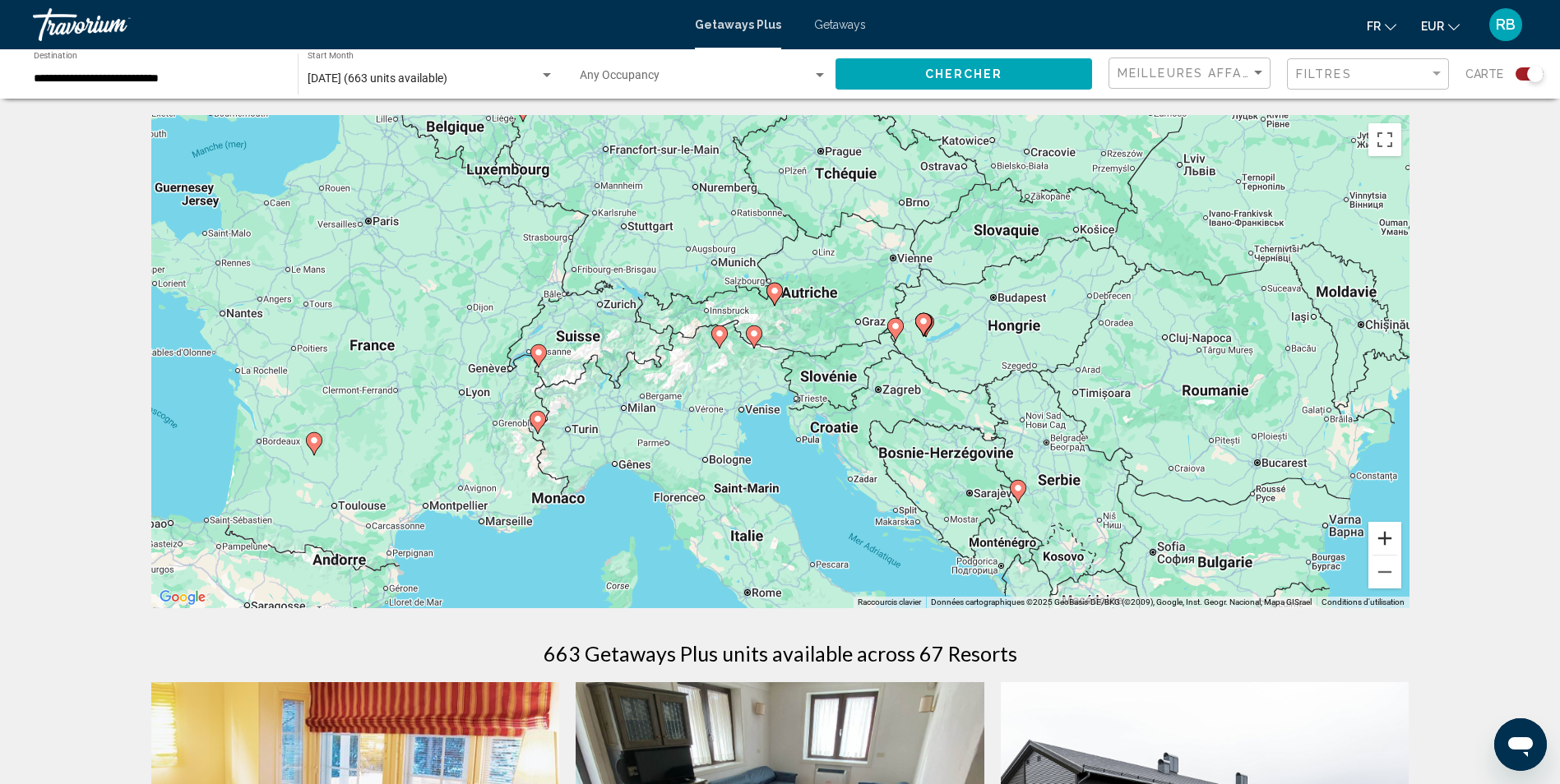
click at [1385, 537] on button "Zoom avant" at bounding box center [1384, 538] width 33 height 33
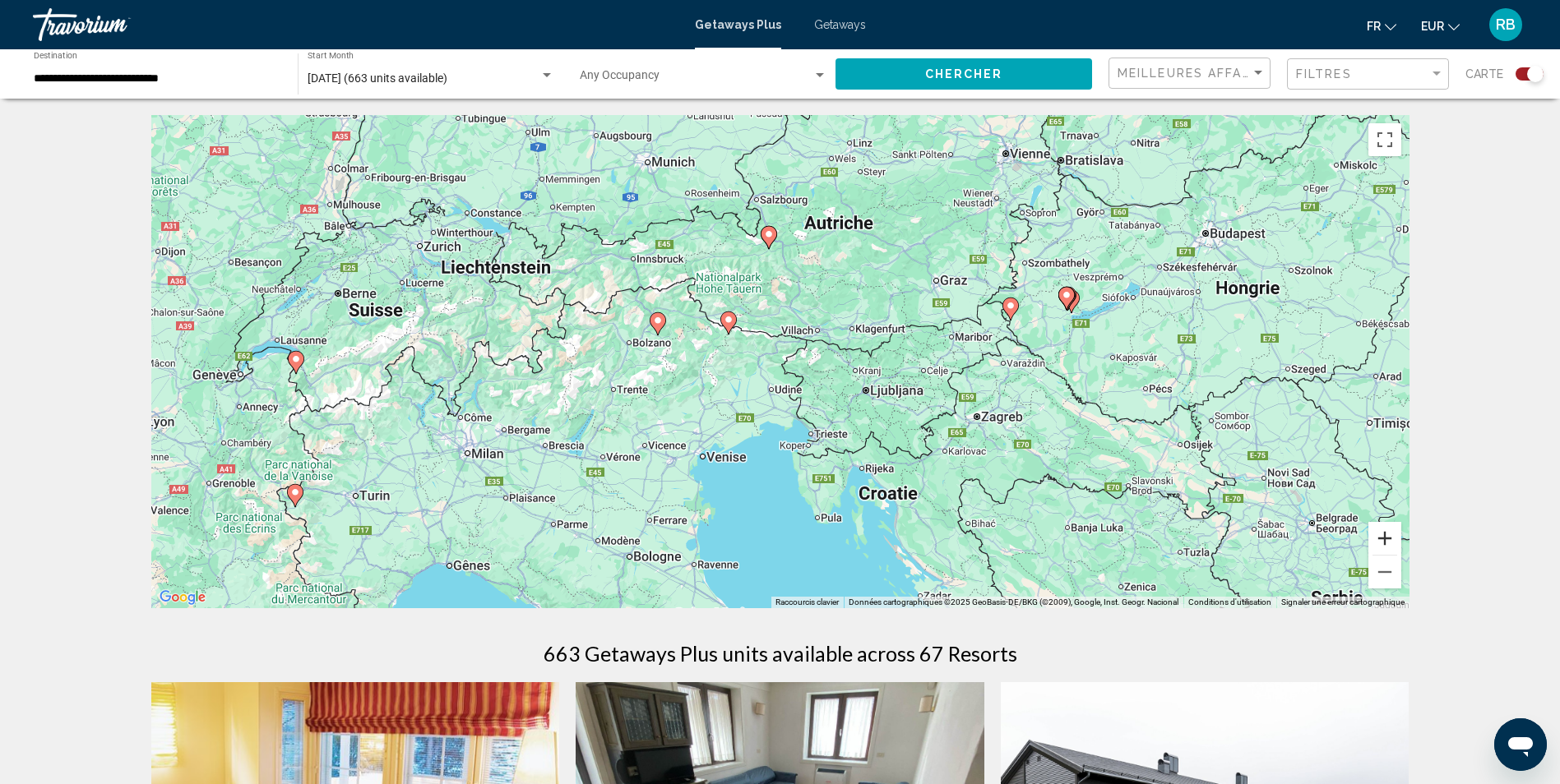
click at [1385, 537] on button "Zoom avant" at bounding box center [1384, 538] width 33 height 33
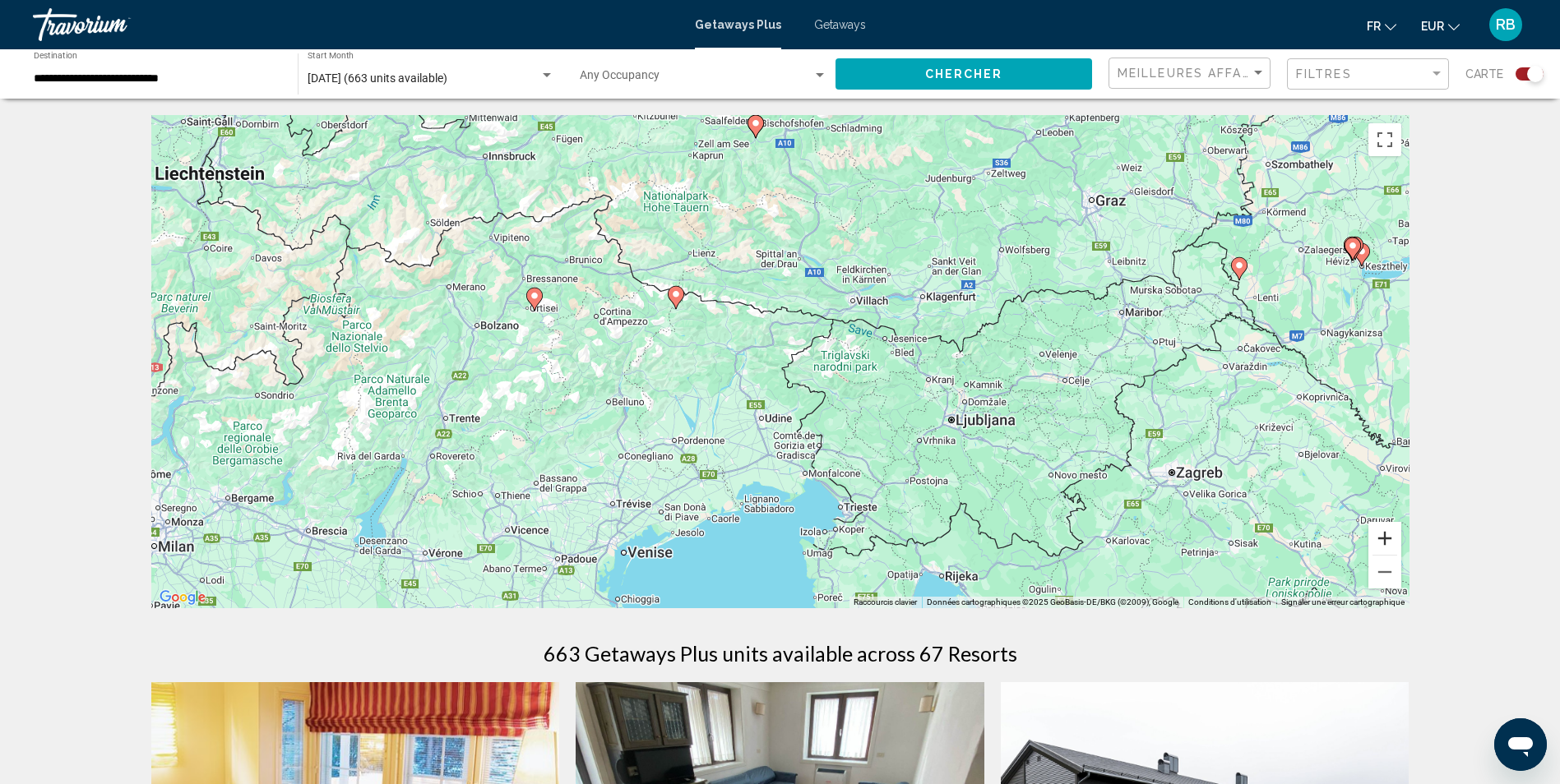
click at [1385, 537] on button "Zoom avant" at bounding box center [1384, 538] width 33 height 33
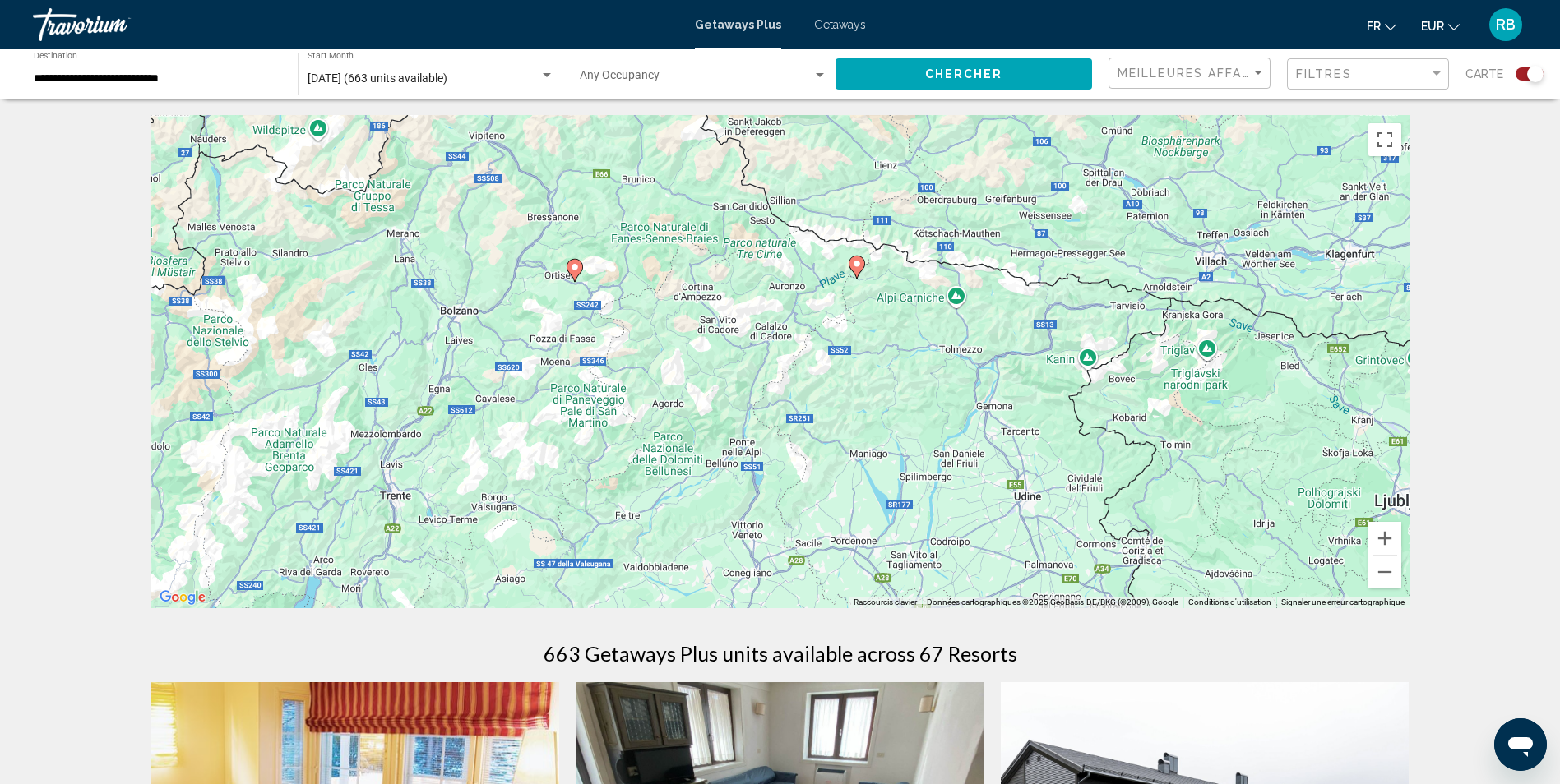
drag, startPoint x: 472, startPoint y: 416, endPoint x: 764, endPoint y: 440, distance: 293.0
click at [764, 440] on div "Pour activer le glissement avec le clavier, appuyez sur Alt+Entrée. Une fois ce…" at bounding box center [780, 361] width 1258 height 494
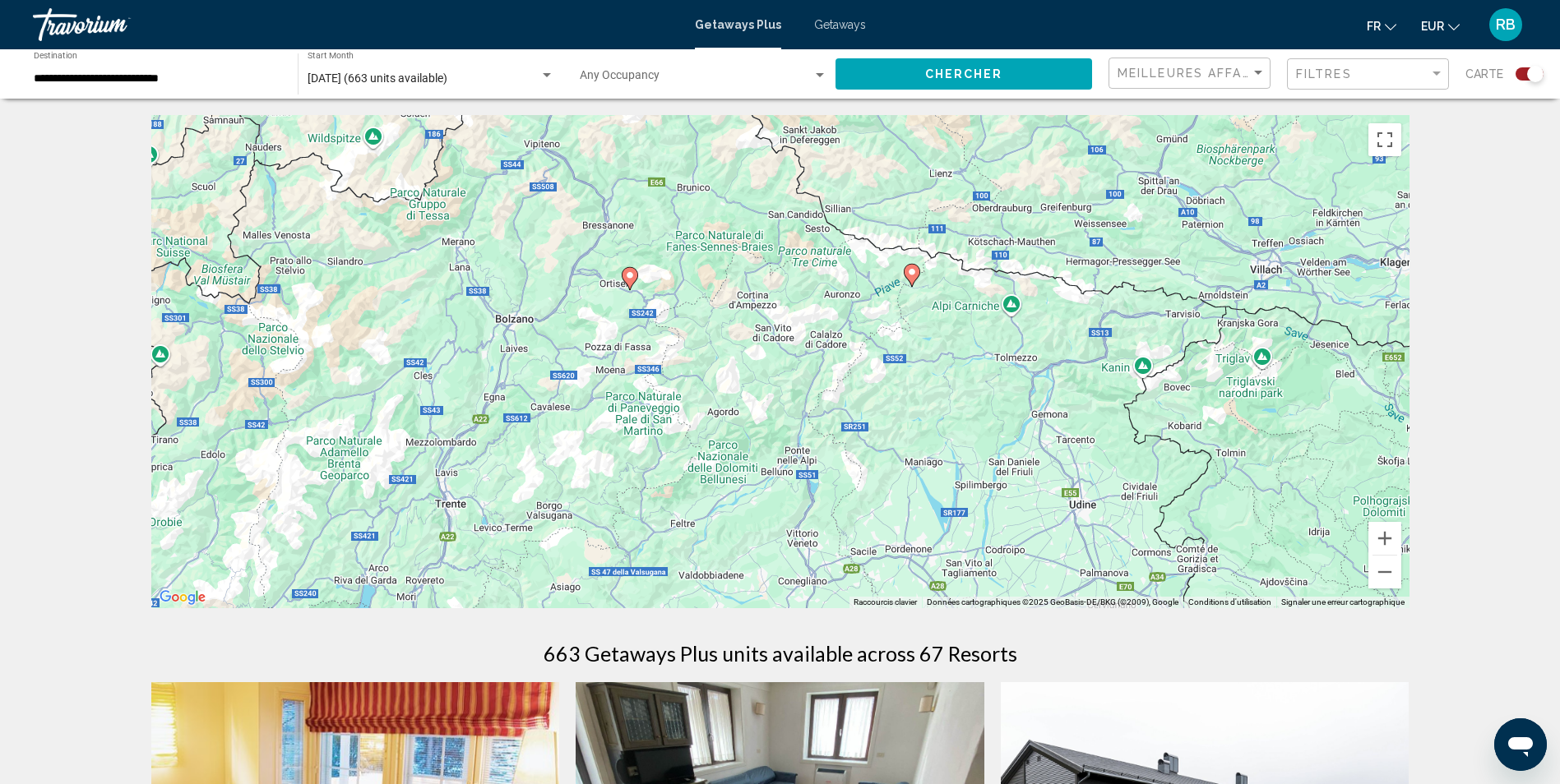
drag, startPoint x: 649, startPoint y: 368, endPoint x: 714, endPoint y: 378, distance: 65.8
click at [714, 378] on div "Pour activer le glissement avec le clavier, appuyez sur Alt+Entrée. Une fois ce…" at bounding box center [780, 361] width 1258 height 494
click at [1396, 578] on button "Zoom arrière" at bounding box center [1384, 572] width 33 height 33
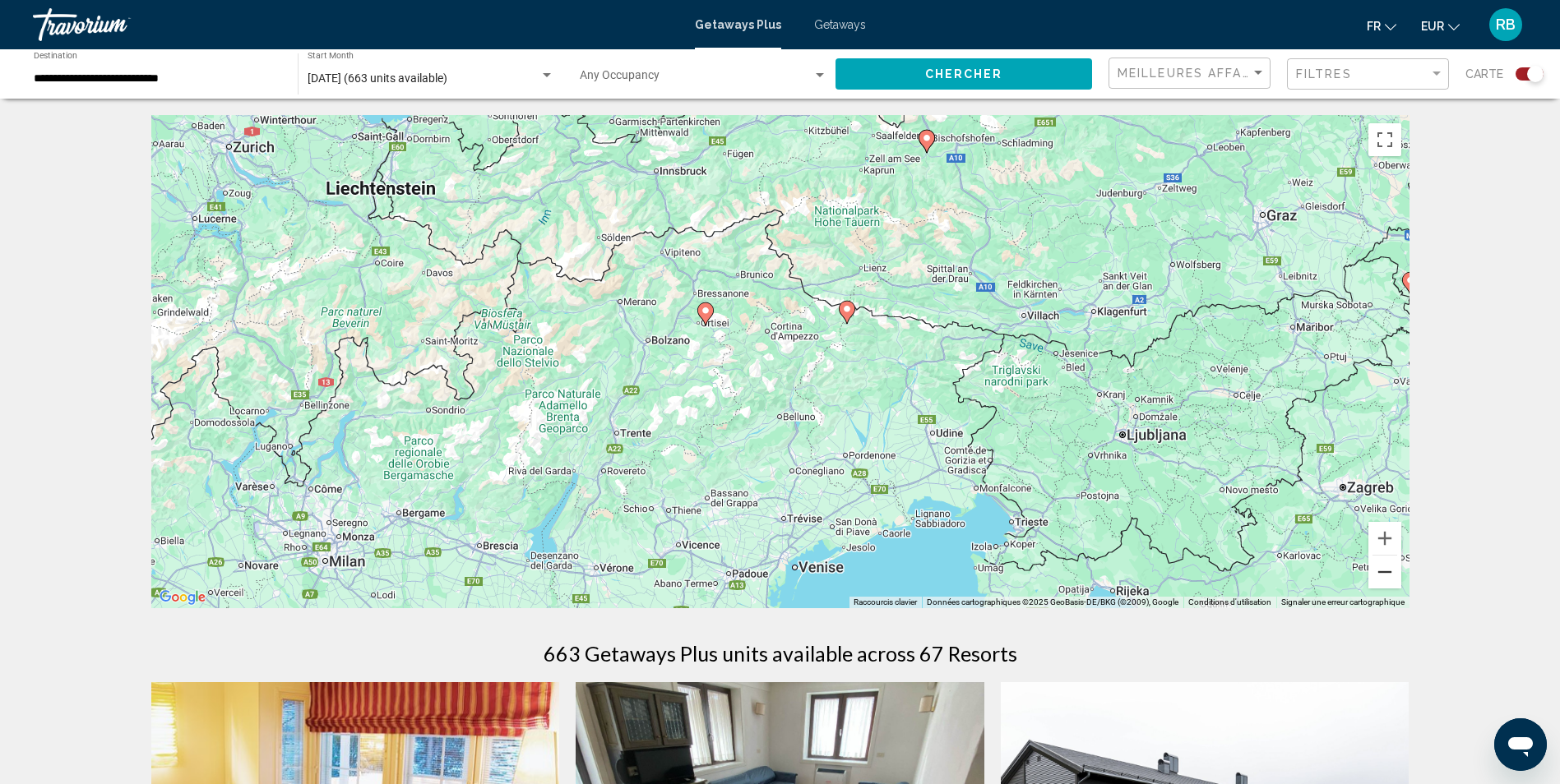
click at [1396, 578] on button "Zoom arrière" at bounding box center [1384, 572] width 33 height 33
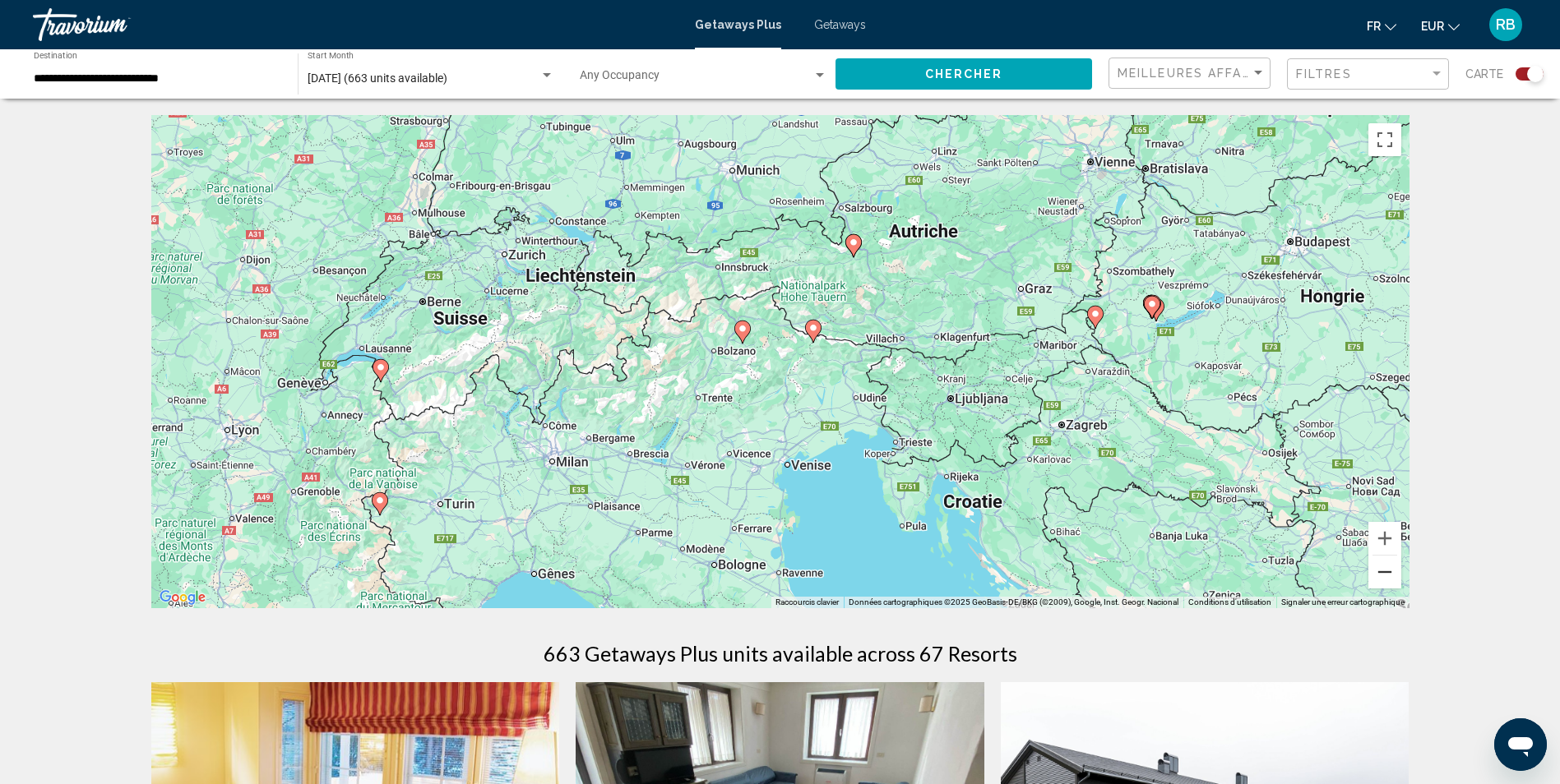
click at [1396, 578] on button "Zoom arrière" at bounding box center [1384, 572] width 33 height 33
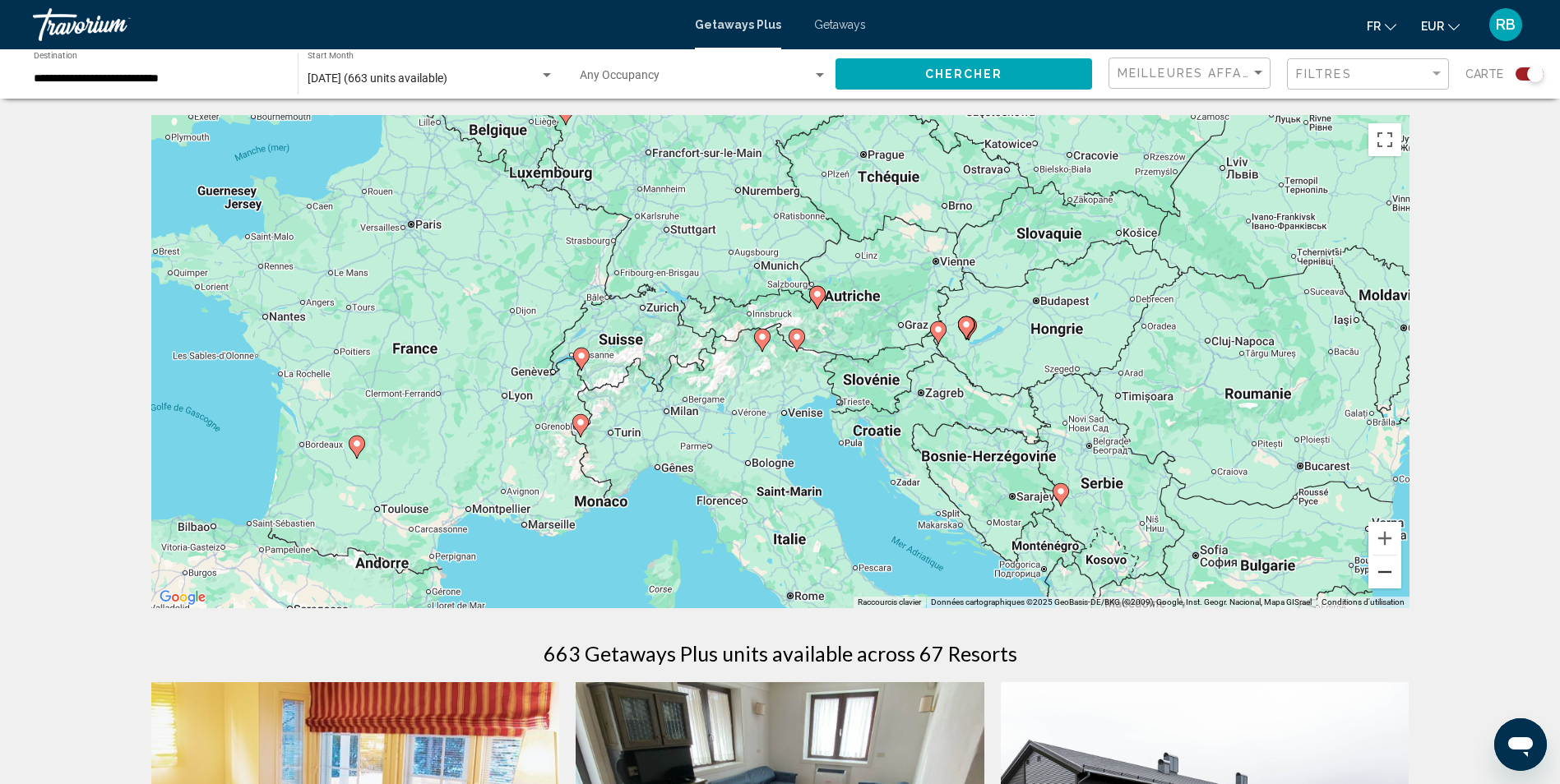
click at [1396, 578] on button "Zoom arrière" at bounding box center [1384, 572] width 33 height 33
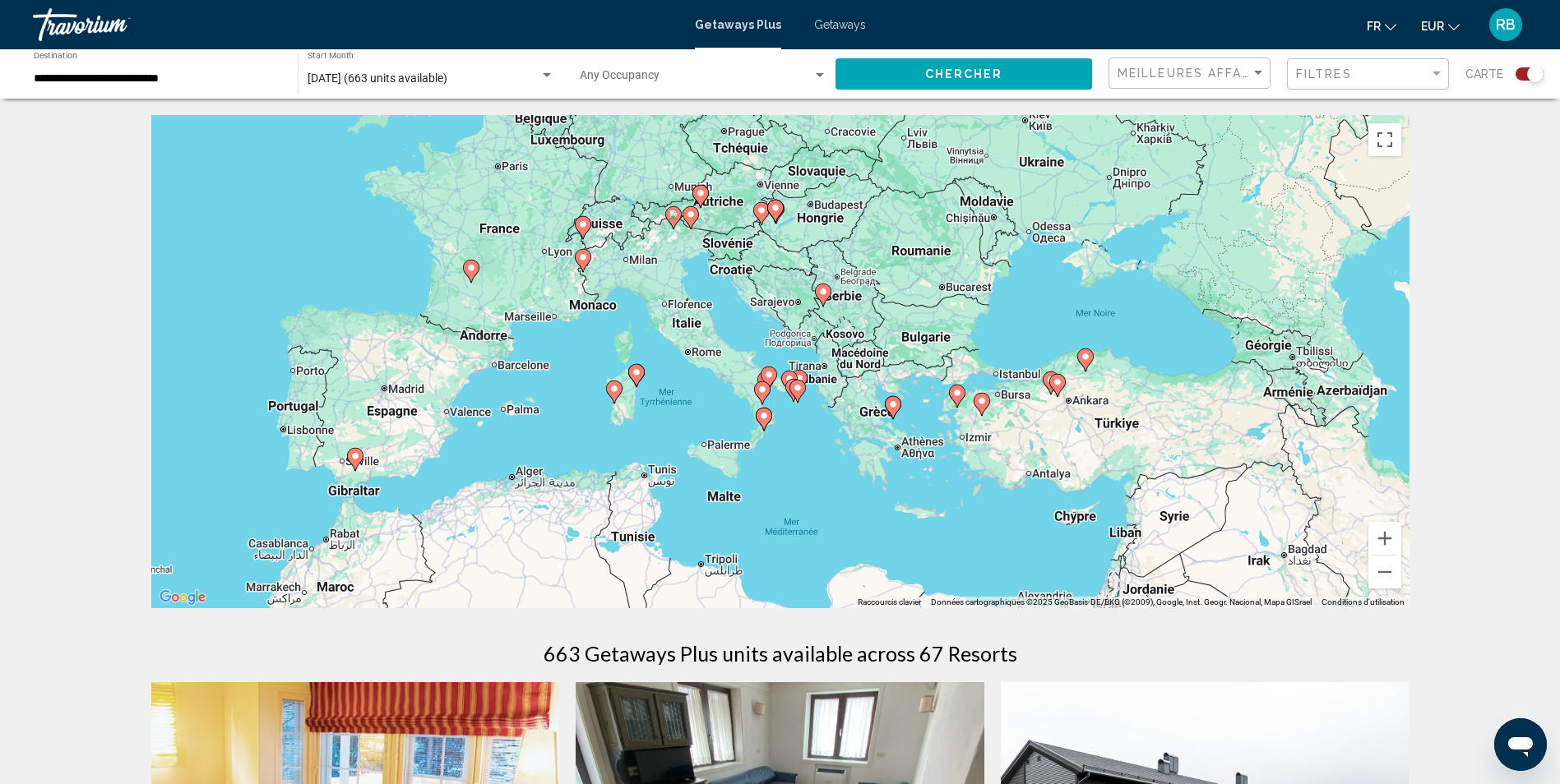
drag, startPoint x: 925, startPoint y: 589, endPoint x: 826, endPoint y: 460, distance: 162.6
click at [827, 460] on div "Pour activer le glissement avec le clavier, appuyez sur Alt+Entrée. Une fois ce…" at bounding box center [780, 361] width 1258 height 494
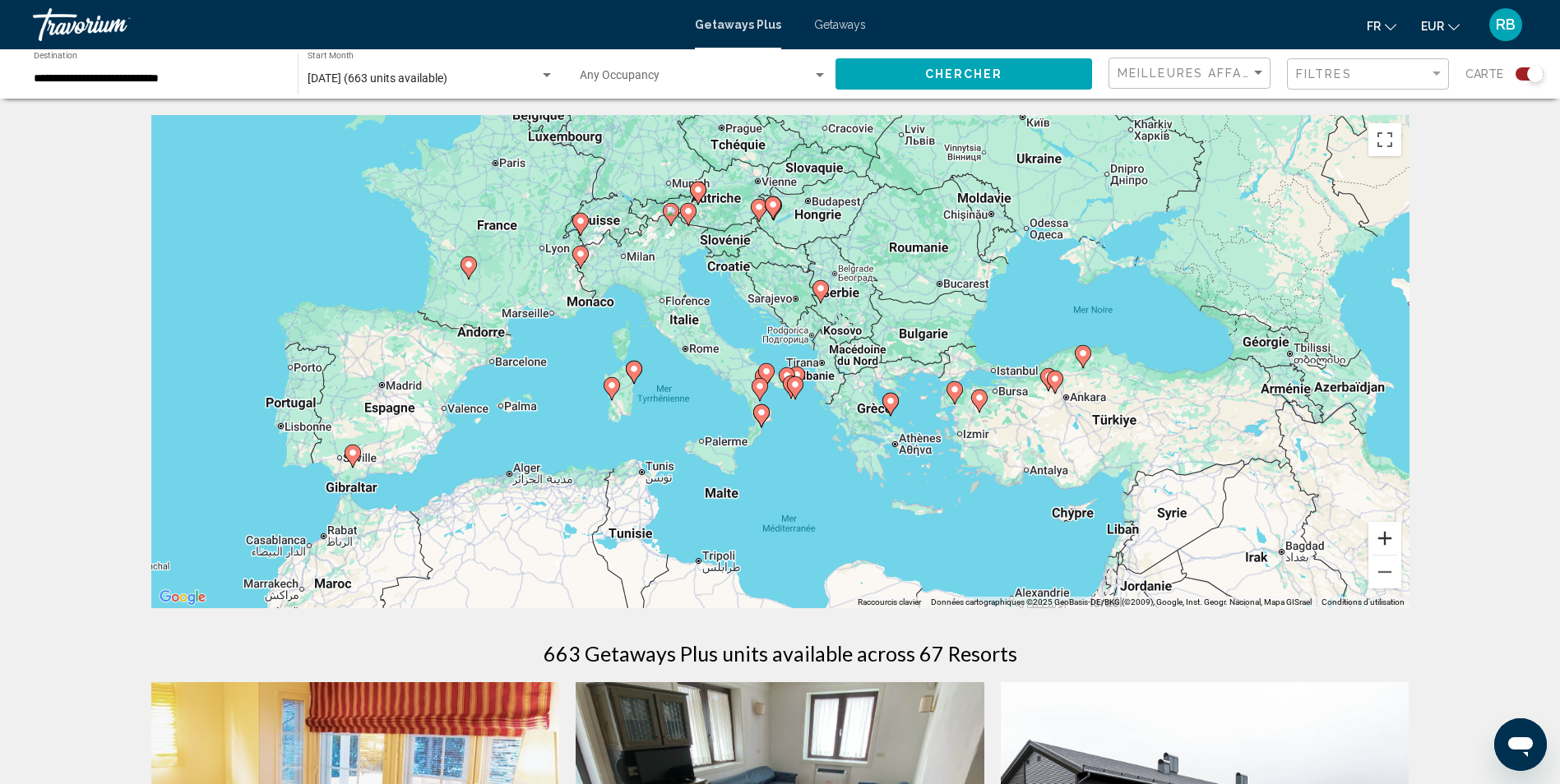
click at [1388, 534] on button "Zoom avant" at bounding box center [1384, 538] width 33 height 33
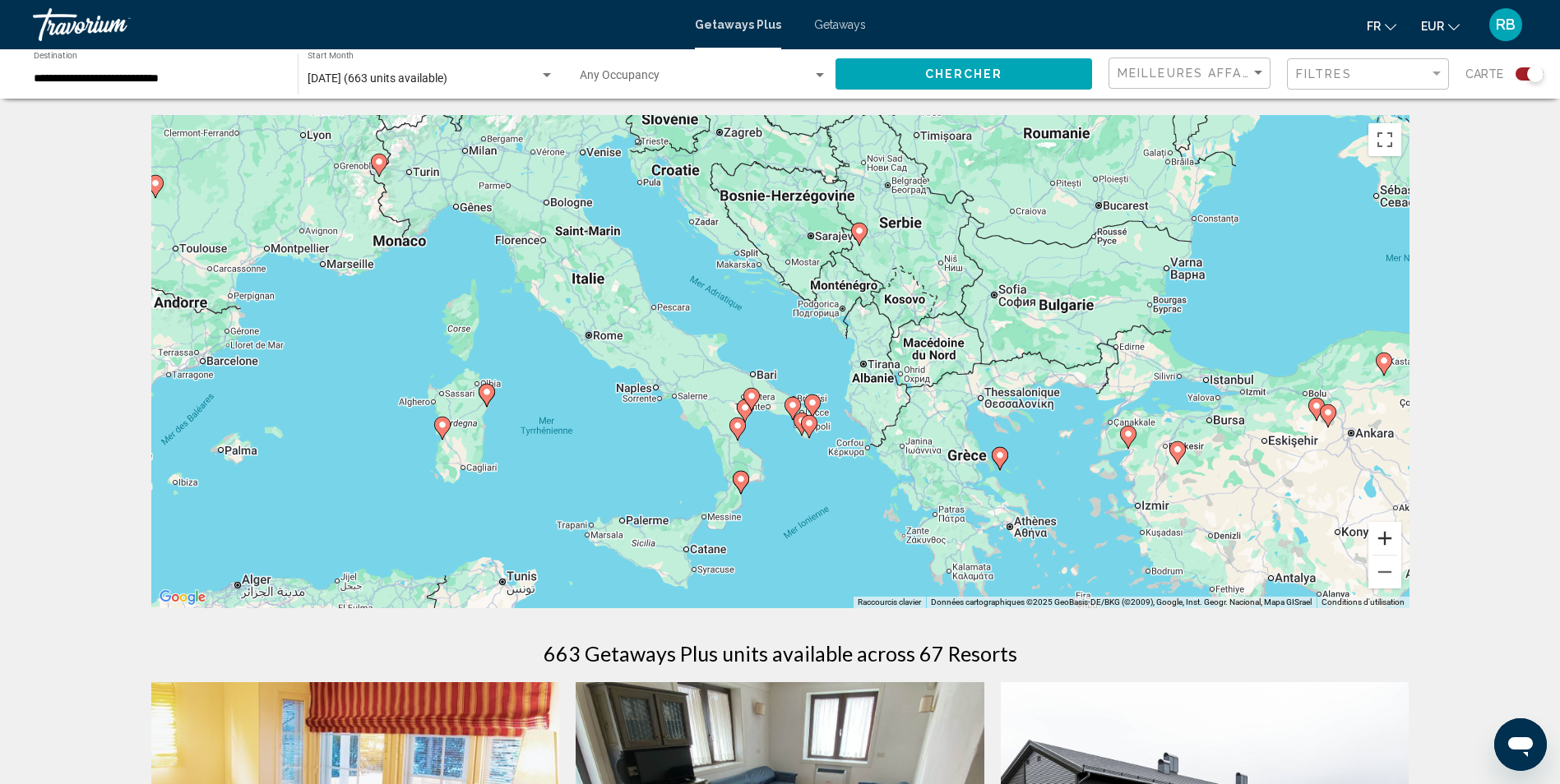
click at [1383, 535] on button "Zoom avant" at bounding box center [1384, 538] width 33 height 33
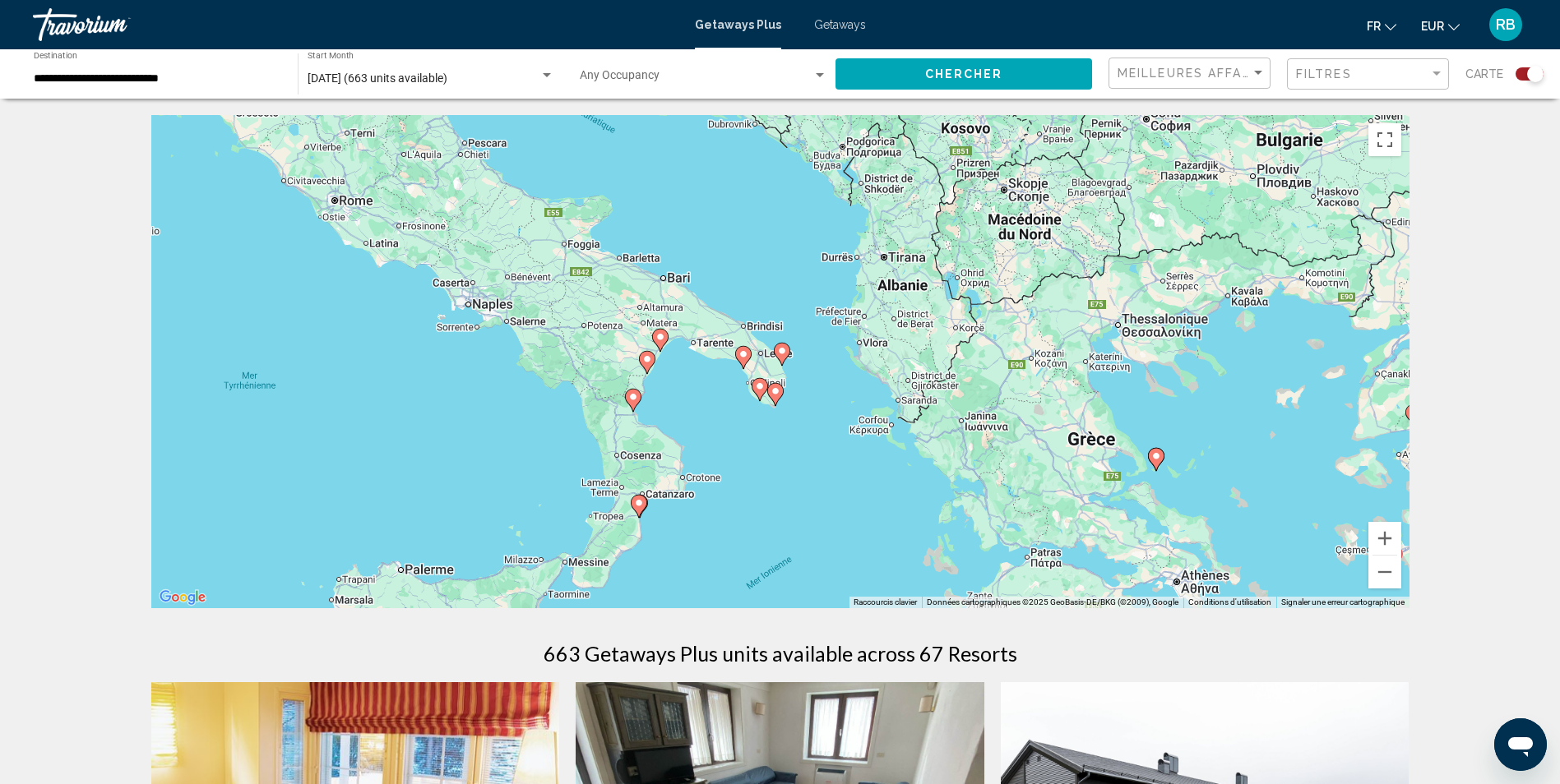
drag, startPoint x: 890, startPoint y: 547, endPoint x: 824, endPoint y: 431, distance: 133.5
click at [824, 431] on div "Pour activer le glissement avec le clavier, appuyez sur Alt+Entrée. Une fois ce…" at bounding box center [780, 361] width 1258 height 494
drag, startPoint x: 1387, startPoint y: 546, endPoint x: 1187, endPoint y: 480, distance: 210.6
click at [1187, 480] on div "Pour activer le glissement avec le clavier, appuyez sur Alt+Entrée. Une fois ce…" at bounding box center [780, 361] width 1258 height 494
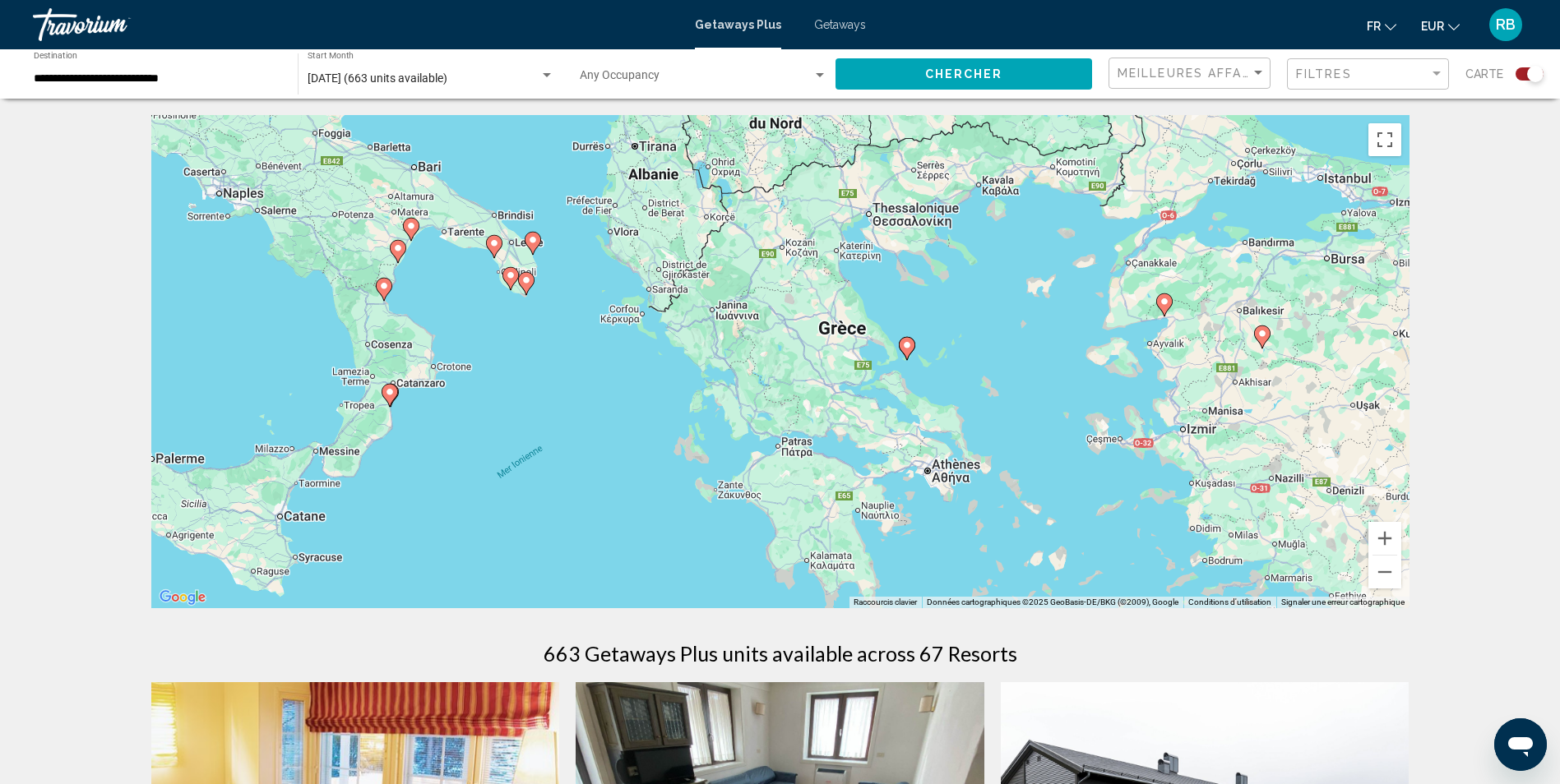
drag, startPoint x: 1309, startPoint y: 413, endPoint x: 1058, endPoint y: 301, distance: 274.9
click at [1058, 301] on div "Pour activer le glissement avec le clavier, appuyez sur Alt+Entrée. Une fois ce…" at bounding box center [780, 361] width 1258 height 494
click at [178, 82] on input "**********" at bounding box center [157, 79] width 247 height 13
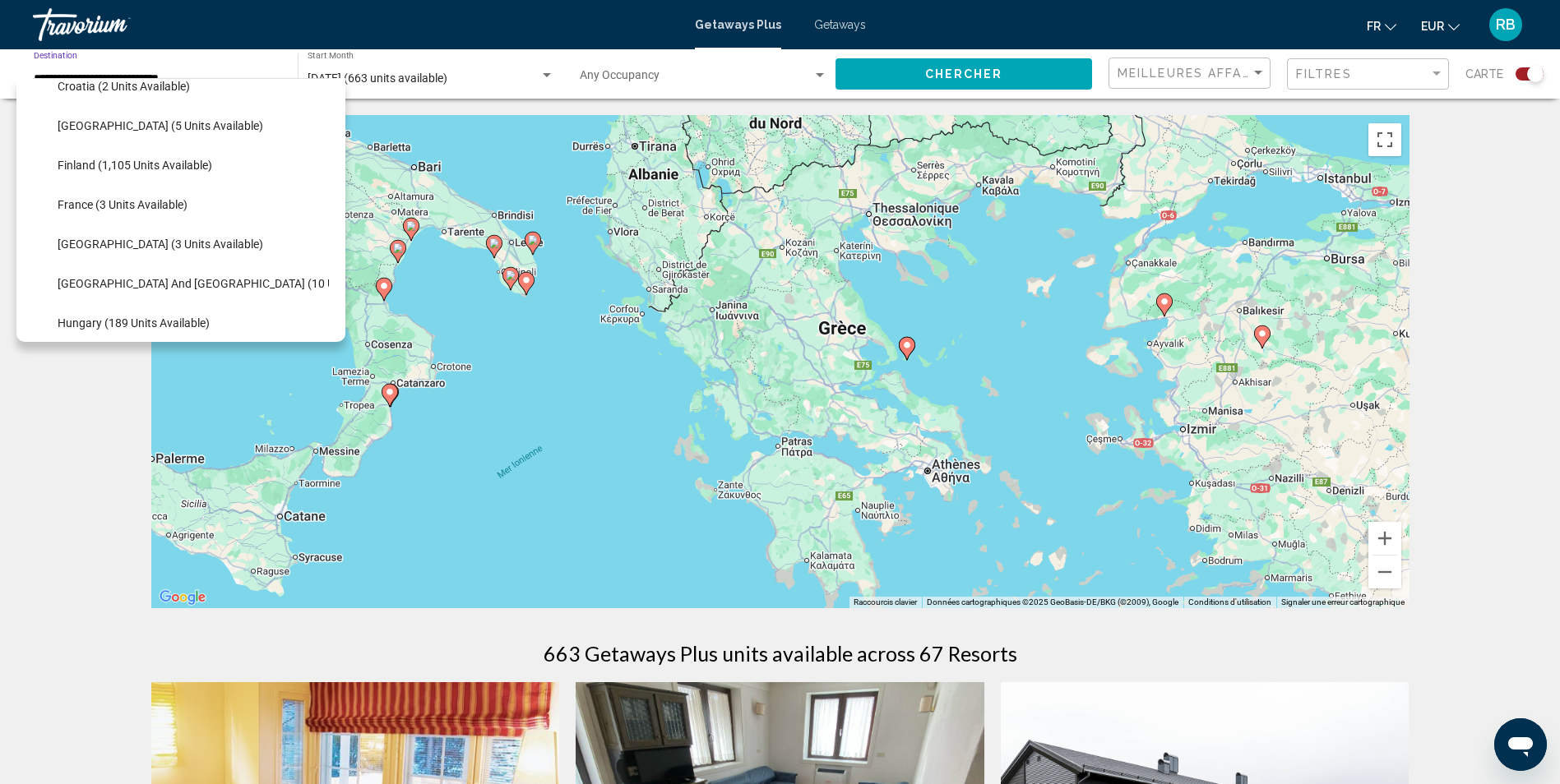
scroll to position [351, 0]
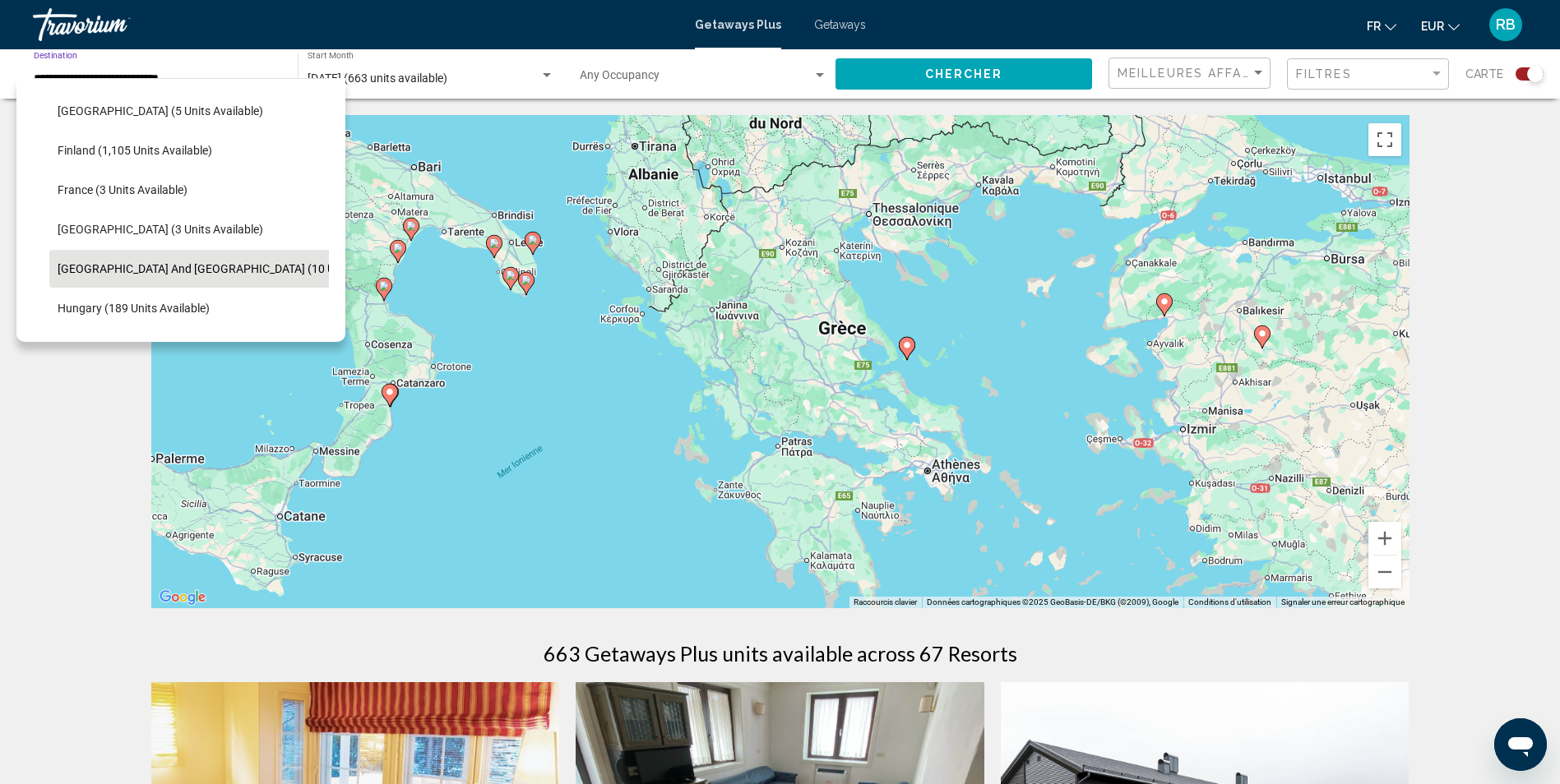
click at [112, 265] on span "[GEOGRAPHIC_DATA] and [GEOGRAPHIC_DATA] (10 units available)" at bounding box center [231, 269] width 349 height 13
type input "**********"
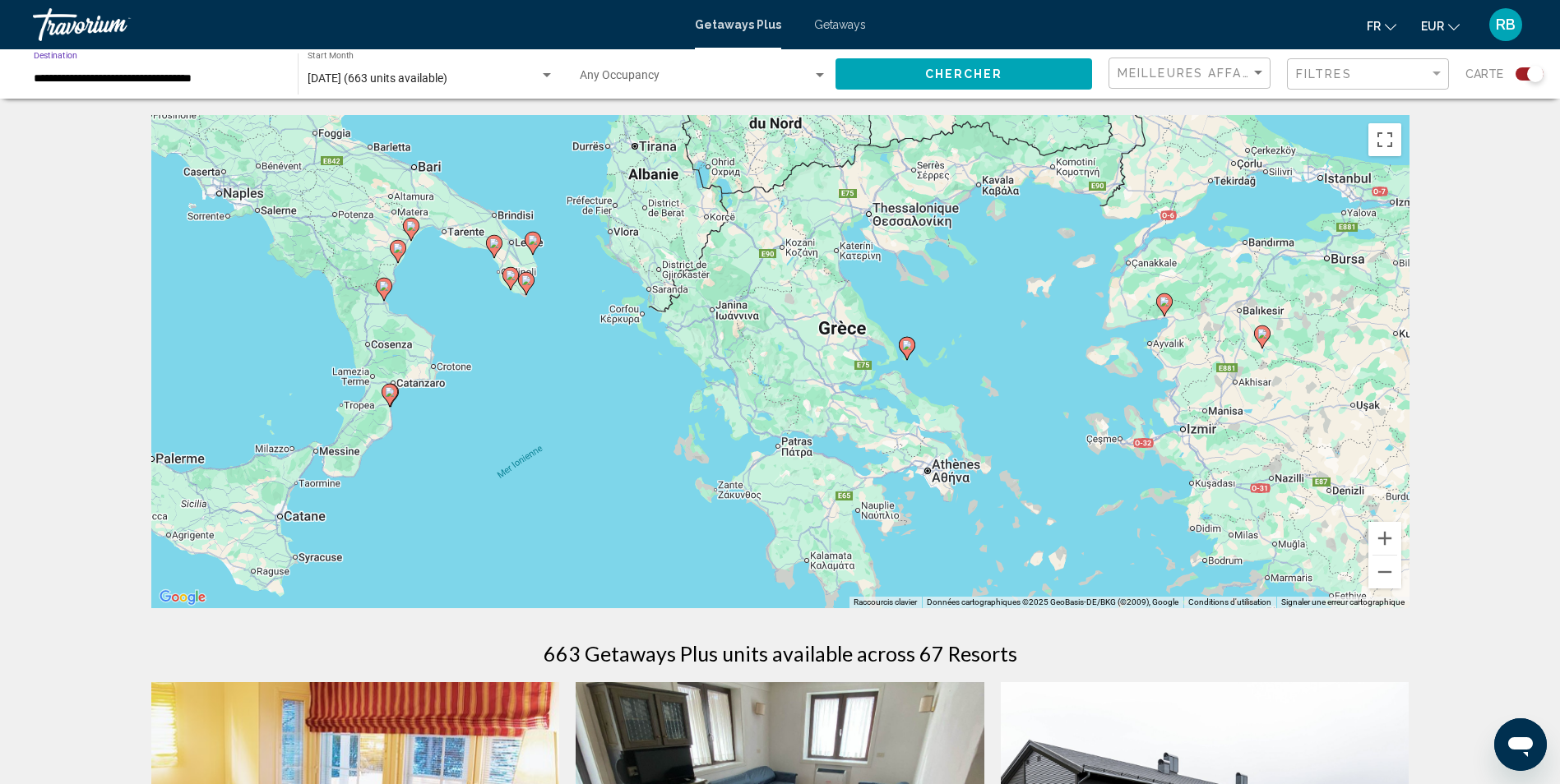
click at [934, 69] on span "Chercher" at bounding box center [964, 75] width 78 height 13
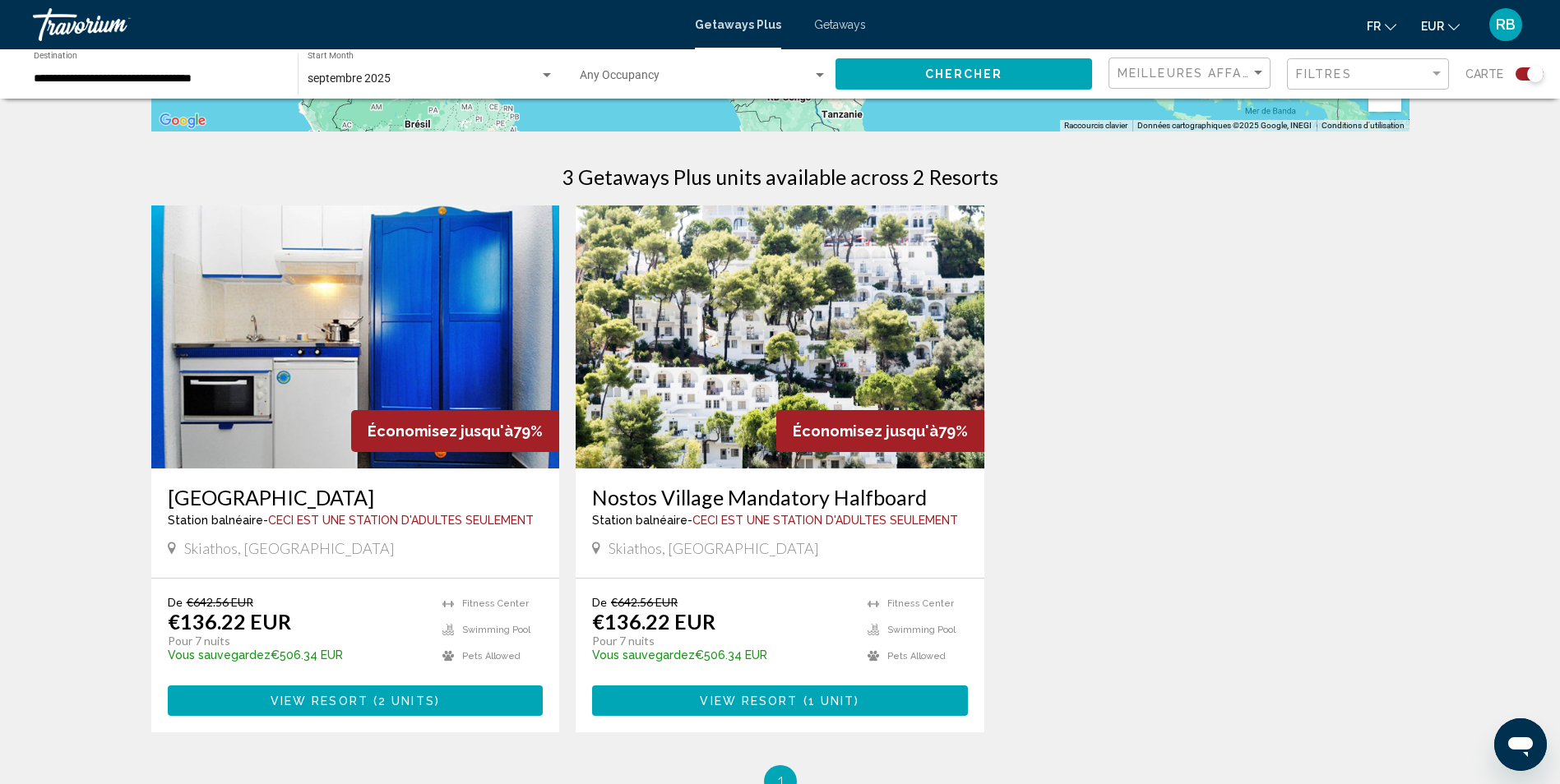
scroll to position [657, 0]
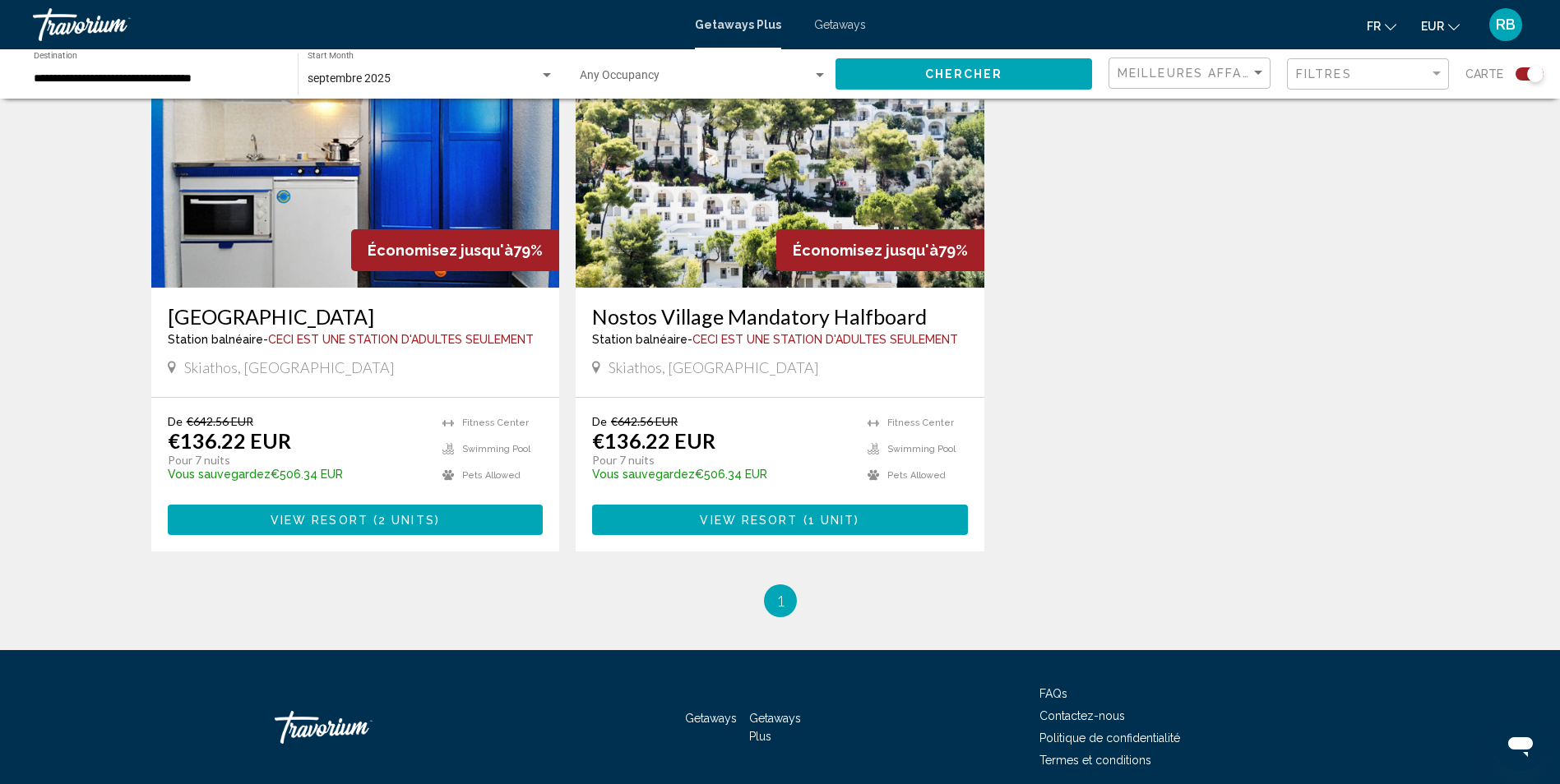
click at [682, 239] on img "Main content" at bounding box center [780, 156] width 409 height 263
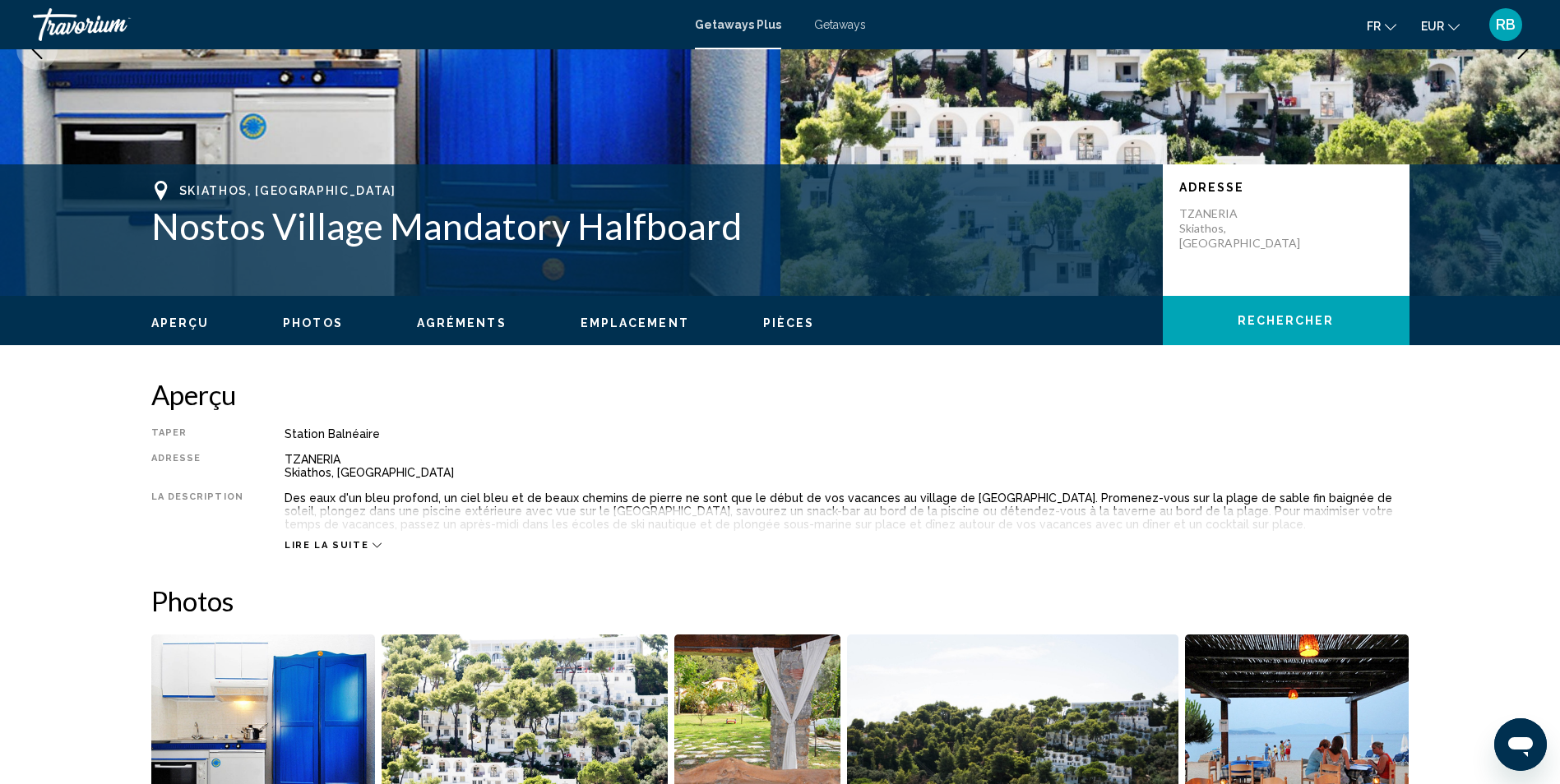
scroll to position [575, 0]
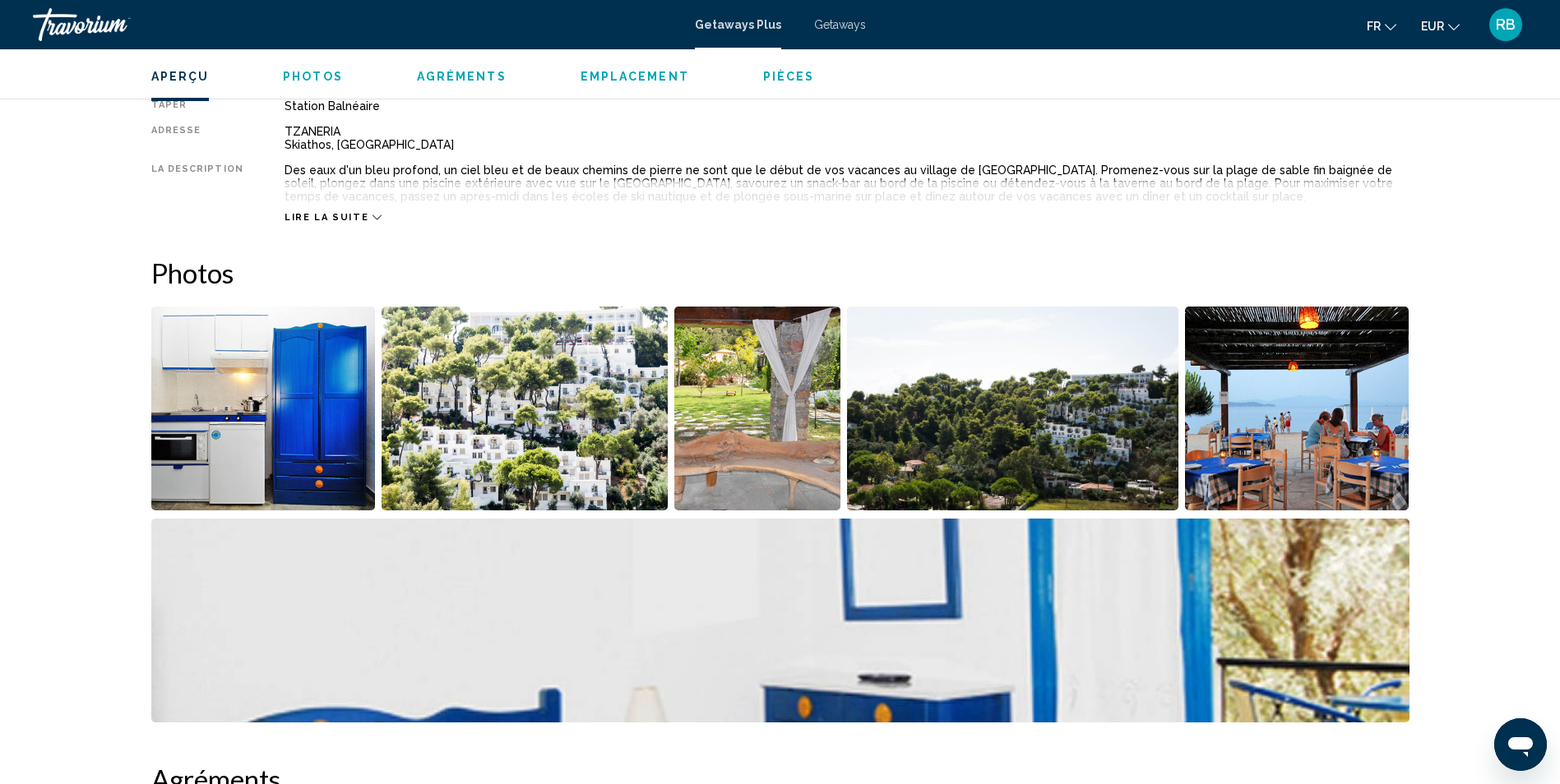
click at [367, 209] on div "Lire la suite" at bounding box center [847, 201] width 1125 height 45
click at [372, 217] on icon "Main content" at bounding box center [377, 217] width 9 height 5
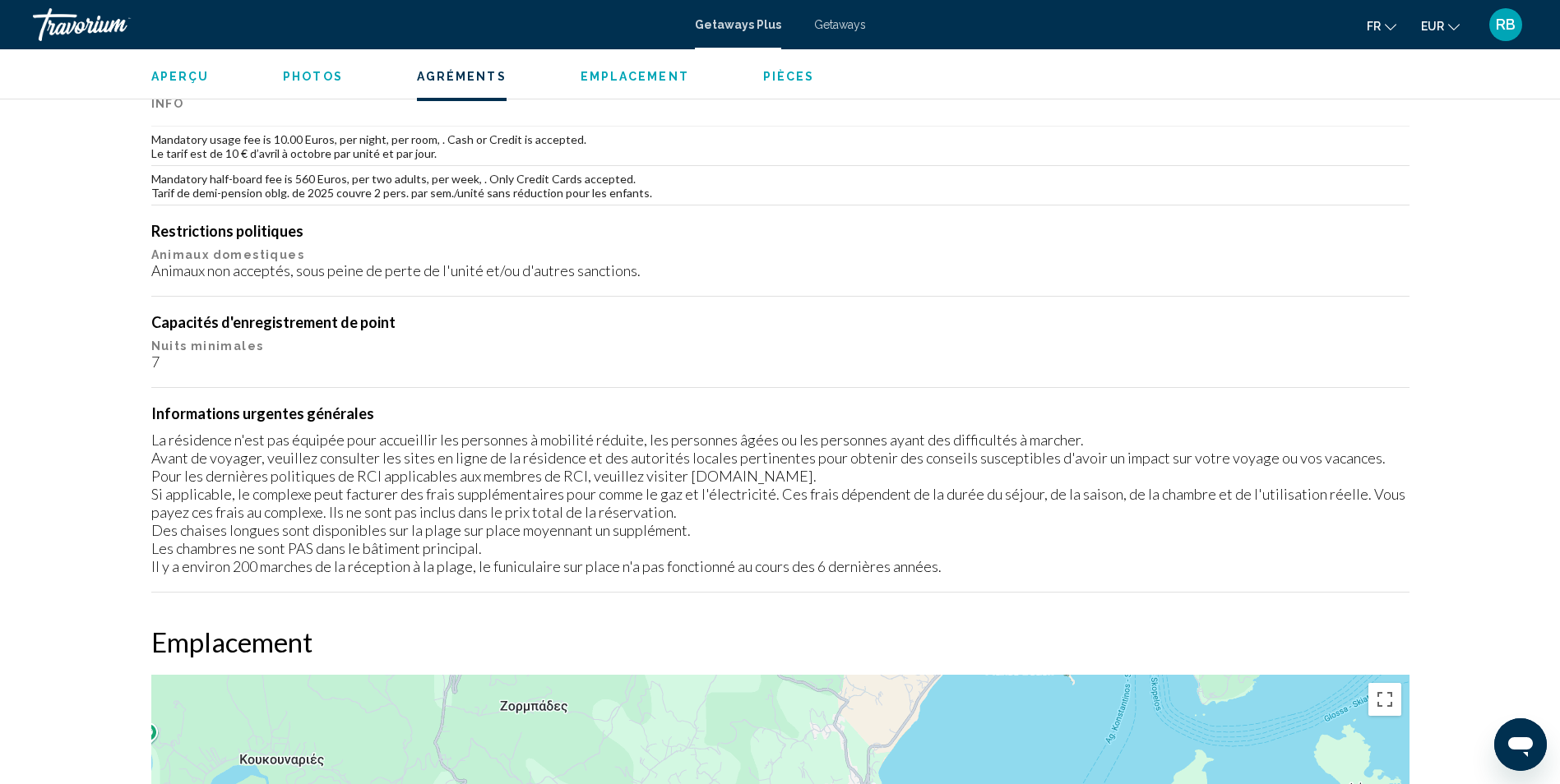
scroll to position [1315, 0]
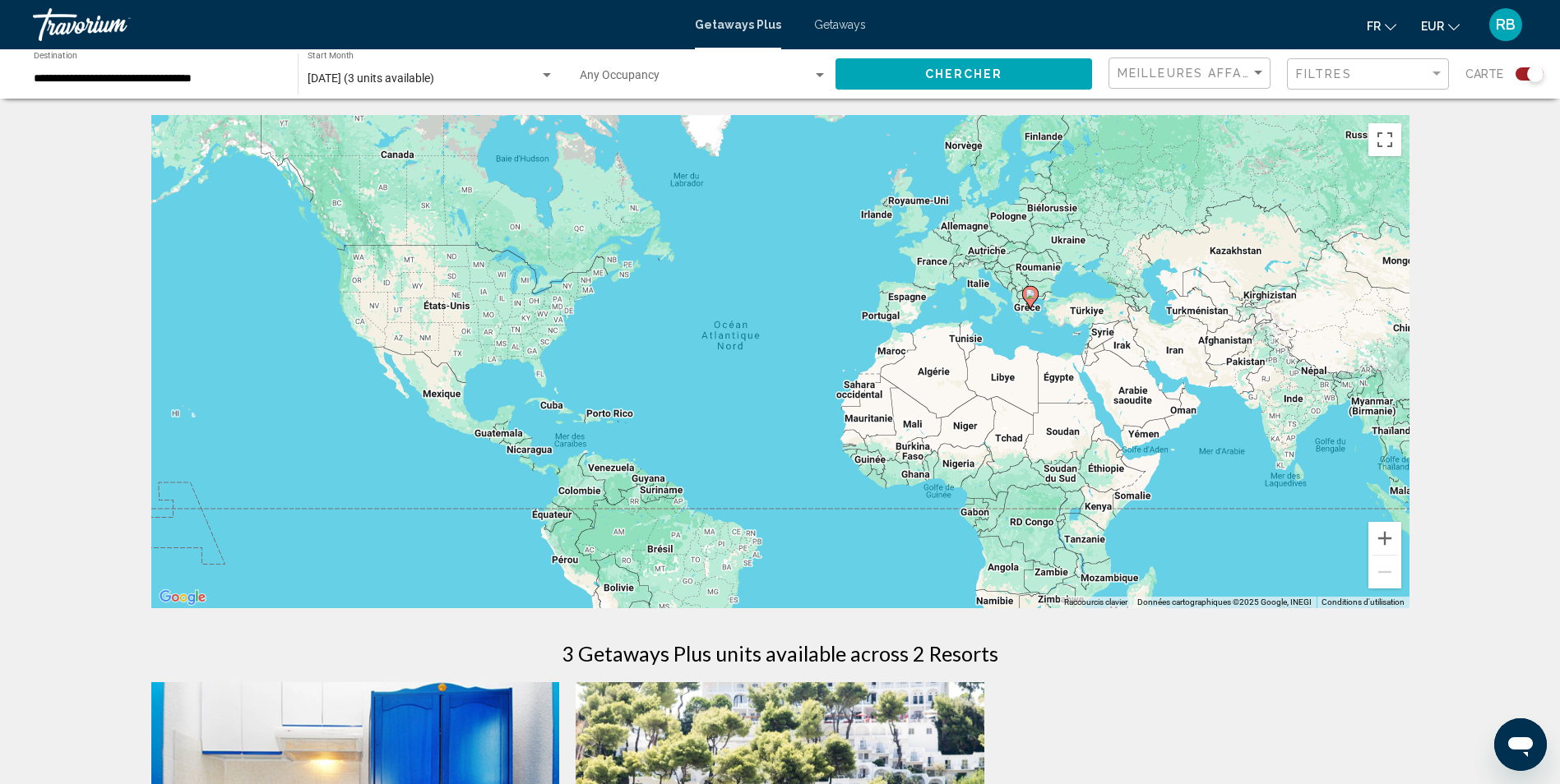
click at [109, 74] on input "**********" at bounding box center [157, 79] width 247 height 13
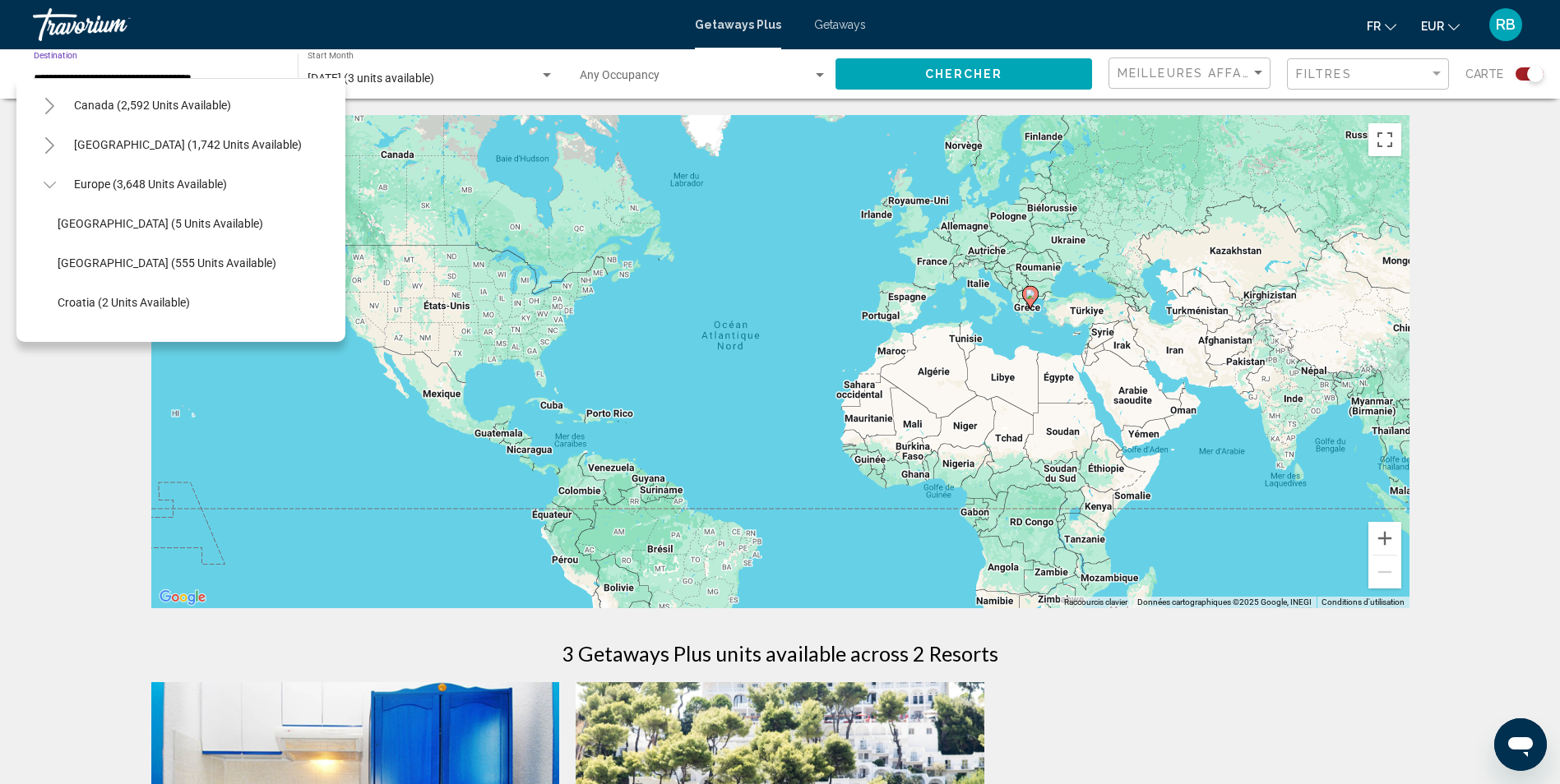
scroll to position [91, 0]
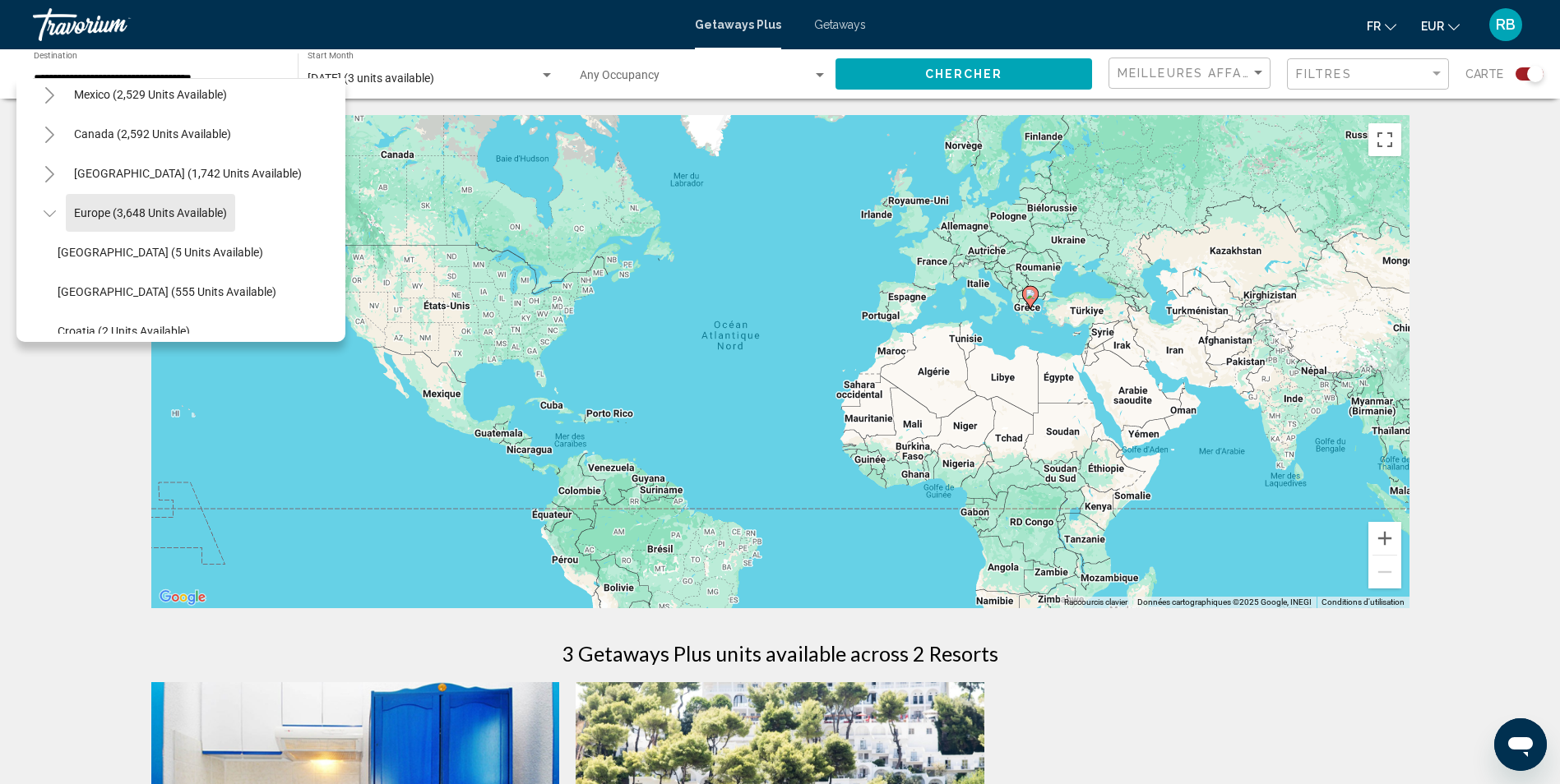
click at [123, 213] on span "Europe (3,648 units available)" at bounding box center [150, 212] width 153 height 13
type input "**********"
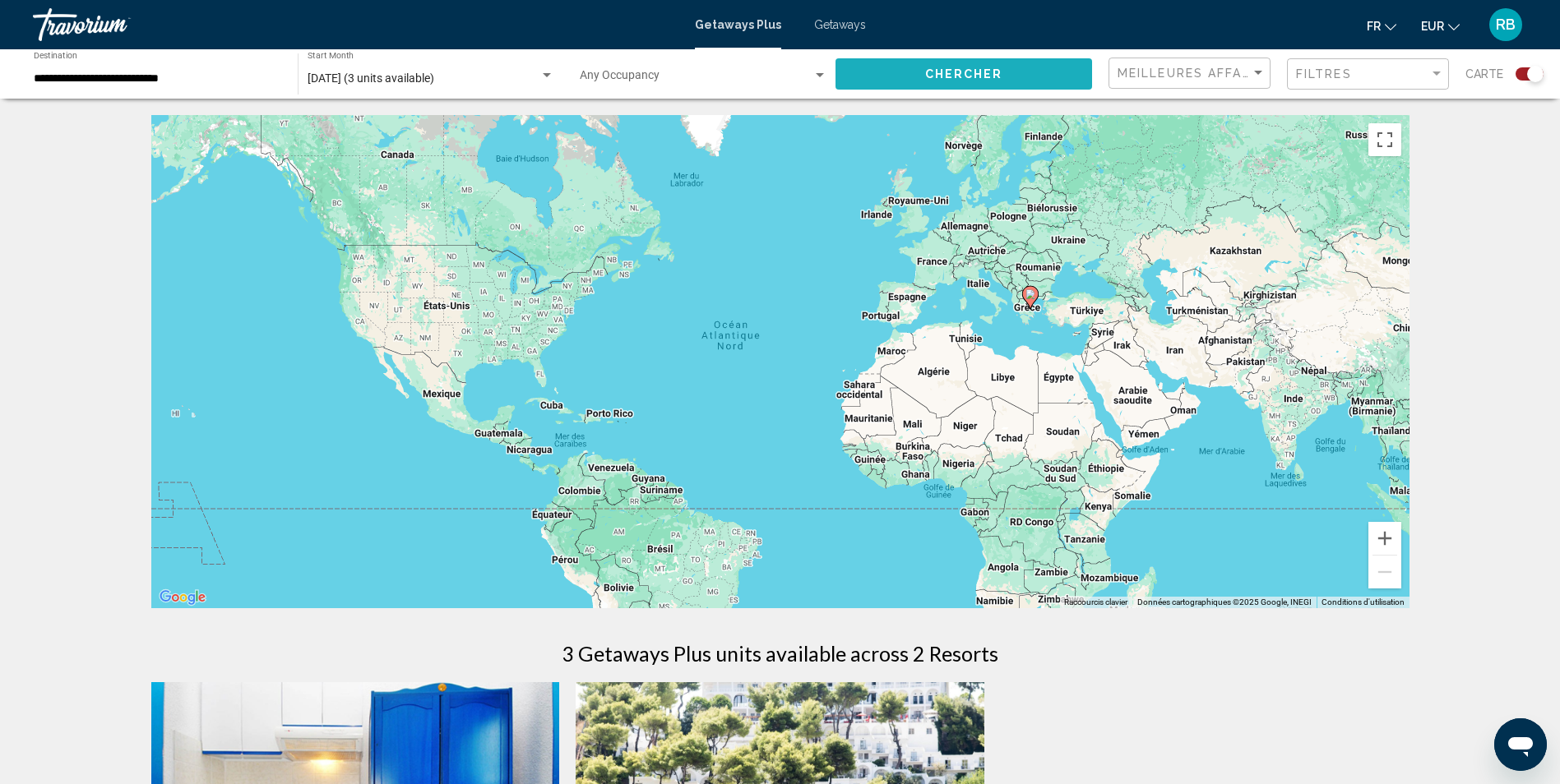
click at [956, 73] on span "Chercher" at bounding box center [964, 75] width 78 height 13
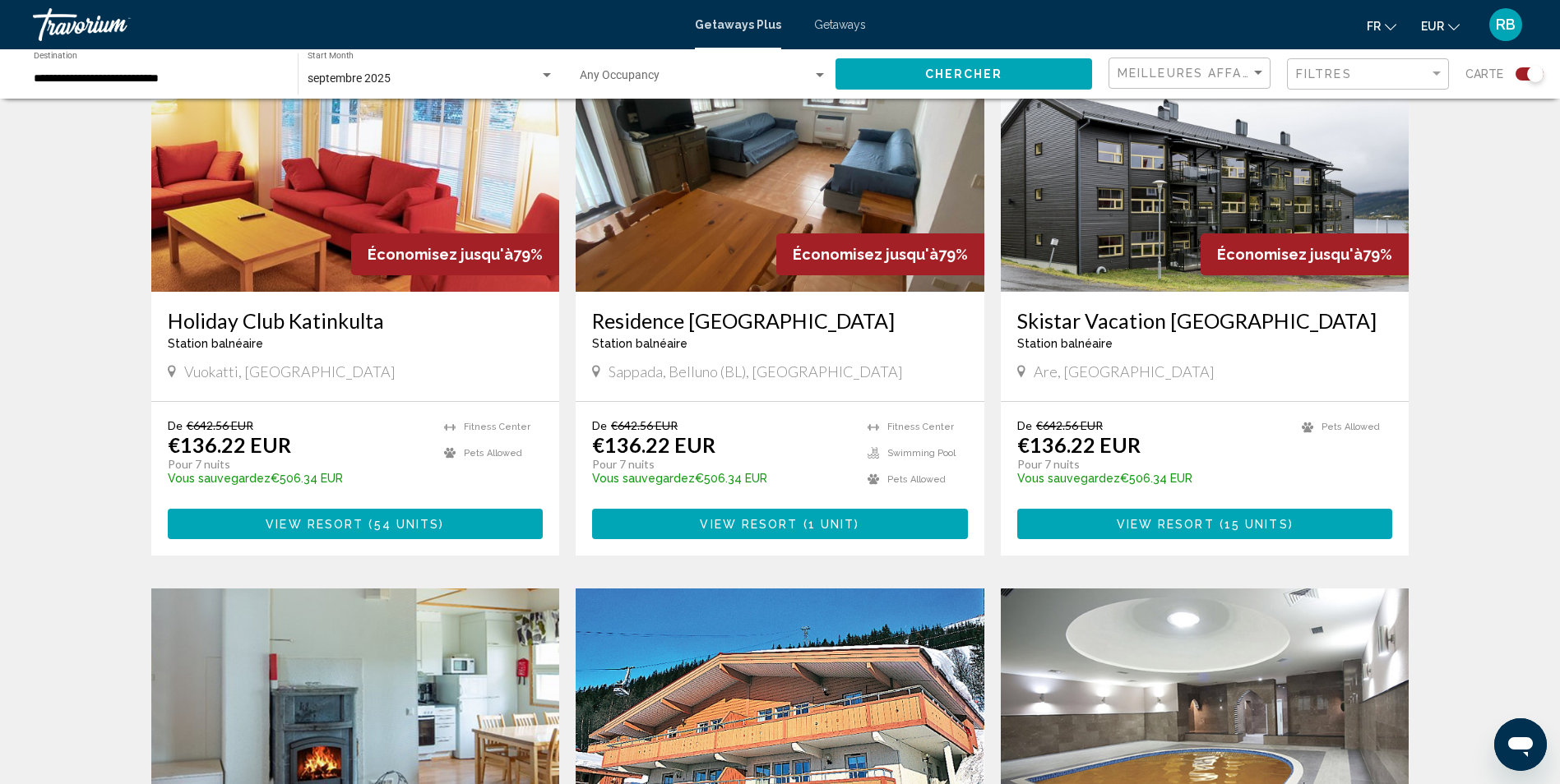
scroll to position [575, 0]
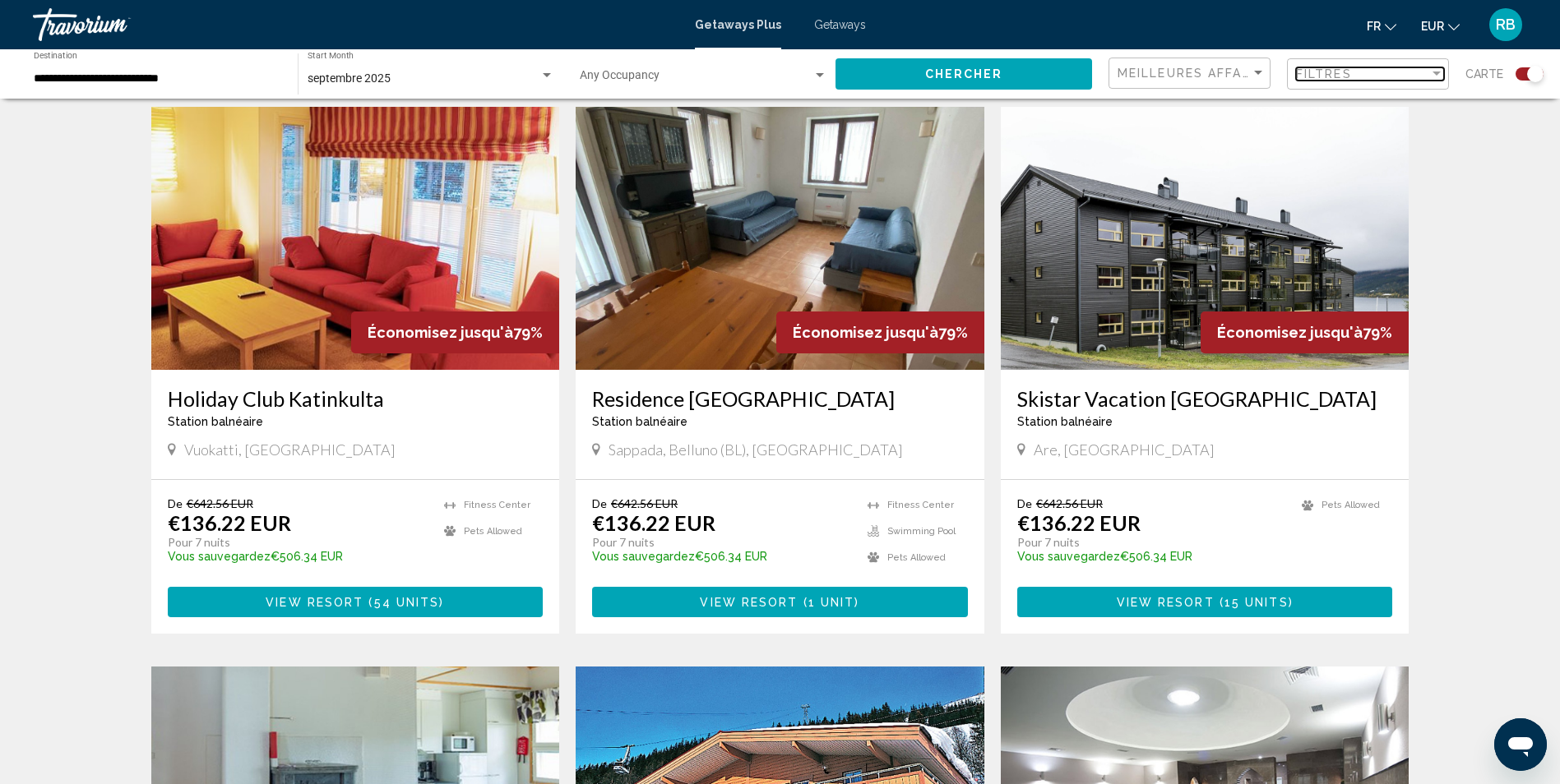
click at [1330, 72] on span "Filtres" at bounding box center [1323, 74] width 55 height 13
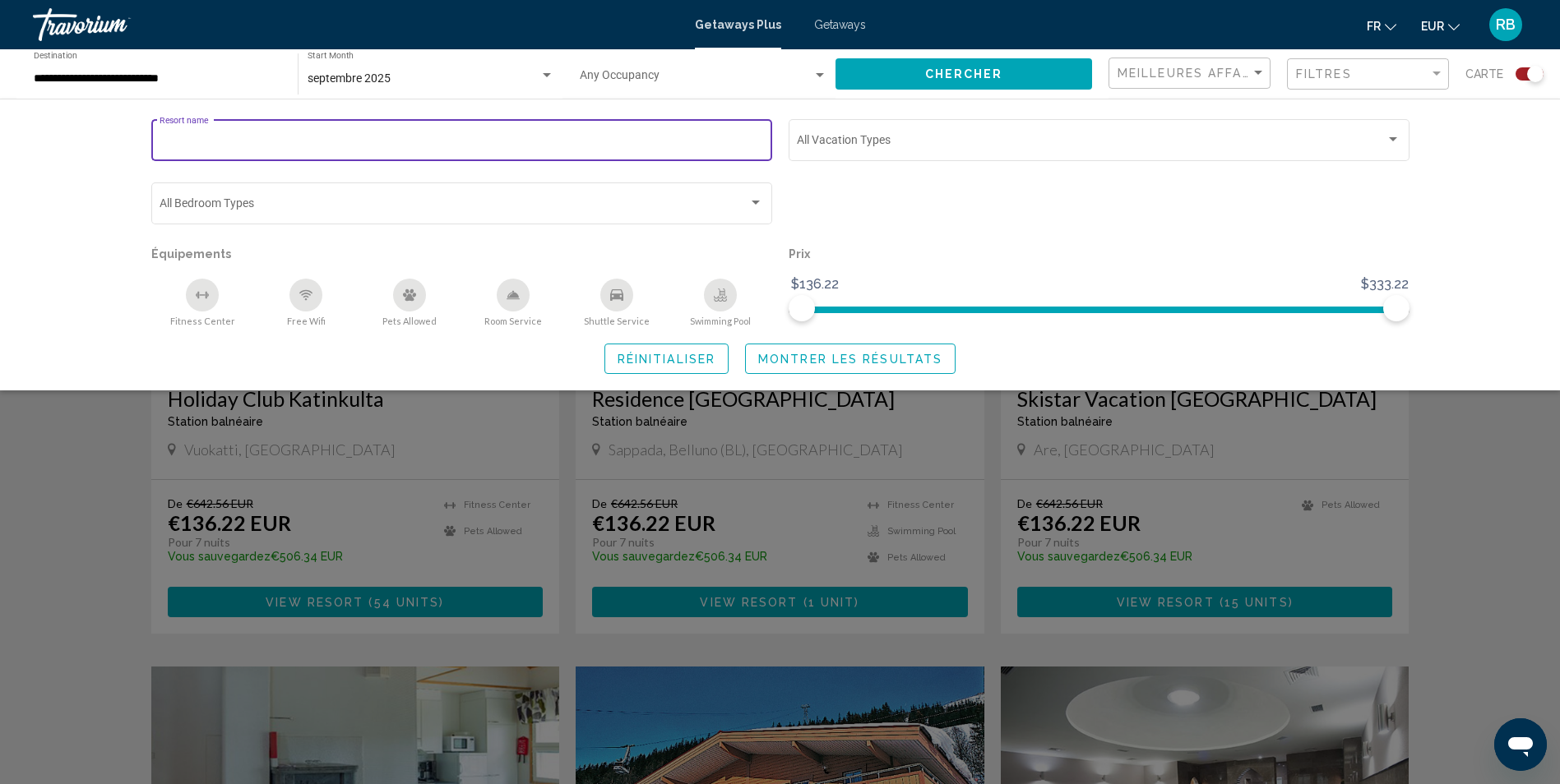
click at [313, 147] on input "Resort name" at bounding box center [462, 143] width 604 height 13
type input "****"
click at [825, 364] on span "Montrer les résultats" at bounding box center [850, 359] width 184 height 13
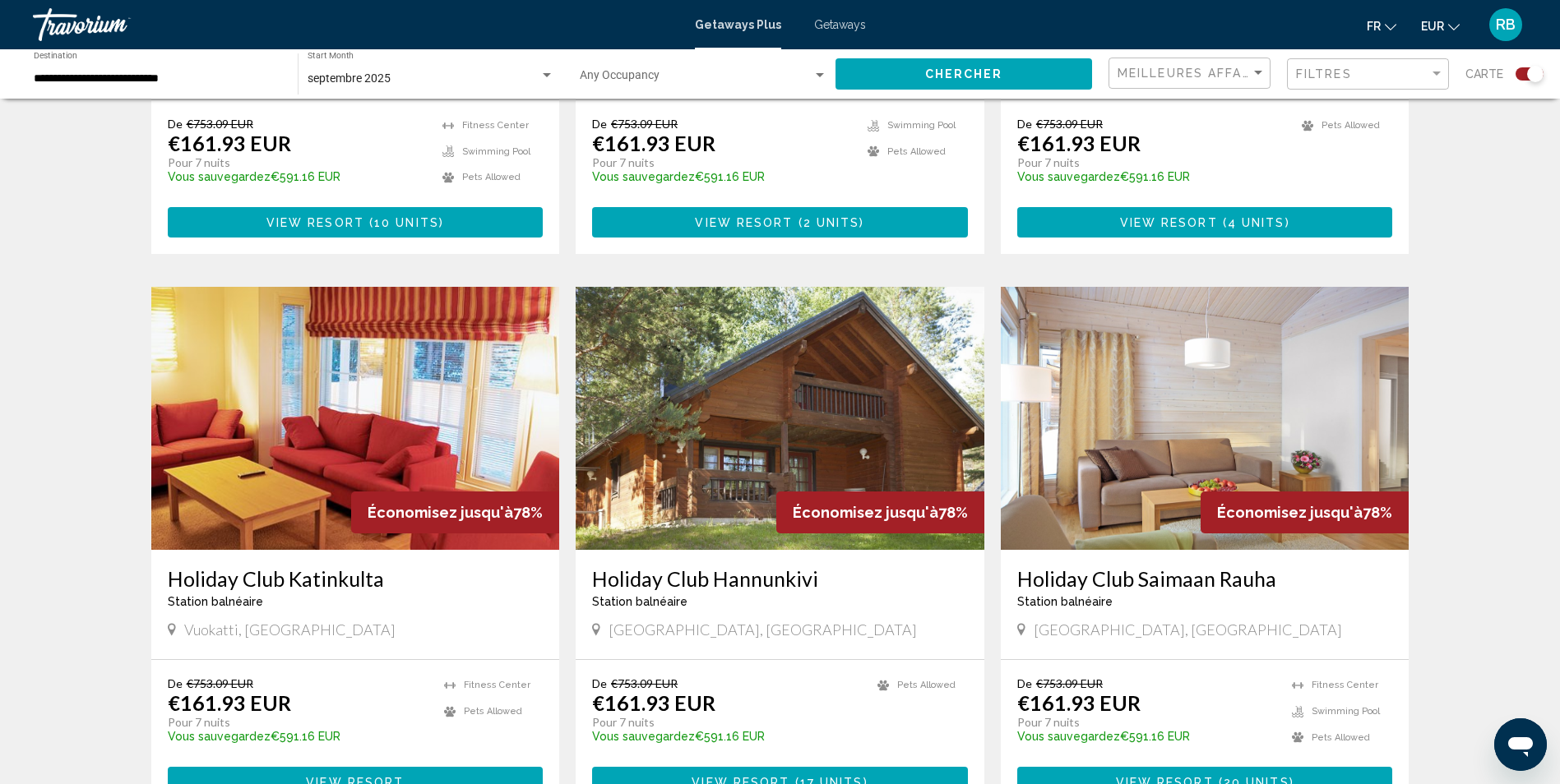
scroll to position [2301, 0]
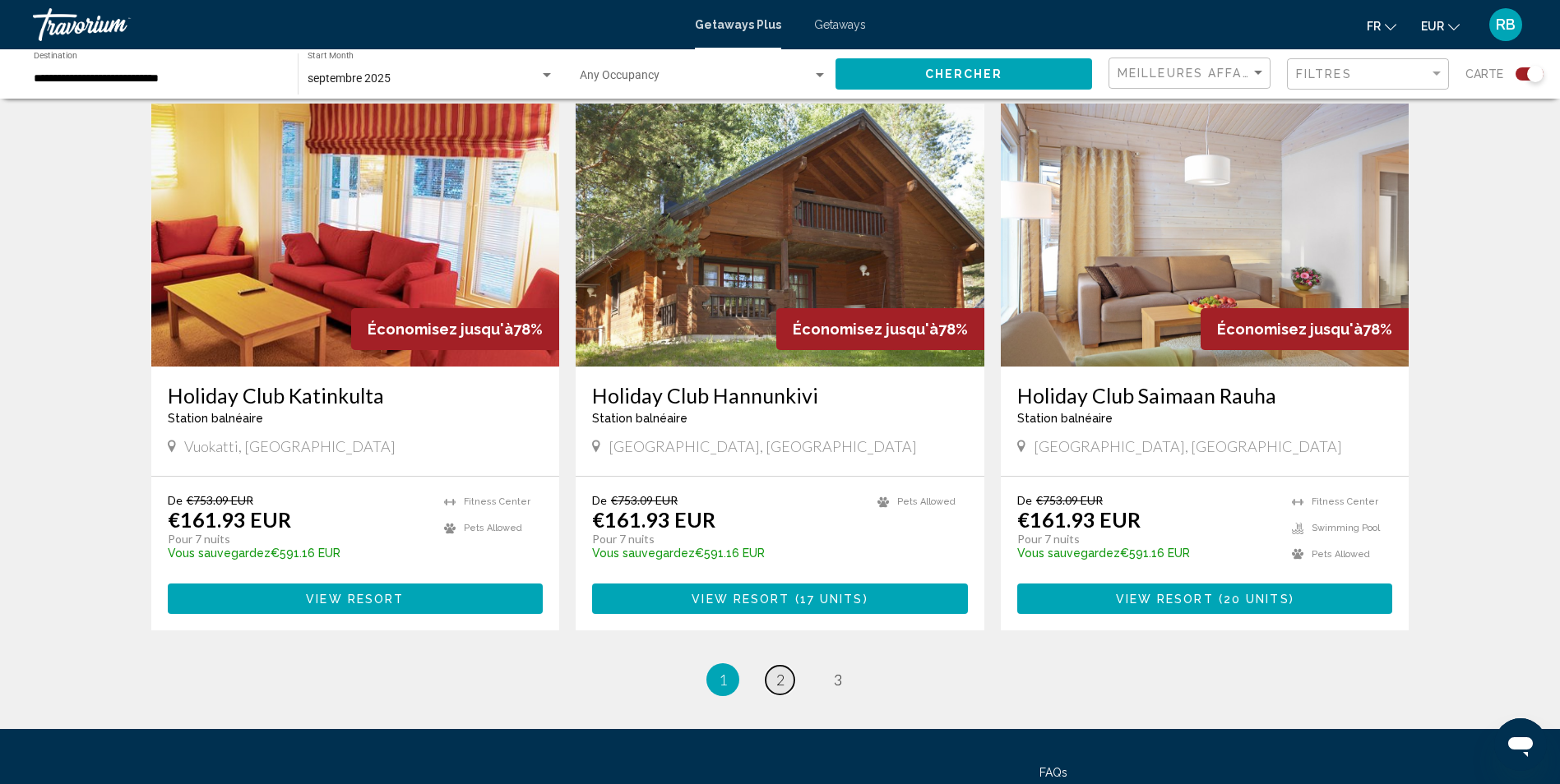
click at [775, 666] on link "page 2" at bounding box center [780, 680] width 29 height 29
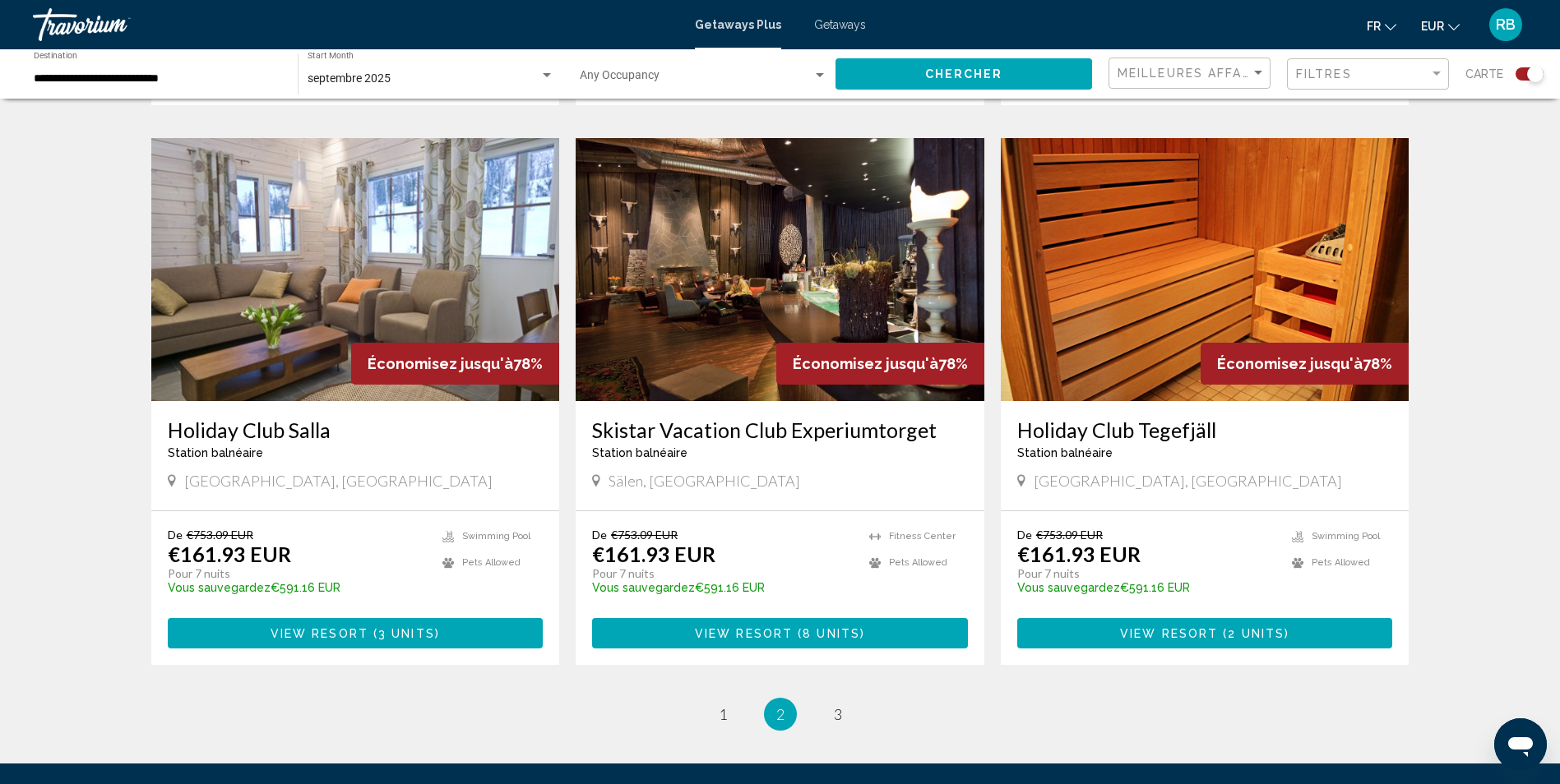
scroll to position [2301, 0]
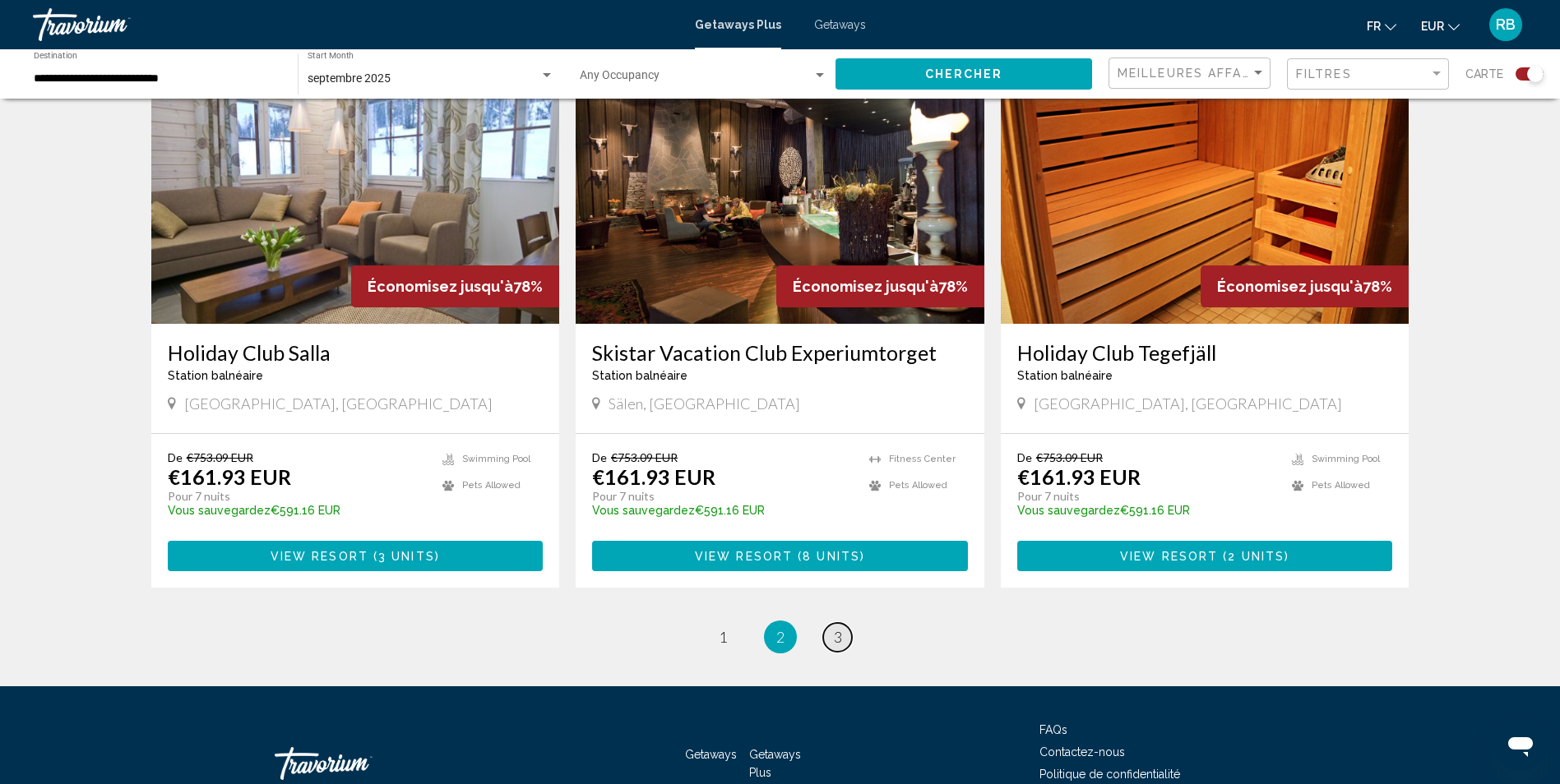
click at [840, 639] on span "3" at bounding box center [838, 636] width 8 height 18
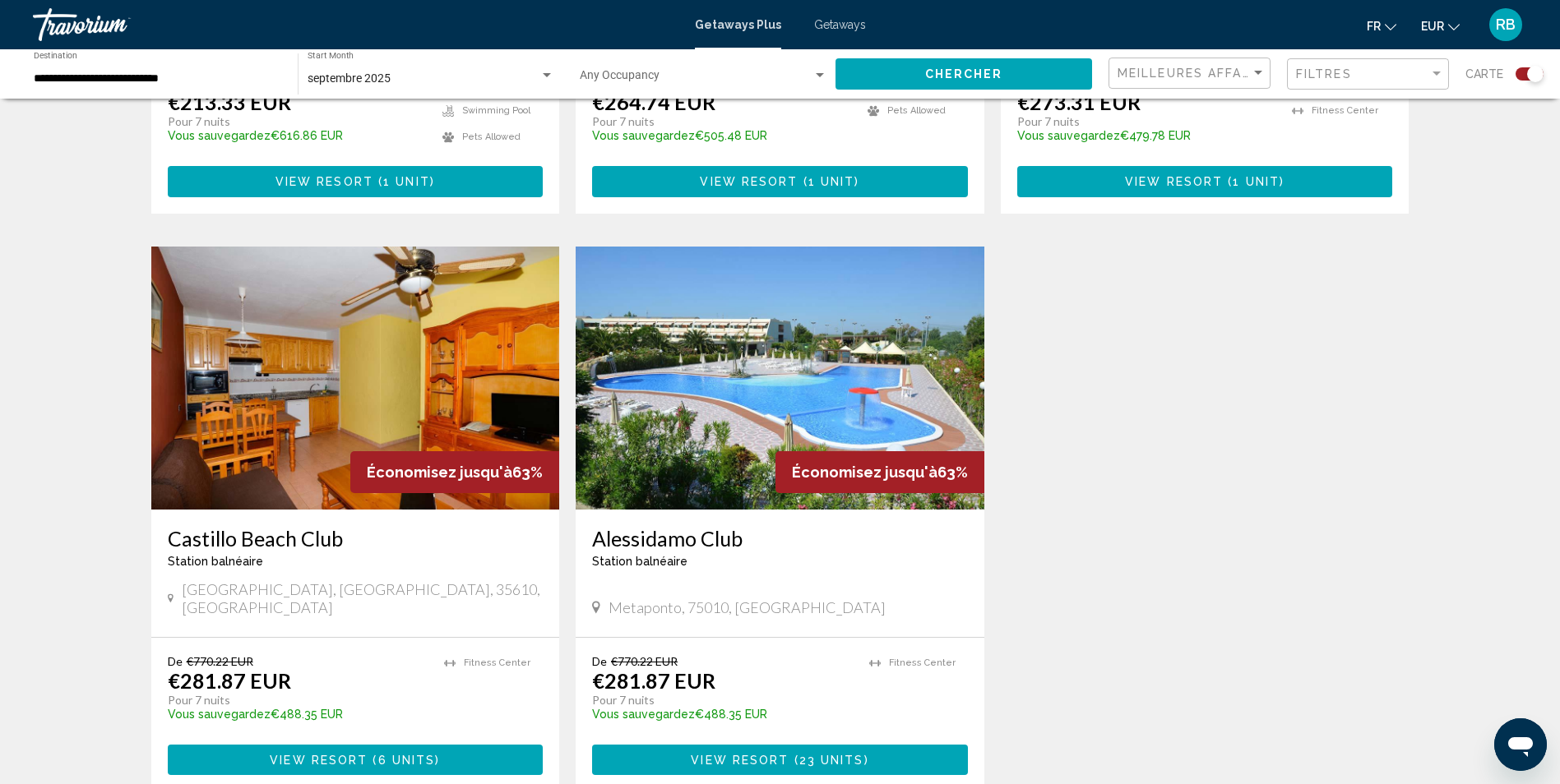
scroll to position [1726, 0]
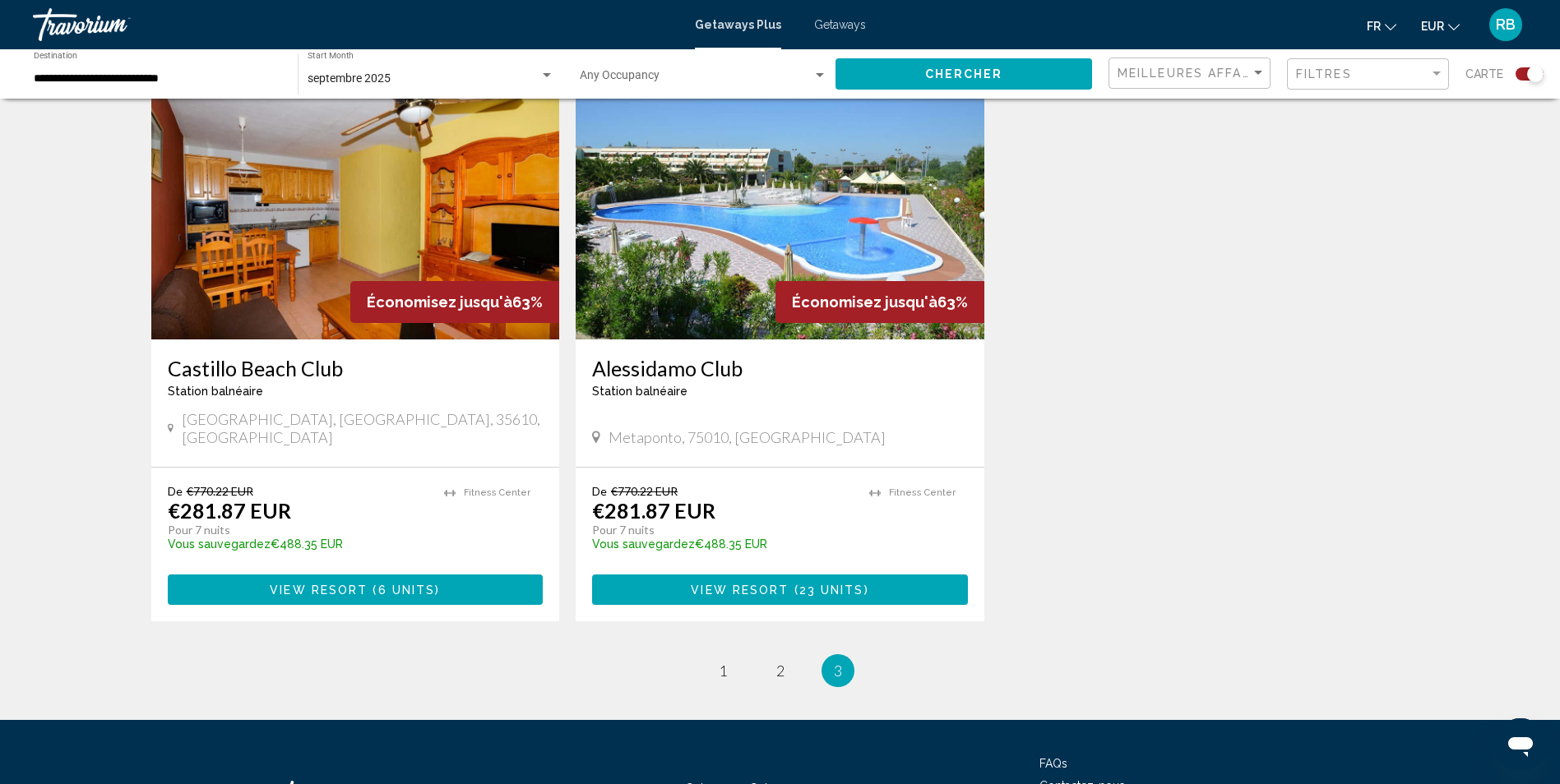
click at [706, 584] on span "View Resort" at bounding box center [739, 590] width 98 height 13
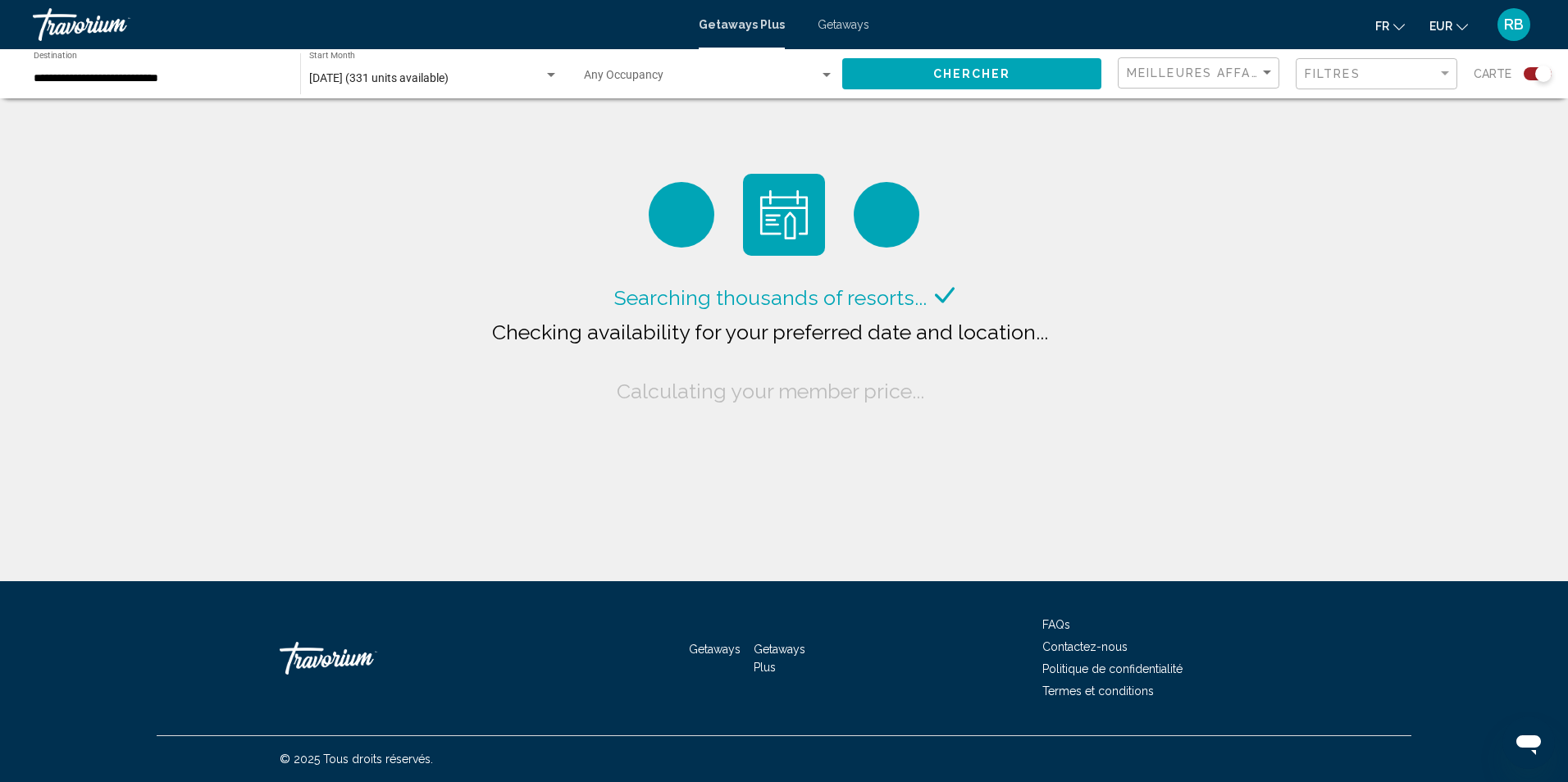
click at [420, 77] on span "[DATE] (331 units available)" at bounding box center [379, 78] width 140 height 13
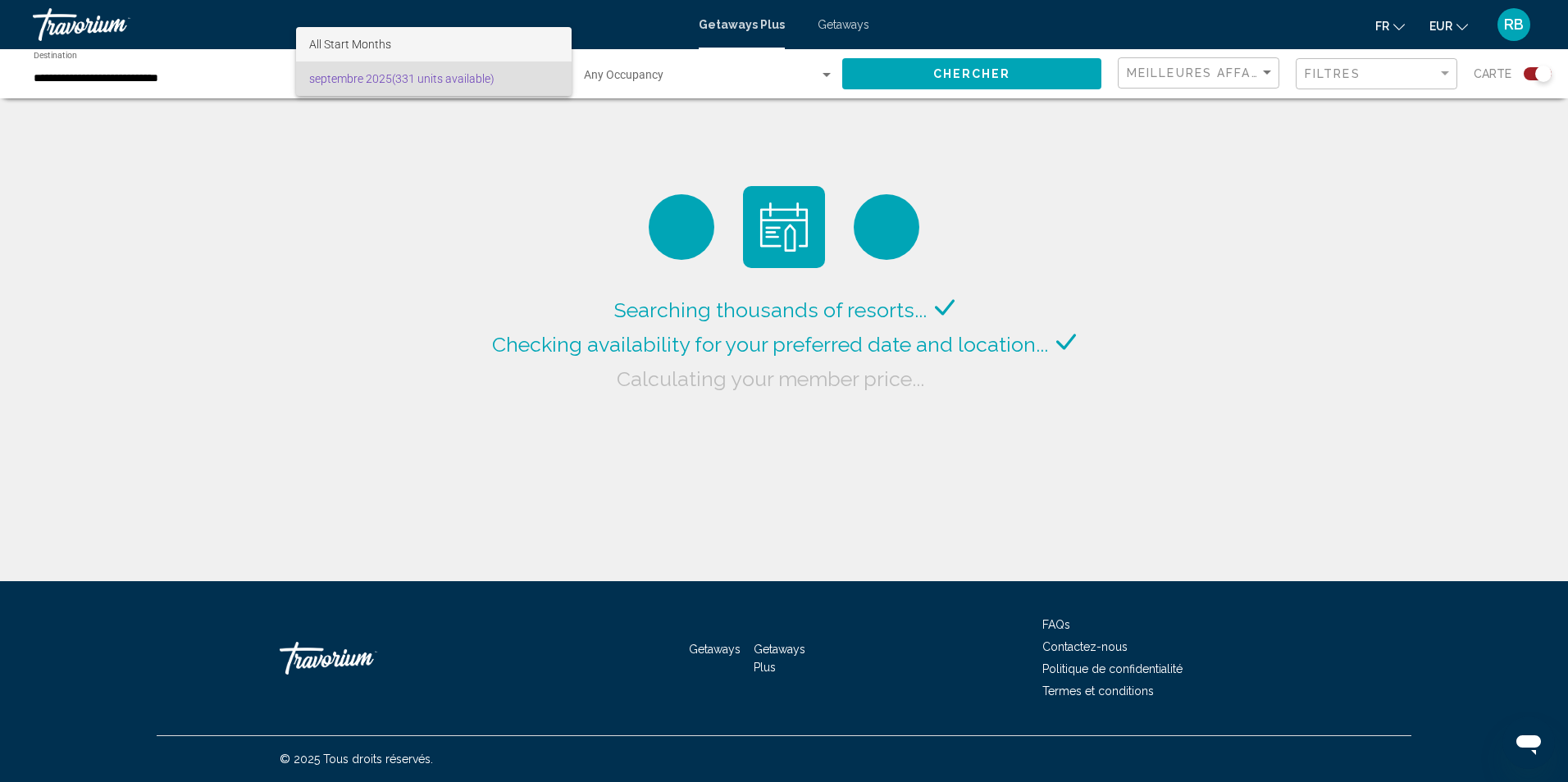
click at [384, 41] on span "All Start Months" at bounding box center [350, 44] width 82 height 13
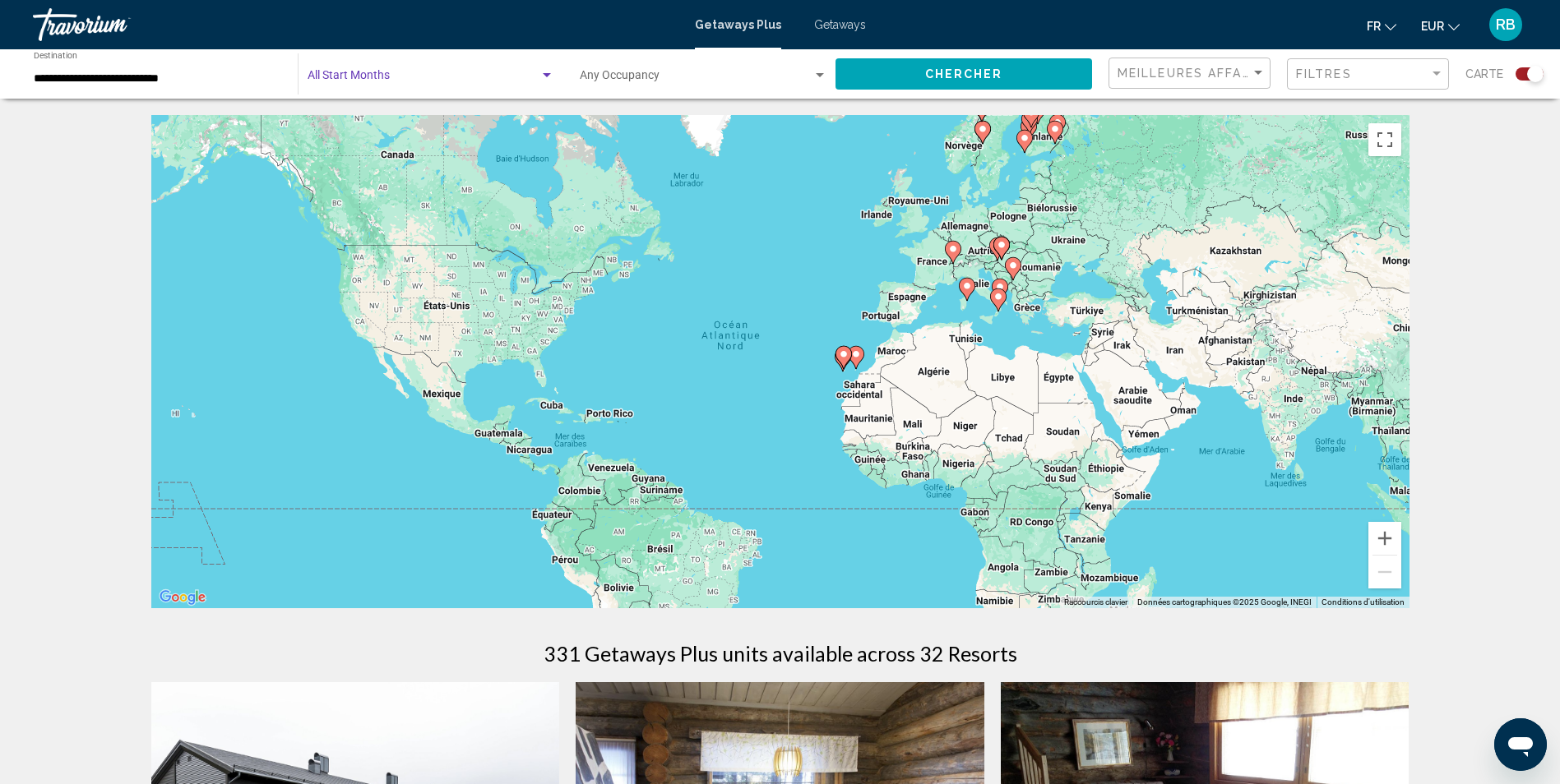
click at [543, 75] on div "Search widget" at bounding box center [546, 75] width 8 height 4
click at [150, 84] on div at bounding box center [780, 392] width 1560 height 784
click at [184, 79] on input "**********" at bounding box center [157, 79] width 247 height 13
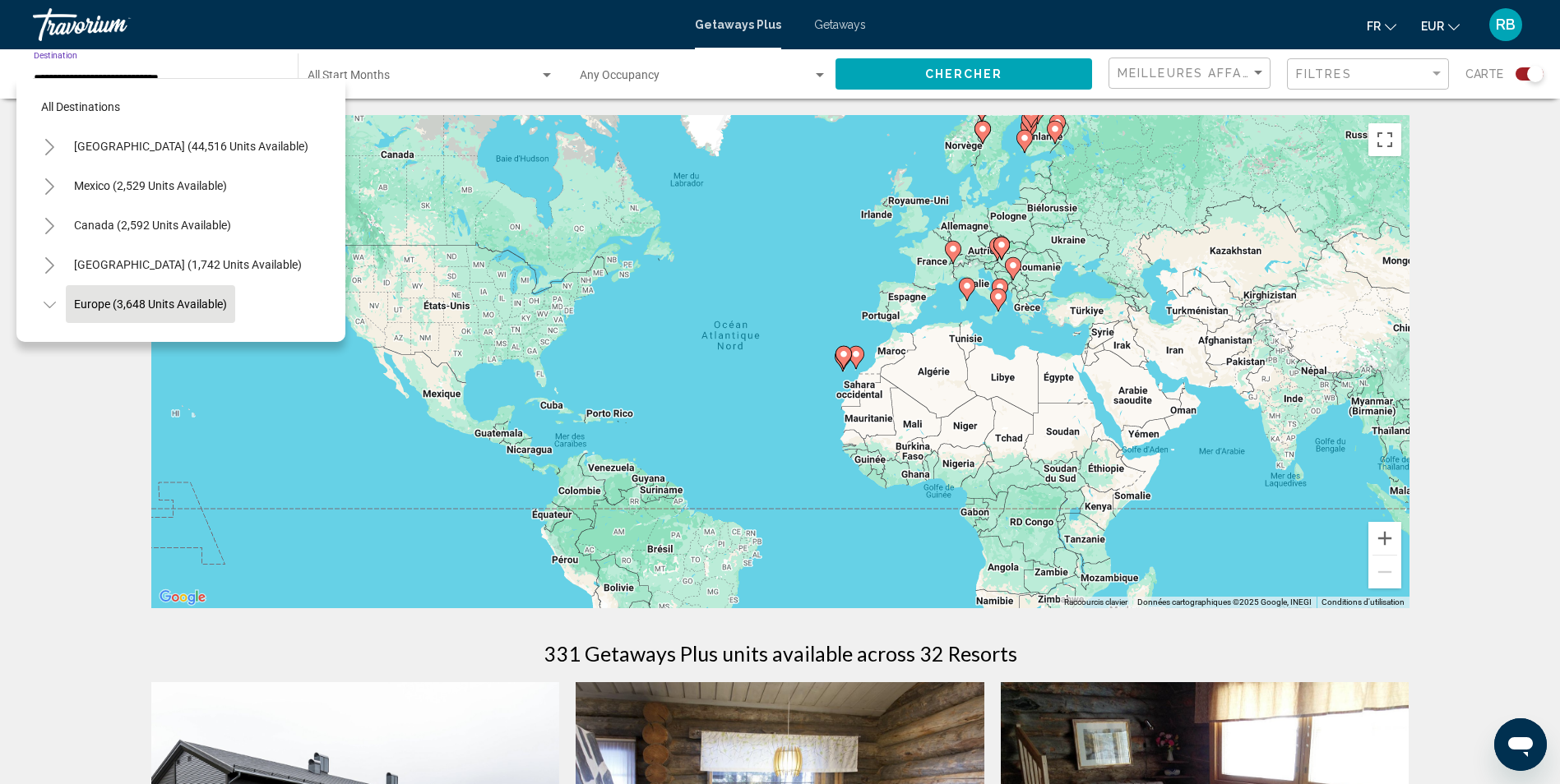
scroll to position [104, 0]
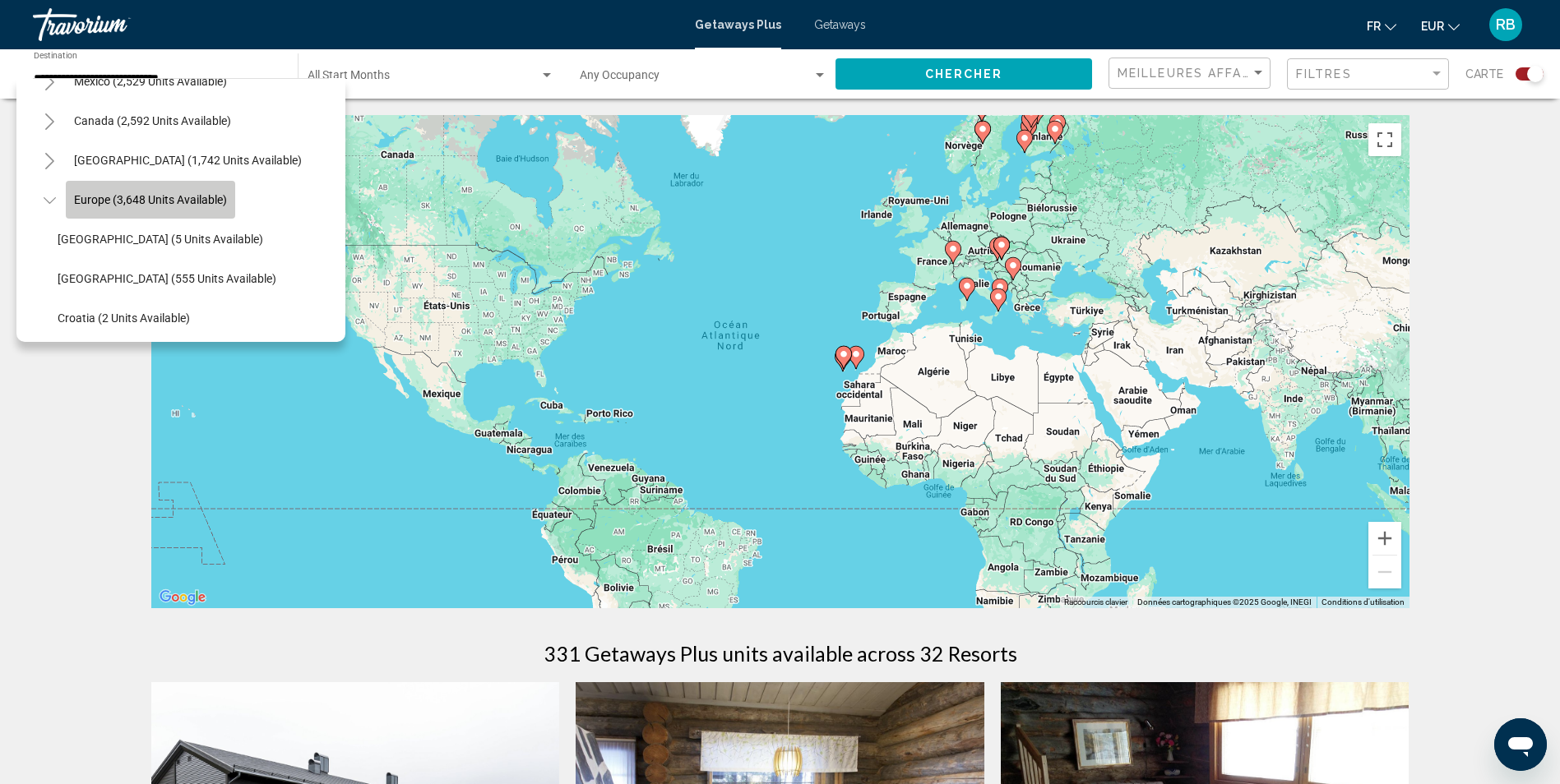
click at [82, 201] on span "Europe (3,648 units available)" at bounding box center [150, 199] width 153 height 13
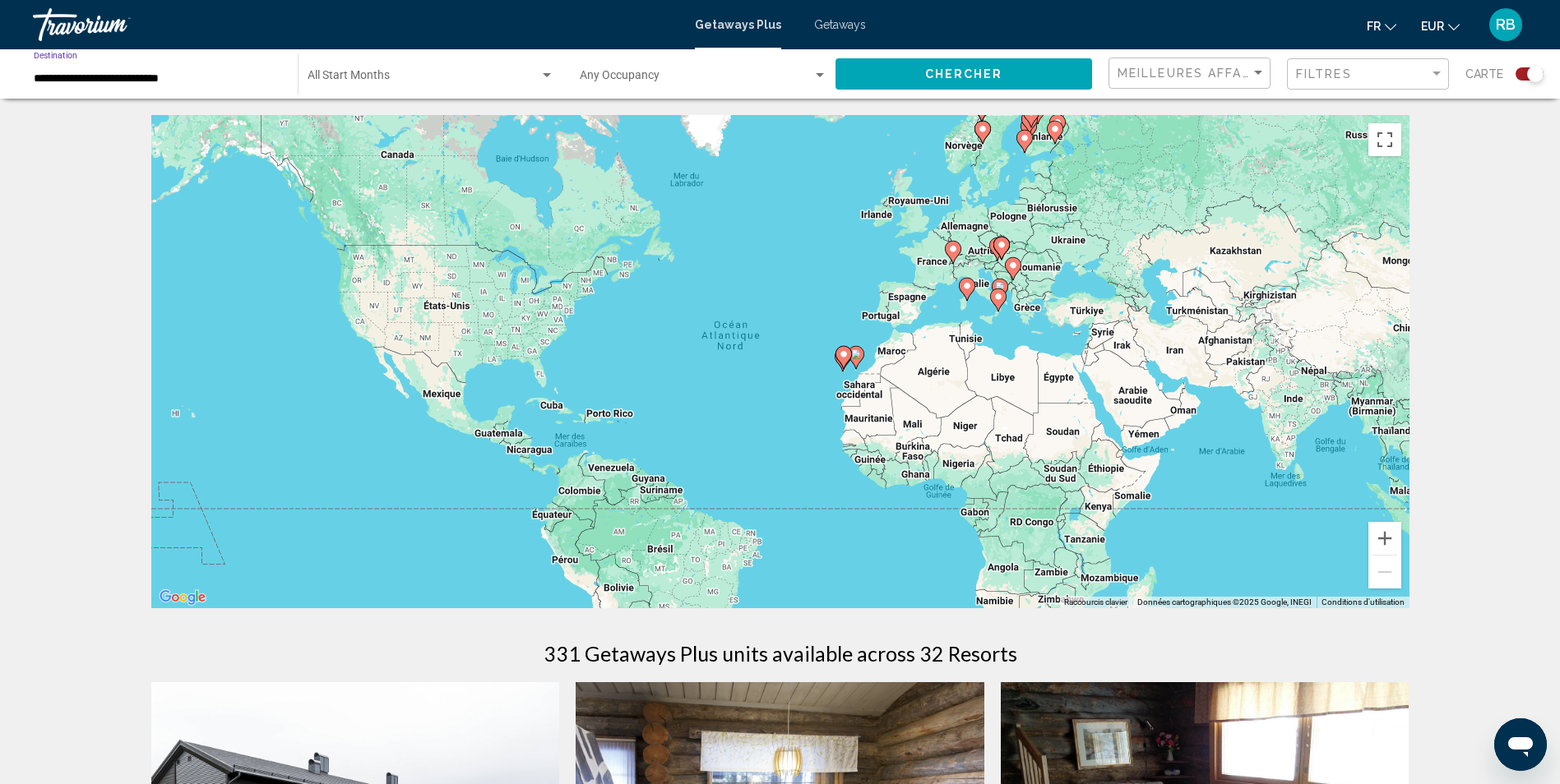
click at [374, 76] on span "Search widget" at bounding box center [423, 79] width 232 height 13
click at [51, 28] on div at bounding box center [780, 392] width 1560 height 784
click at [56, 24] on div "Travorium" at bounding box center [115, 24] width 165 height 33
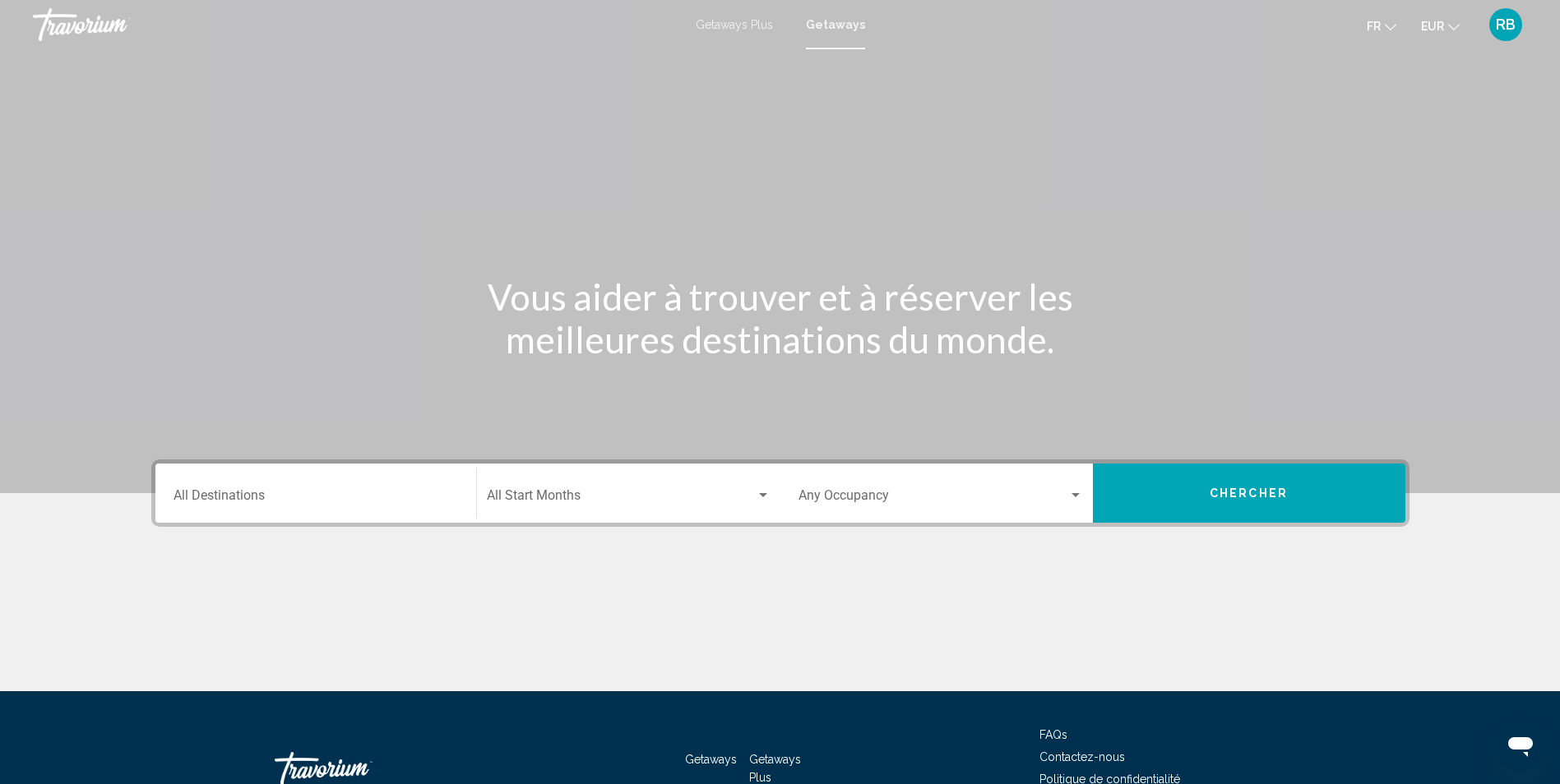
click at [573, 493] on span "Search widget" at bounding box center [622, 499] width 269 height 15
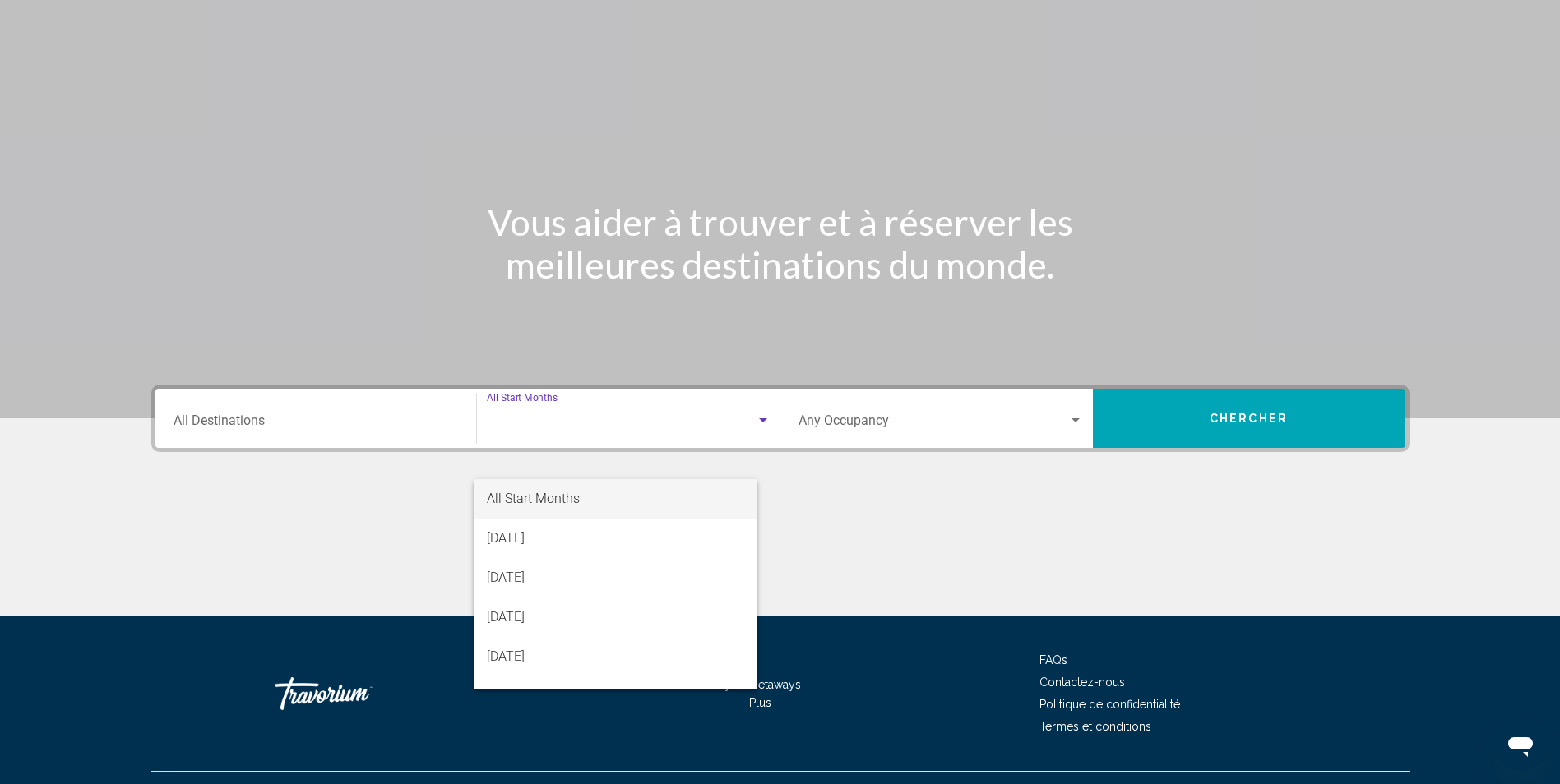
scroll to position [108, 0]
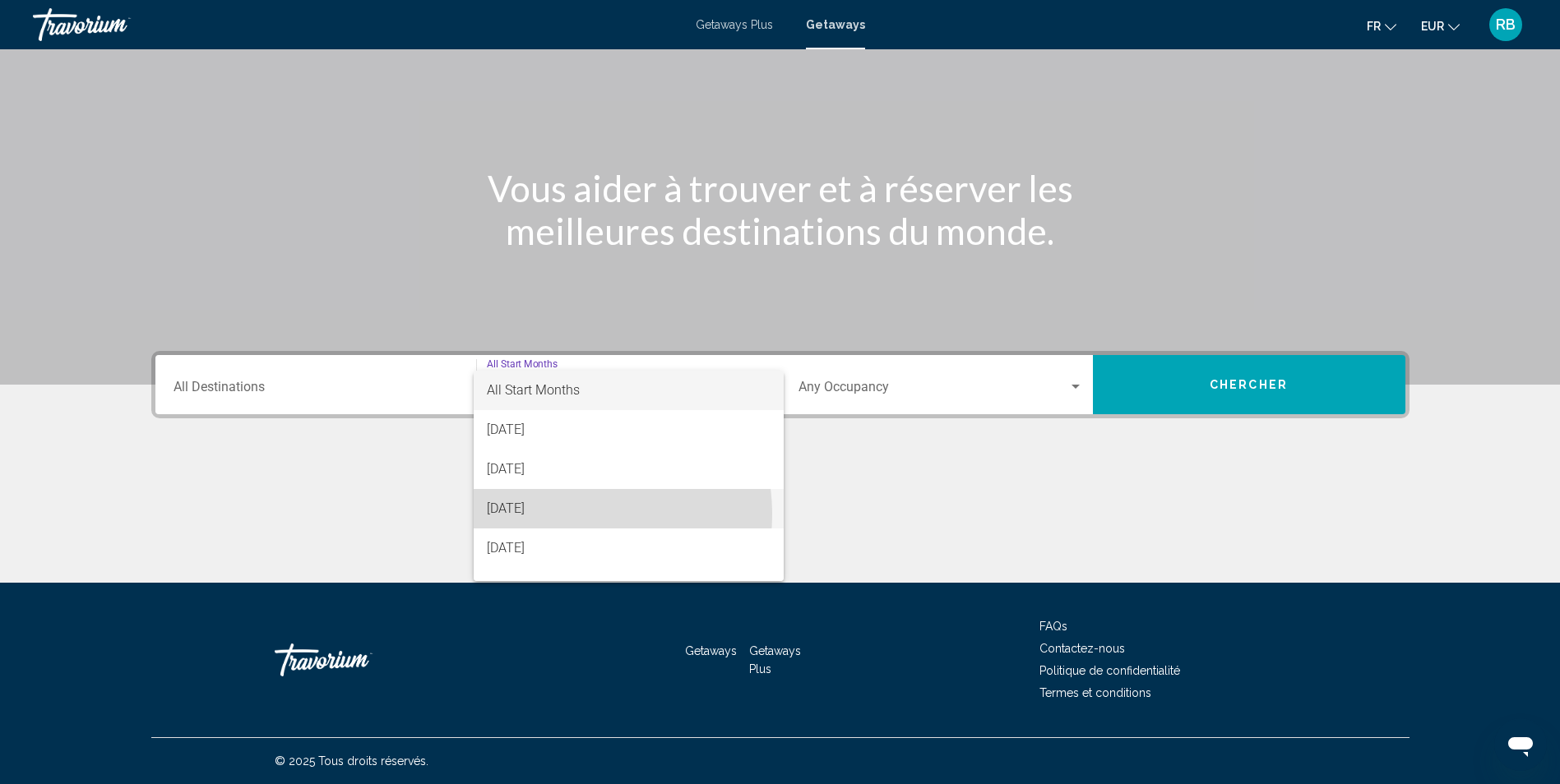
click at [558, 514] on span "[DATE]" at bounding box center [629, 509] width 284 height 39
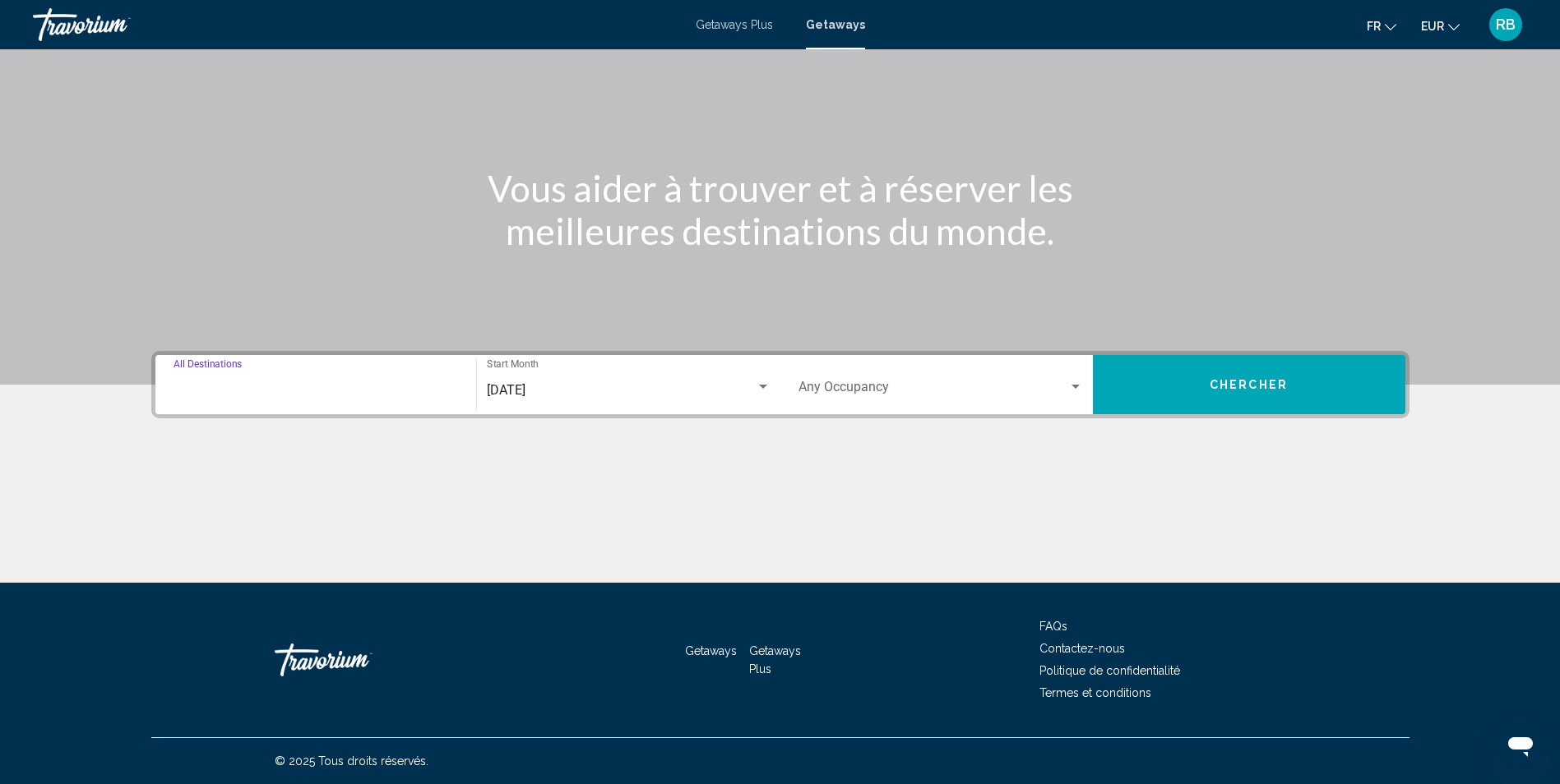
click at [326, 390] on input "Destination All Destinations" at bounding box center [315, 390] width 285 height 15
click at [403, 373] on div "Destination All Destinations" at bounding box center [315, 384] width 285 height 52
click at [455, 488] on div "Main content" at bounding box center [780, 521] width 1258 height 123
click at [423, 379] on div "Destination All Destinations" at bounding box center [315, 384] width 285 height 52
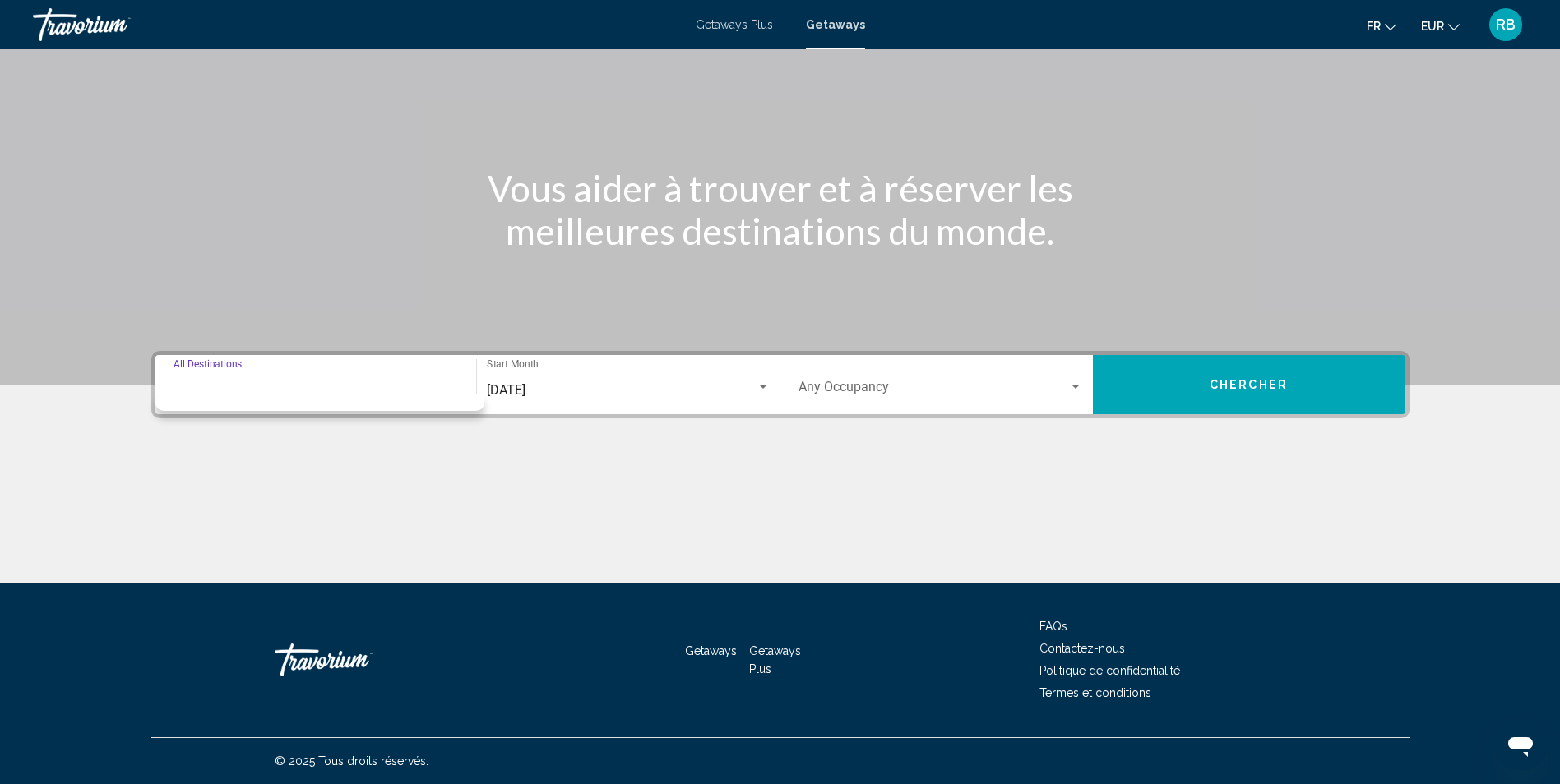
click at [1254, 383] on span "Chercher" at bounding box center [1248, 385] width 78 height 13
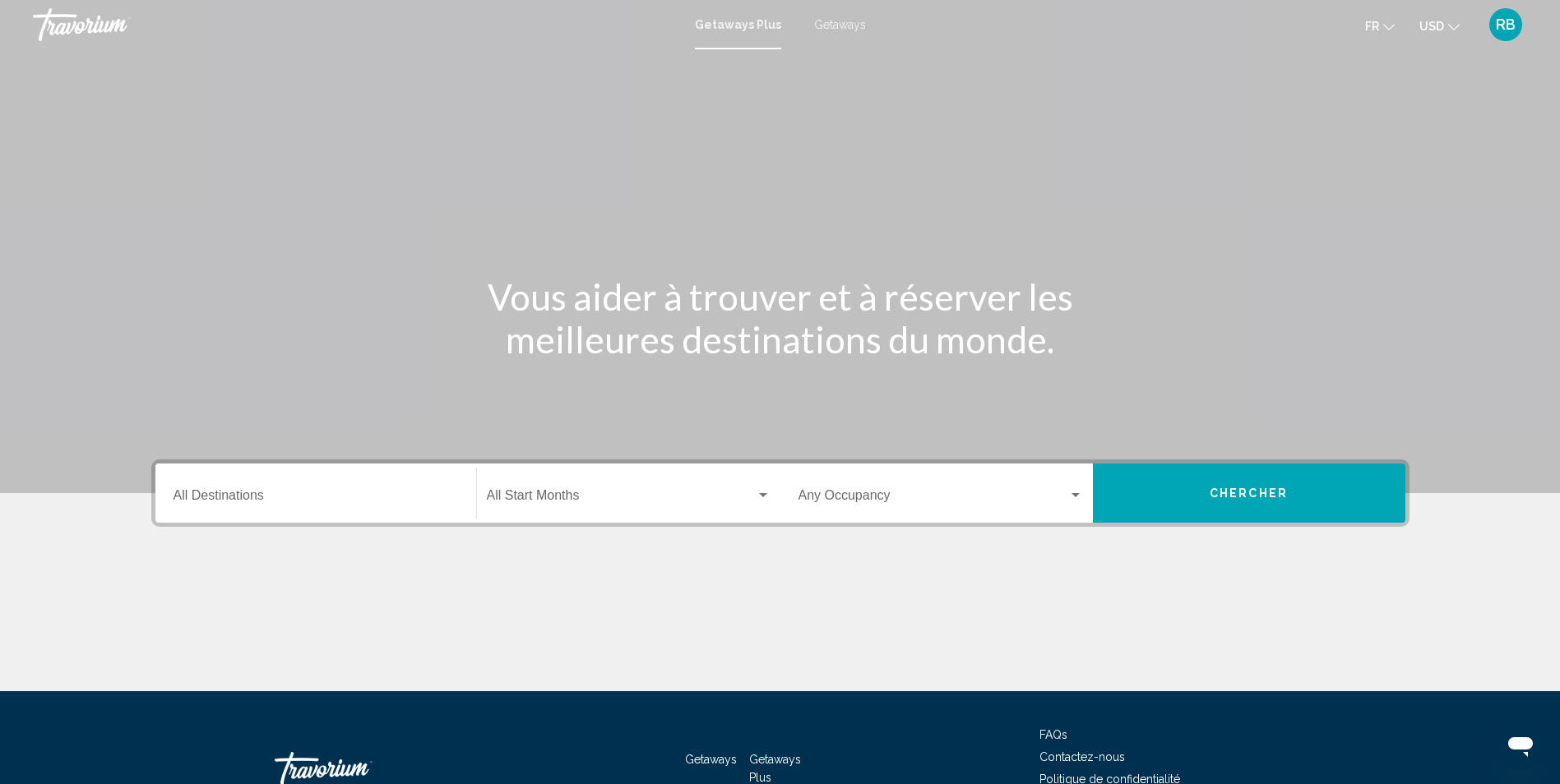
click at [361, 499] on input "Destination All Destinations" at bounding box center [315, 499] width 285 height 15
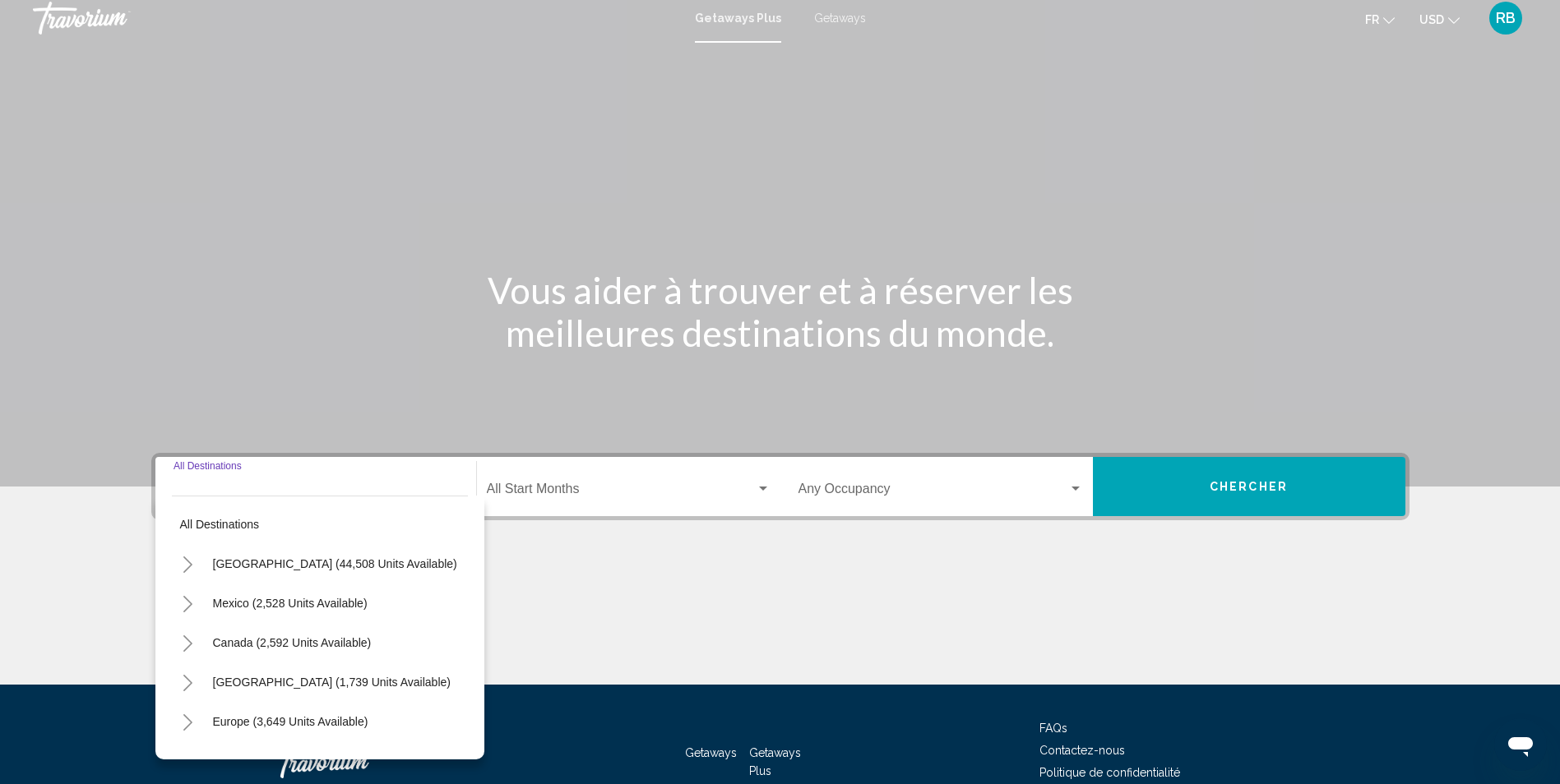
scroll to position [108, 0]
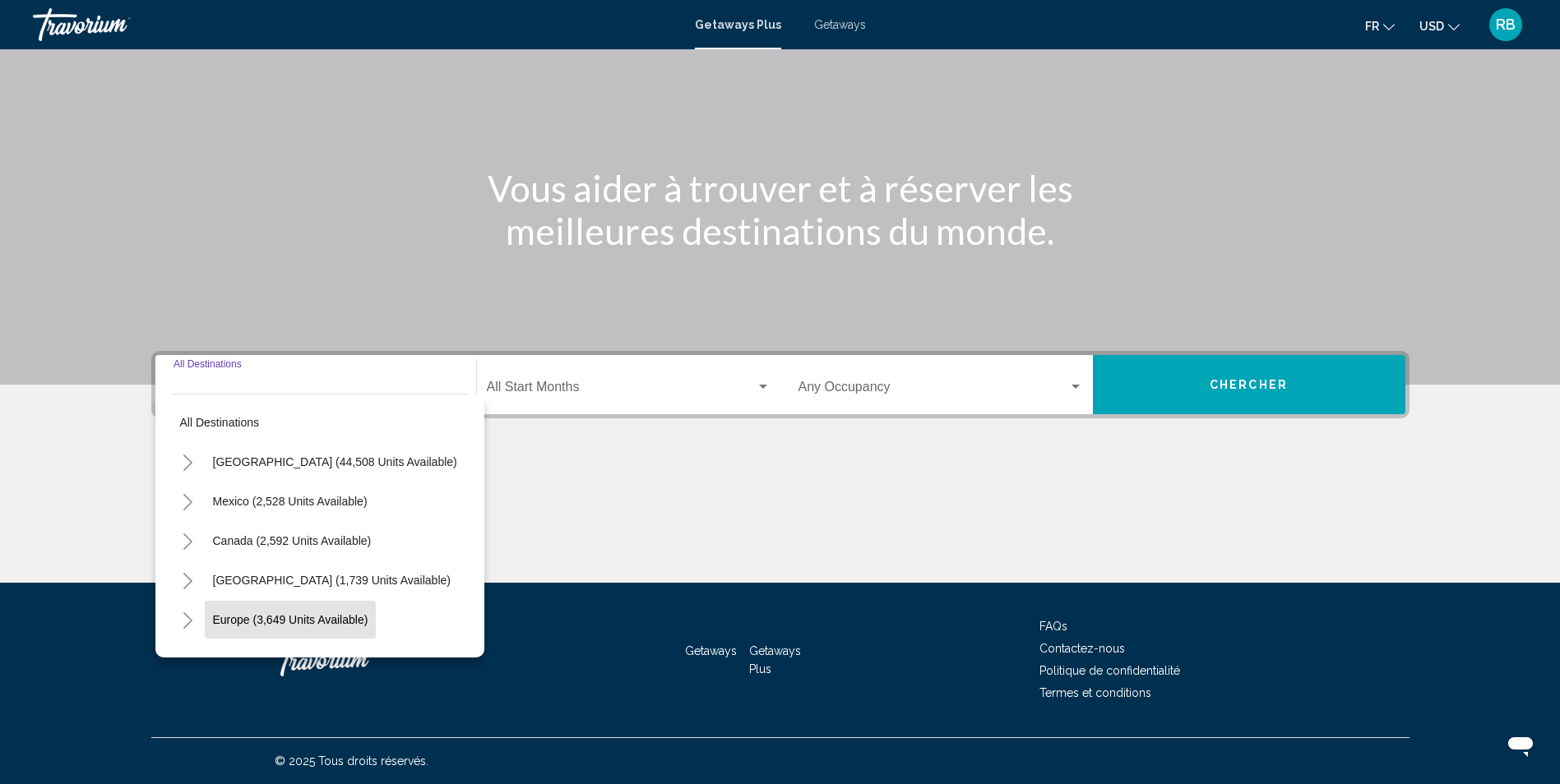
click at [244, 613] on span "Europe (3,649 units available)" at bounding box center [290, 619] width 155 height 13
type input "**********"
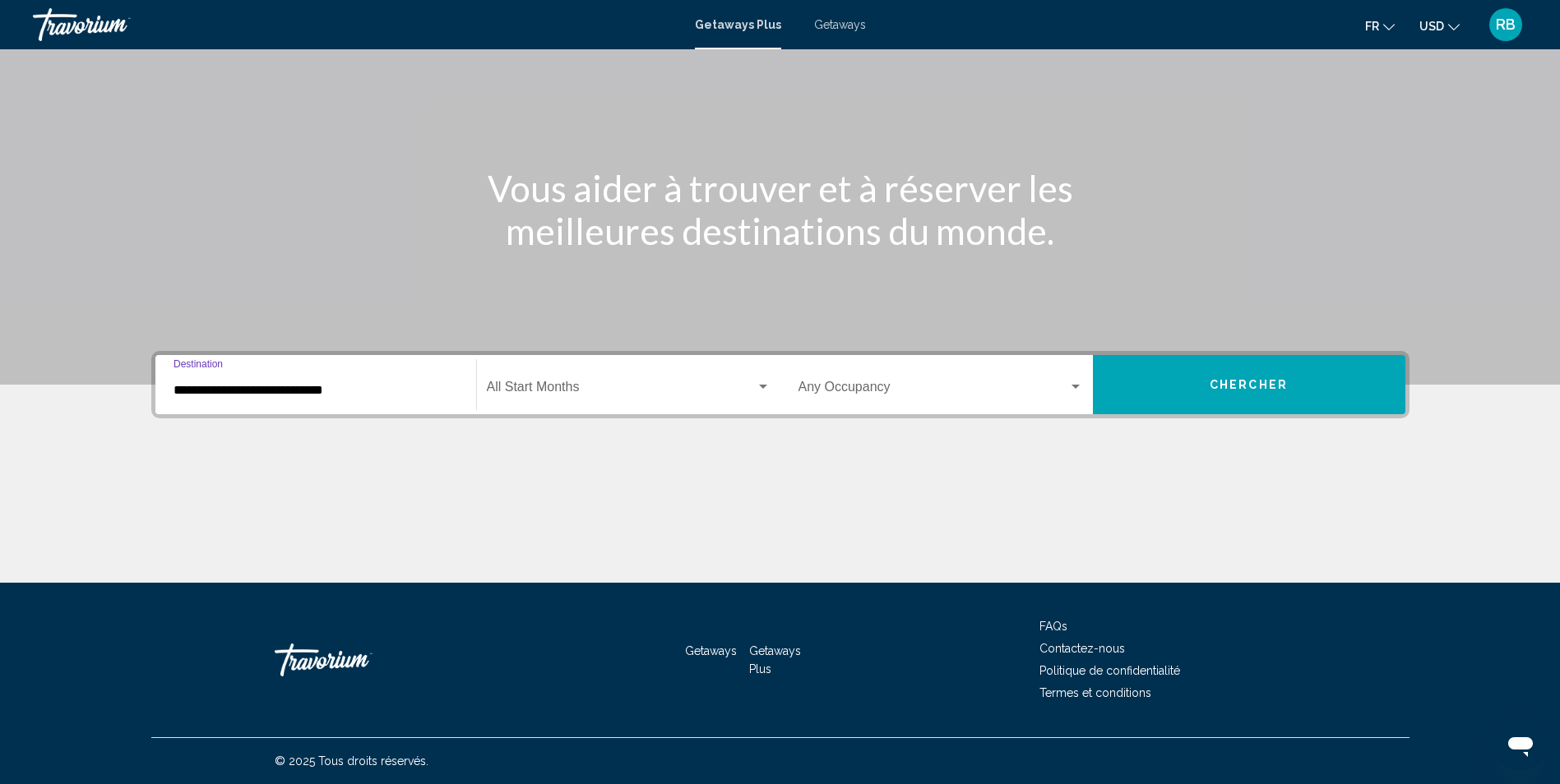
click at [565, 377] on div "Start Month All Start Months" at bounding box center [629, 384] width 284 height 52
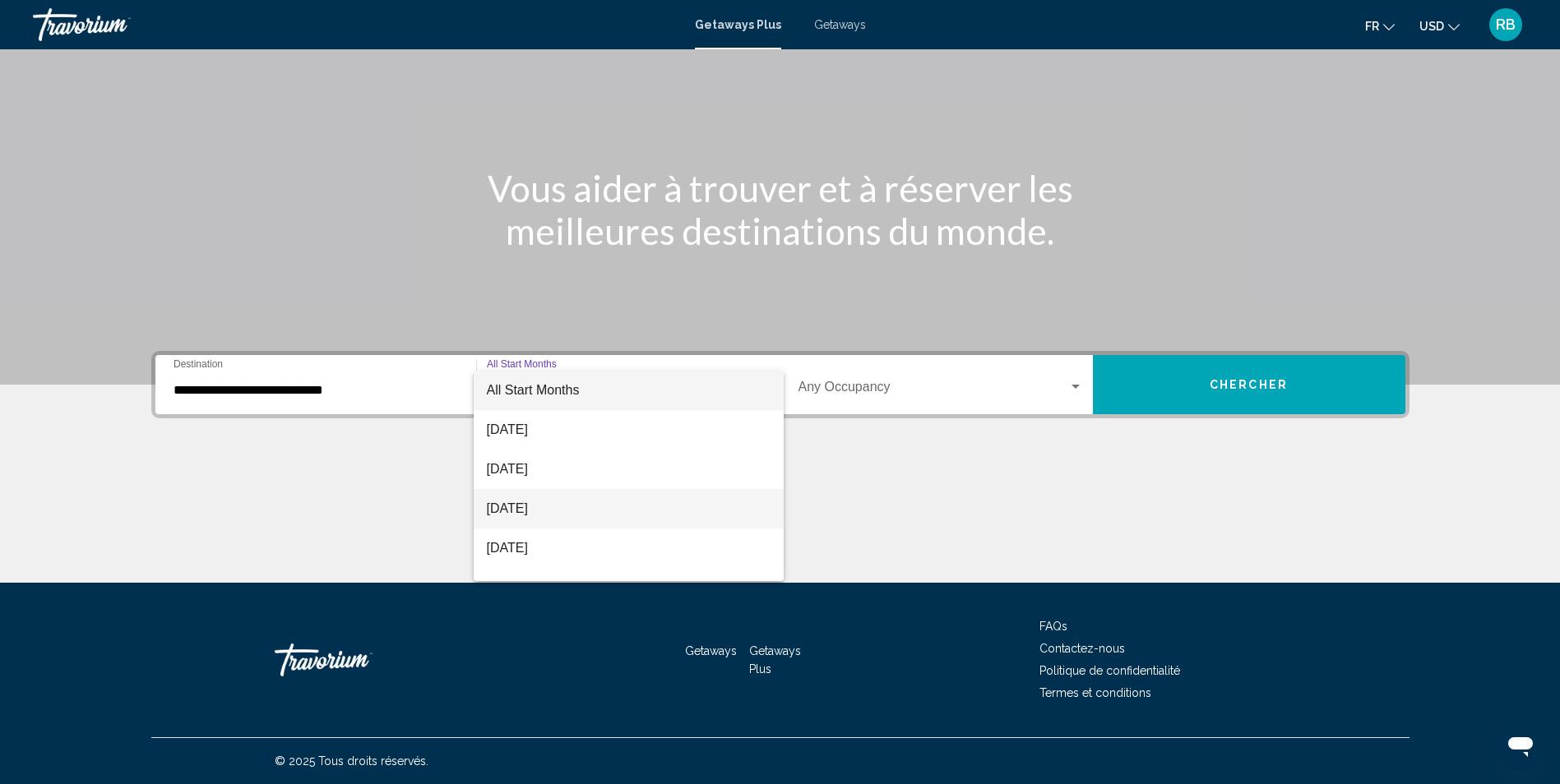
click at [534, 513] on span "[DATE]" at bounding box center [629, 509] width 284 height 39
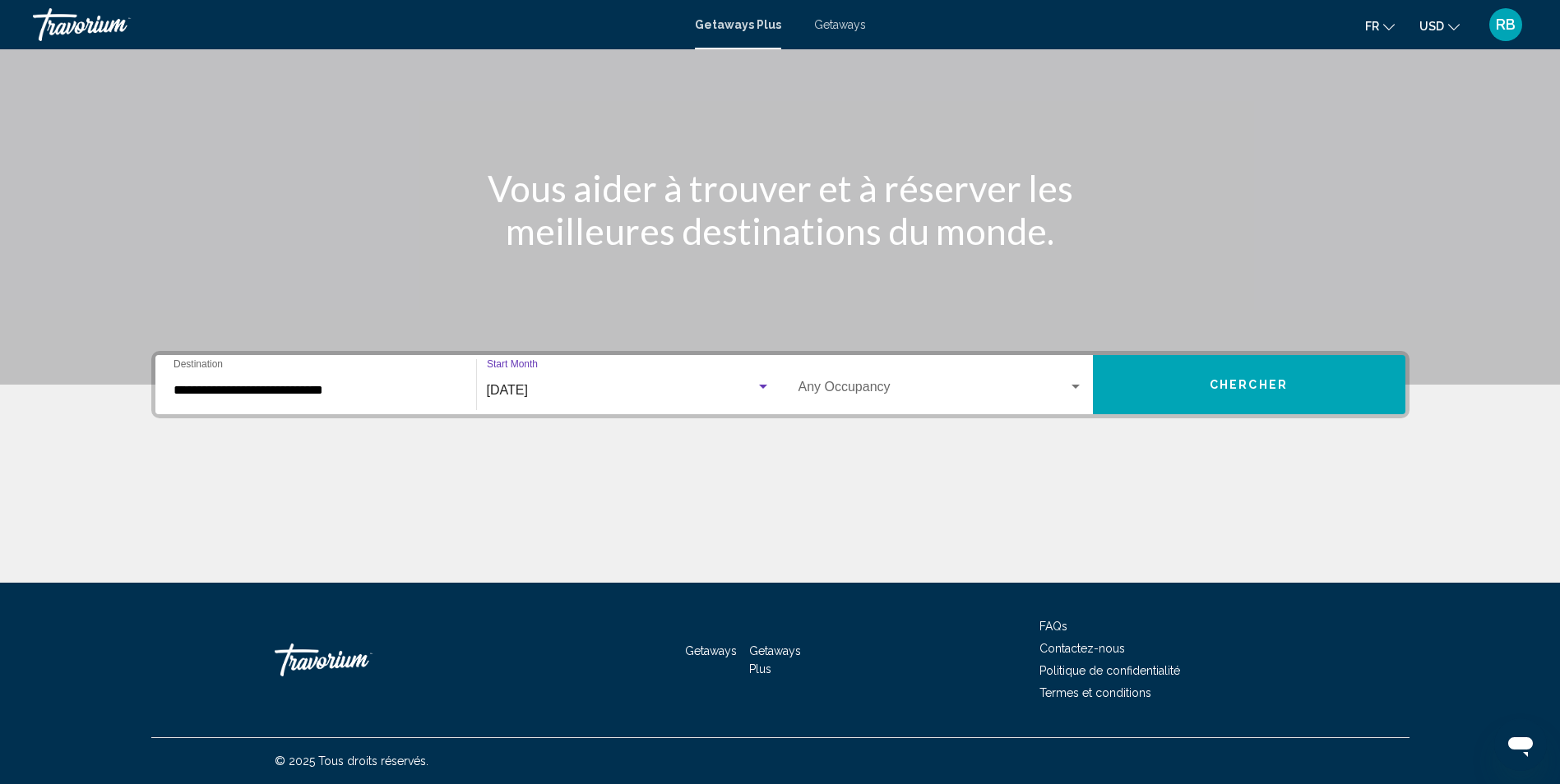
click at [1282, 393] on button "Chercher" at bounding box center [1249, 384] width 312 height 59
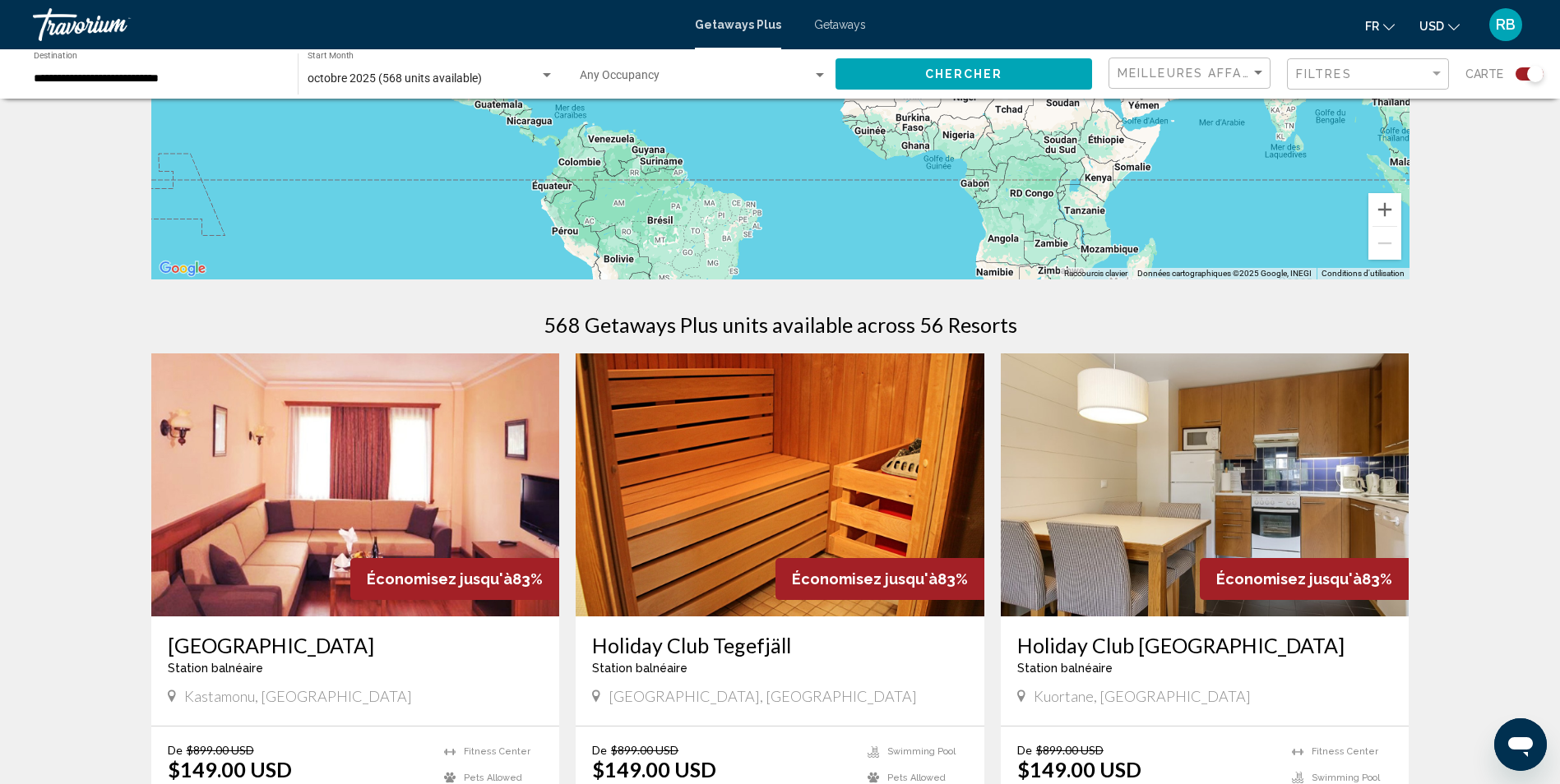
scroll to position [657, 0]
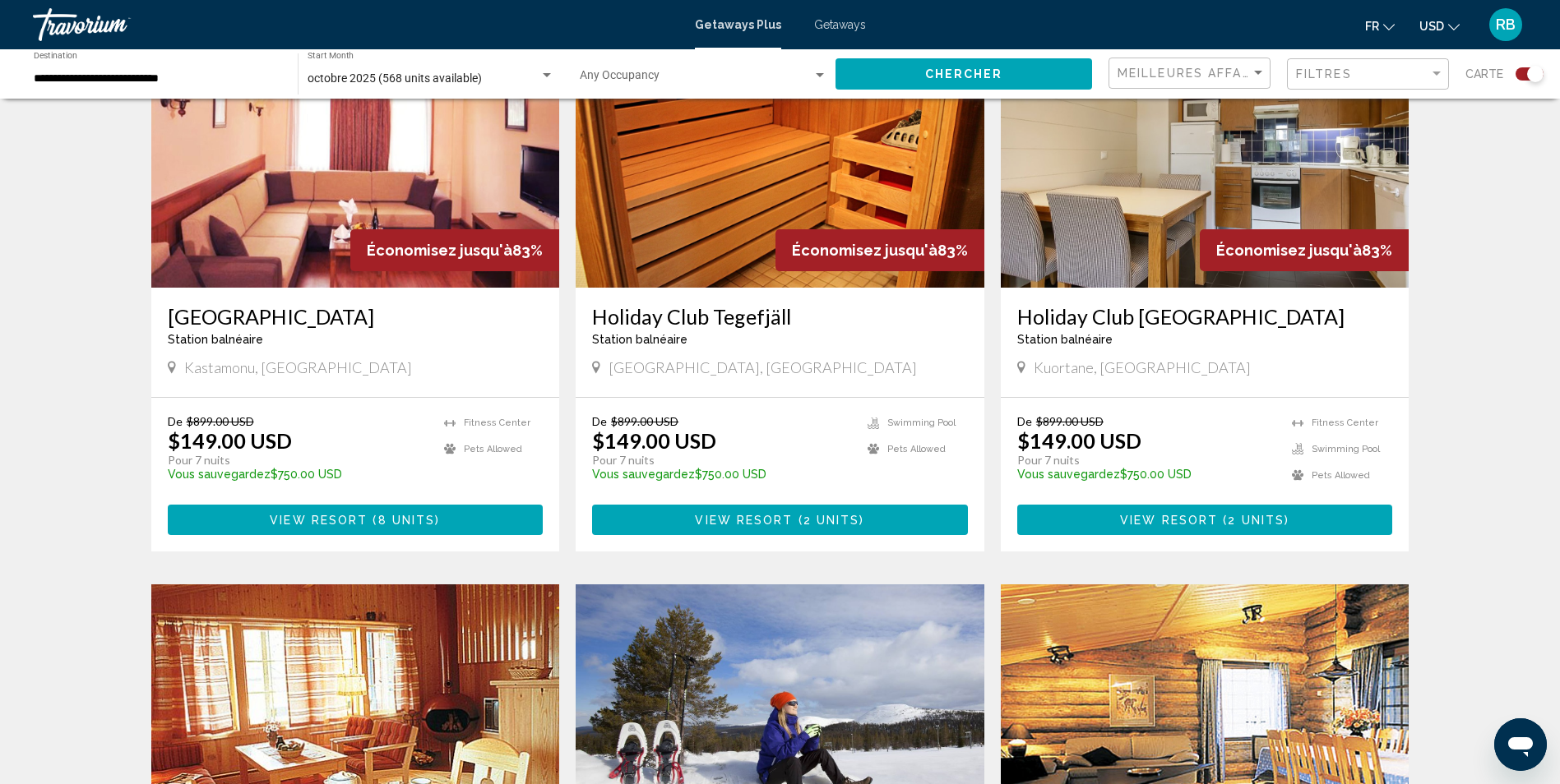
click at [1456, 25] on icon "Change currency" at bounding box center [1454, 27] width 11 height 11
click at [1401, 146] on button "EUR (€)" at bounding box center [1406, 151] width 83 height 22
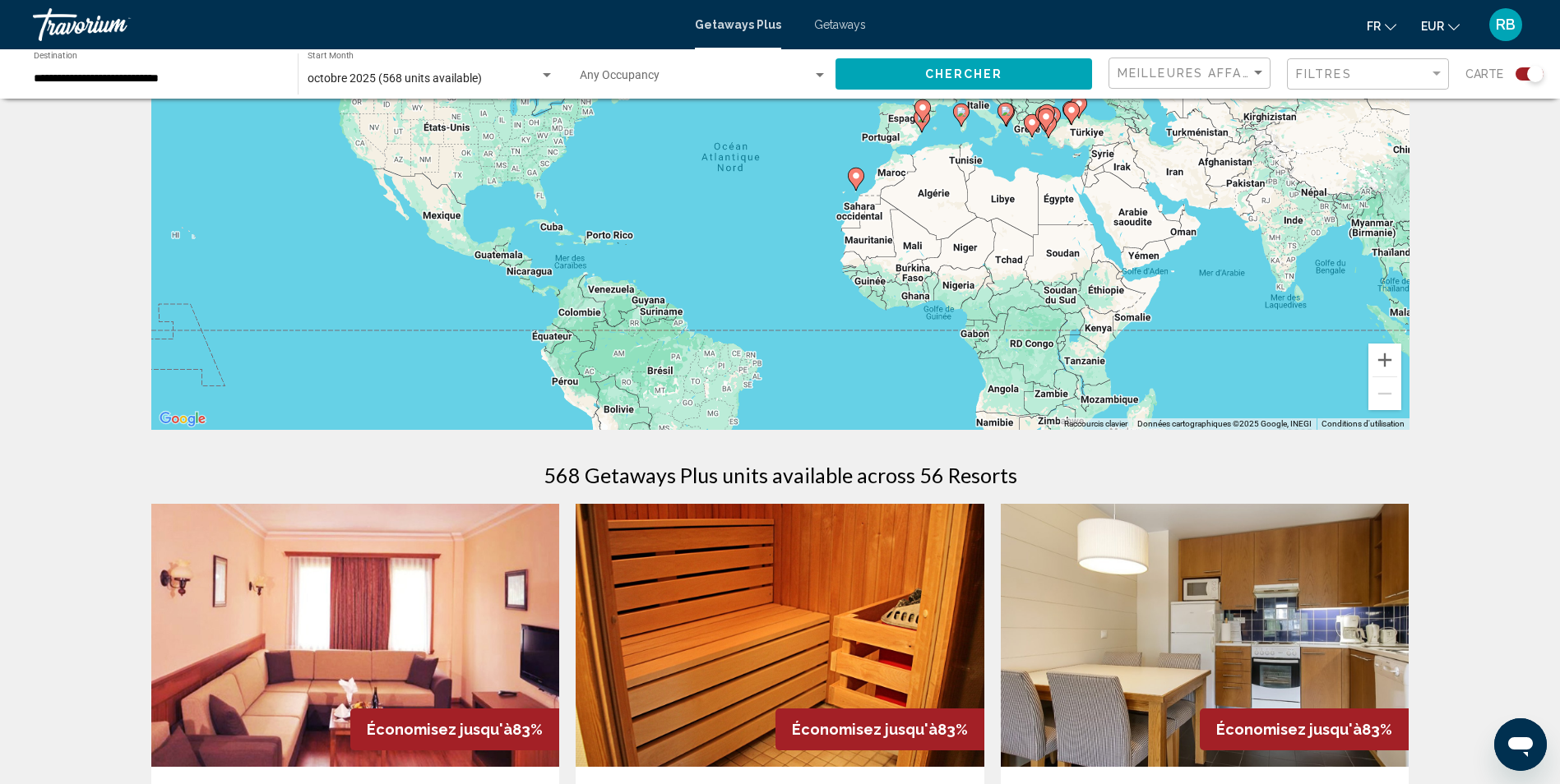
scroll to position [0, 0]
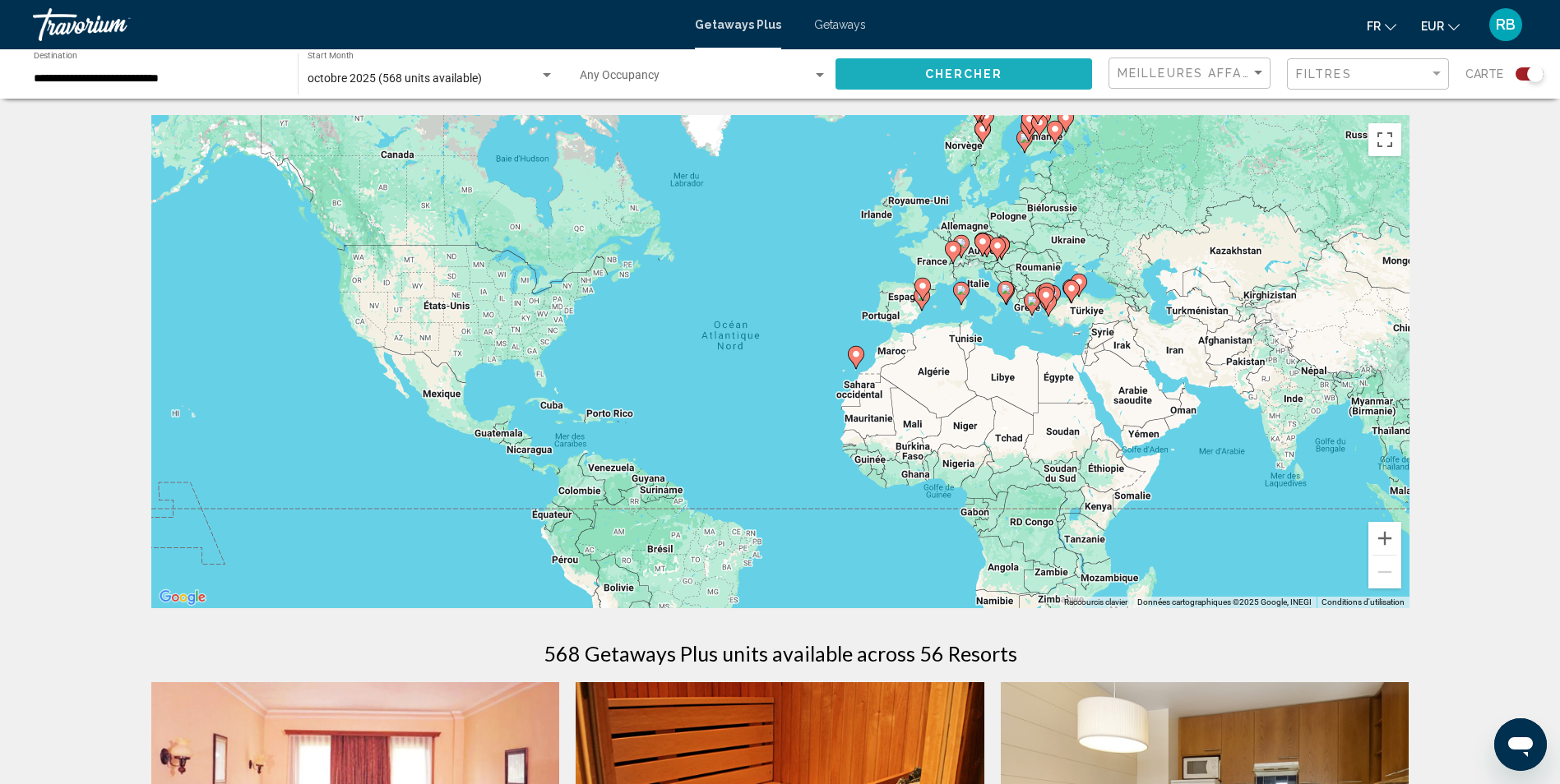
click at [988, 70] on span "Chercher" at bounding box center [964, 75] width 78 height 13
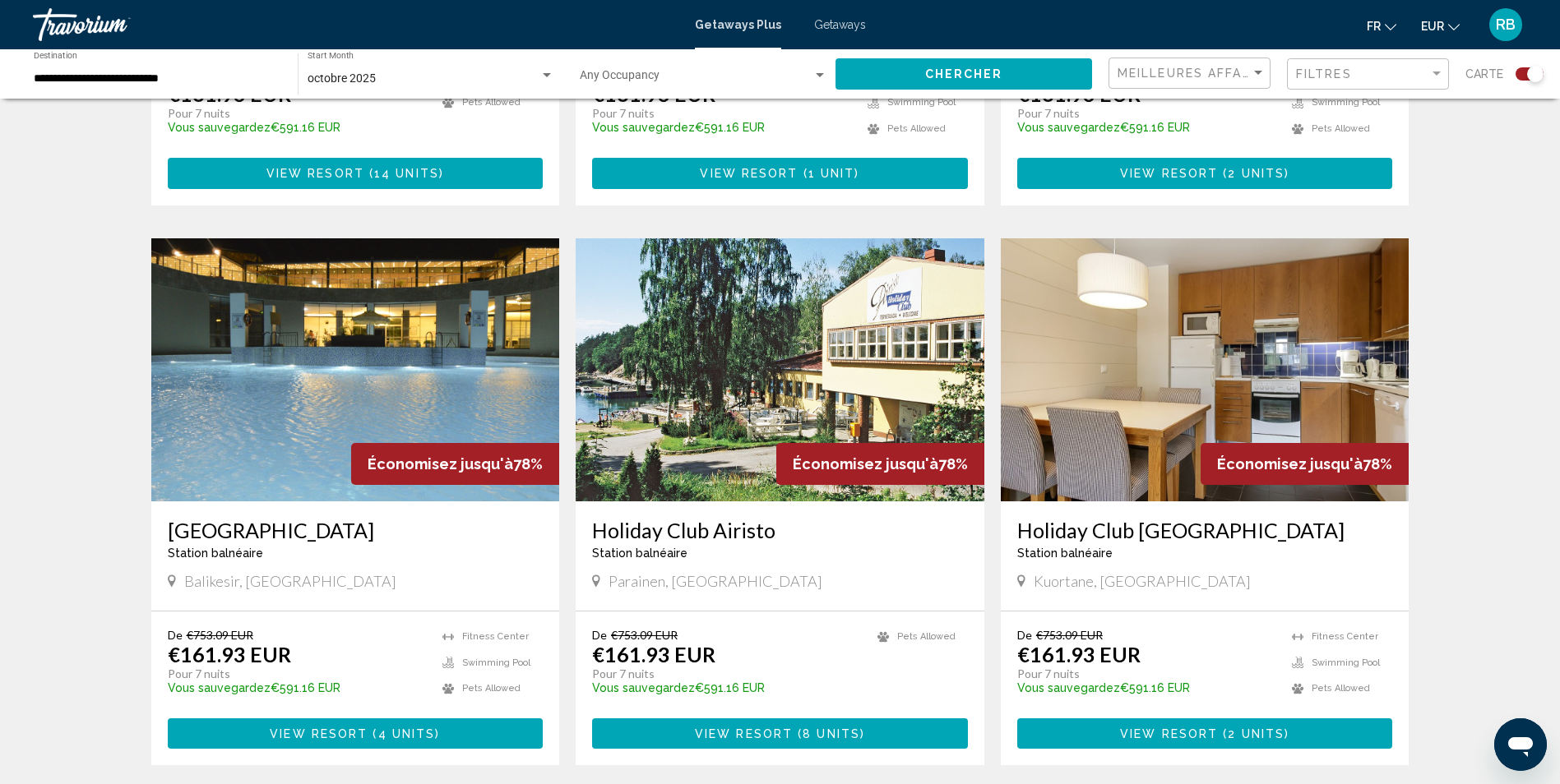
scroll to position [1726, 0]
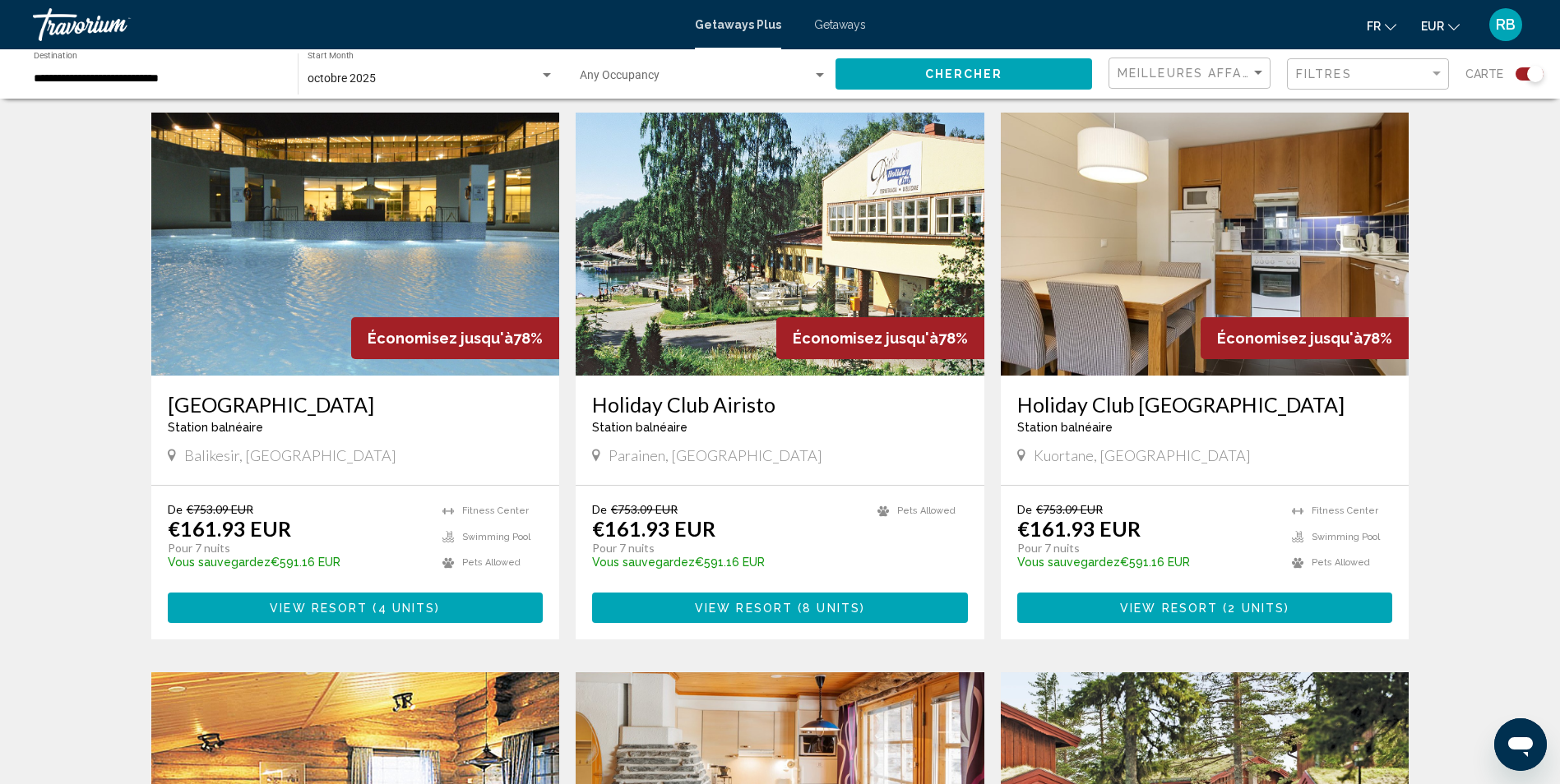
click at [1344, 82] on div "Filtres" at bounding box center [1369, 74] width 148 height 30
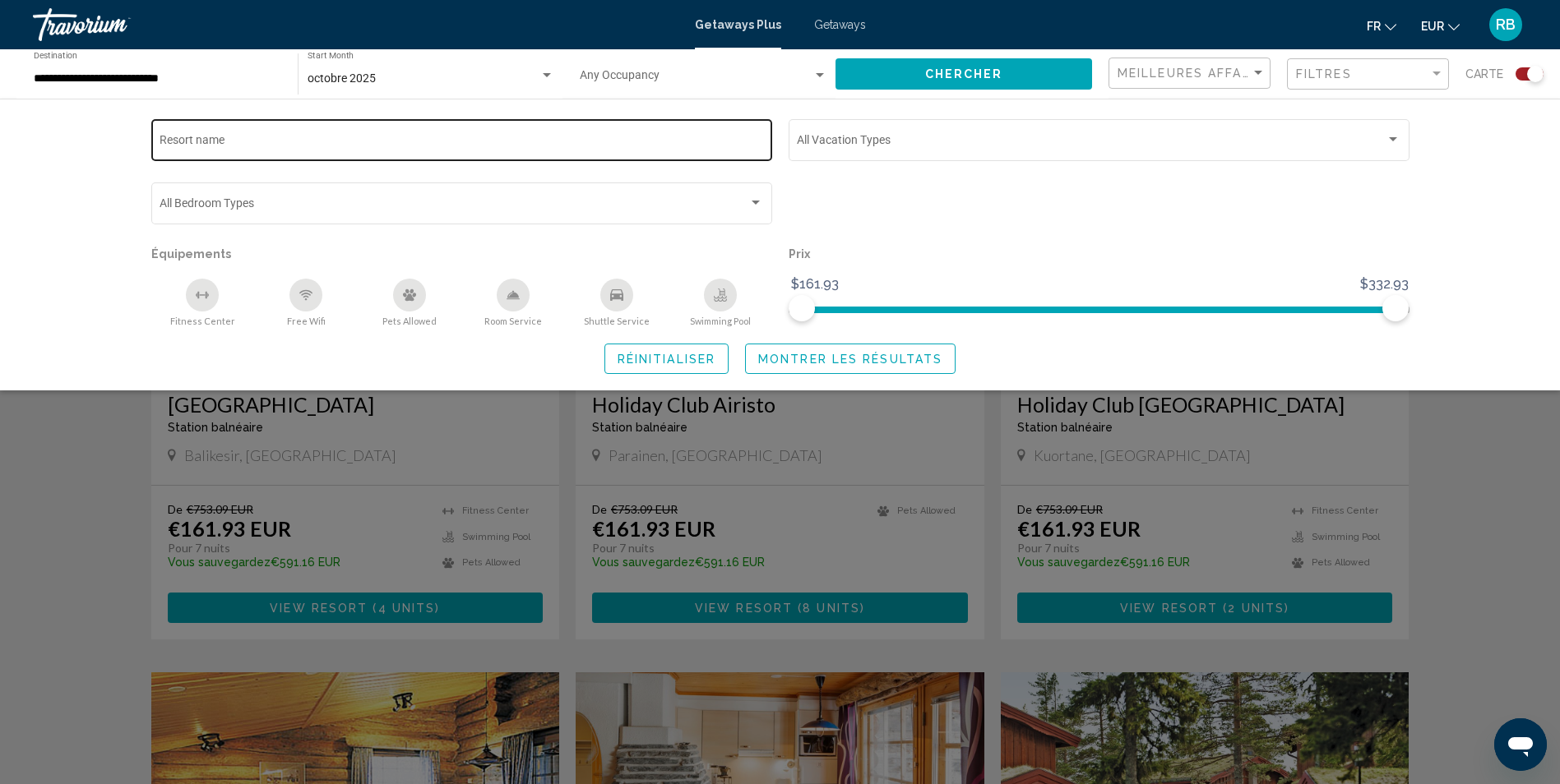
click at [312, 140] on input "Resort name" at bounding box center [462, 143] width 604 height 13
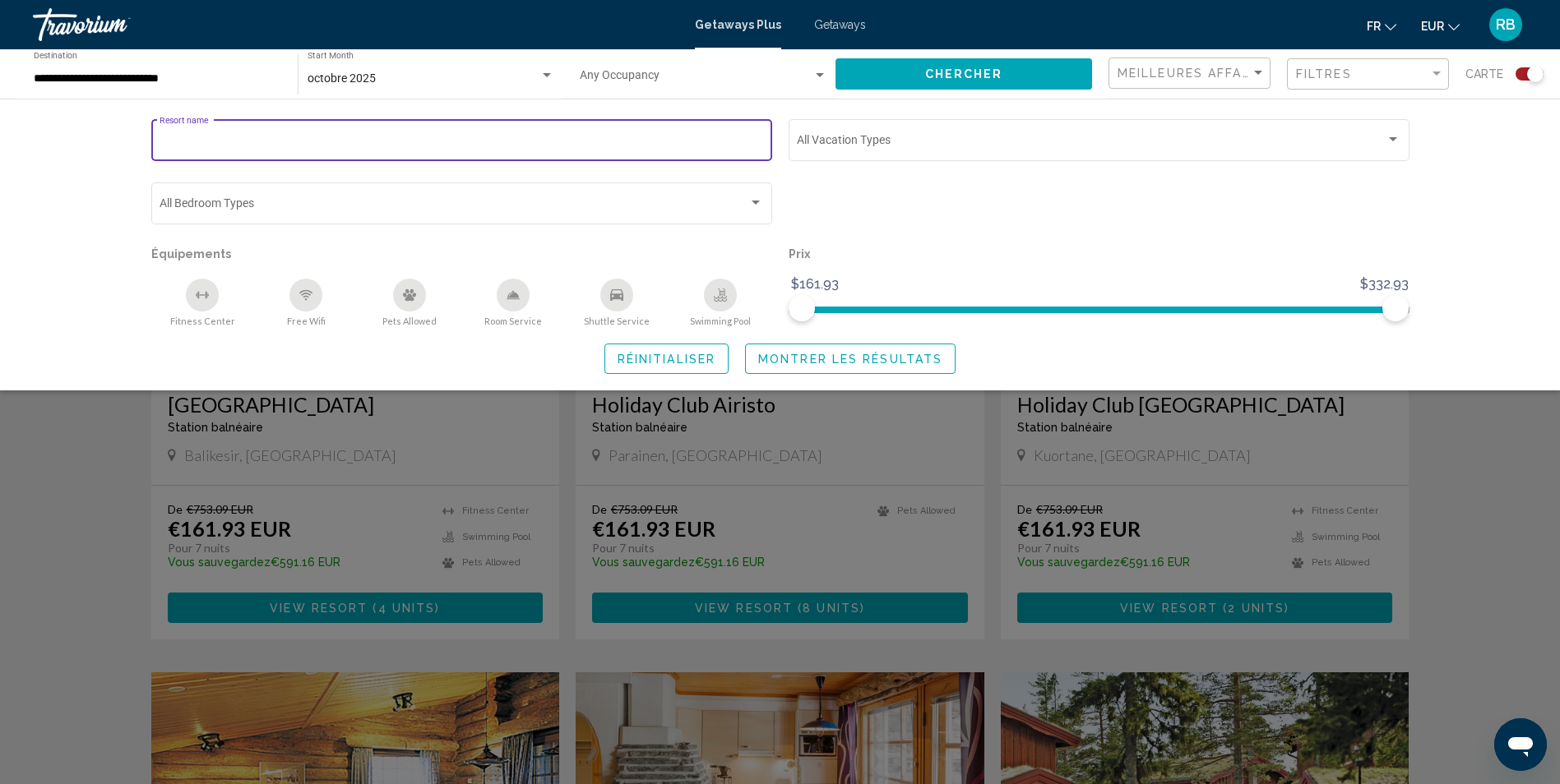
type input "****"
click at [835, 356] on span "Montrer les résultats" at bounding box center [850, 359] width 184 height 13
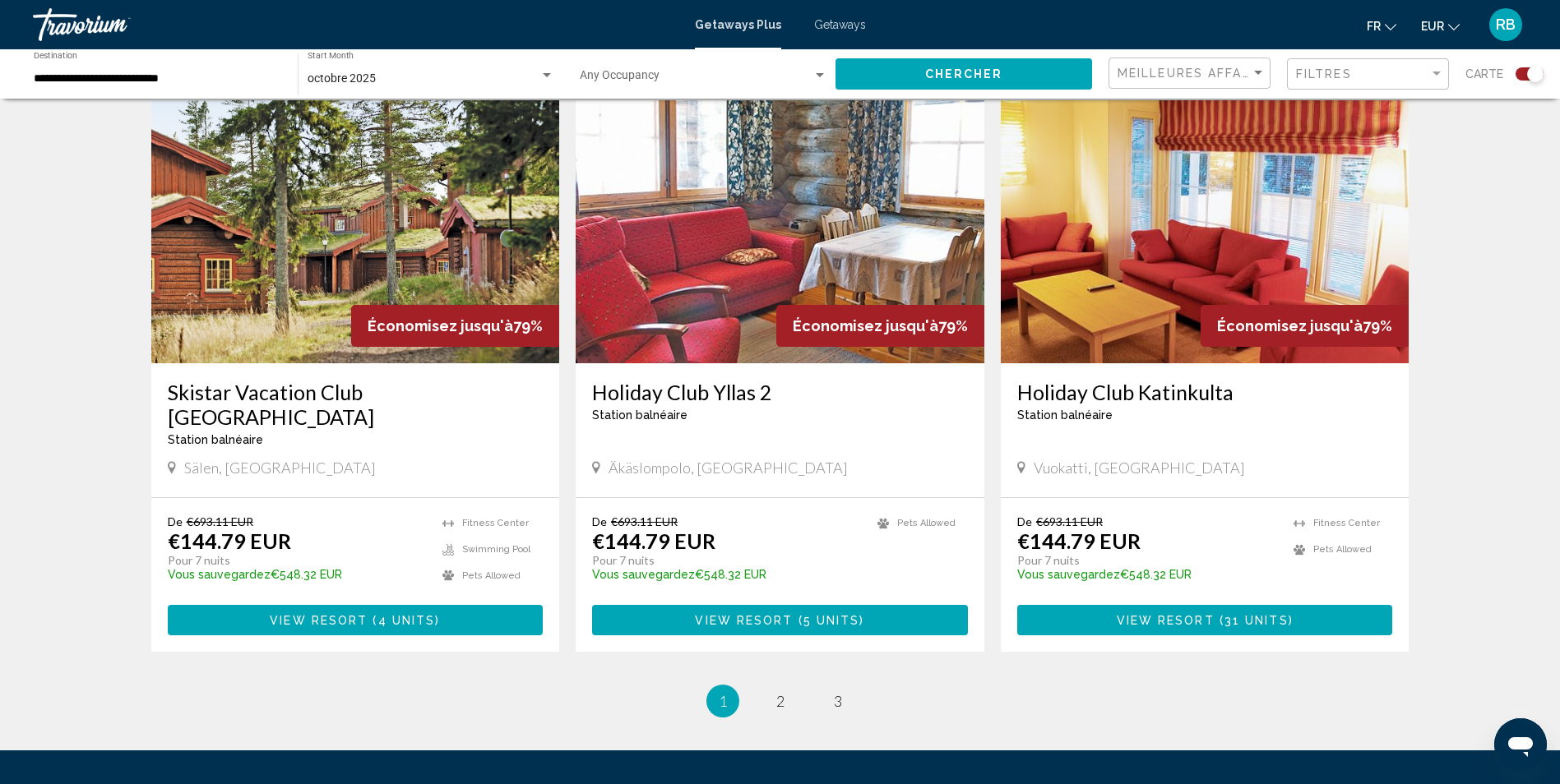
scroll to position [2405, 0]
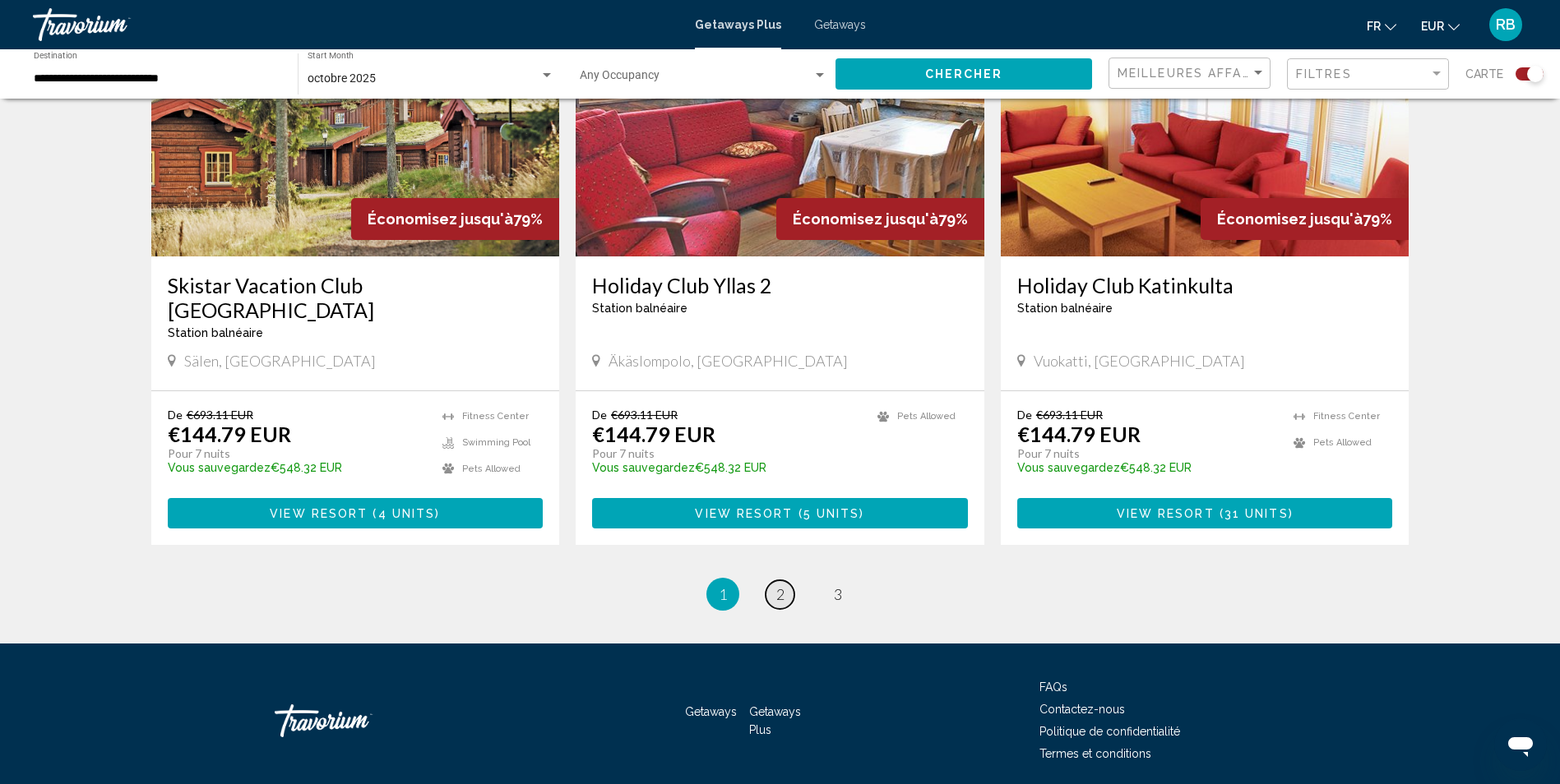
click at [784, 580] on link "page 2" at bounding box center [780, 594] width 29 height 29
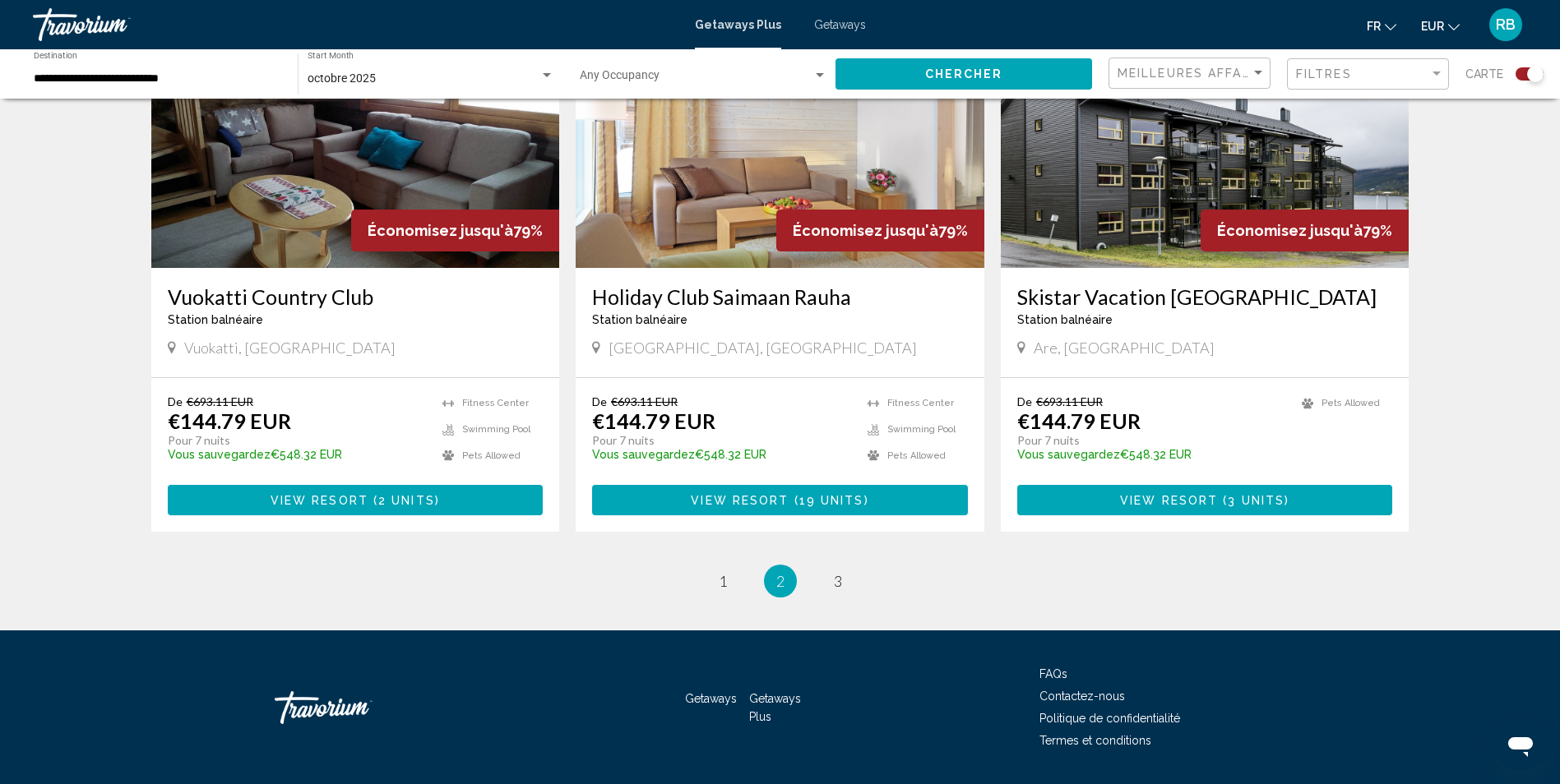
scroll to position [2405, 0]
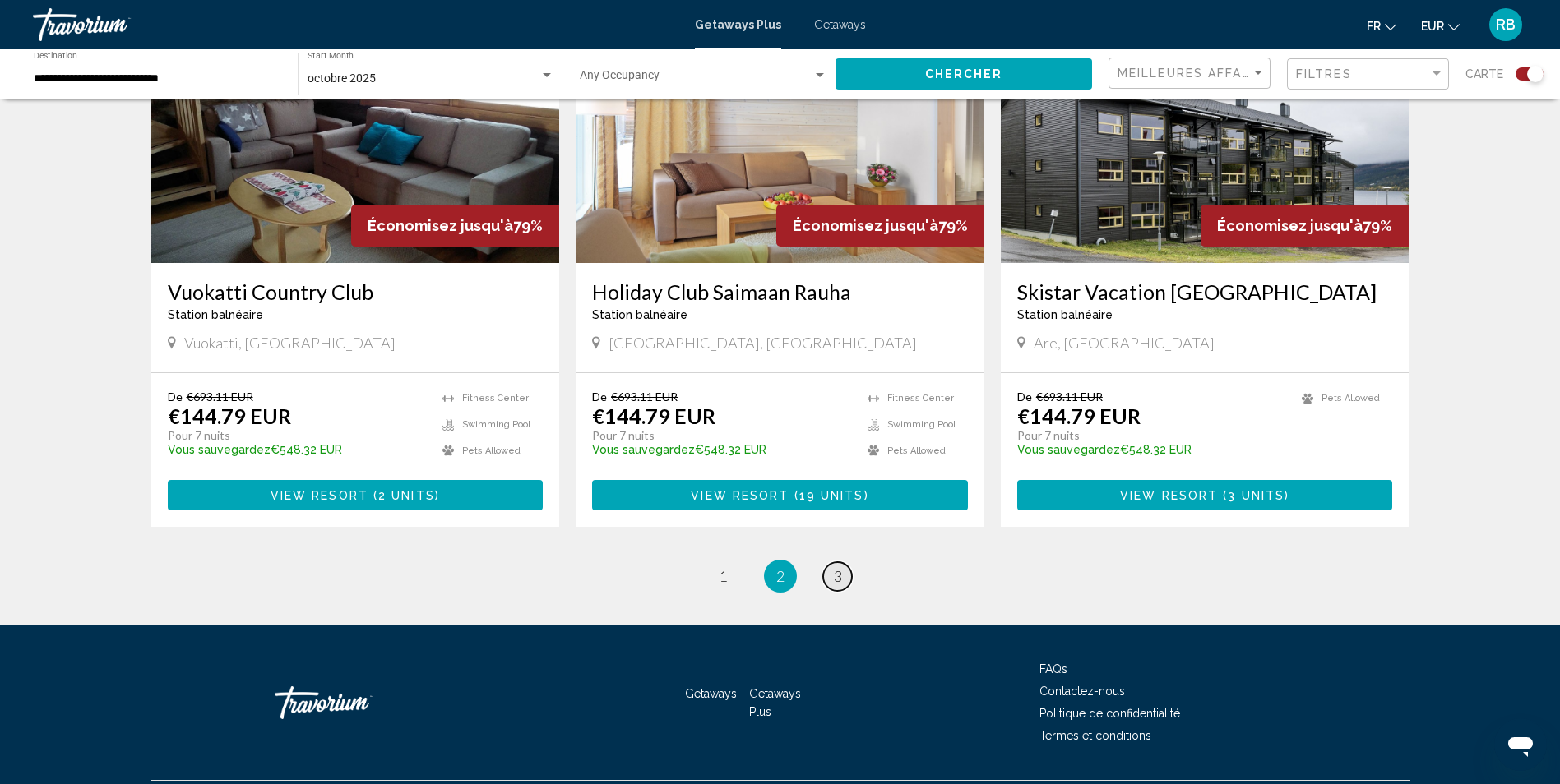
click at [829, 562] on link "page 3" at bounding box center [837, 576] width 29 height 29
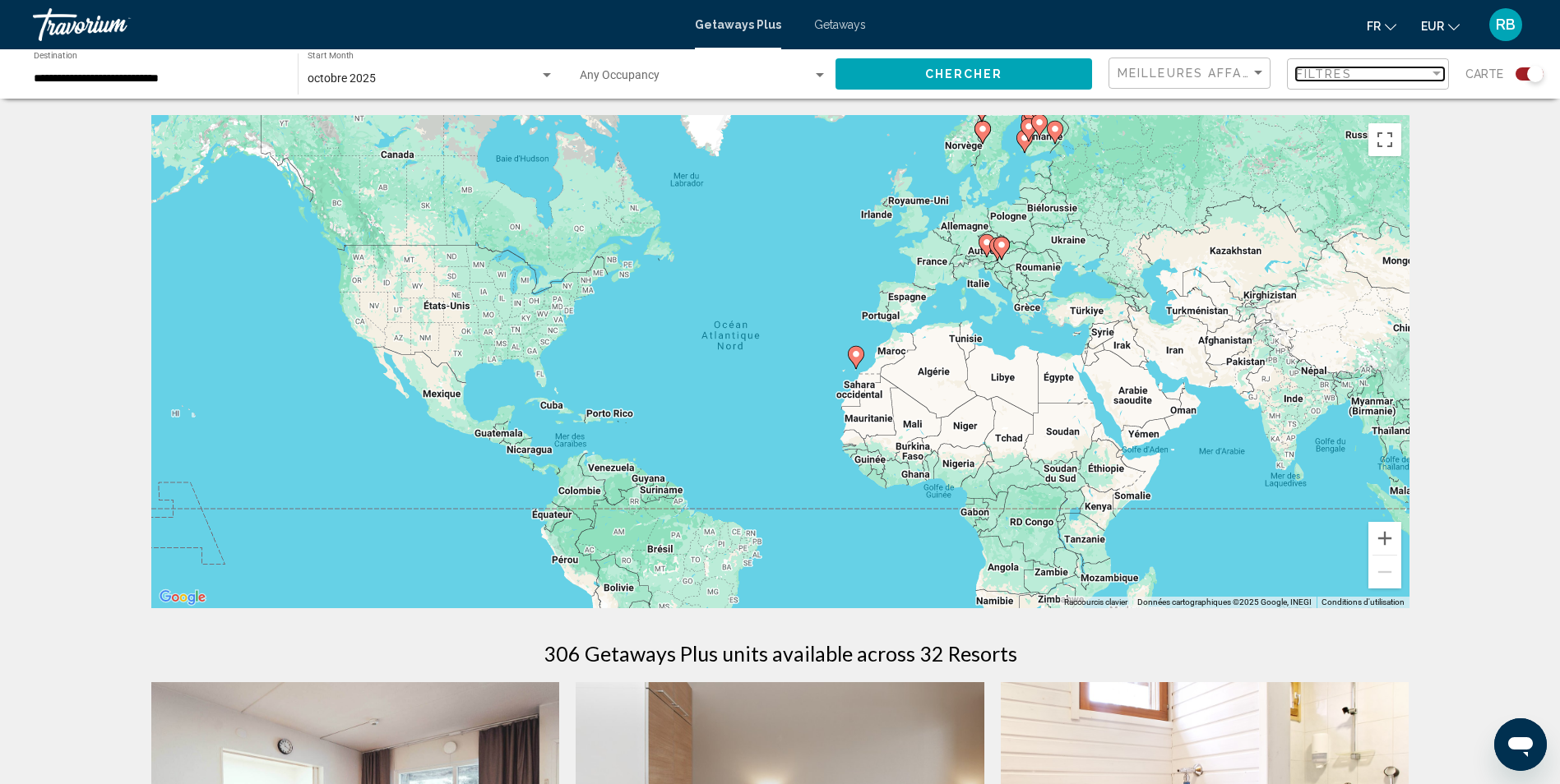
click at [1358, 72] on div "Filtres" at bounding box center [1363, 74] width 134 height 13
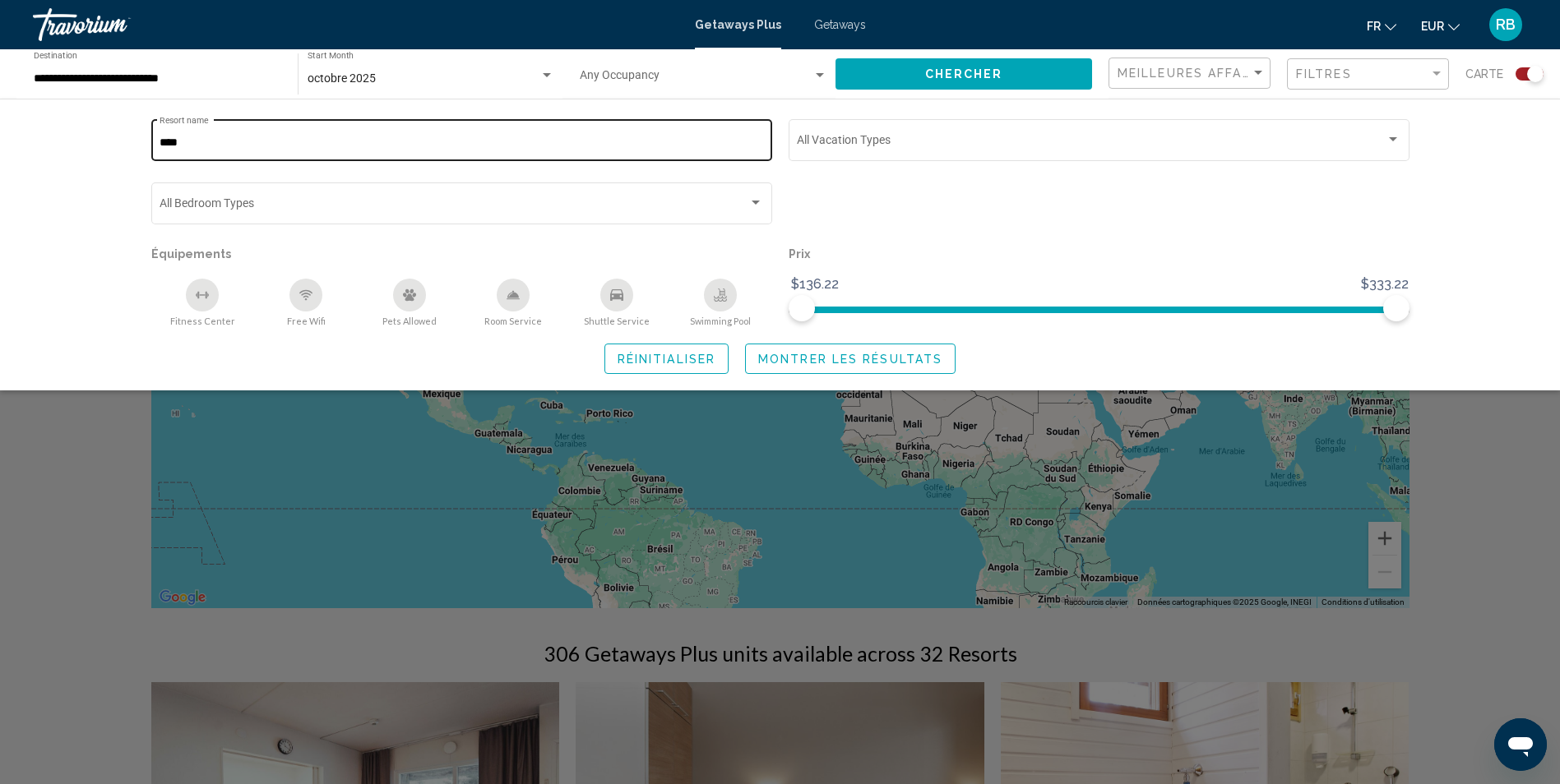
click at [521, 133] on div "**** Resort name" at bounding box center [462, 138] width 604 height 45
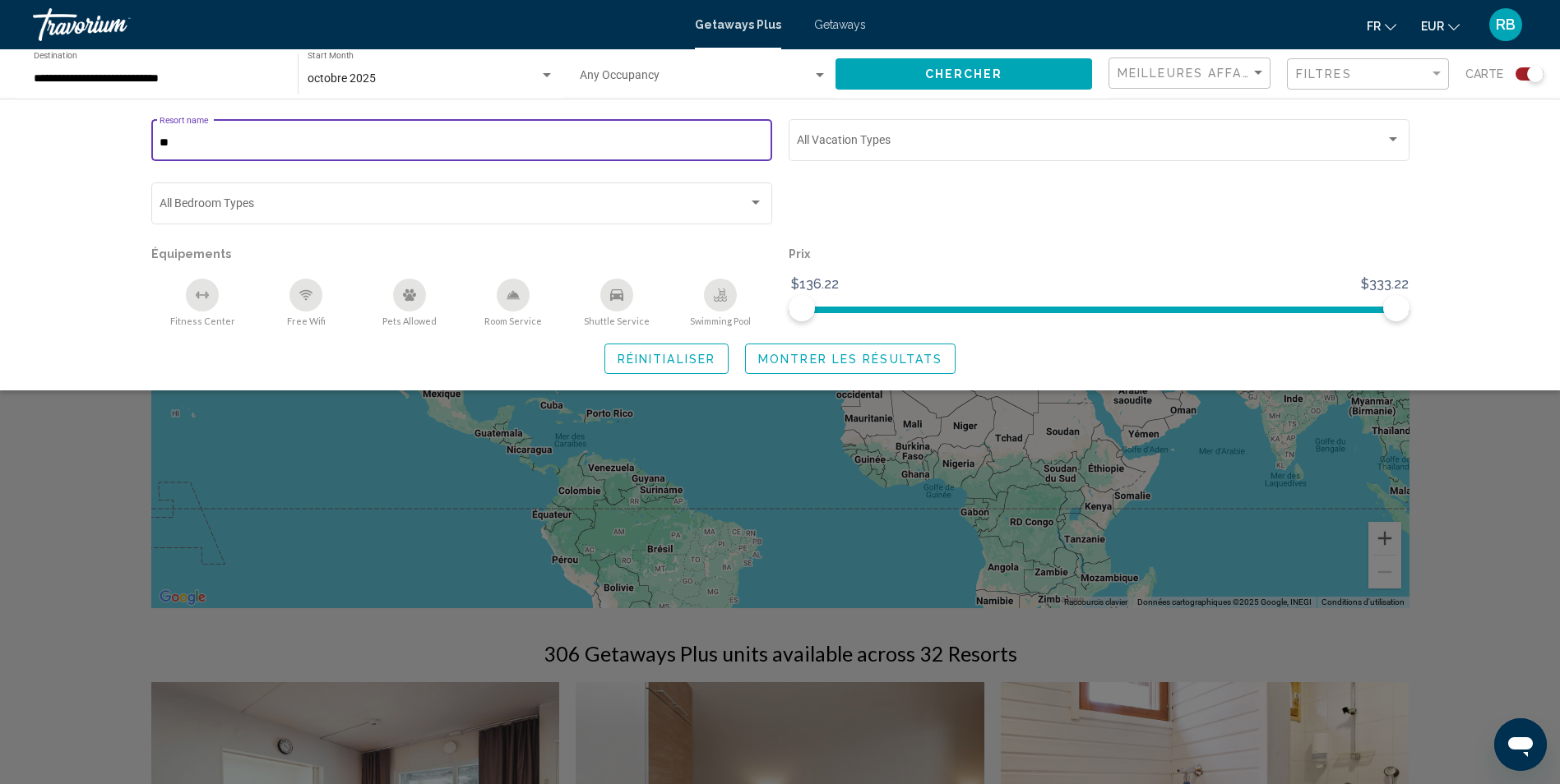
type input "*"
click at [836, 362] on span "Montrer les résultats" at bounding box center [850, 359] width 184 height 13
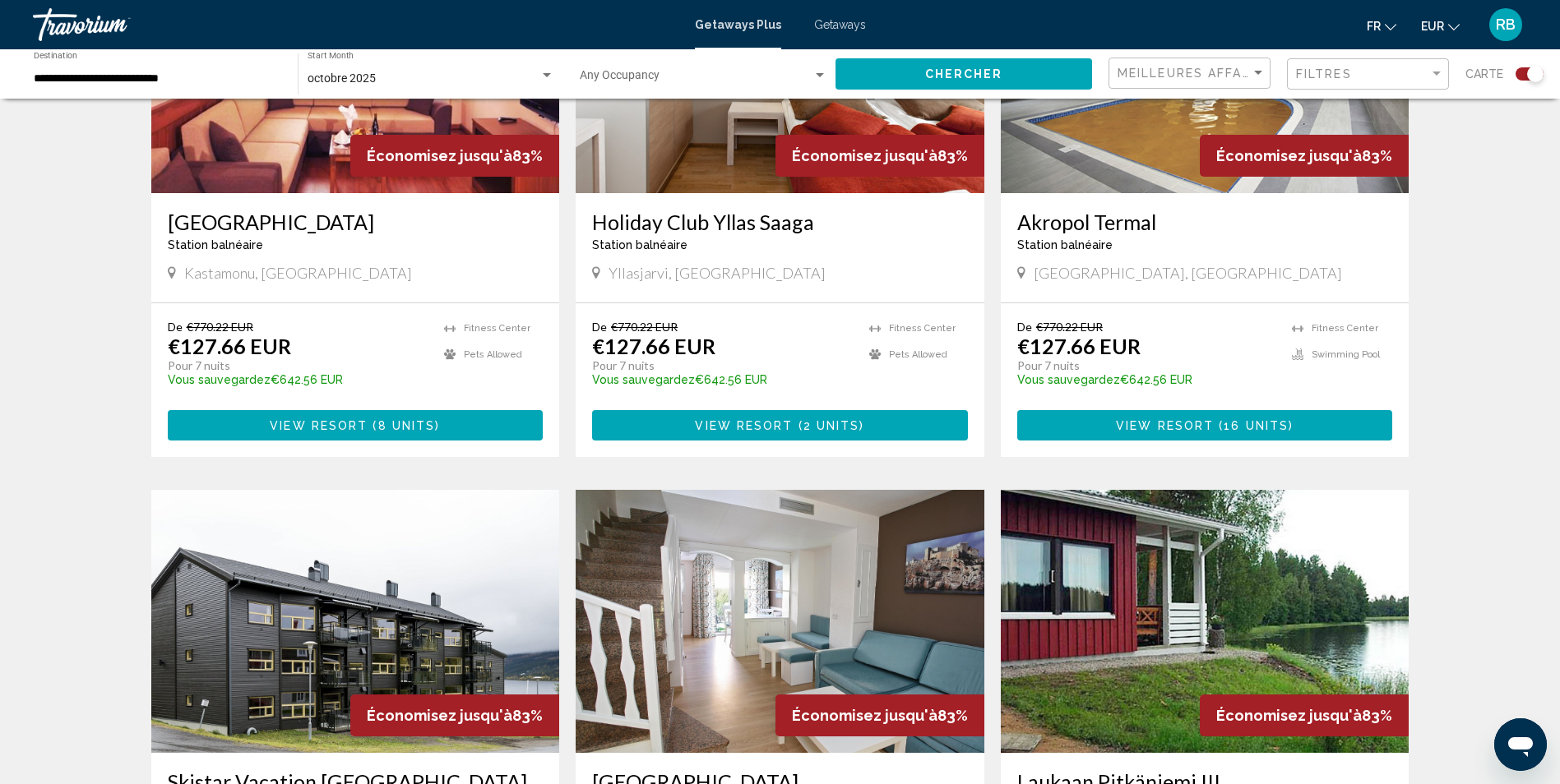
scroll to position [2219, 0]
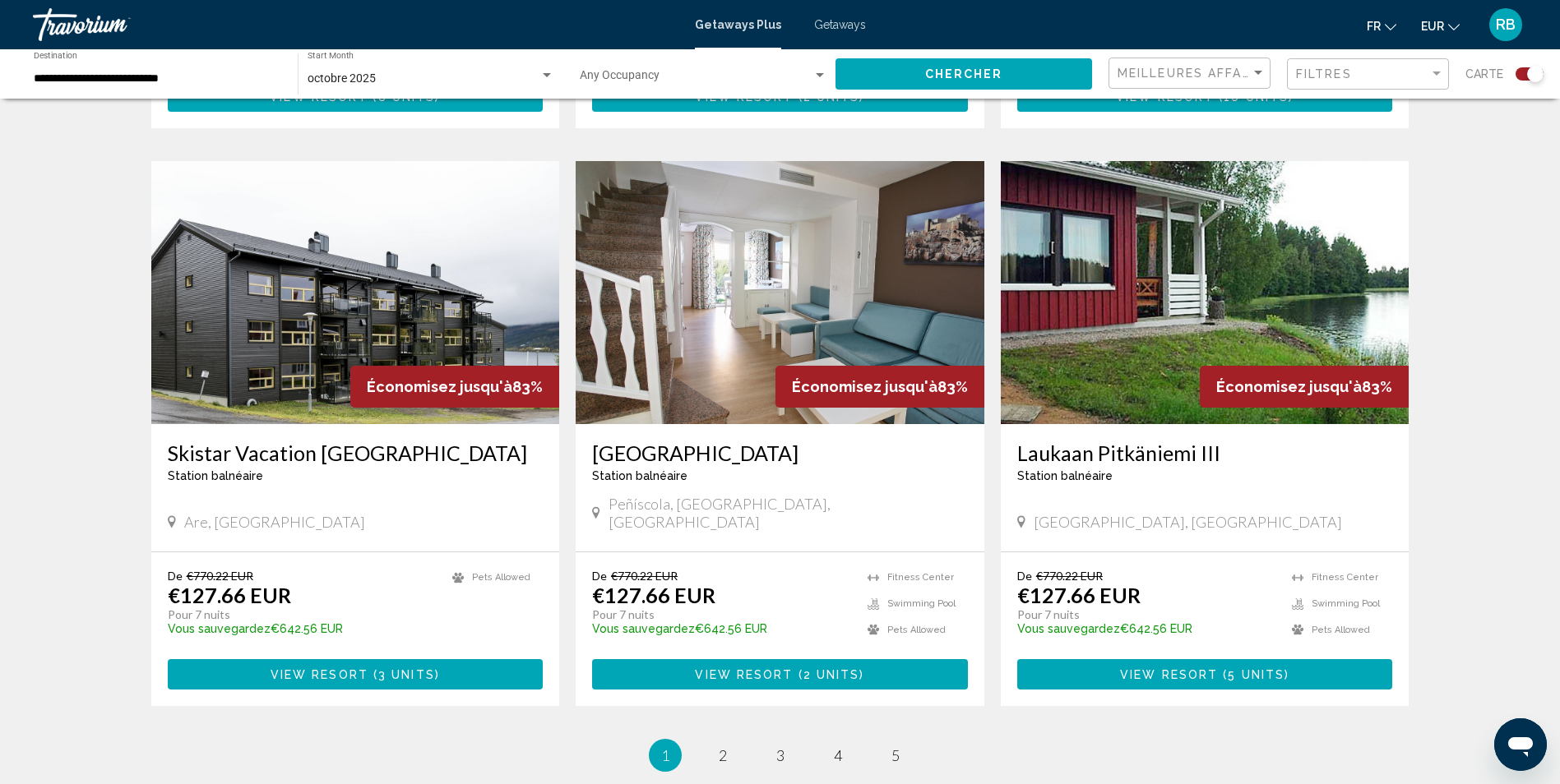
click at [678, 339] on img "Main content" at bounding box center [780, 292] width 409 height 263
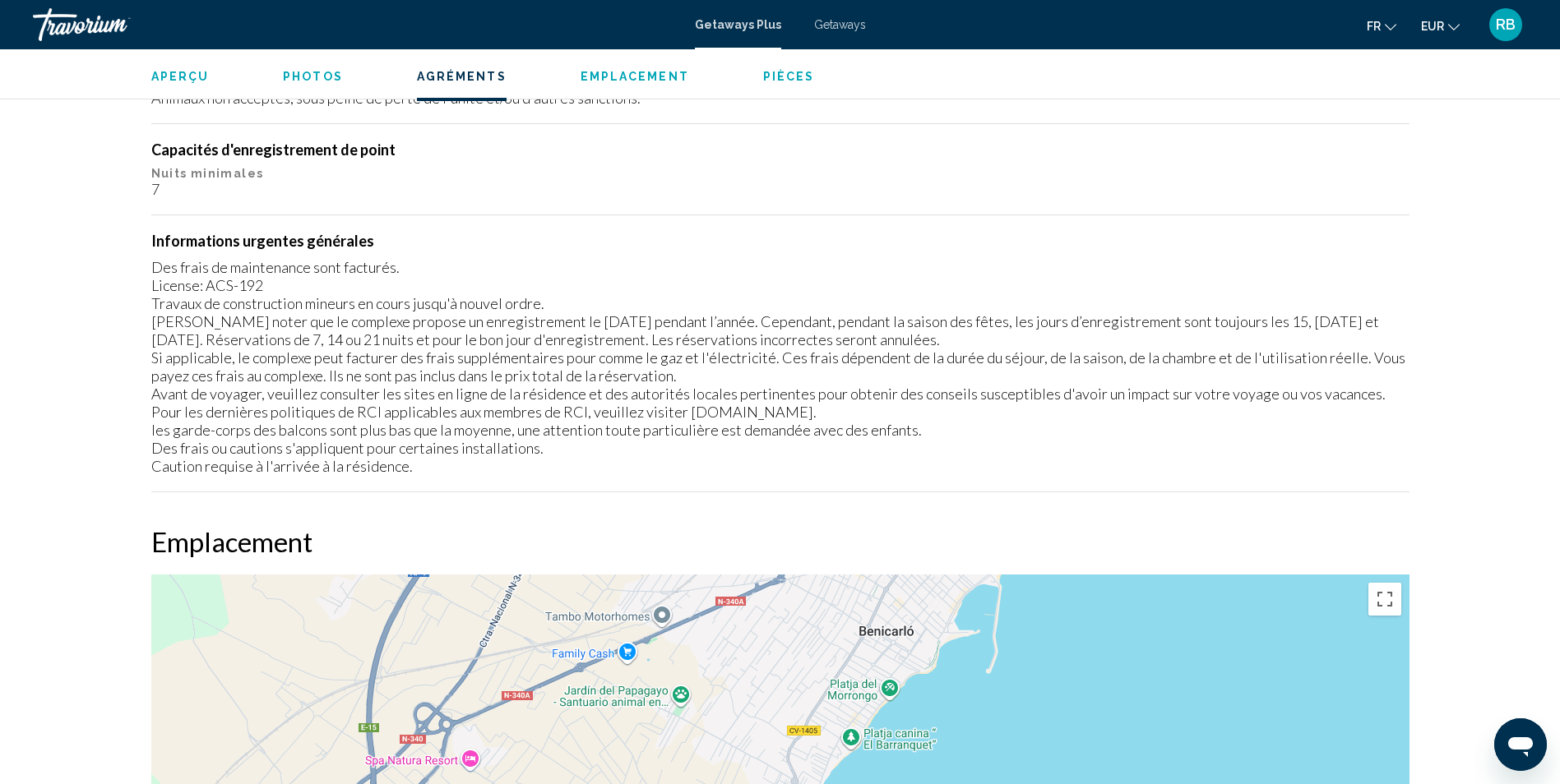
scroll to position [1419, 0]
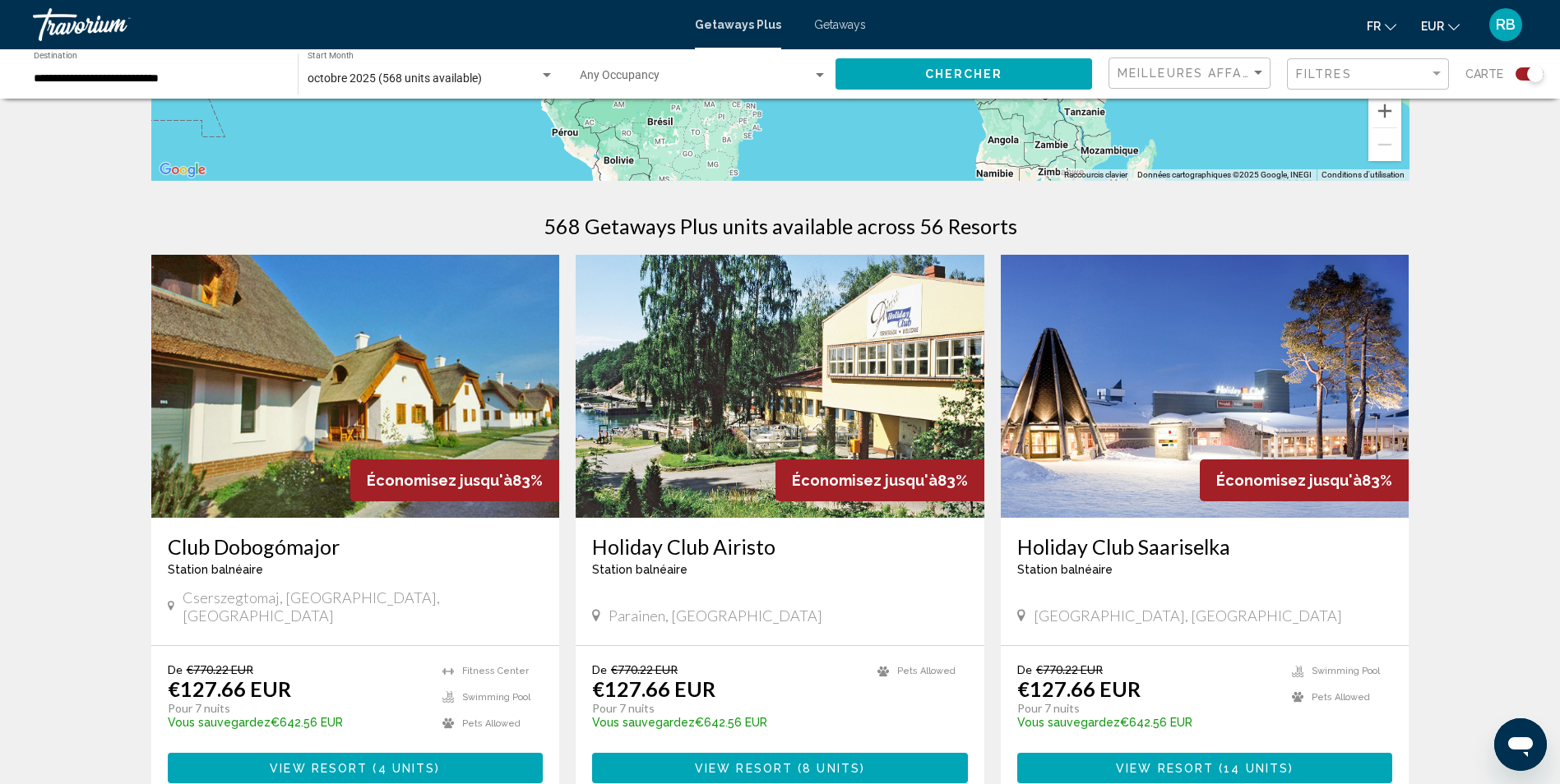
scroll to position [575, 0]
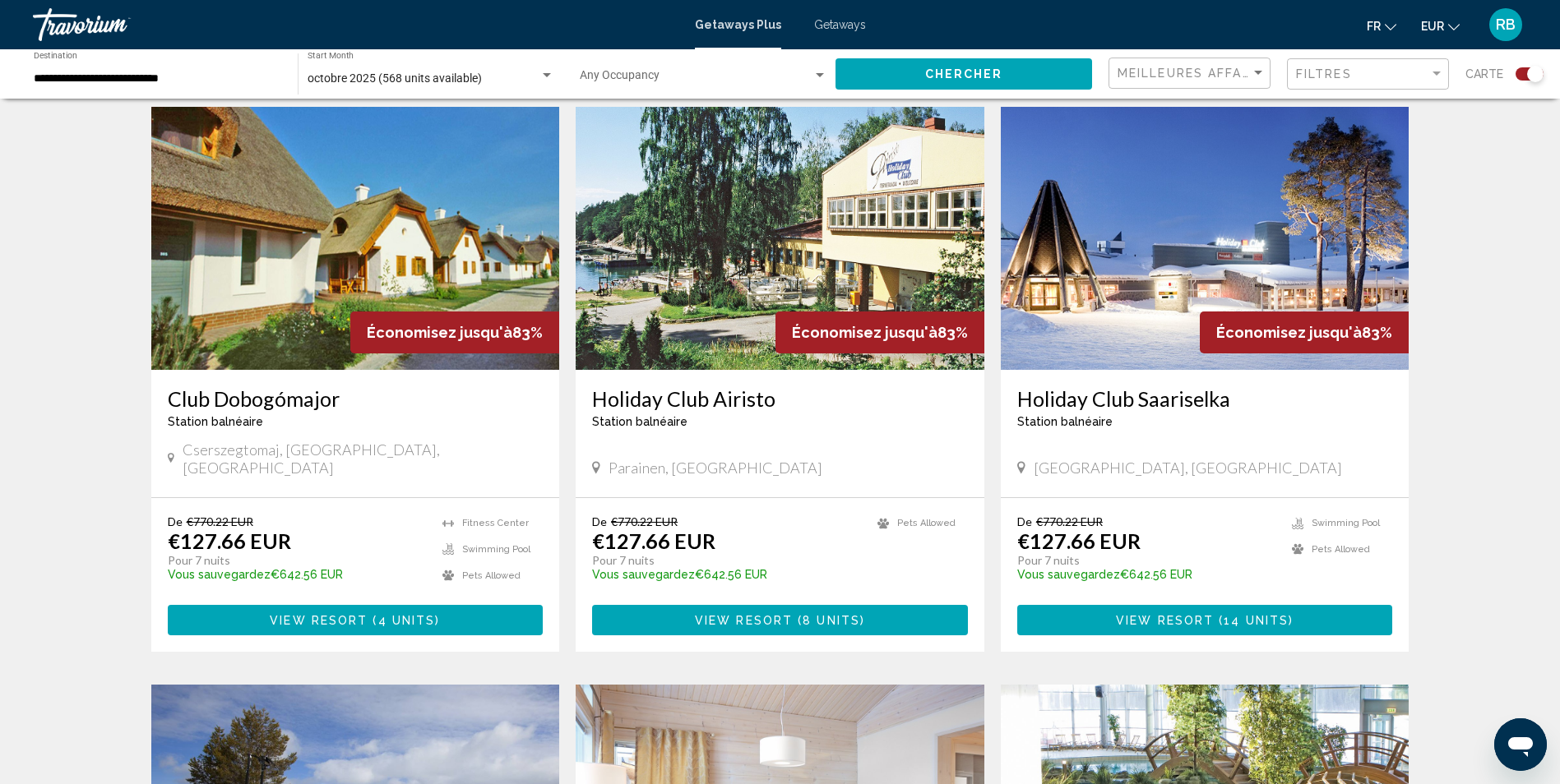
click at [253, 317] on img "Main content" at bounding box center [355, 239] width 409 height 263
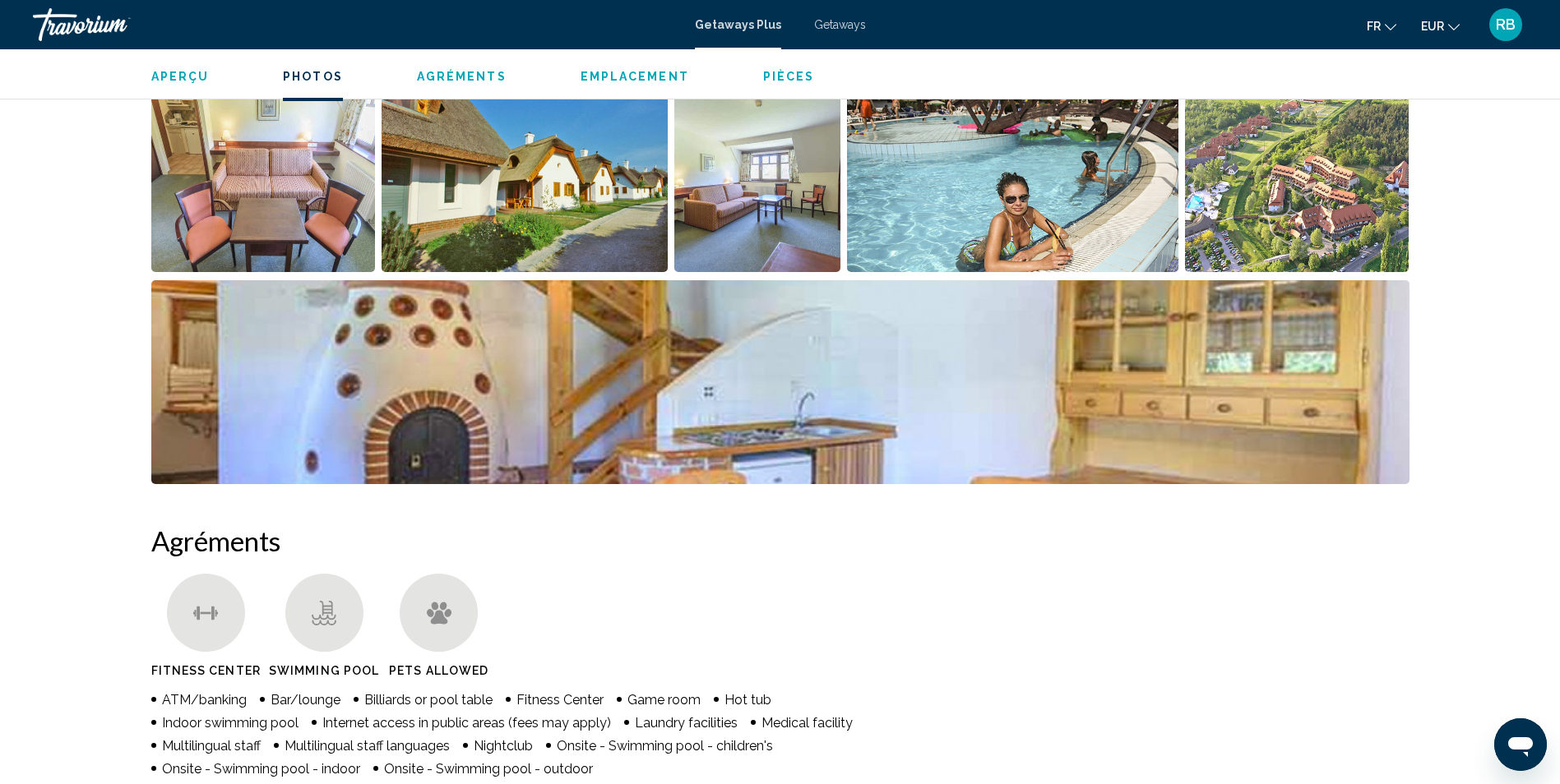
scroll to position [485, 0]
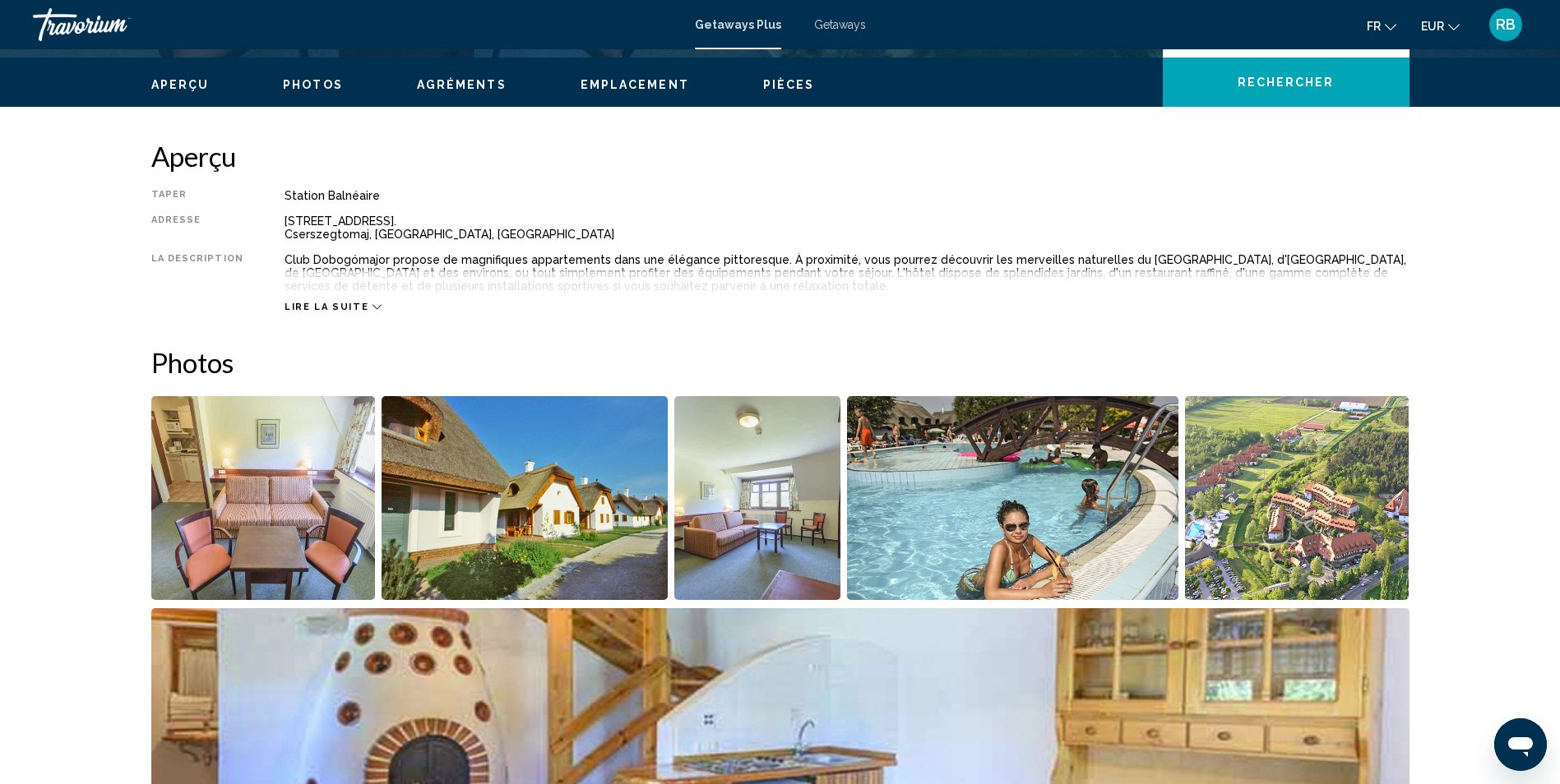
click at [207, 500] on img "Open full-screen image slider" at bounding box center [263, 497] width 225 height 204
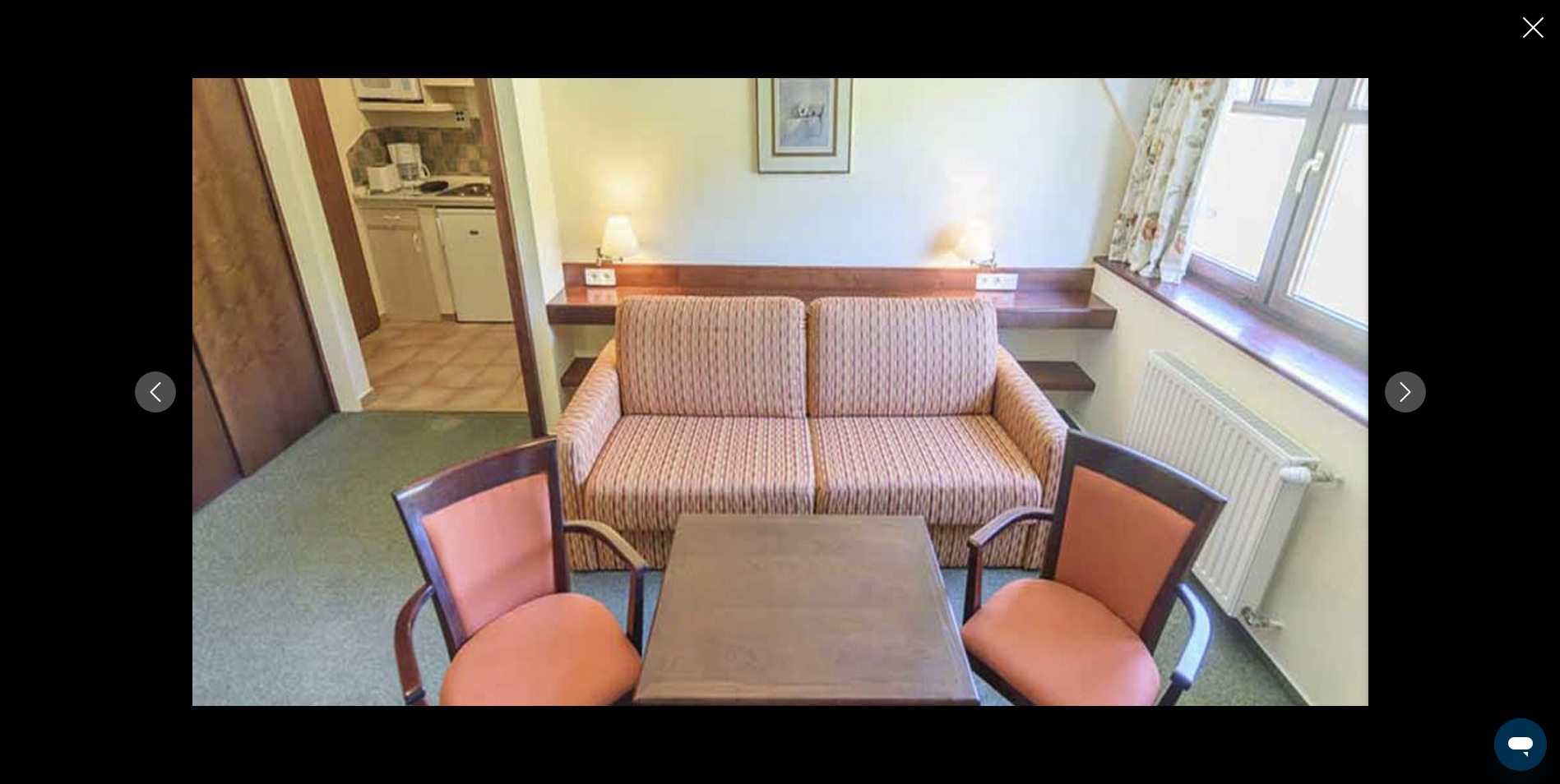
click at [1411, 399] on icon "Next image" at bounding box center [1405, 392] width 20 height 20
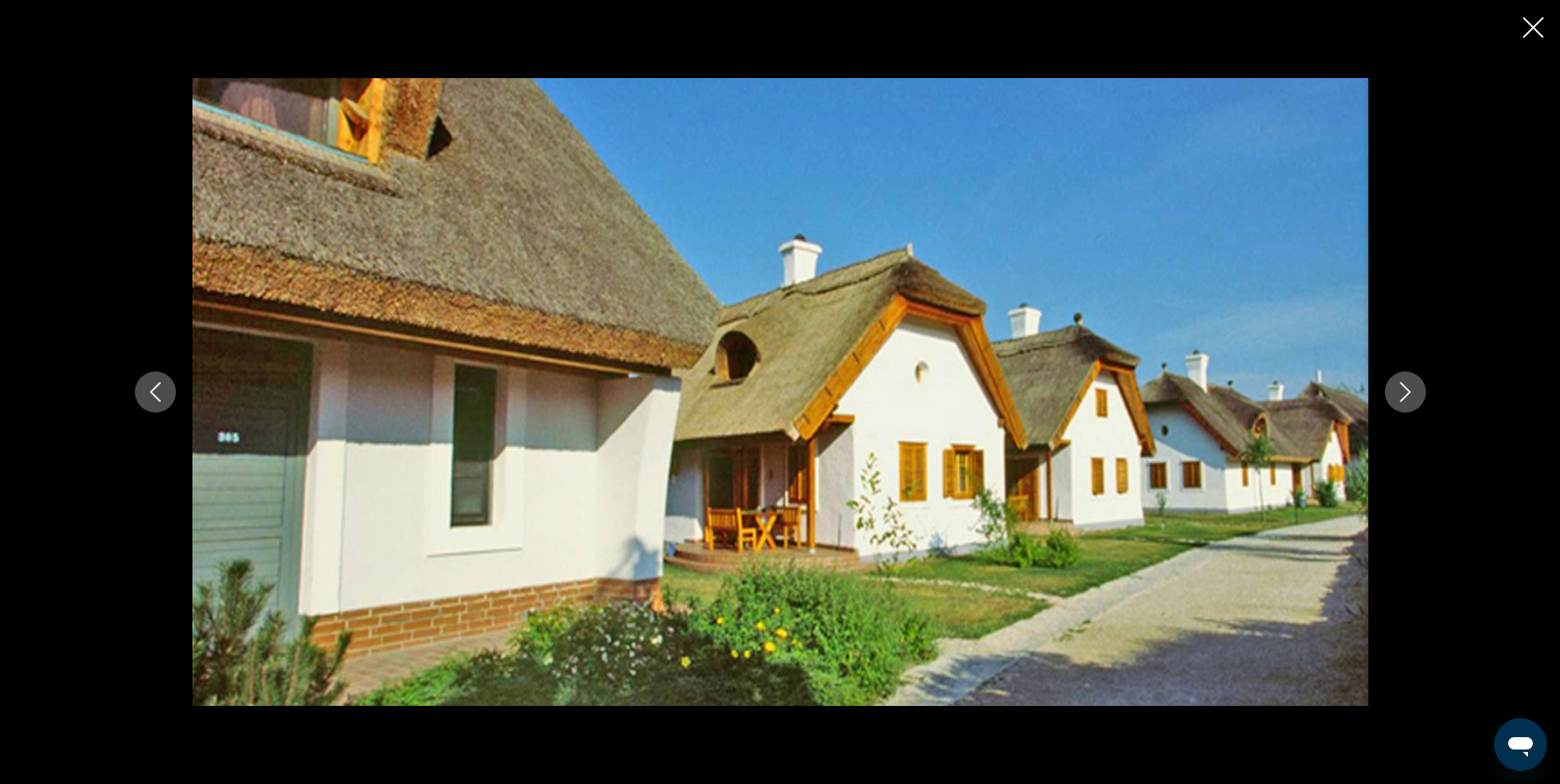
click at [1411, 399] on icon "Next image" at bounding box center [1405, 392] width 20 height 20
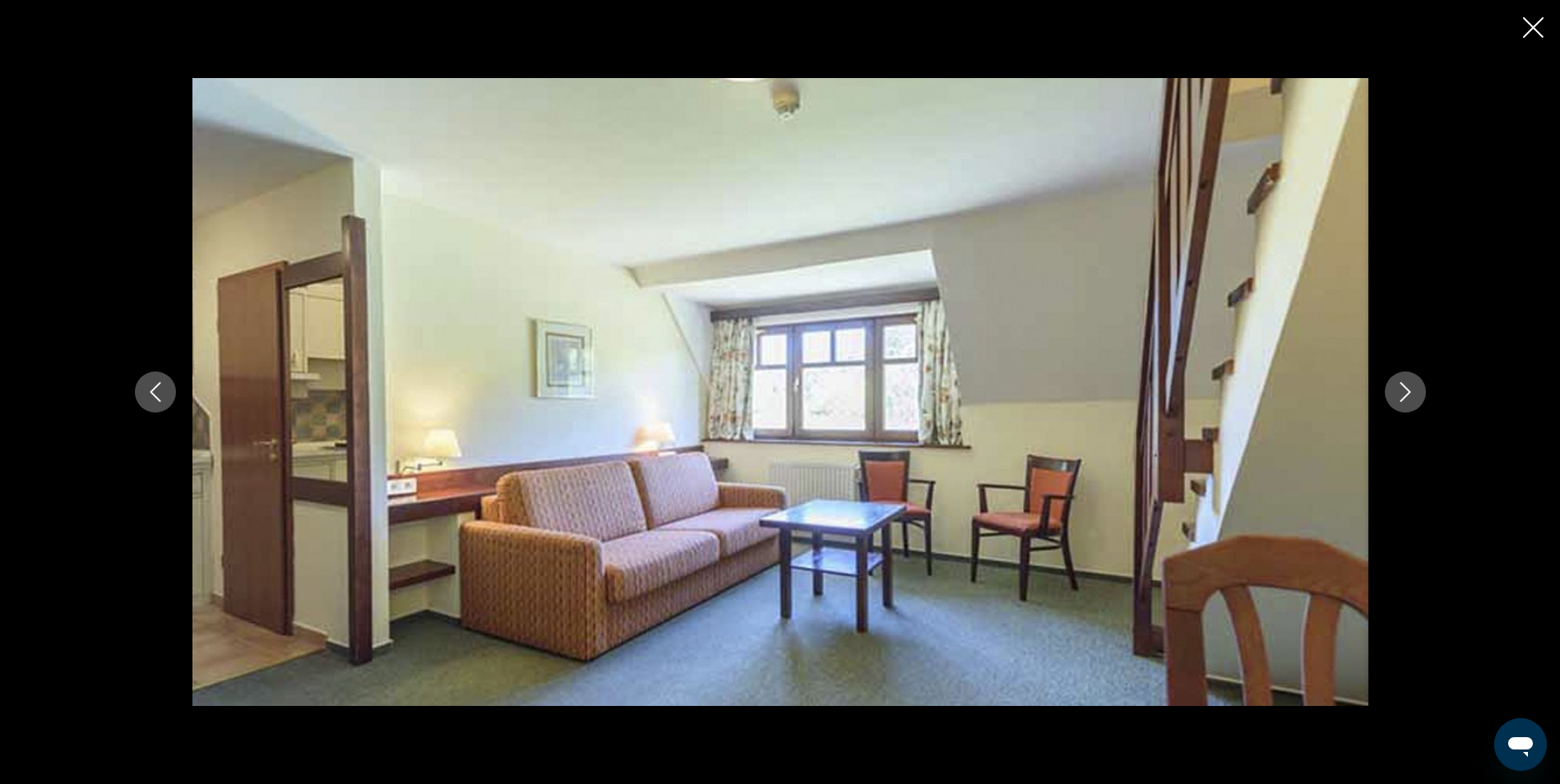
click at [1411, 399] on icon "Next image" at bounding box center [1405, 392] width 20 height 20
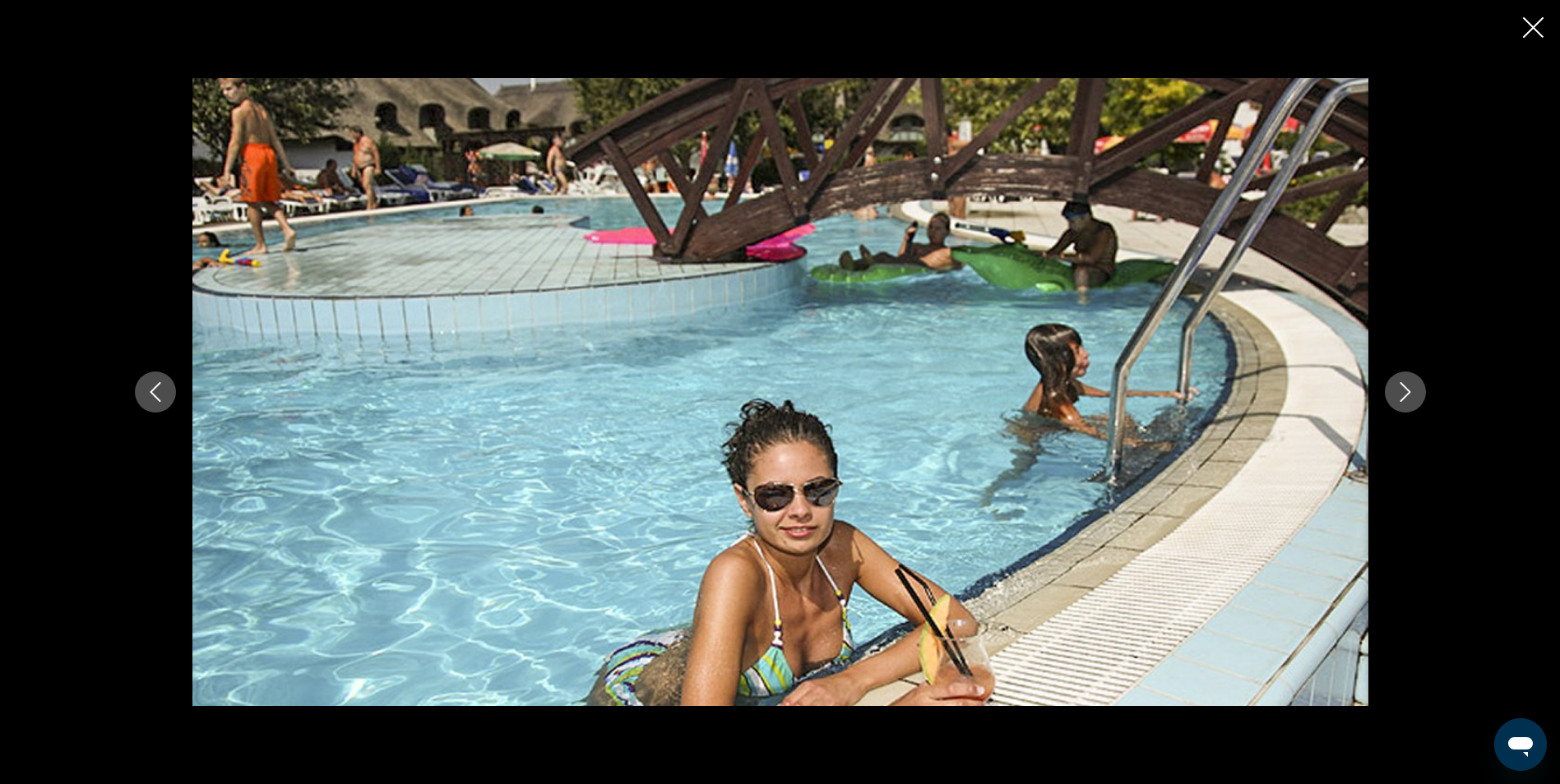
click at [1411, 399] on icon "Next image" at bounding box center [1405, 392] width 20 height 20
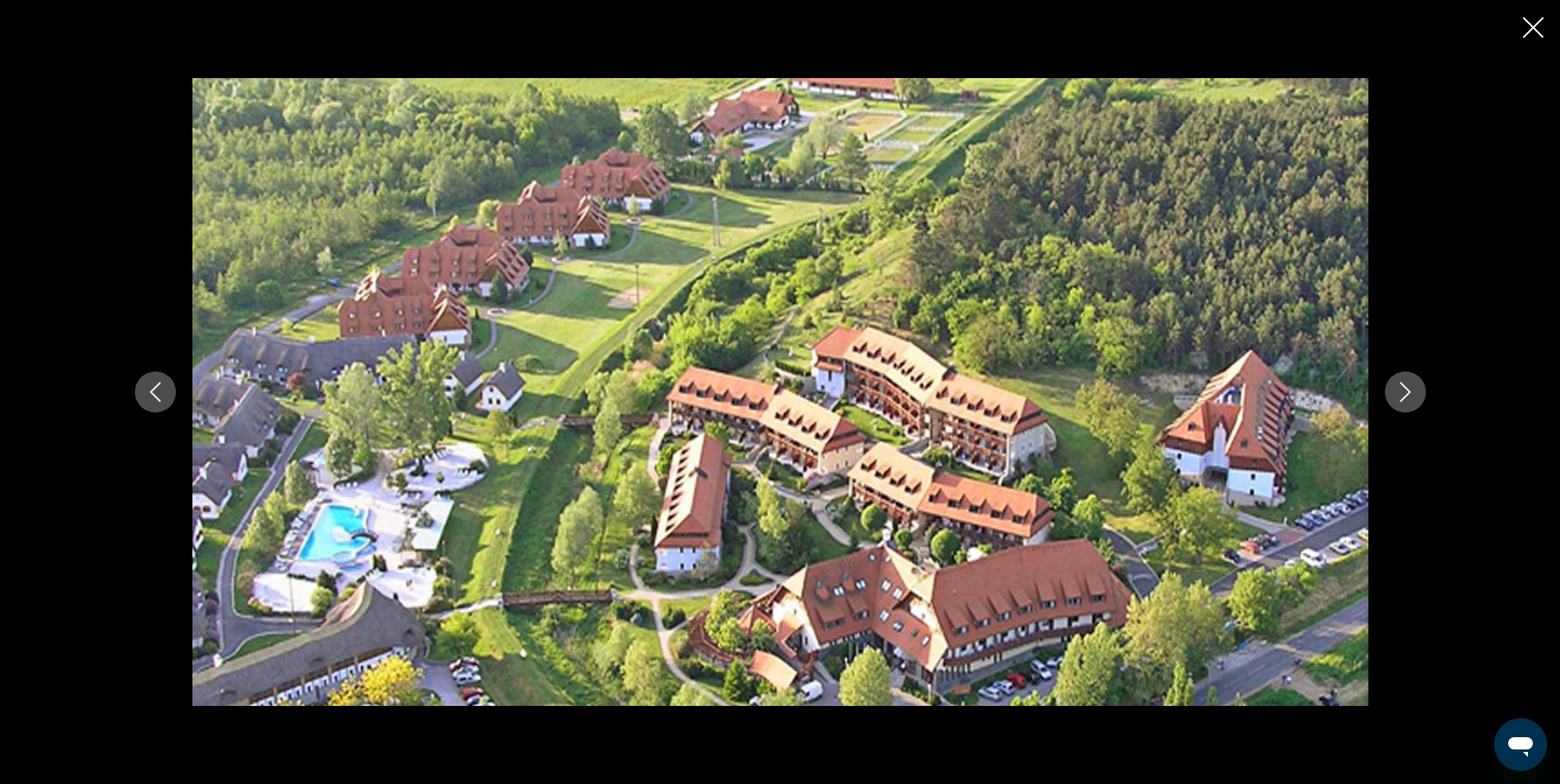
click at [1411, 399] on icon "Next image" at bounding box center [1405, 392] width 20 height 20
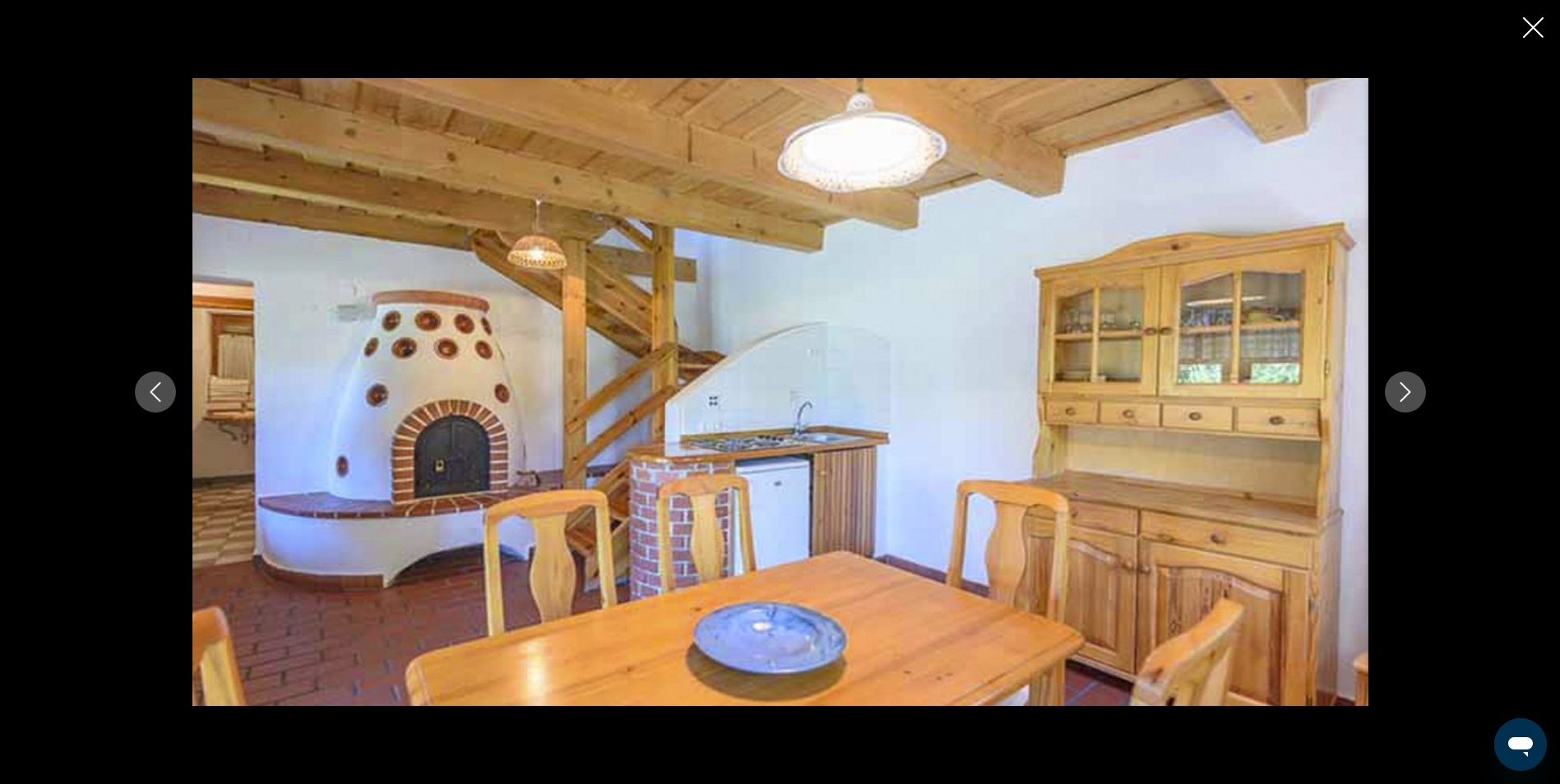
click at [1411, 399] on icon "Next image" at bounding box center [1405, 392] width 20 height 20
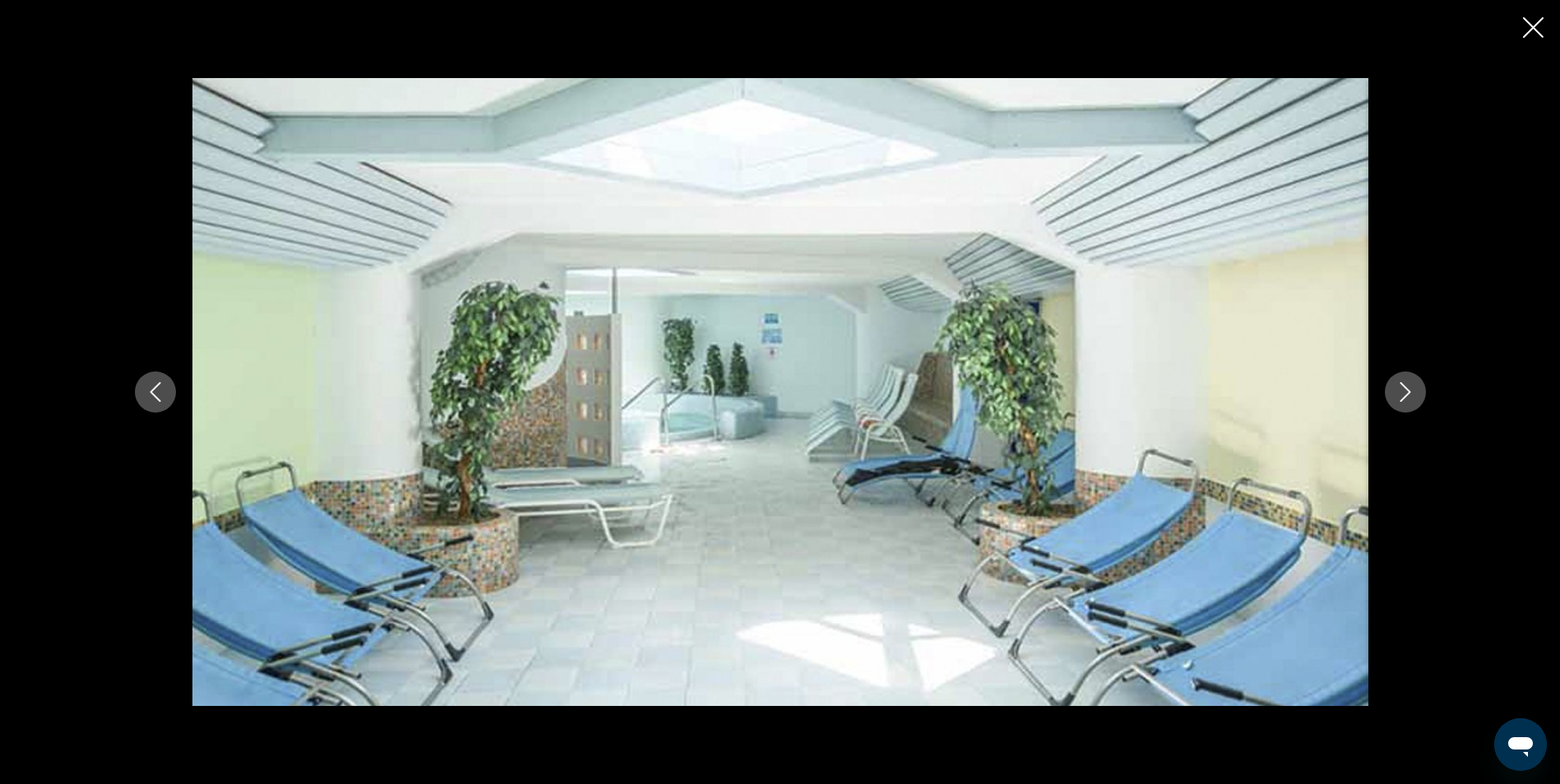
click at [1411, 399] on icon "Next image" at bounding box center [1405, 392] width 20 height 20
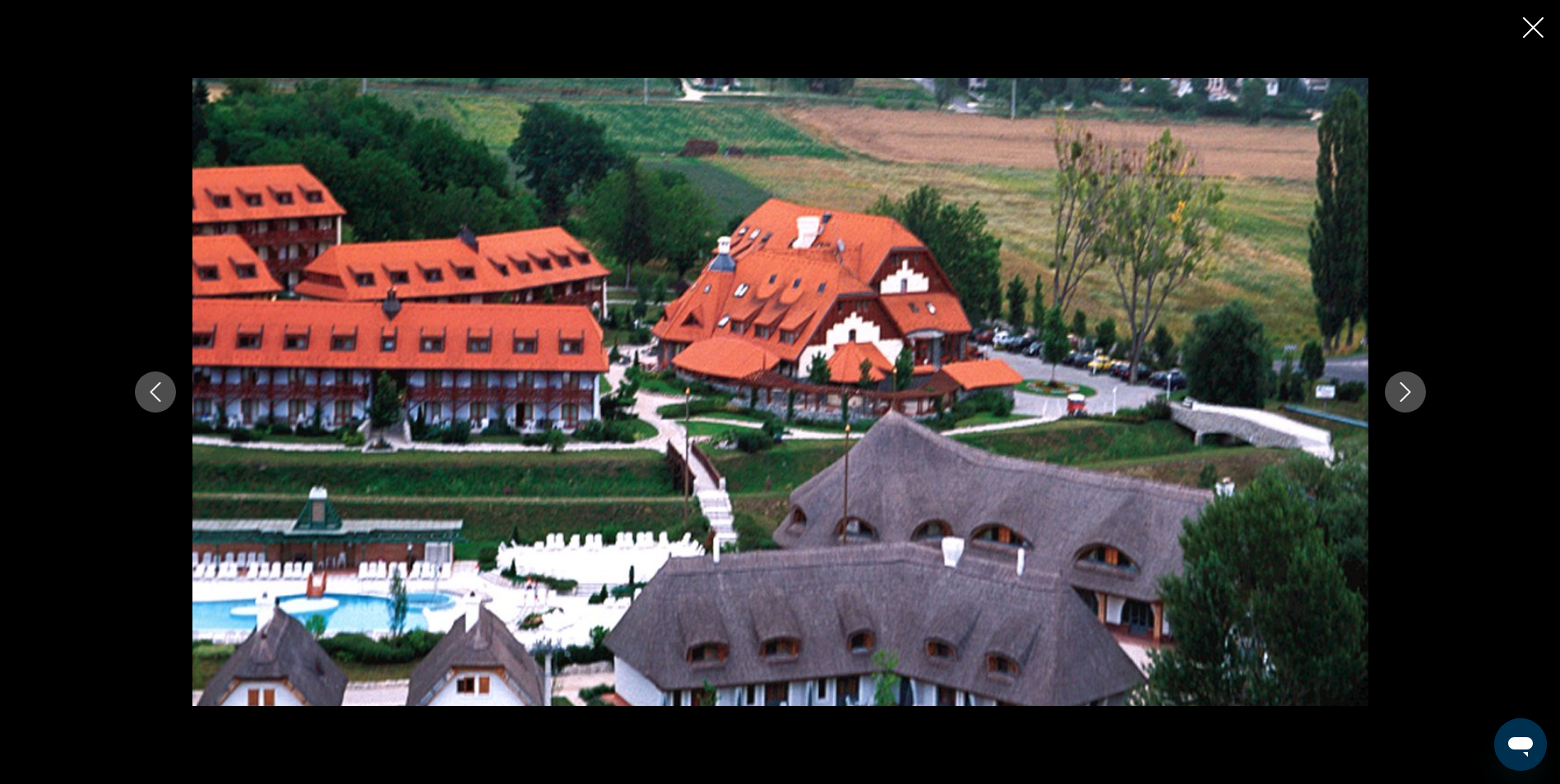
click at [1411, 399] on icon "Next image" at bounding box center [1405, 392] width 20 height 20
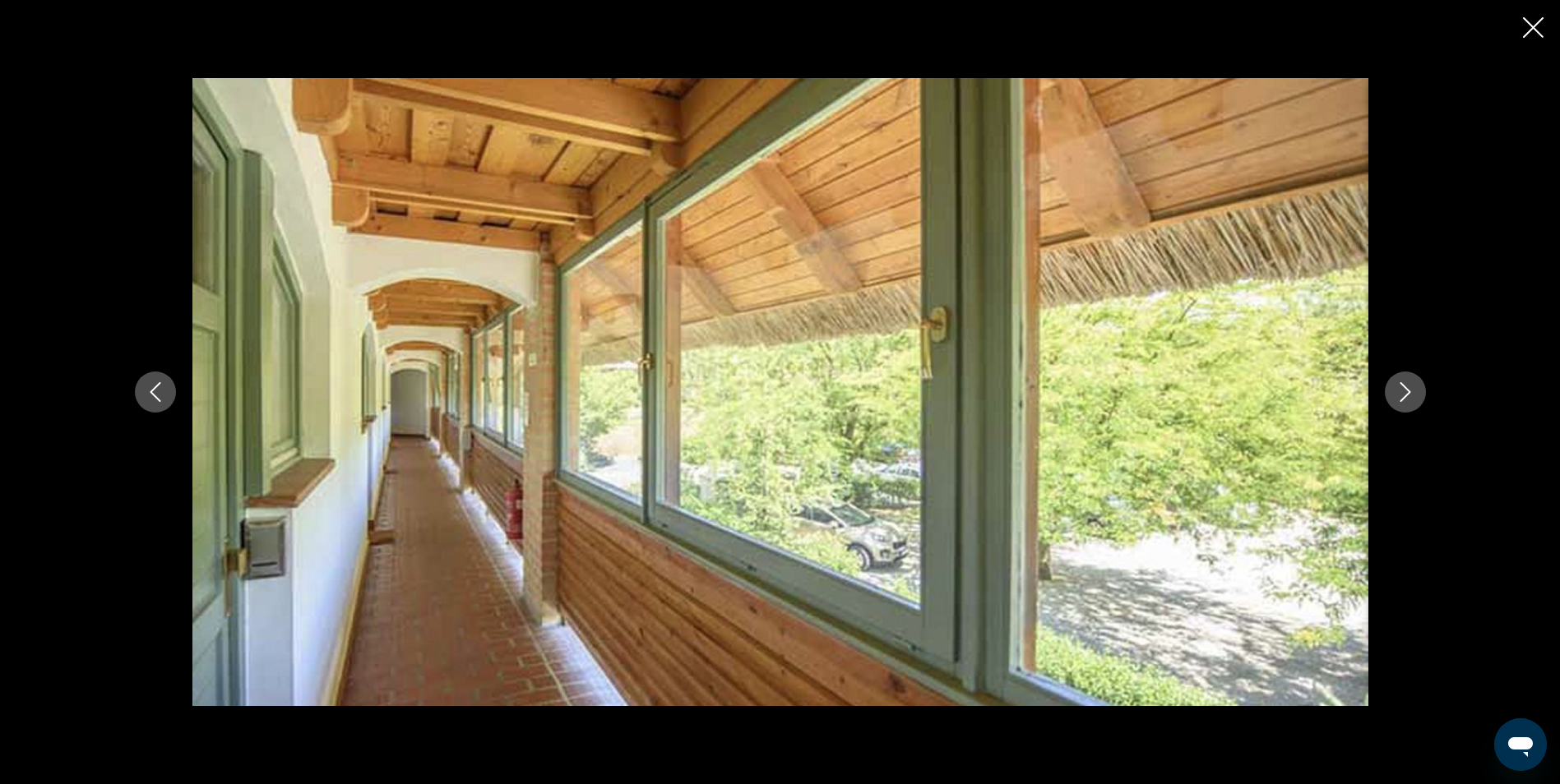
click at [1411, 399] on icon "Next image" at bounding box center [1405, 392] width 20 height 20
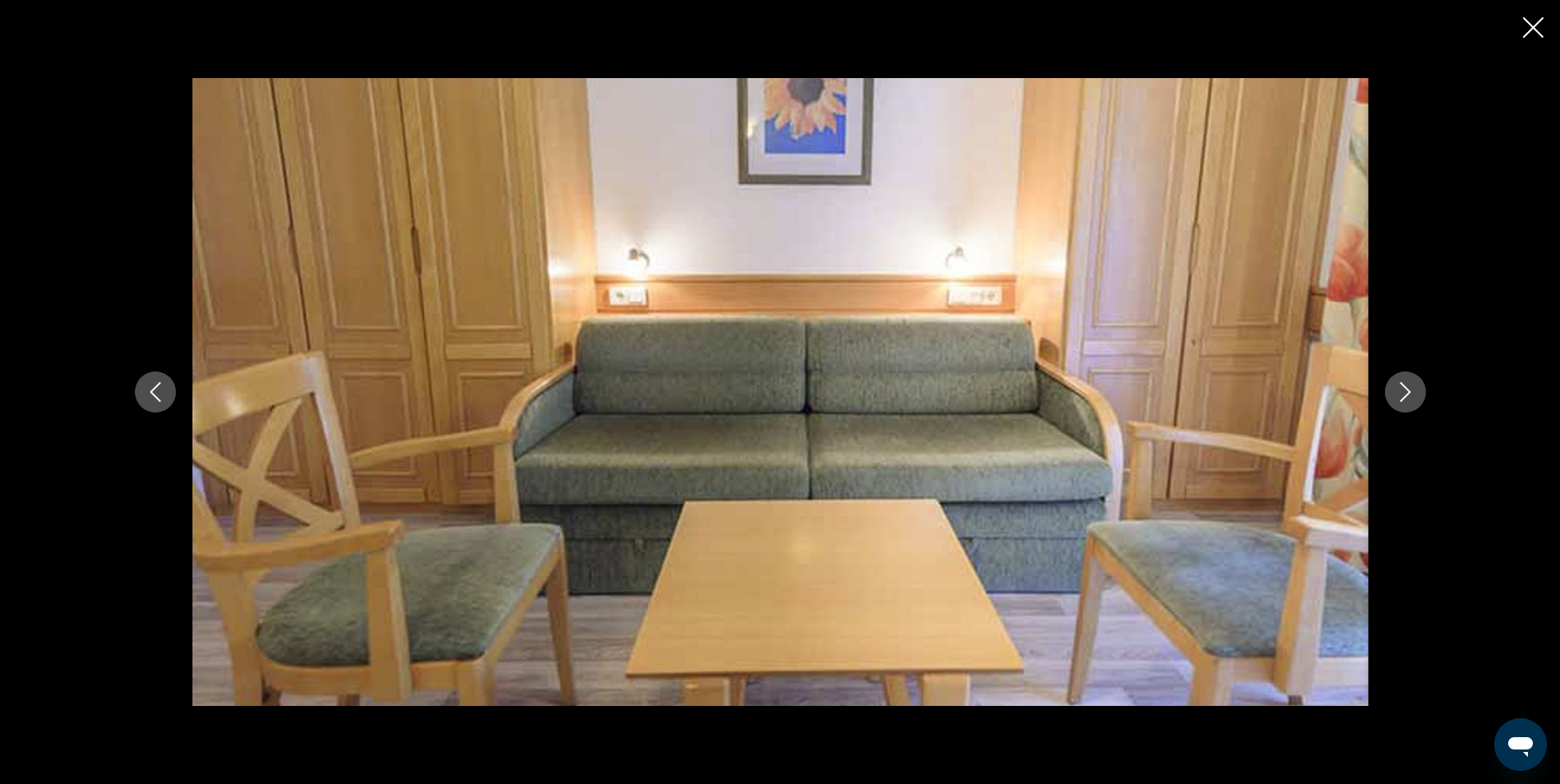
click at [1411, 399] on icon "Next image" at bounding box center [1405, 392] width 20 height 20
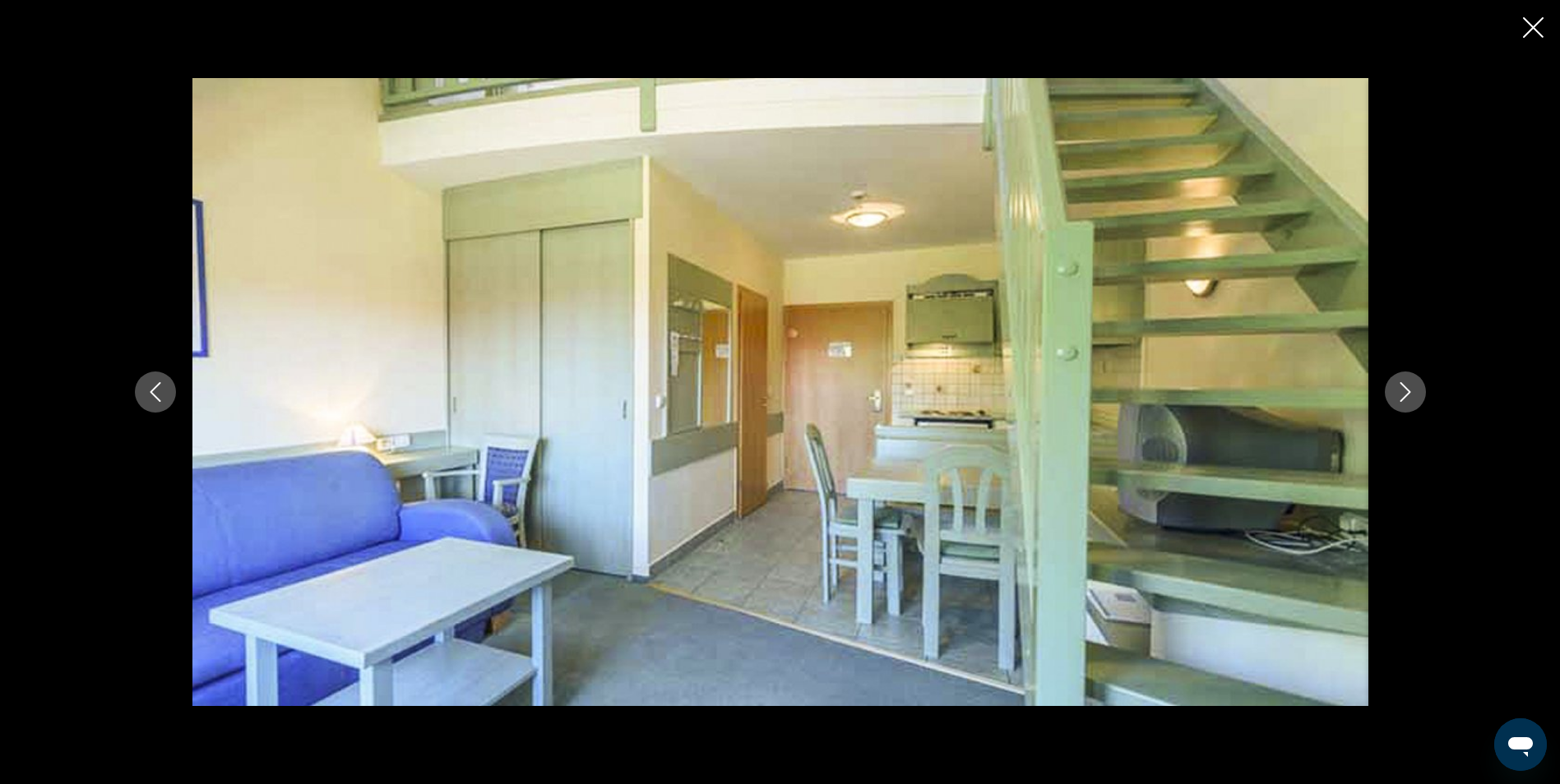
click at [1411, 399] on icon "Next image" at bounding box center [1405, 392] width 20 height 20
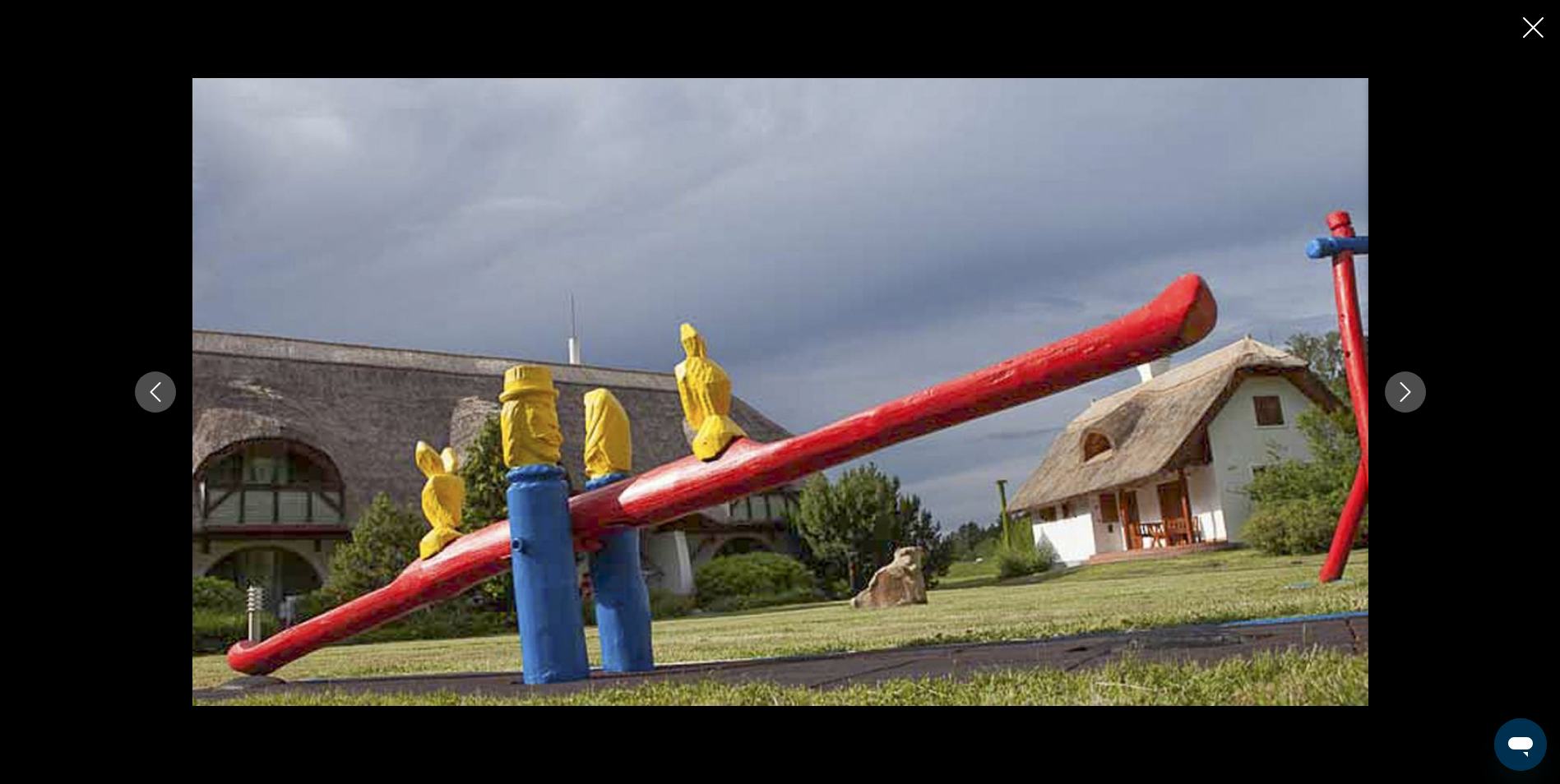
click at [1532, 29] on icon "Close slideshow" at bounding box center [1533, 27] width 21 height 21
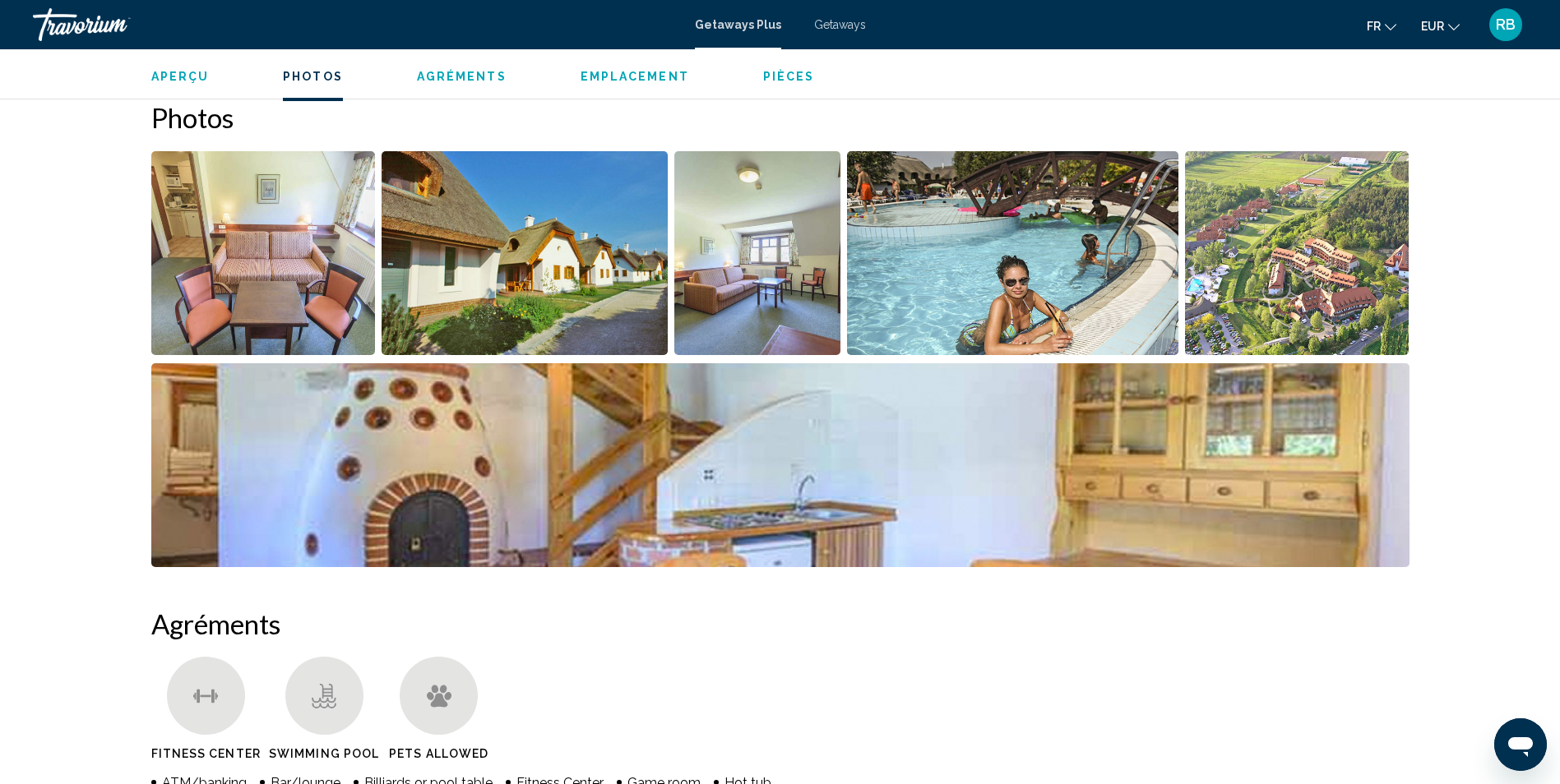
scroll to position [731, 0]
click at [980, 290] on img "Open full-screen image slider" at bounding box center [1013, 252] width 331 height 204
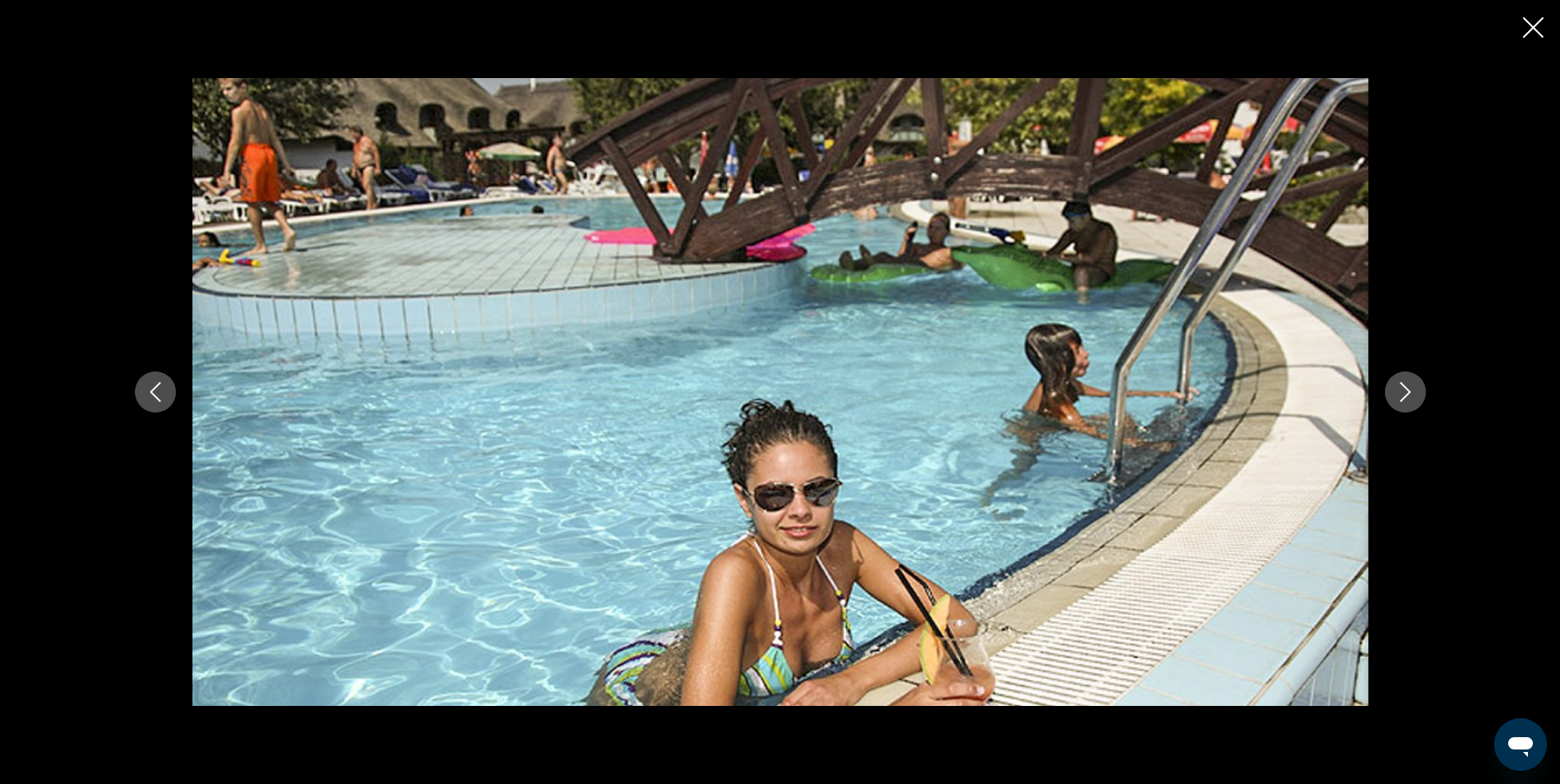
click at [1535, 20] on icon "Close slideshow" at bounding box center [1533, 27] width 21 height 21
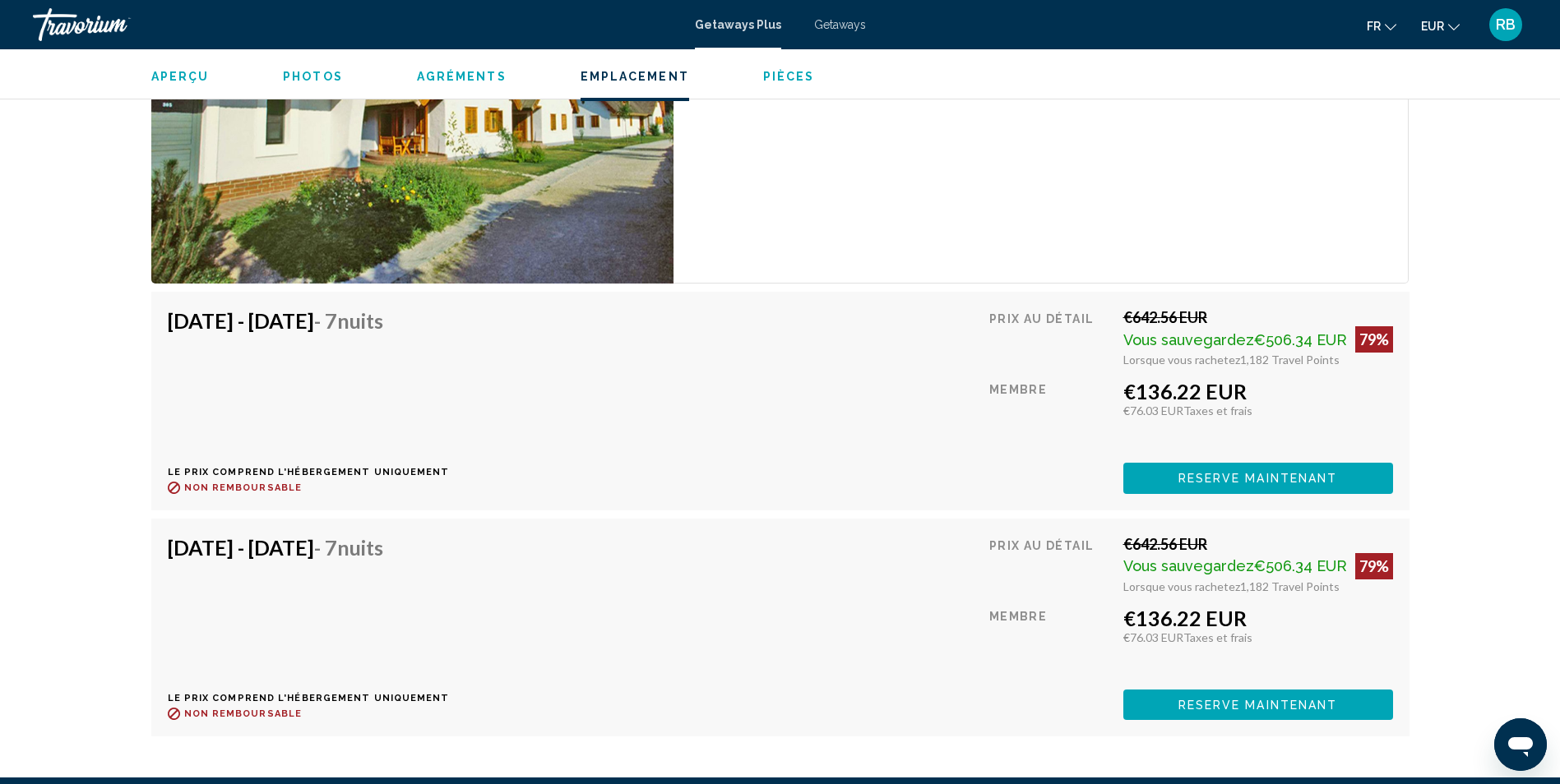
scroll to position [3280, 0]
